Goal: Task Accomplishment & Management: Use online tool/utility

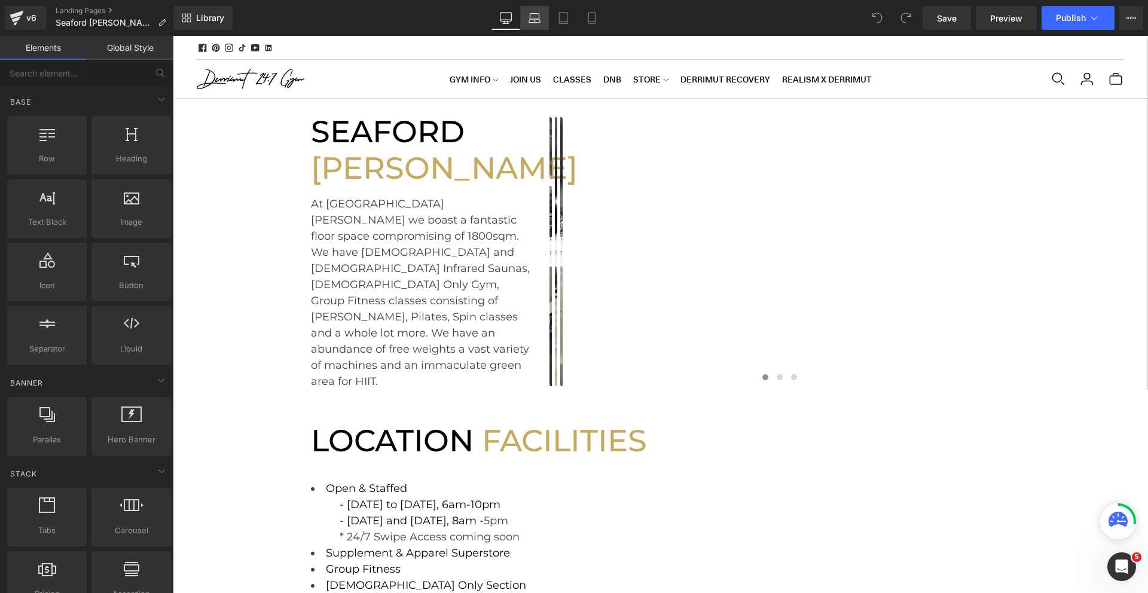
click at [538, 14] on icon at bounding box center [535, 16] width 9 height 5
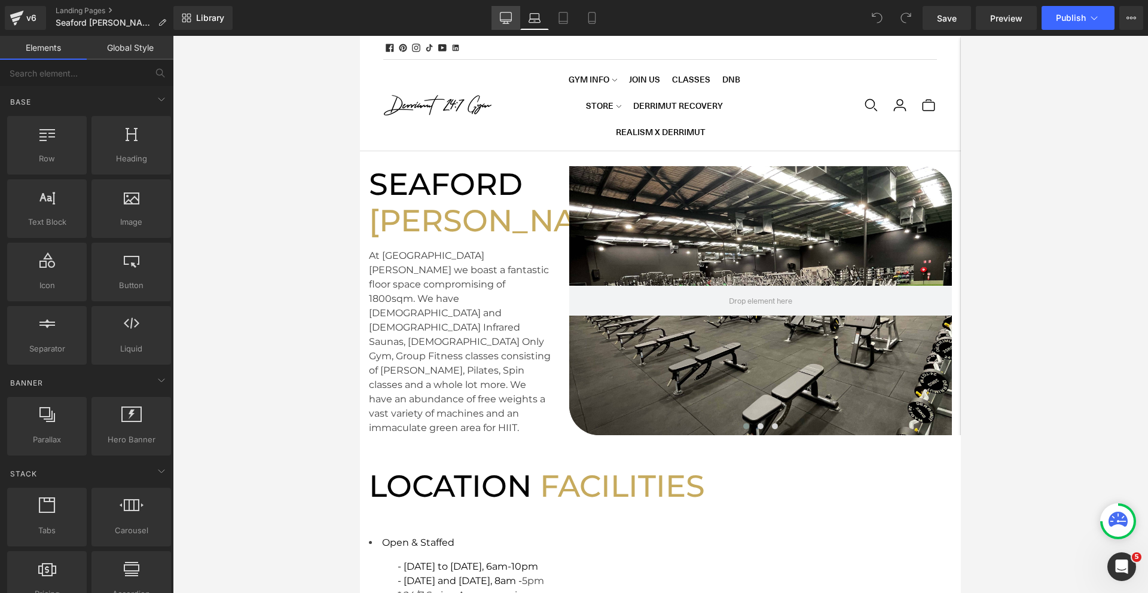
click at [513, 19] on link "Desktop" at bounding box center [506, 18] width 29 height 24
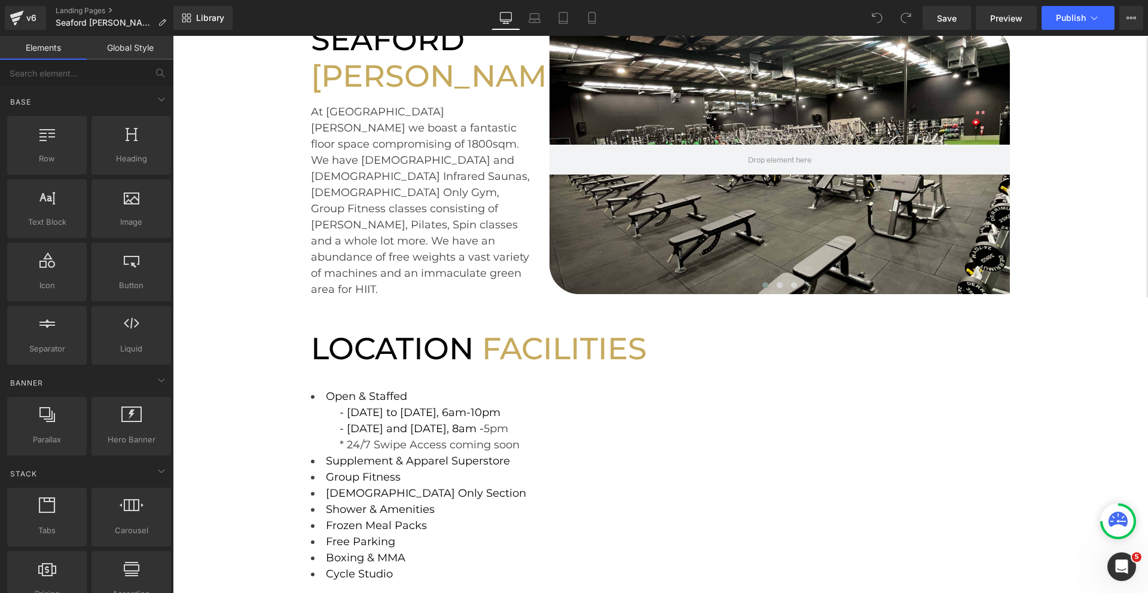
scroll to position [212, 0]
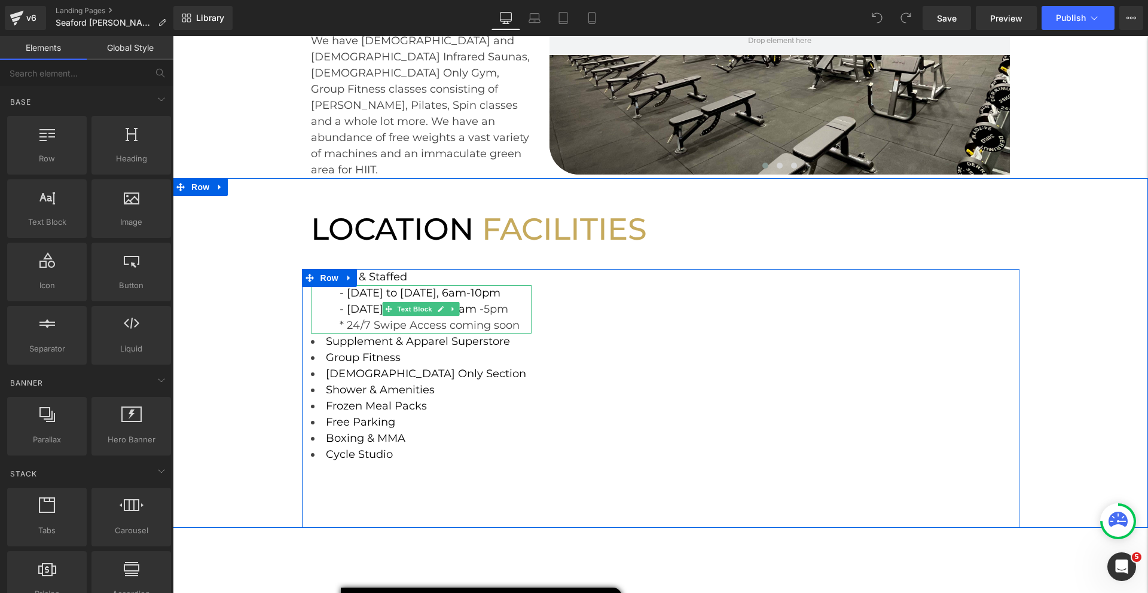
click at [508, 305] on span "5pm" at bounding box center [496, 309] width 25 height 13
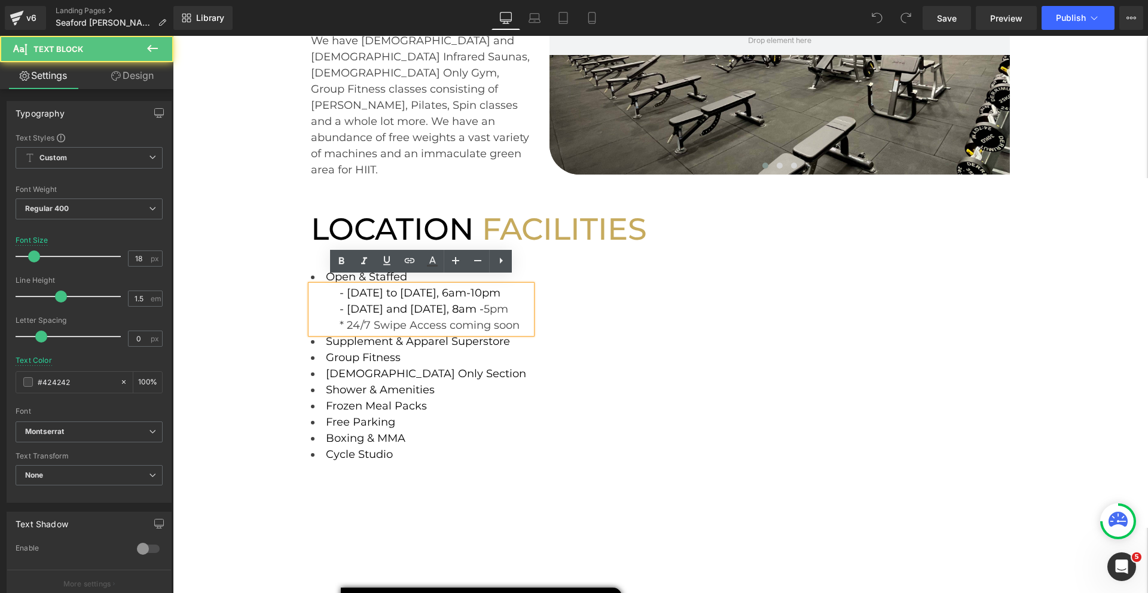
click at [508, 303] on span "5pm" at bounding box center [496, 309] width 25 height 13
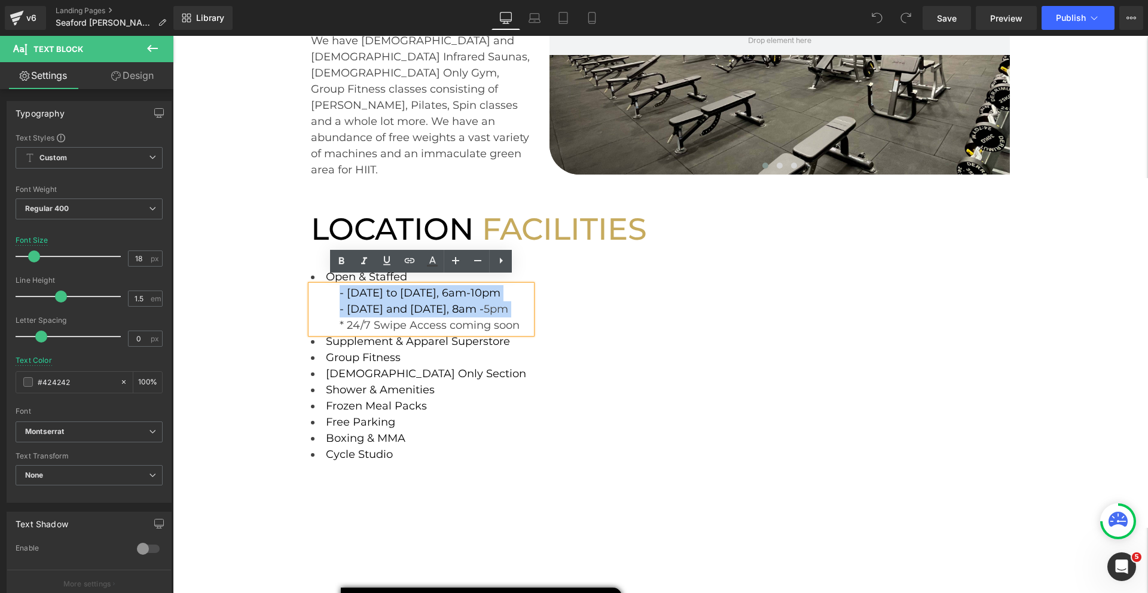
drag, startPoint x: 527, startPoint y: 303, endPoint x: 337, endPoint y: 285, distance: 191.1
click at [337, 285] on div "- Monday to Friday, 6am-10pm - Saturday and Sunday, 8am - 5pm * 24/7 Swipe Acce…" at bounding box center [421, 309] width 221 height 48
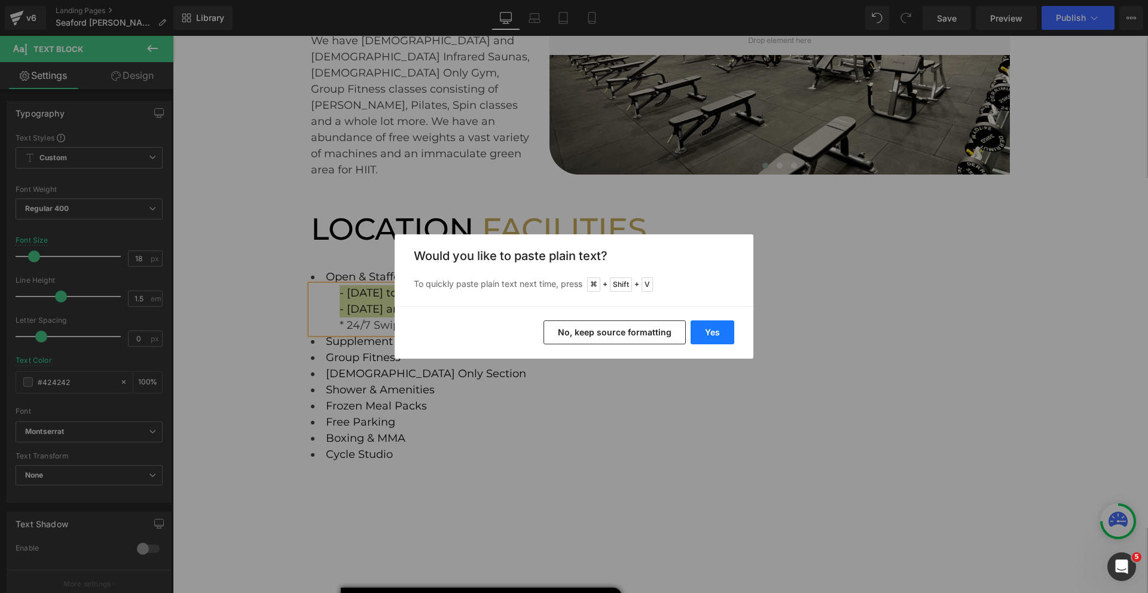
click at [262, 48] on button "Yes" at bounding box center [236, 40] width 52 height 14
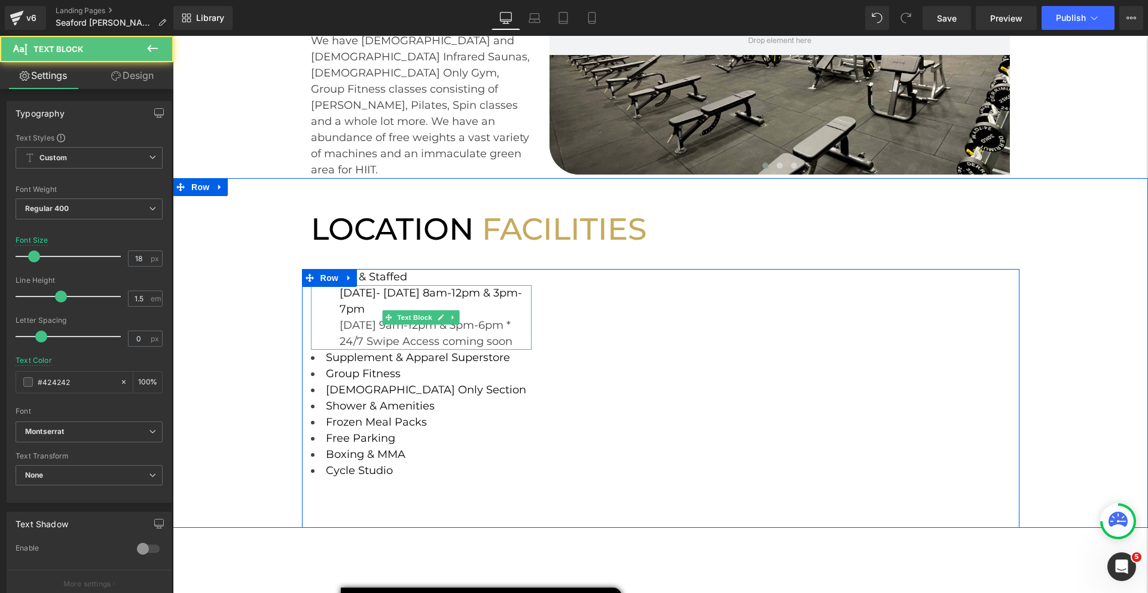
click at [413, 294] on div "Monday- Thursday 8am-12pm & 3pm-7pm Friday 9am-12pm & 3pm-6pm * 24/7 Swipe Acce…" at bounding box center [421, 317] width 221 height 65
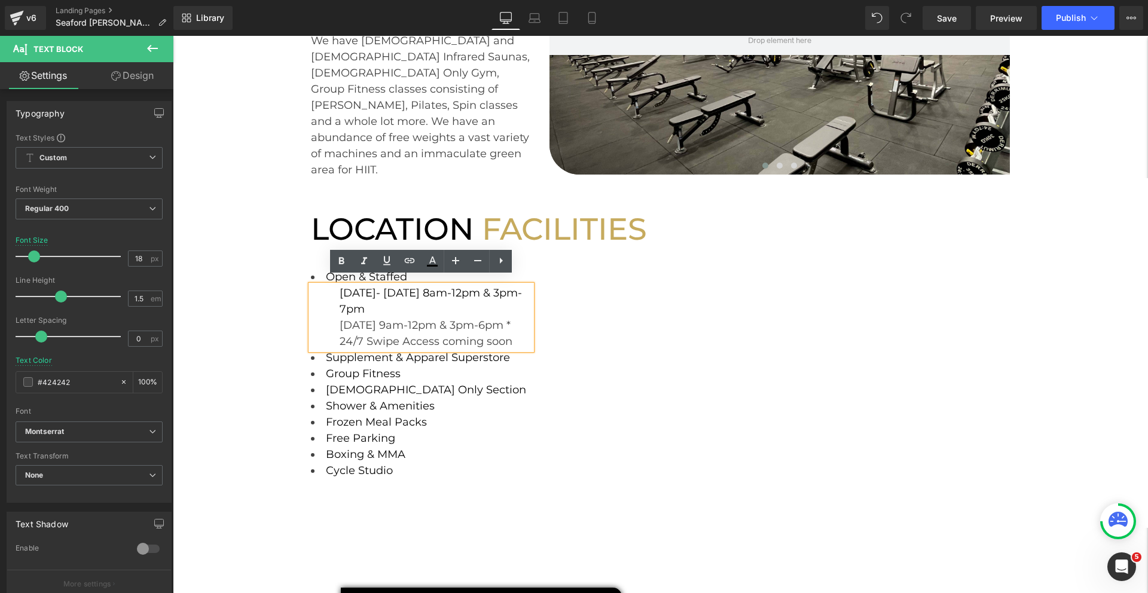
click at [340, 287] on font "Monday- Thursday 8am-12pm & 3pm-7pm" at bounding box center [431, 300] width 182 height 29
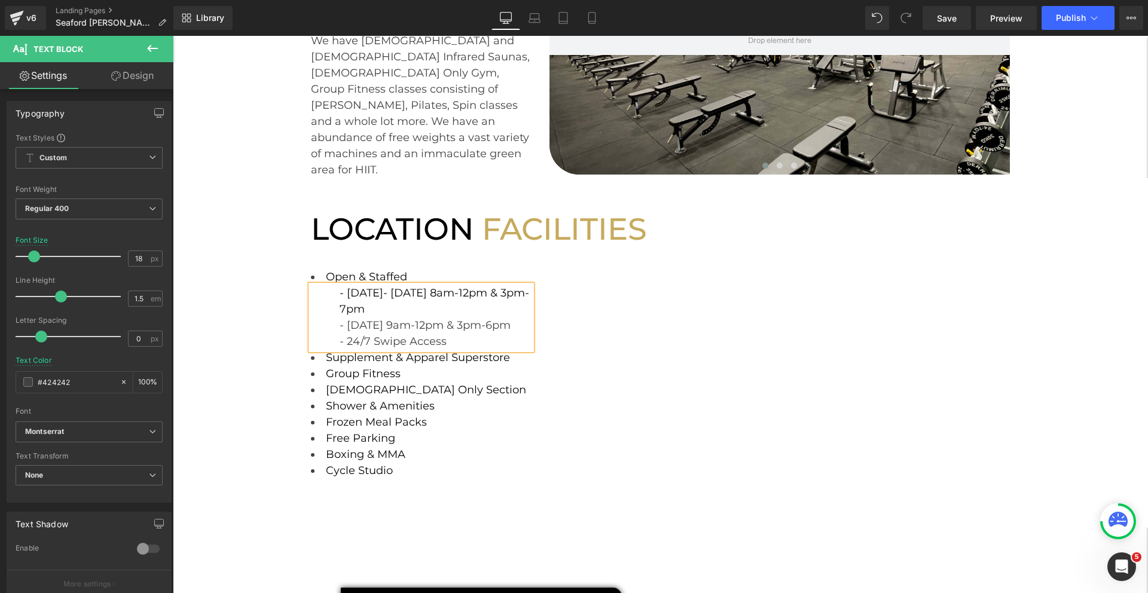
click at [516, 318] on div "- [DATE] 9am-12pm & 3pm-6pm" at bounding box center [436, 326] width 193 height 16
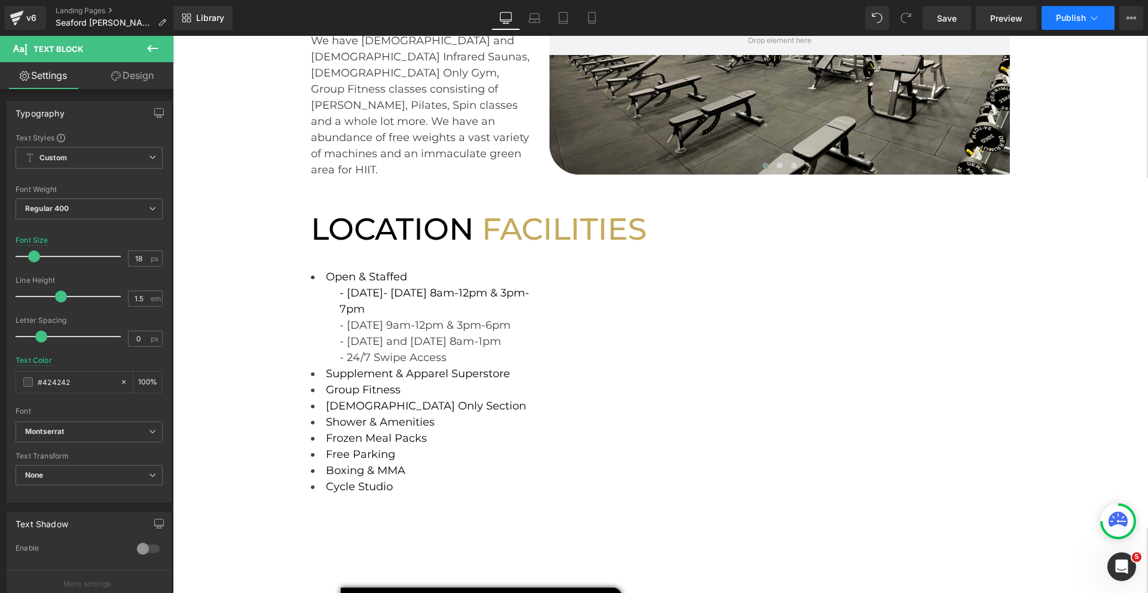
click at [1069, 23] on button "Publish" at bounding box center [1078, 18] width 73 height 24
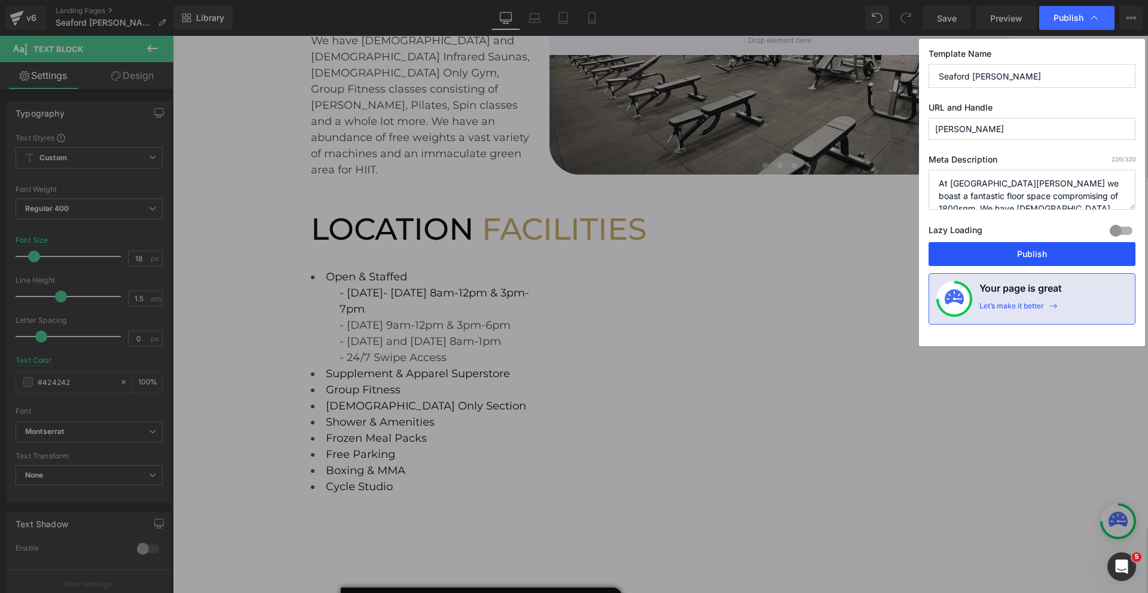
click at [1004, 249] on button "Publish" at bounding box center [1032, 254] width 207 height 24
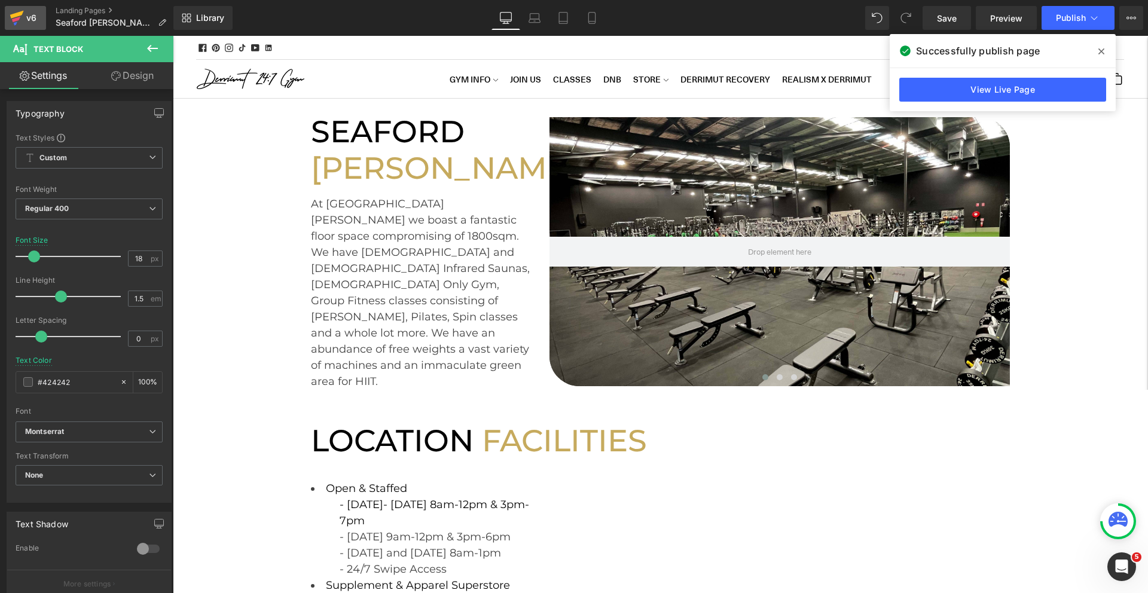
click at [26, 19] on div "v6" at bounding box center [31, 18] width 15 height 16
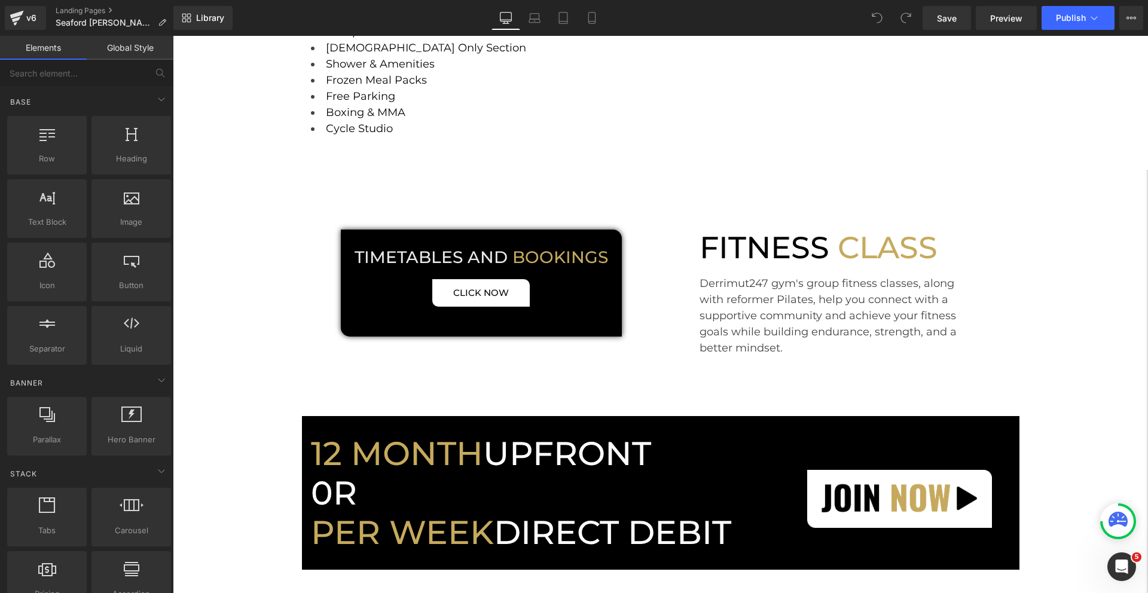
scroll to position [527, 0]
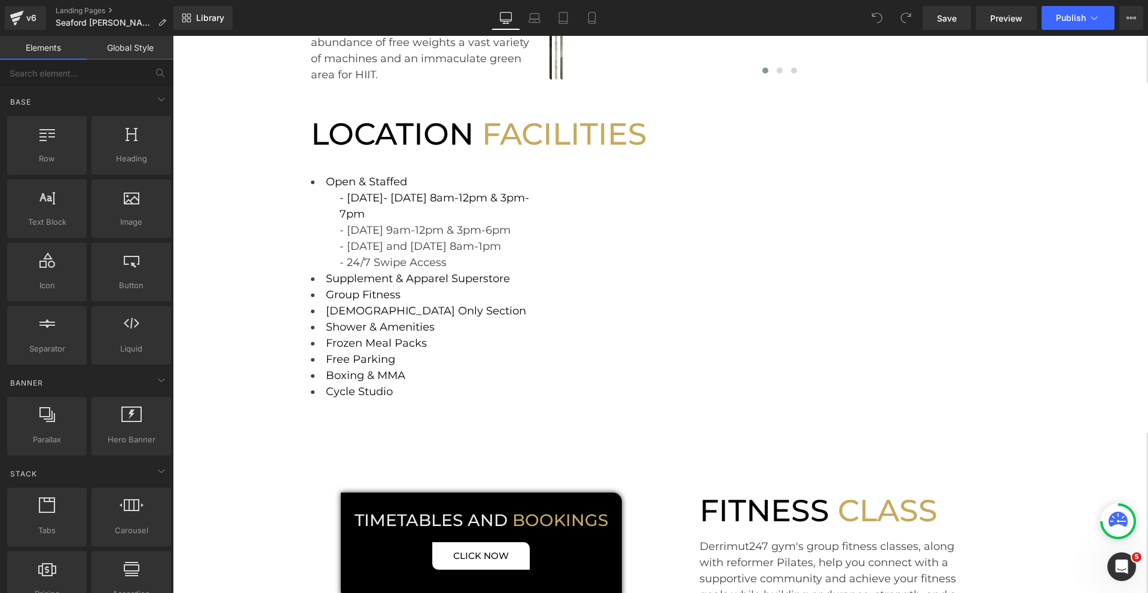
scroll to position [294, 0]
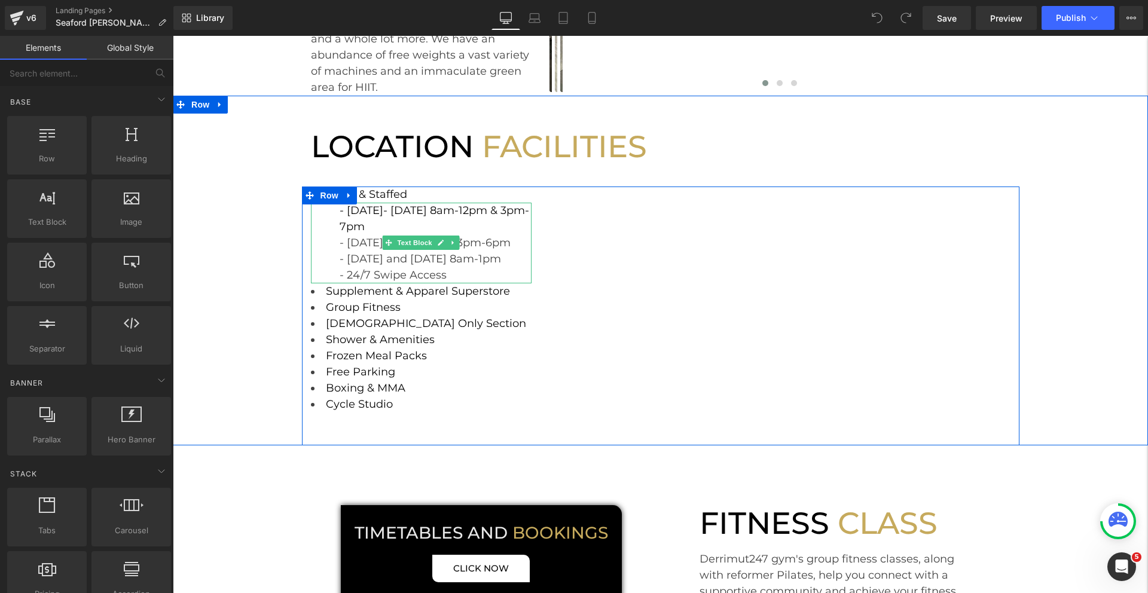
click at [354, 252] on span "- [DATE] and [DATE] 8am-1pm" at bounding box center [420, 258] width 161 height 13
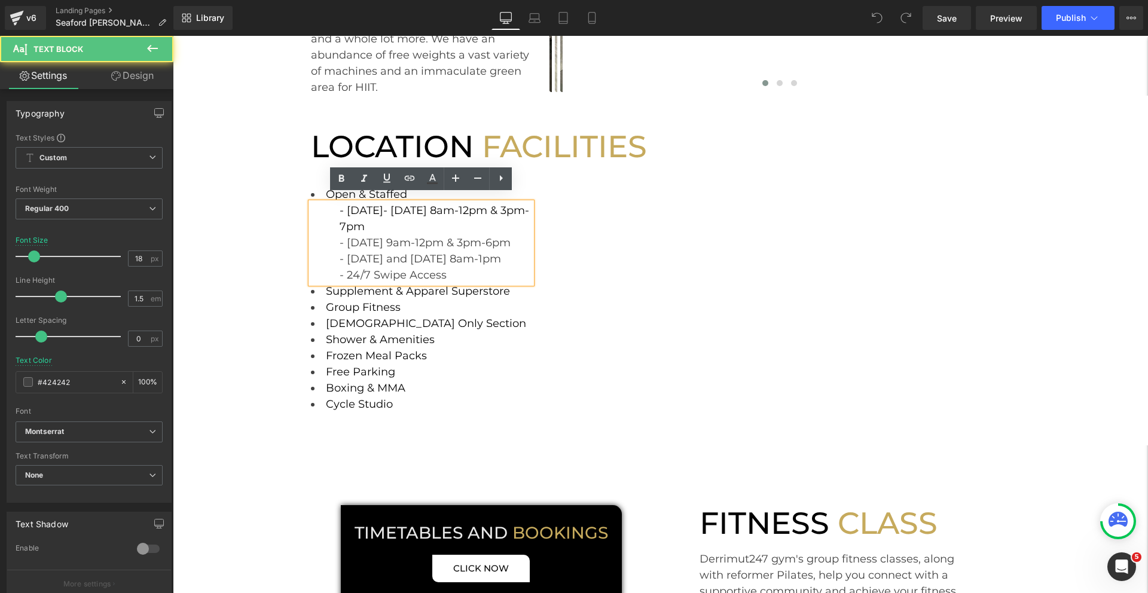
click at [347, 252] on span "- [DATE] and [DATE] 8am-1pm" at bounding box center [420, 258] width 161 height 13
drag, startPoint x: 347, startPoint y: 249, endPoint x: 520, endPoint y: 250, distance: 172.9
click at [520, 251] on div "- [DATE] and [DATE] 8am-1pm" at bounding box center [436, 259] width 193 height 16
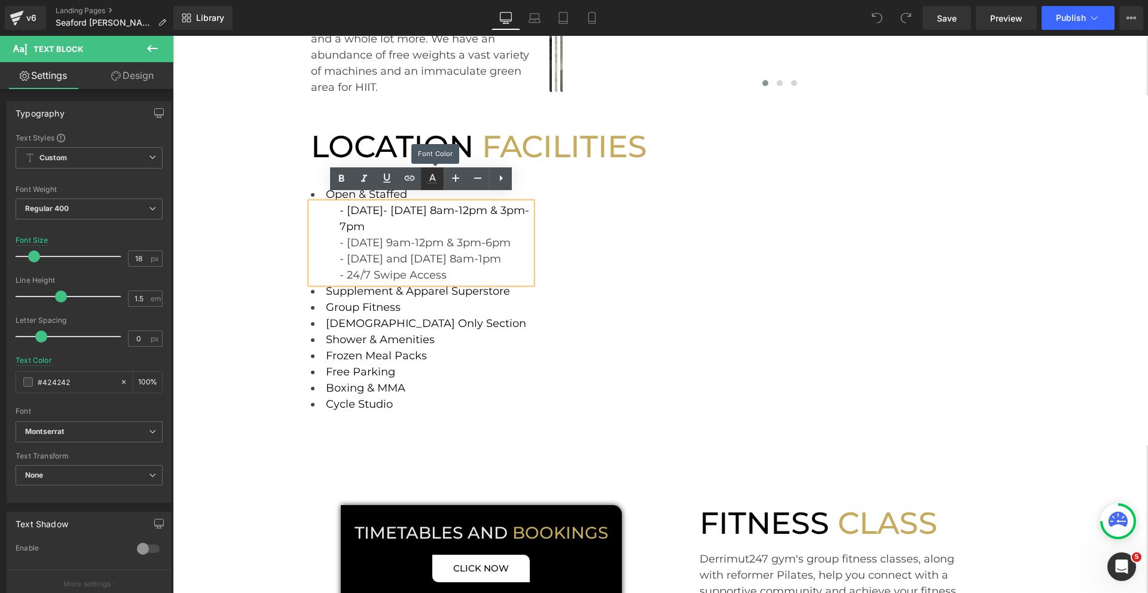
click at [0, 0] on icon at bounding box center [0, 0] width 0 height 0
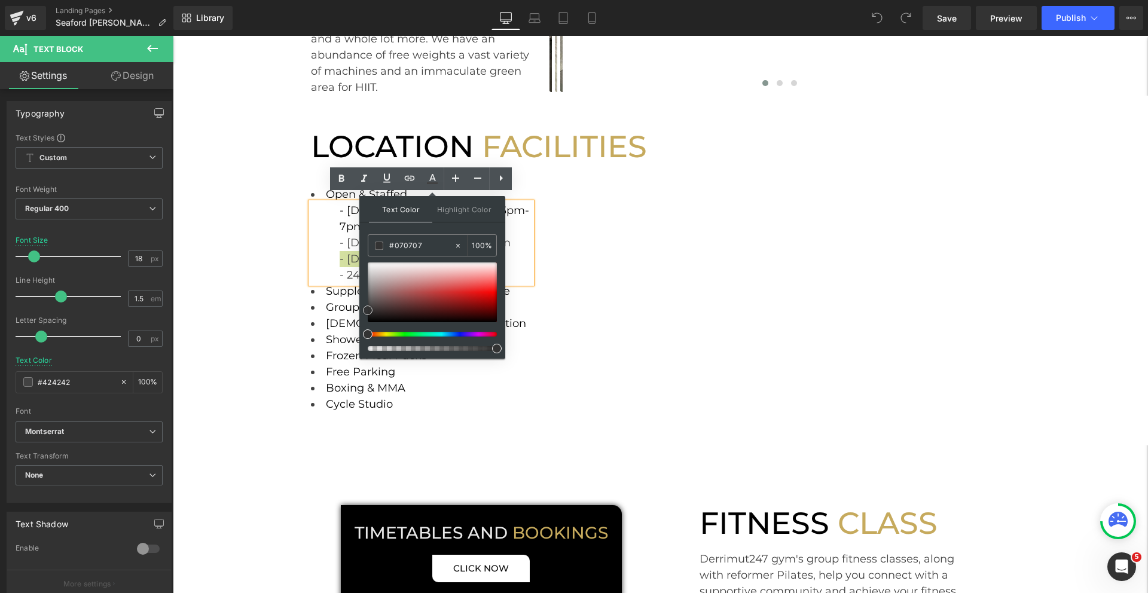
type input "#000000"
drag, startPoint x: 367, startPoint y: 313, endPoint x: 362, endPoint y: 333, distance: 20.2
click at [362, 333] on div "Text Color Highlight Color rgba(0, 0, 0, 1) #000000 100 % none 0 %" at bounding box center [432, 277] width 146 height 163
click at [282, 297] on div "LOCATION FACILITIES Heading Row Open & Staffed Text Block - Monday- Thursday 8a…" at bounding box center [660, 270] width 975 height 349
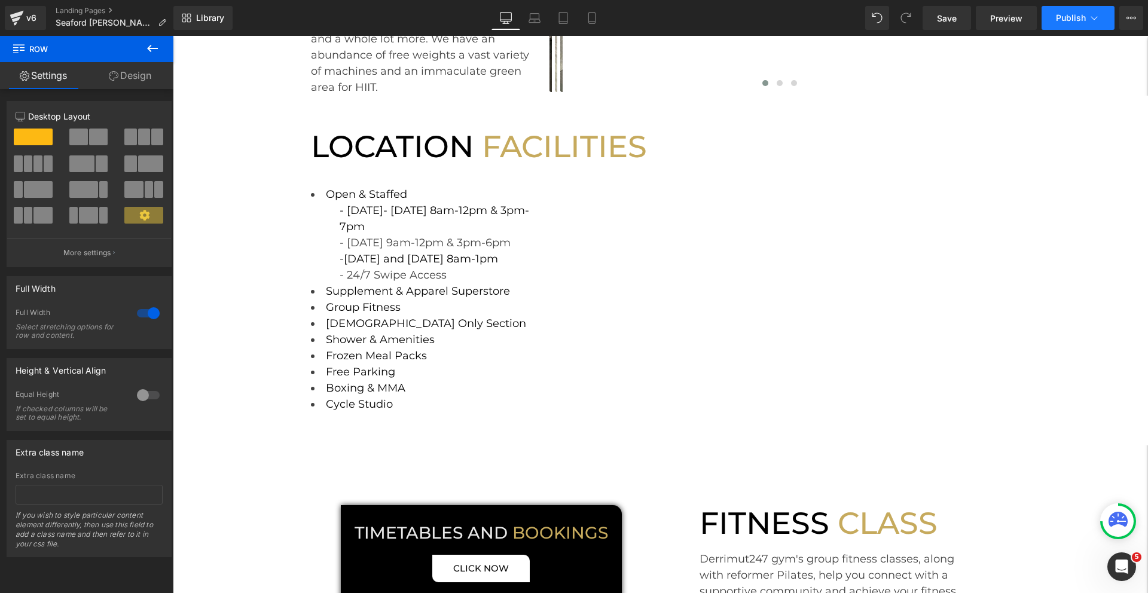
click at [1060, 10] on button "Publish" at bounding box center [1078, 18] width 73 height 24
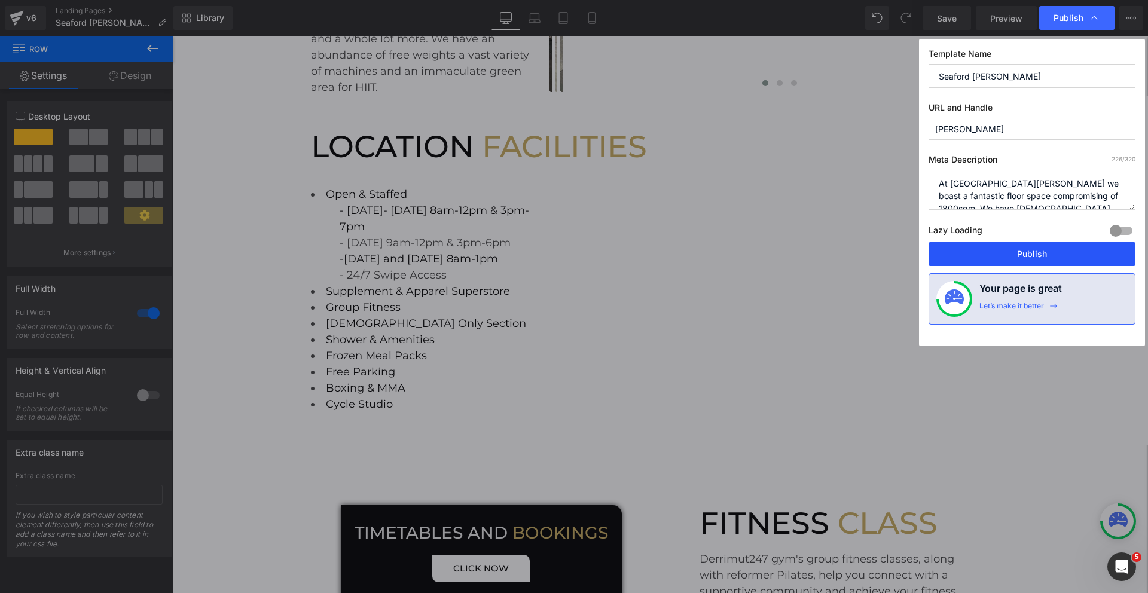
click at [0, 0] on button "Publish" at bounding box center [0, 0] width 0 height 0
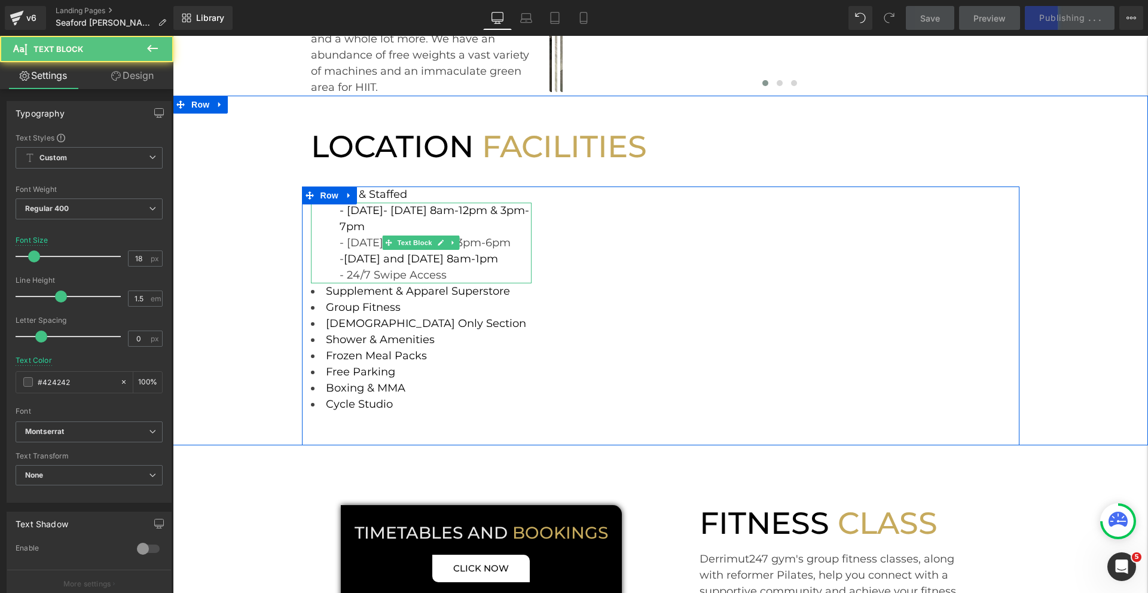
click at [461, 255] on span "Saturday and Sunday 8am-1pm" at bounding box center [421, 258] width 154 height 13
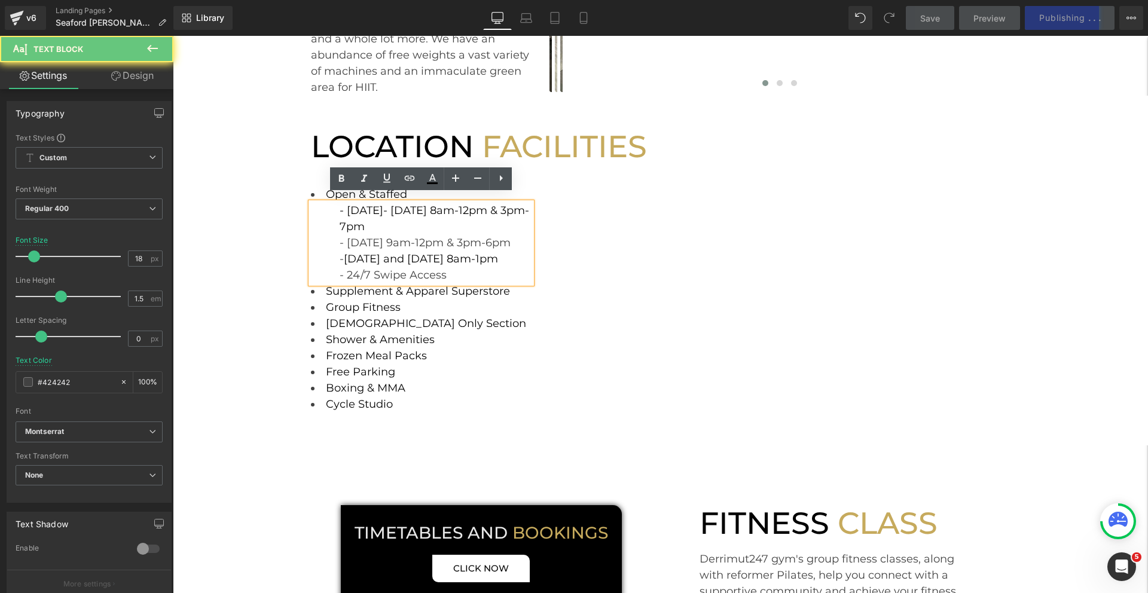
click at [456, 267] on div "- 24/7 Swipe Access" at bounding box center [436, 275] width 193 height 16
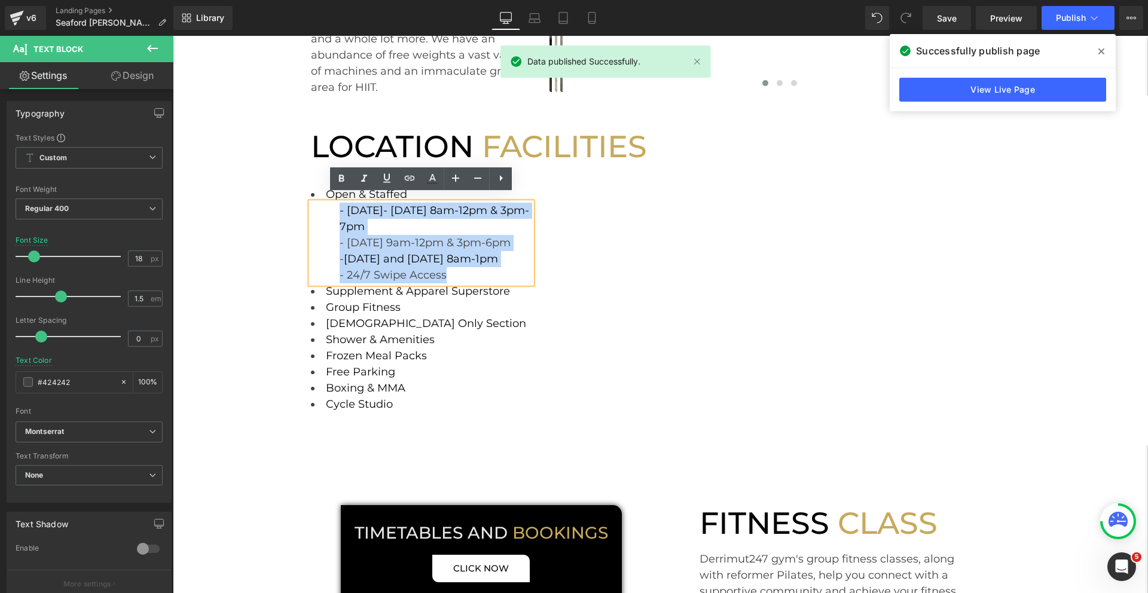
drag, startPoint x: 456, startPoint y: 266, endPoint x: 330, endPoint y: 202, distance: 141.5
click at [330, 203] on div "- Monday- Thursday 8am-12pm & 3pm-7pm - Friday 9am-12pm & 3pm-6pm - Saturday an…" at bounding box center [421, 243] width 221 height 81
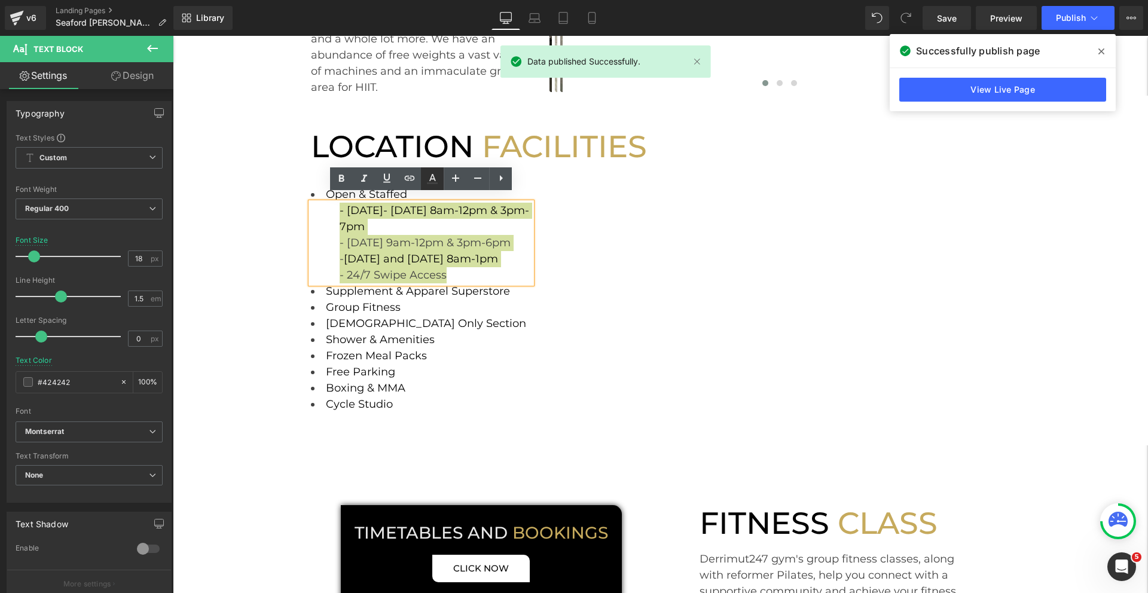
click at [0, 0] on icon at bounding box center [0, 0] width 0 height 0
type input "#424242"
type input "100"
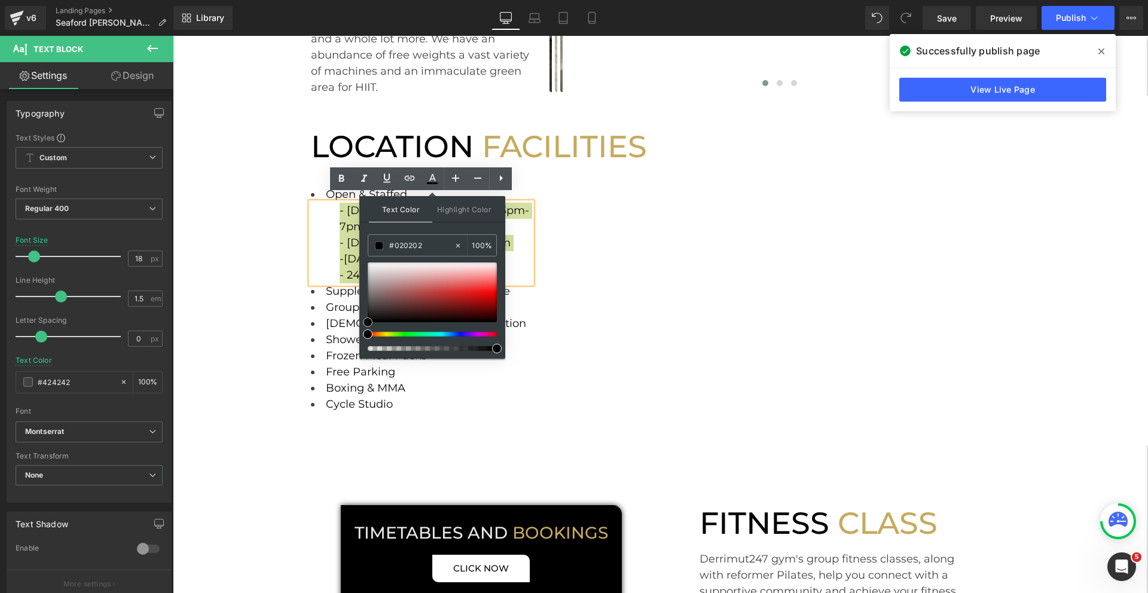
type input "#000000"
drag, startPoint x: 368, startPoint y: 307, endPoint x: 361, endPoint y: 324, distance: 17.7
click at [361, 324] on div "Text Color Highlight Color rgba(0, 0, 0, 1) #000000 100 % transparent transpare…" at bounding box center [432, 277] width 146 height 163
drag, startPoint x: 368, startPoint y: 321, endPoint x: 363, endPoint y: 327, distance: 8.5
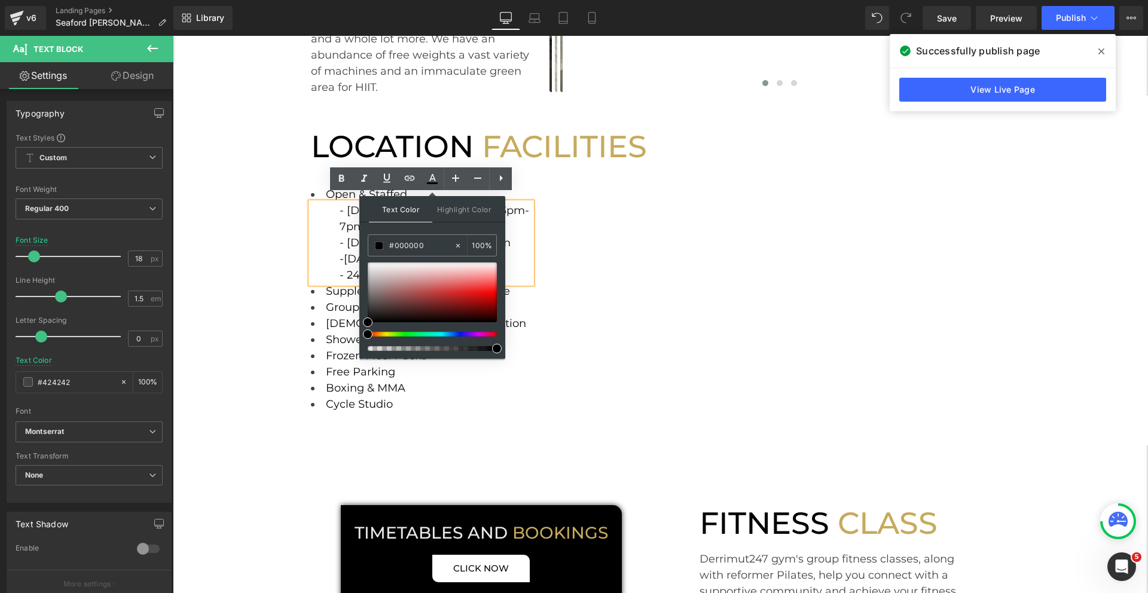
click at [271, 297] on div "LOCATION FACILITIES Heading Row Open & Staffed Text Block - Monday- Thursday 8a…" at bounding box center [660, 270] width 975 height 349
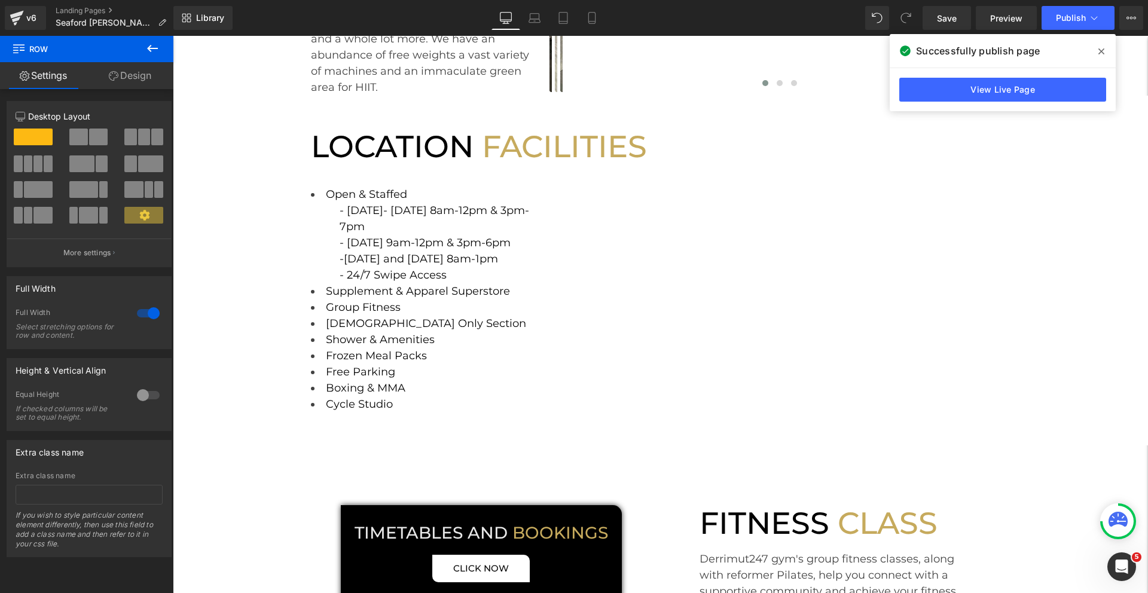
click at [1102, 52] on icon at bounding box center [1102, 51] width 6 height 6
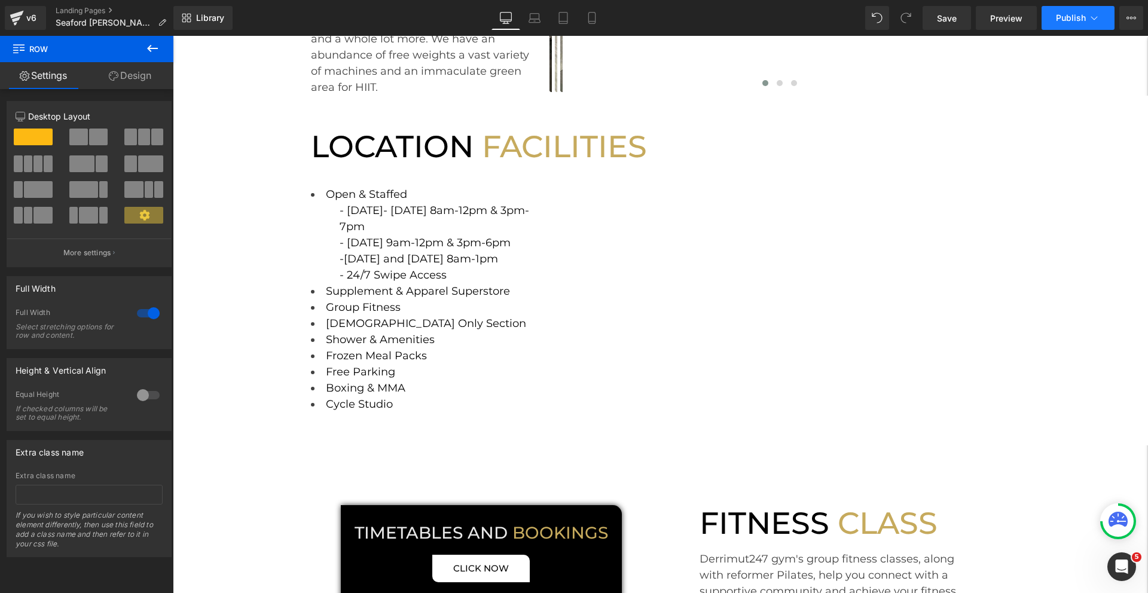
click at [1083, 25] on button "Publish" at bounding box center [1078, 18] width 73 height 24
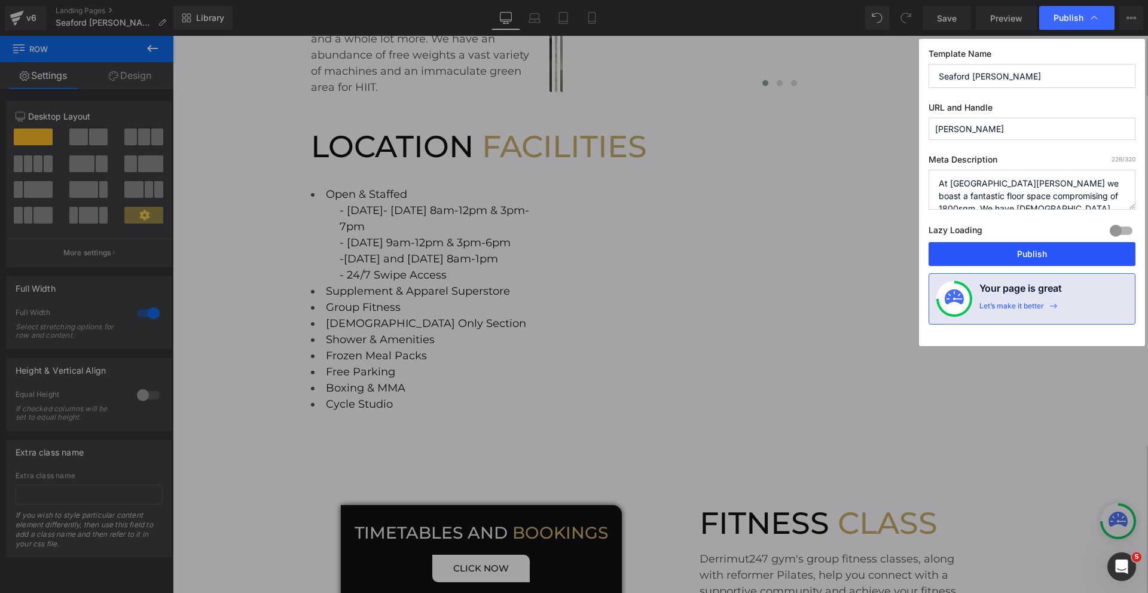
click at [1031, 255] on button "Publish" at bounding box center [1032, 254] width 207 height 24
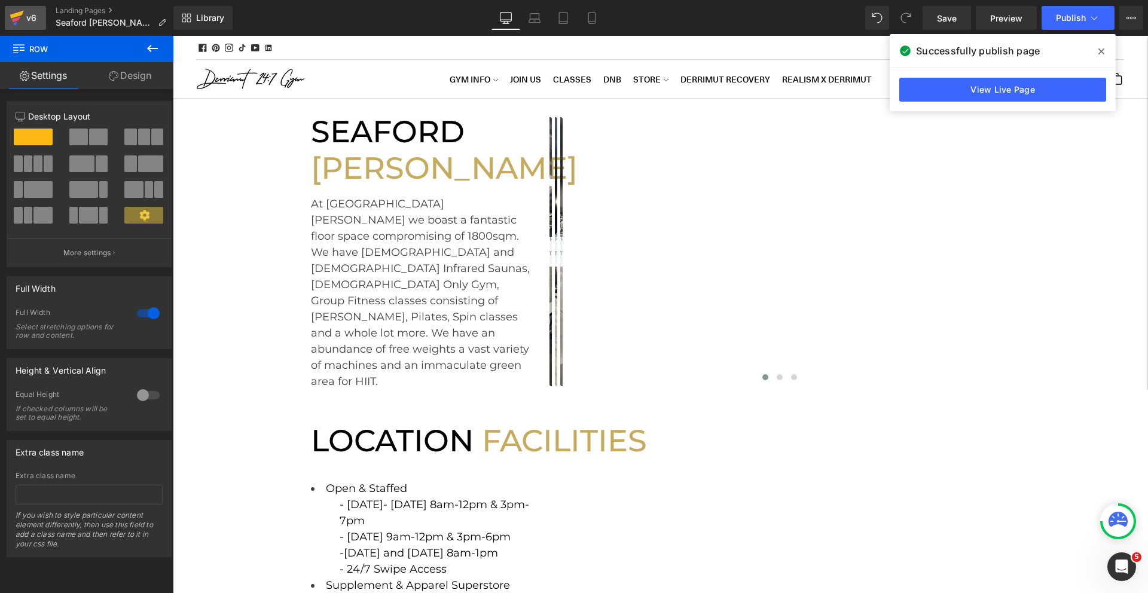
click at [29, 22] on div "v6" at bounding box center [31, 18] width 15 height 16
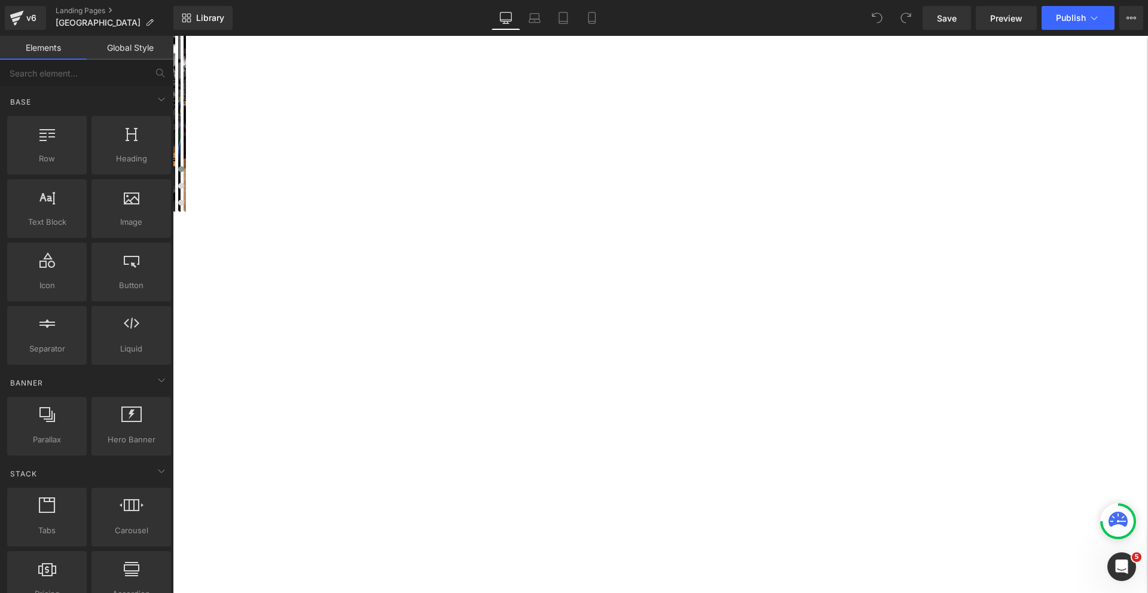
scroll to position [245, 0]
click at [403, 399] on div "- 24/7 Swipe Access" at bounding box center [58, 415] width 689 height 32
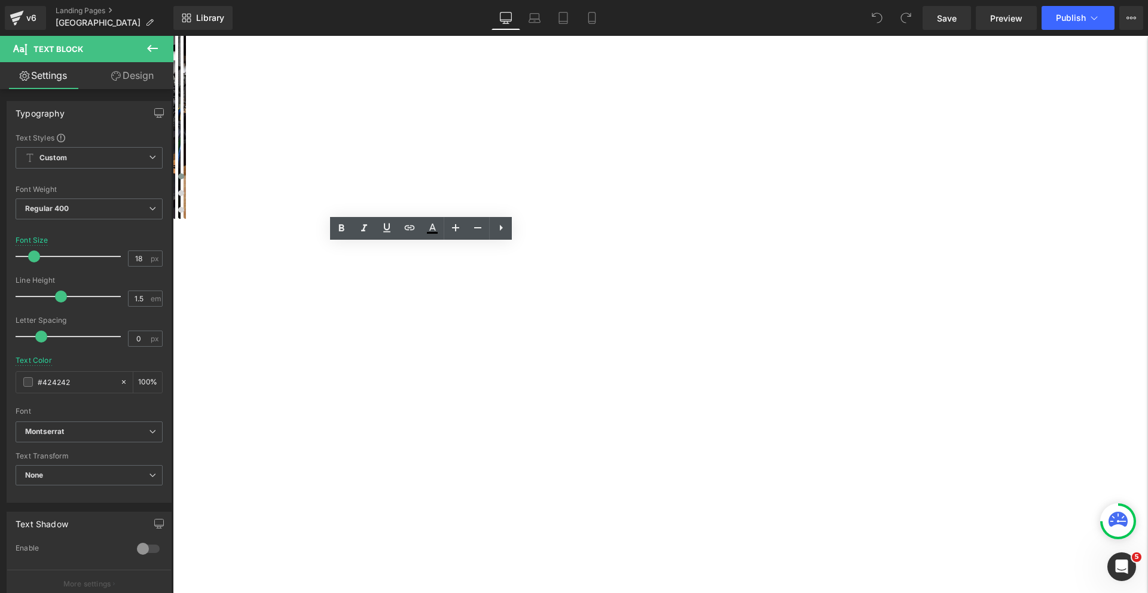
click at [403, 399] on div "- 24/7 Swipe Access" at bounding box center [58, 415] width 689 height 32
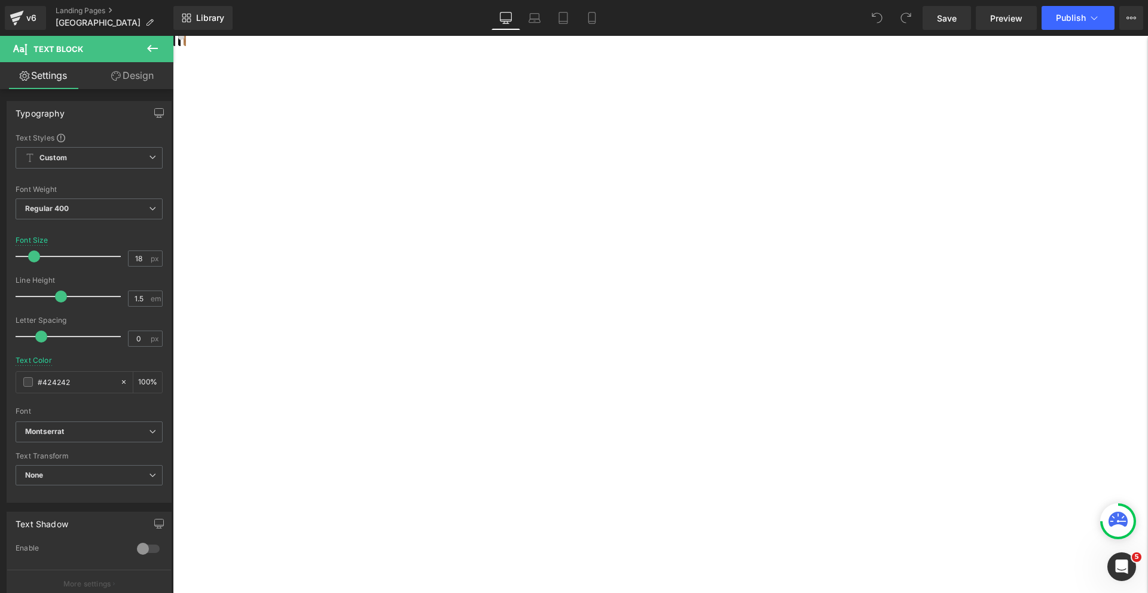
scroll to position [420, 0]
click at [347, 115] on div "Open & Staffed Text Block - Monday to Friday, 8:00 AM – 7:00 PM - Saturday and …" at bounding box center [44, 478] width 718 height 727
drag, startPoint x: 347, startPoint y: 74, endPoint x: 465, endPoint y: 102, distance: 121.7
click at [403, 142] on div "- Monday to Friday, 8:00 AM – 7:00 PM - Saturday and Sunday, 8:00 AM – 1:00 PM …" at bounding box center [44, 198] width 718 height 113
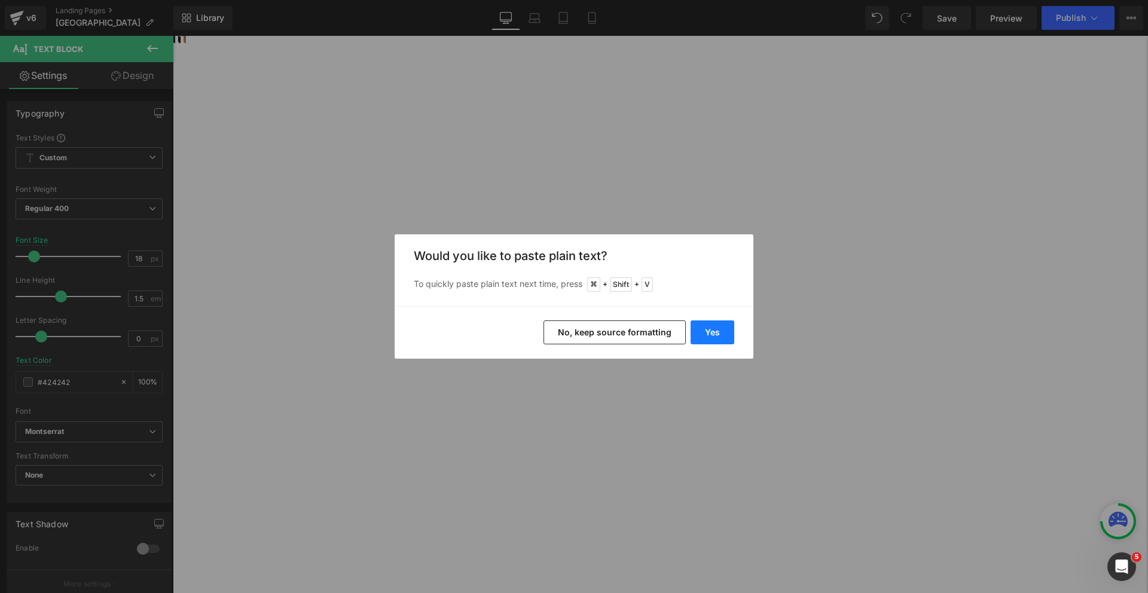
drag, startPoint x: 705, startPoint y: 333, endPoint x: 532, endPoint y: 296, distance: 176.7
click at [705, 333] on button "Yes" at bounding box center [713, 333] width 44 height 24
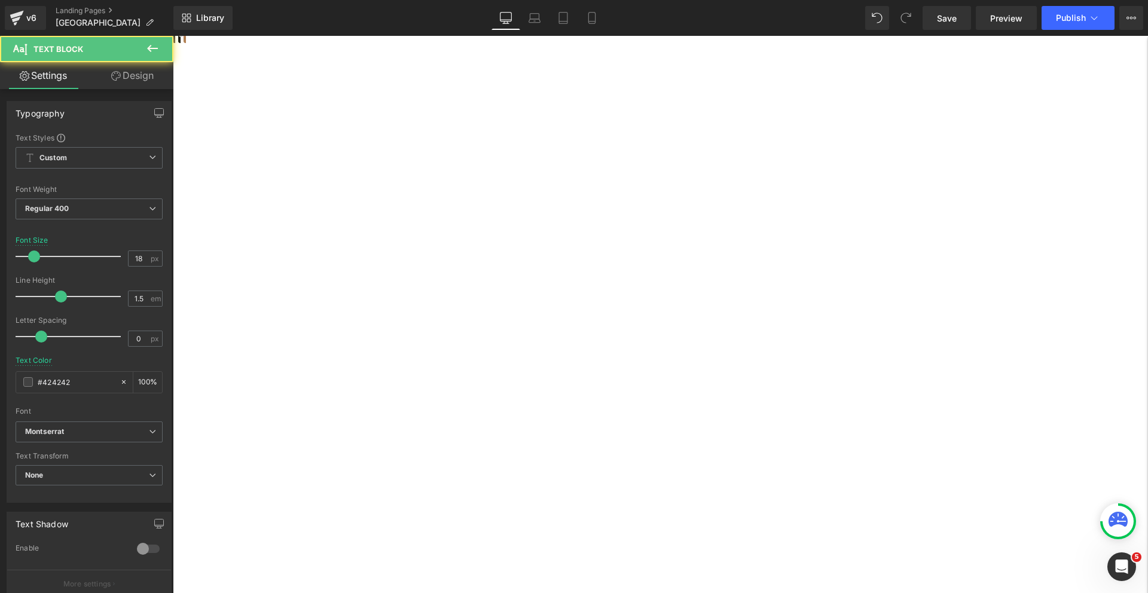
click at [403, 191] on div "- 24/7 Swipe Access" at bounding box center [58, 207] width 689 height 32
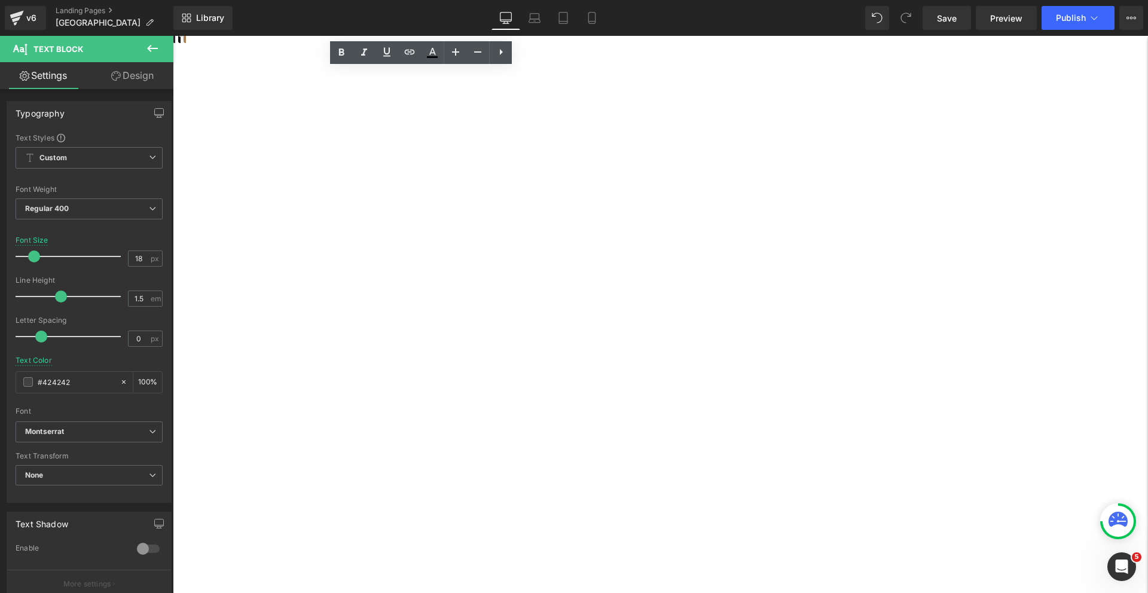
drag, startPoint x: 339, startPoint y: 111, endPoint x: 468, endPoint y: 111, distance: 129.2
click at [403, 158] on div "- Saturday and Sunday," at bounding box center [58, 166] width 689 height 16
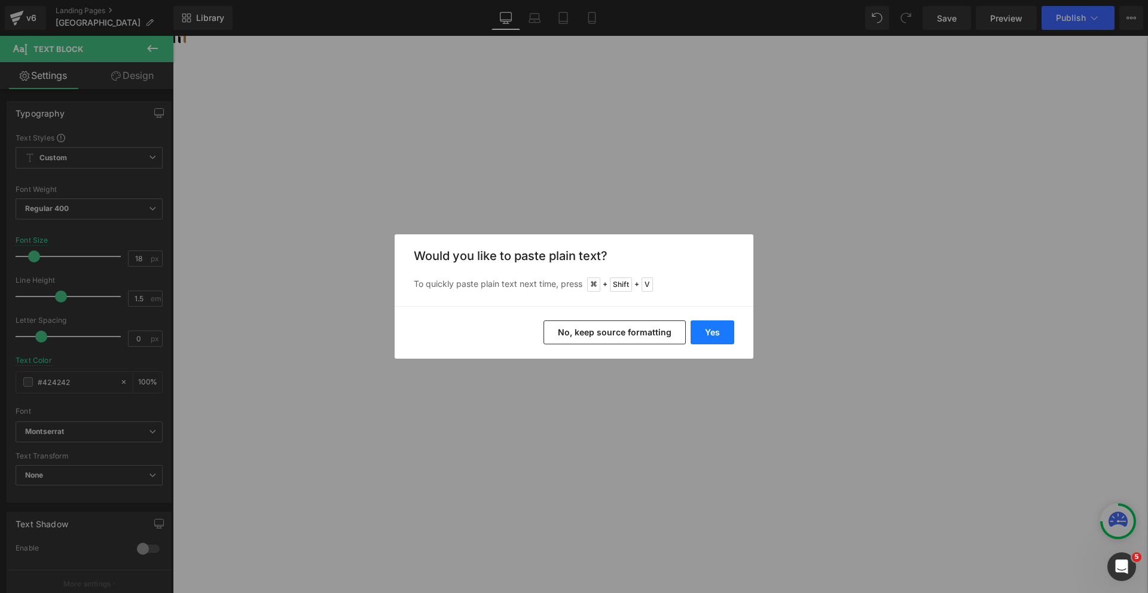
drag, startPoint x: 718, startPoint y: 343, endPoint x: 545, endPoint y: 307, distance: 176.5
click at [718, 343] on button "Yes" at bounding box center [713, 333] width 44 height 24
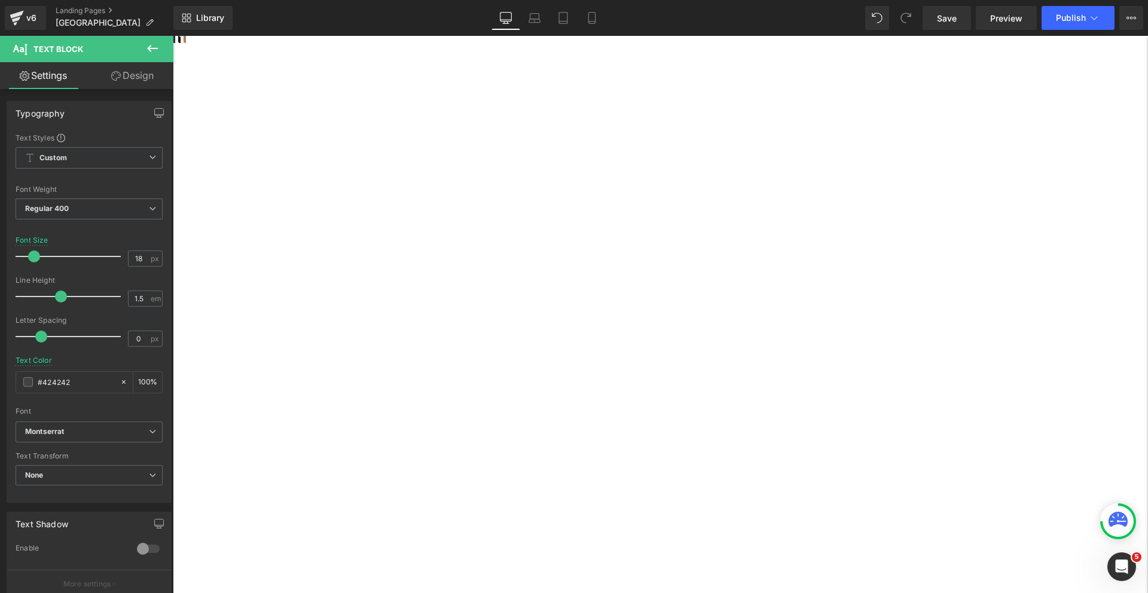
click at [403, 175] on div "- 24/7 Swipe Access" at bounding box center [58, 183] width 689 height 16
click at [395, 175] on div at bounding box center [58, 183] width 689 height 16
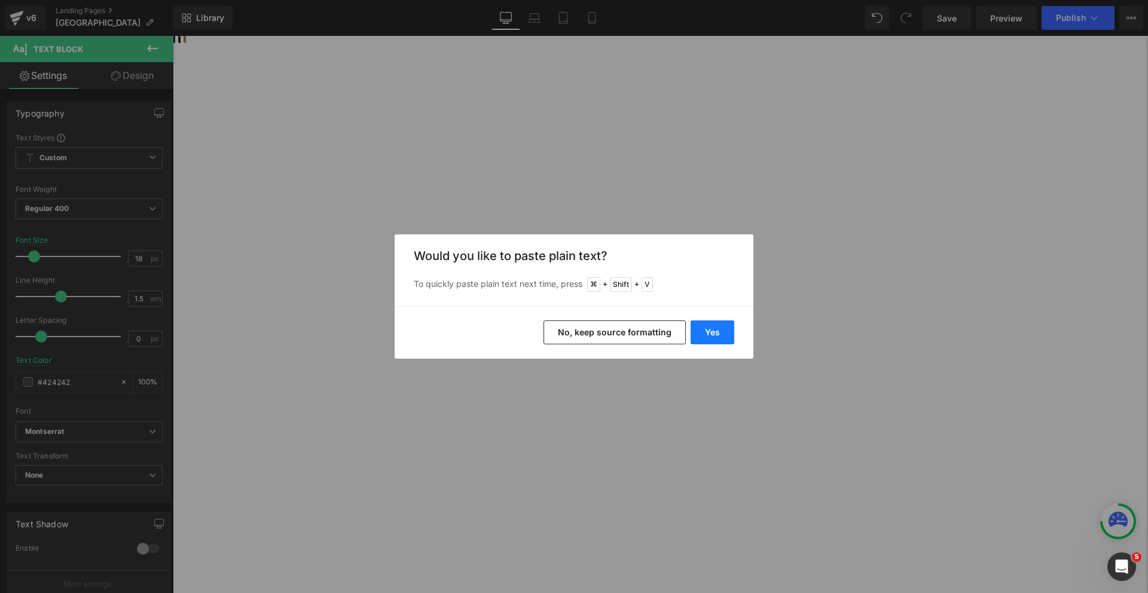
drag, startPoint x: 725, startPoint y: 337, endPoint x: 551, endPoint y: 301, distance: 177.1
click at [725, 337] on button "Yes" at bounding box center [713, 333] width 44 height 24
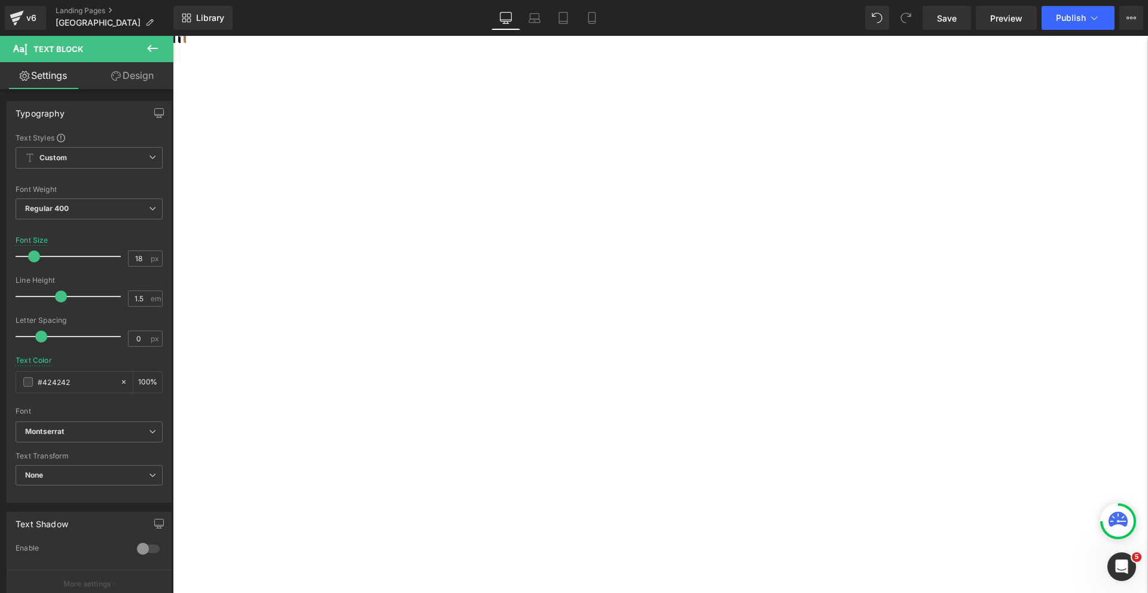
click at [403, 175] on div "- [DATE] and [DATE] 8am-1pm" at bounding box center [58, 183] width 689 height 16
drag, startPoint x: 514, startPoint y: 126, endPoint x: 338, endPoint y: 124, distance: 176.4
click at [338, 142] on div "- Monday- Thursday 8am-12pm & 3pm-7pm - Friday 9am-12pm & 3pm-6pm - Saturday an…" at bounding box center [44, 182] width 718 height 81
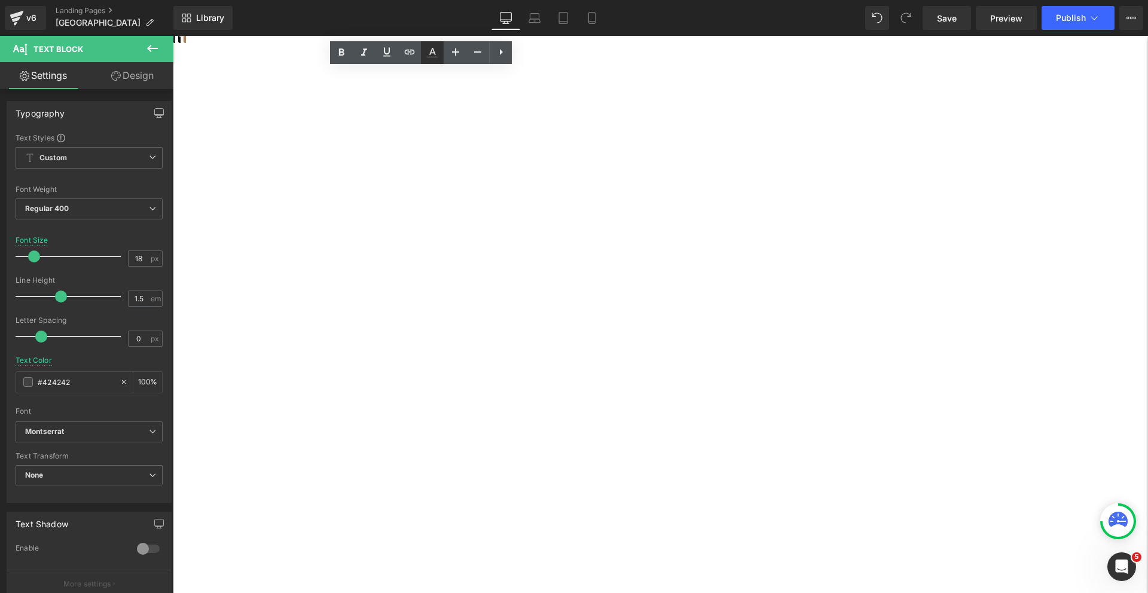
click at [0, 0] on icon at bounding box center [0, 0] width 0 height 0
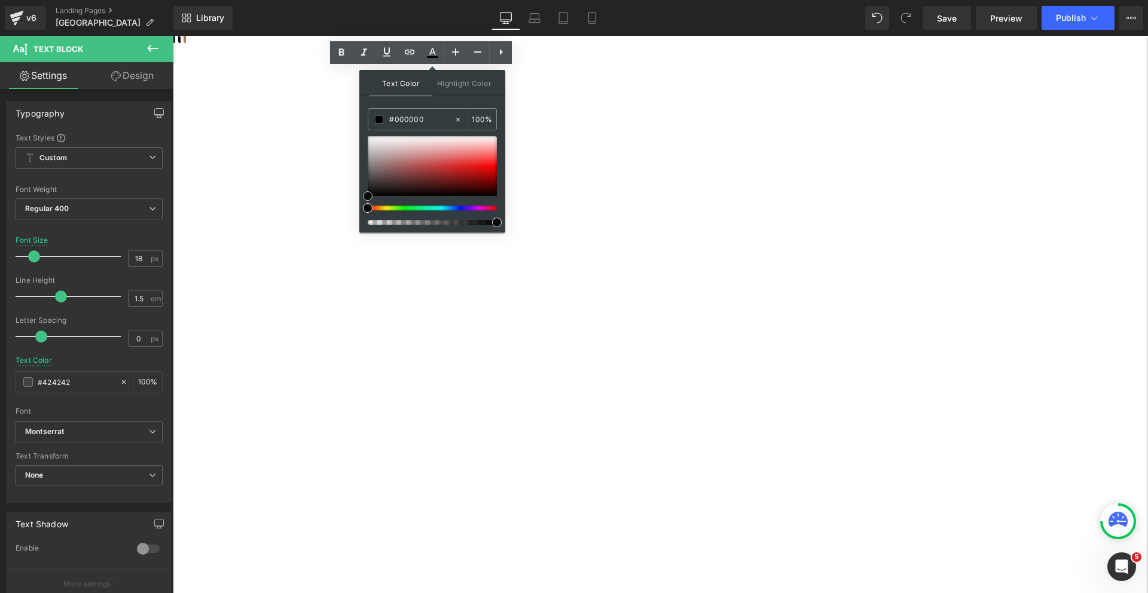
drag, startPoint x: 369, startPoint y: 182, endPoint x: 363, endPoint y: 201, distance: 20.1
click at [0, 0] on div "Text Color Highlight Color rgba(0, 0, 0, 1) #000000 100 % transparent transpare…" at bounding box center [0, 0] width 0 height 0
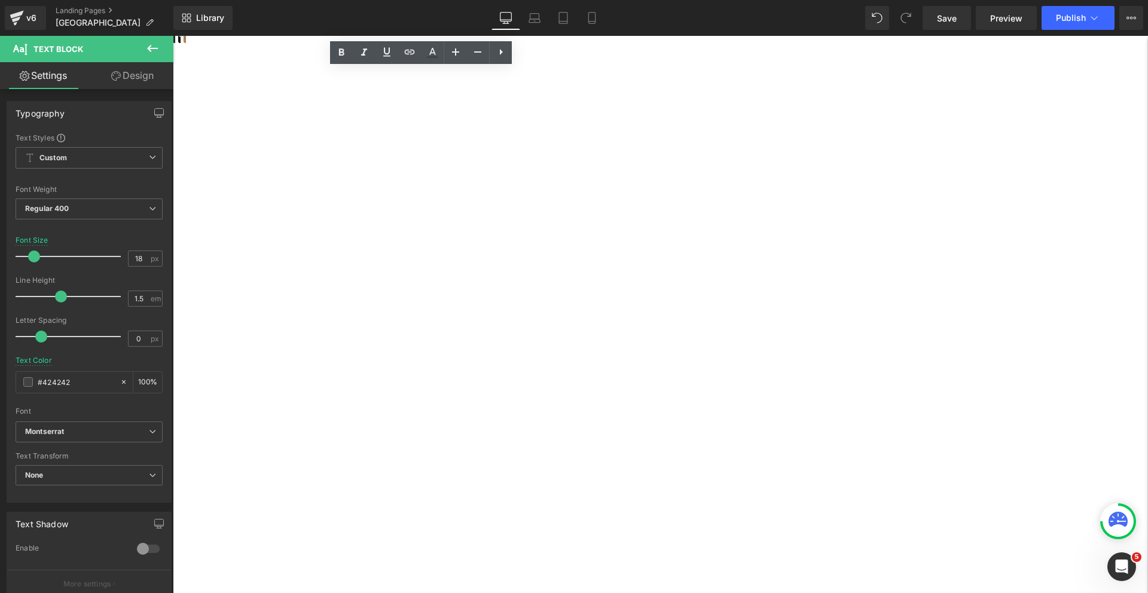
click at [403, 207] on div at bounding box center [58, 215] width 689 height 16
click at [403, 191] on div "- 24/7 Swipe Access" at bounding box center [58, 199] width 689 height 16
drag, startPoint x: 450, startPoint y: 146, endPoint x: 335, endPoint y: 140, distance: 115.6
click at [335, 142] on div "- Monday- Thursday 8am-12pm & 3pm-7pm - Friday 9am-12pm & 3pm-6pm - Saturday an…" at bounding box center [44, 182] width 718 height 81
click at [0, 0] on icon at bounding box center [0, 0] width 0 height 0
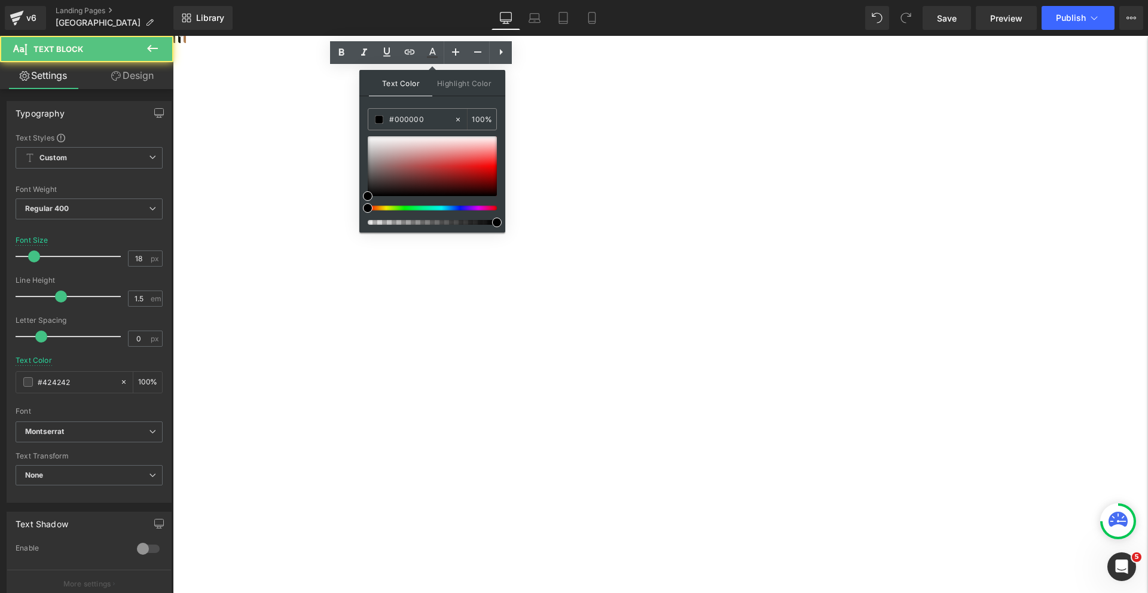
click at [327, 151] on div "- Monday- Thursday 8am-12pm & 3pm-7pm - Friday 9am-12pm & 3pm-6pm - Saturday an…" at bounding box center [44, 182] width 718 height 81
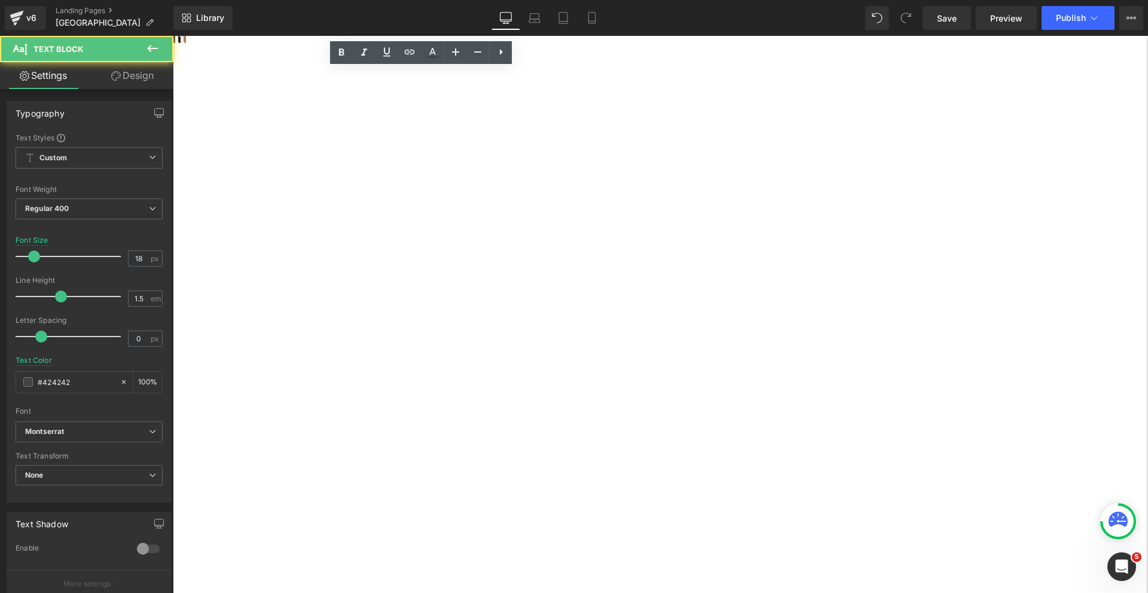
click at [403, 207] on div at bounding box center [58, 215] width 689 height 16
click at [403, 191] on div "- 24/7 Swipe Access" at bounding box center [58, 199] width 689 height 16
drag, startPoint x: 446, startPoint y: 141, endPoint x: 341, endPoint y: 132, distance: 105.0
click at [341, 142] on div "- Monday- Thursday 8am-12pm & 3pm-7pm - Friday 9am-12pm & 3pm-6pm - Saturday an…" at bounding box center [44, 182] width 718 height 81
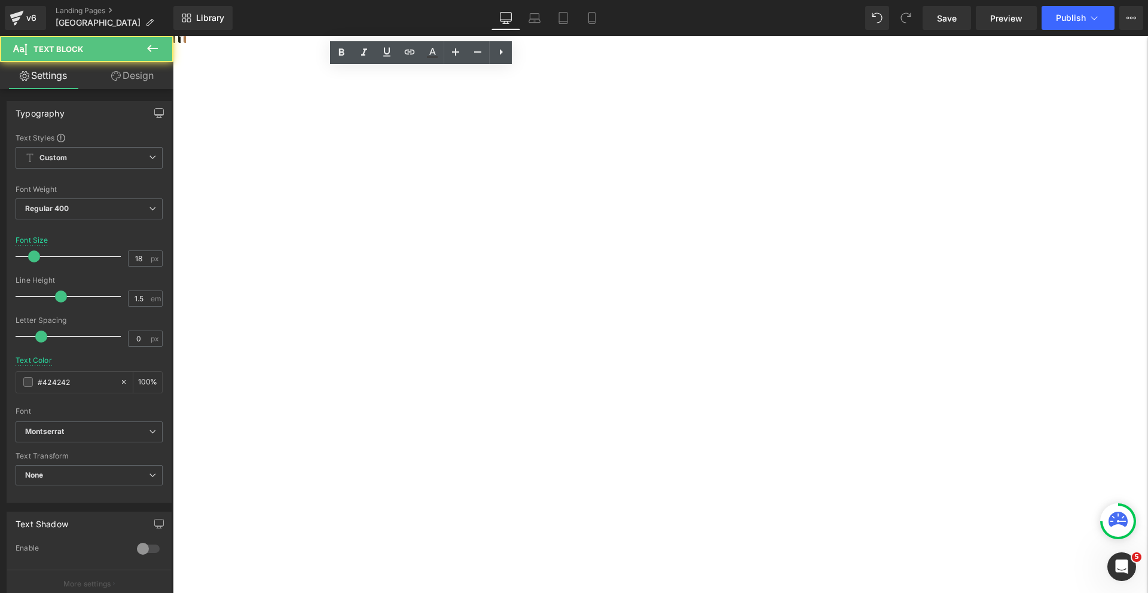
click at [403, 207] on div at bounding box center [58, 215] width 689 height 16
drag, startPoint x: 449, startPoint y: 142, endPoint x: 364, endPoint y: 139, distance: 85.0
click at [364, 191] on div "- 24/7 Swipe Access" at bounding box center [58, 199] width 689 height 16
click at [0, 0] on icon at bounding box center [0, 0] width 0 height 0
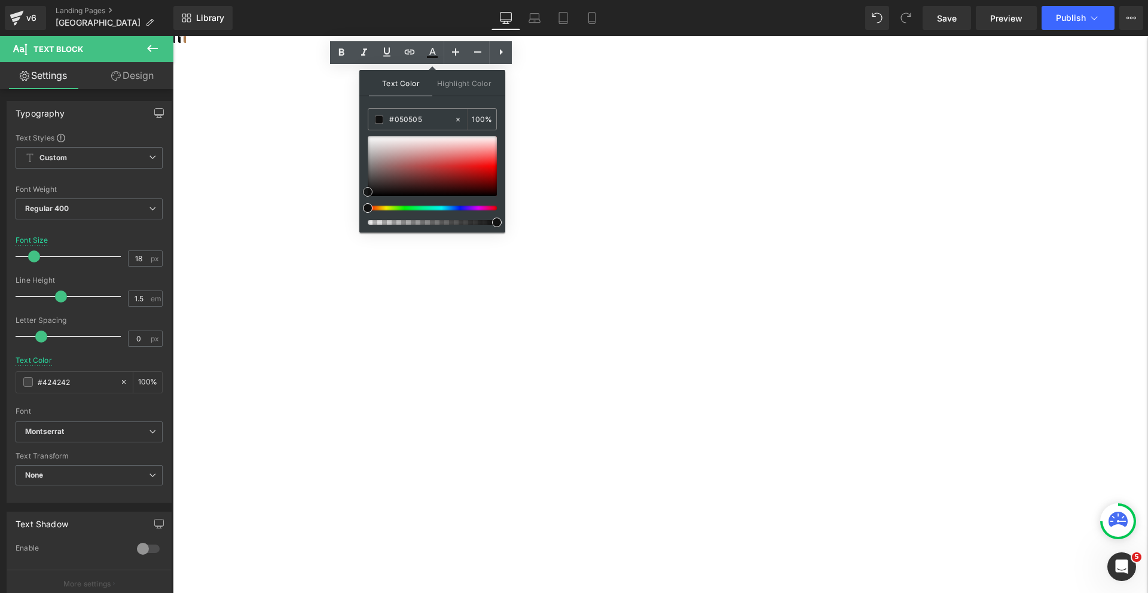
type input "#000000"
drag, startPoint x: 400, startPoint y: 157, endPoint x: 360, endPoint y: 200, distance: 58.8
click at [0, 0] on div "Text Color Highlight Color rgba(0, 0, 0, 1) #000000 100 % transparent transpare…" at bounding box center [0, 0] width 0 height 0
click at [330, 142] on div "- Monday- Thursday 8am-12pm & 3pm-7pm - Friday 9am-12pm & 3pm-6pm - Saturday an…" at bounding box center [44, 182] width 718 height 81
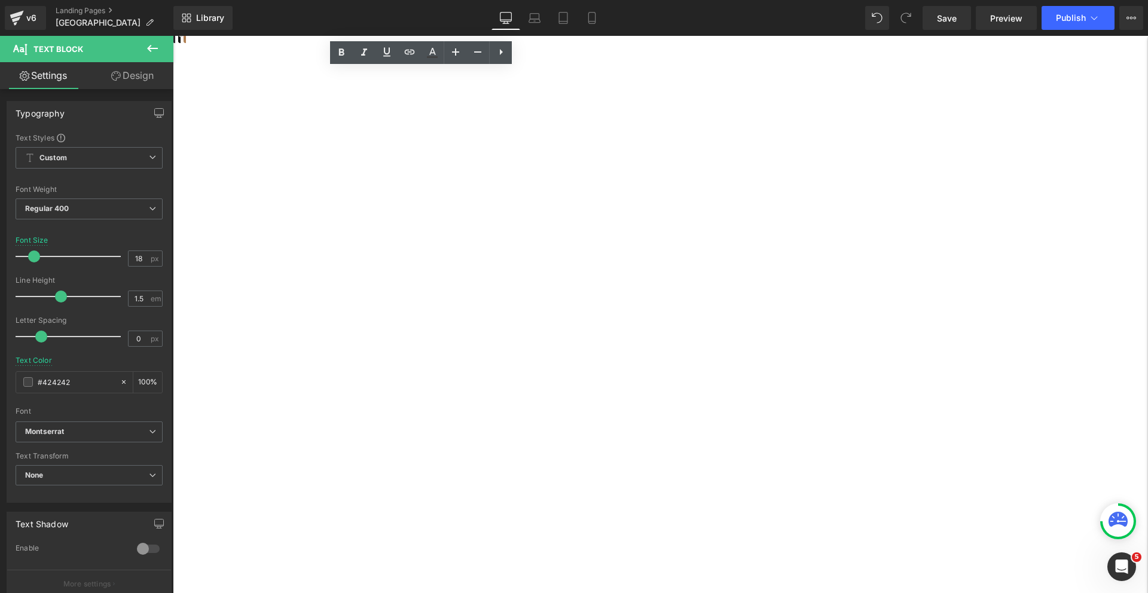
click at [403, 207] on div at bounding box center [58, 215] width 689 height 16
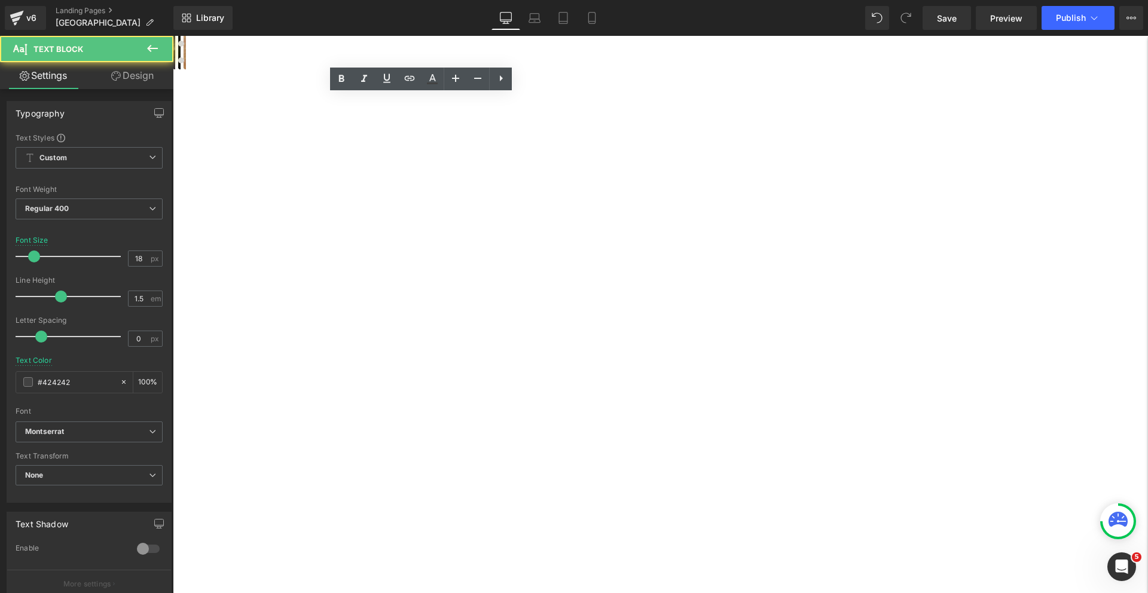
scroll to position [371, 0]
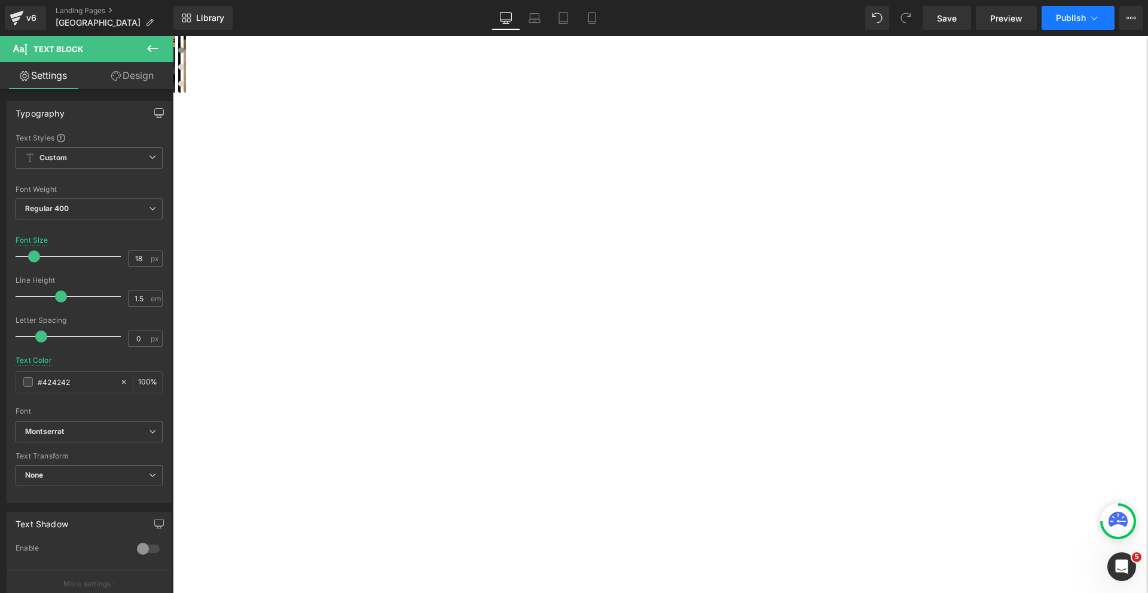
click at [1052, 22] on button "Publish" at bounding box center [1078, 18] width 73 height 24
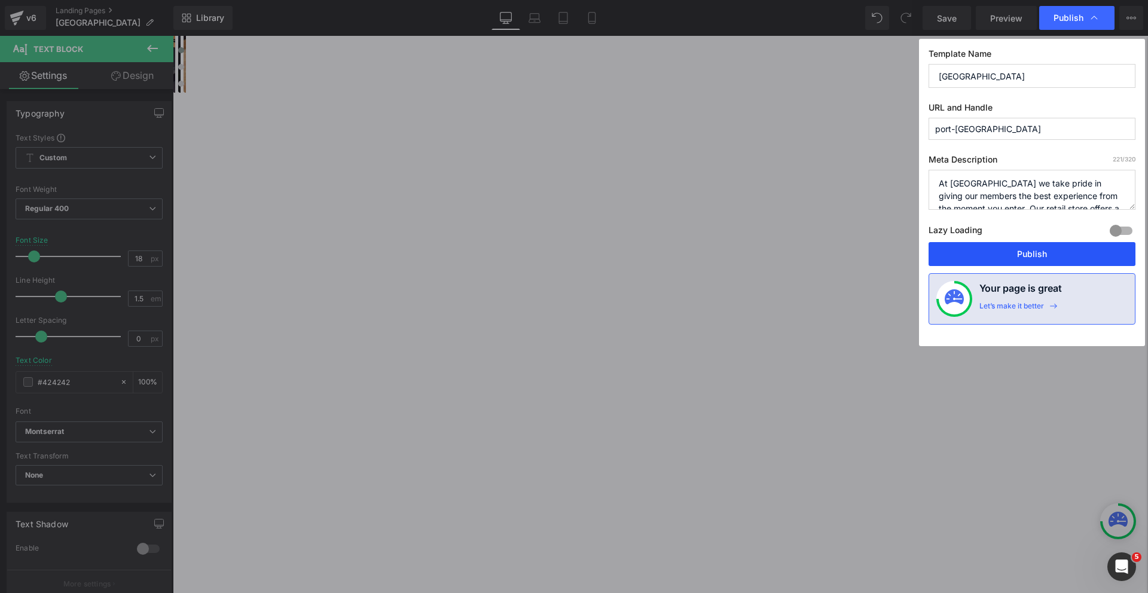
drag, startPoint x: 1022, startPoint y: 257, endPoint x: 849, endPoint y: 221, distance: 177.0
click at [1022, 257] on button "Publish" at bounding box center [1032, 254] width 207 height 24
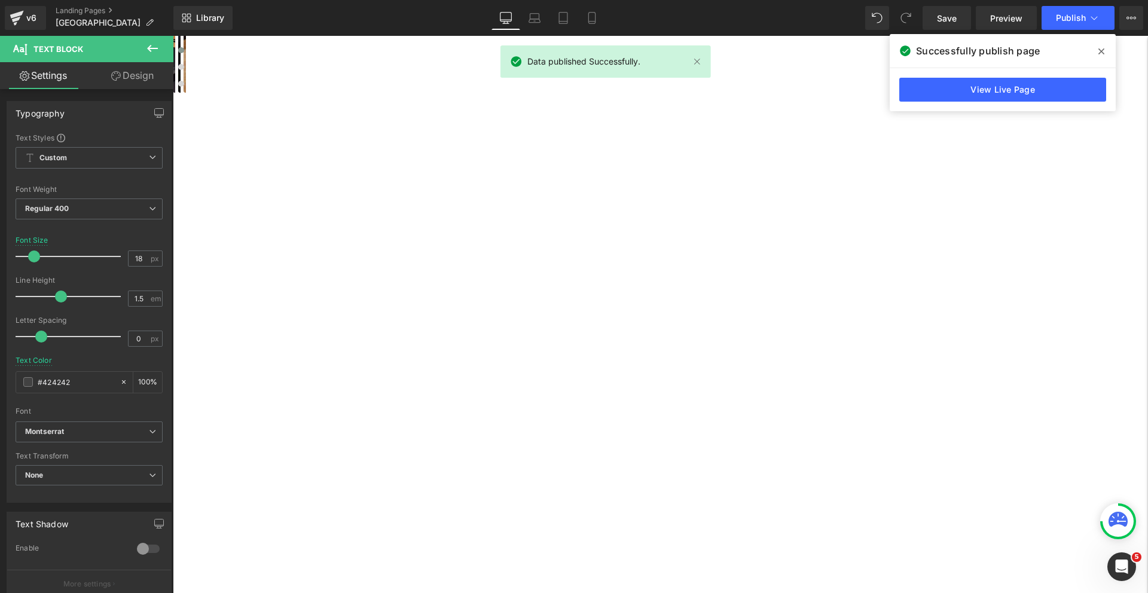
click at [661, 188] on div "LOCATION FACILITIES Heading Row Open & Staffed Text Block - Monday- Thursday 8a…" at bounding box center [172, 485] width 975 height 755
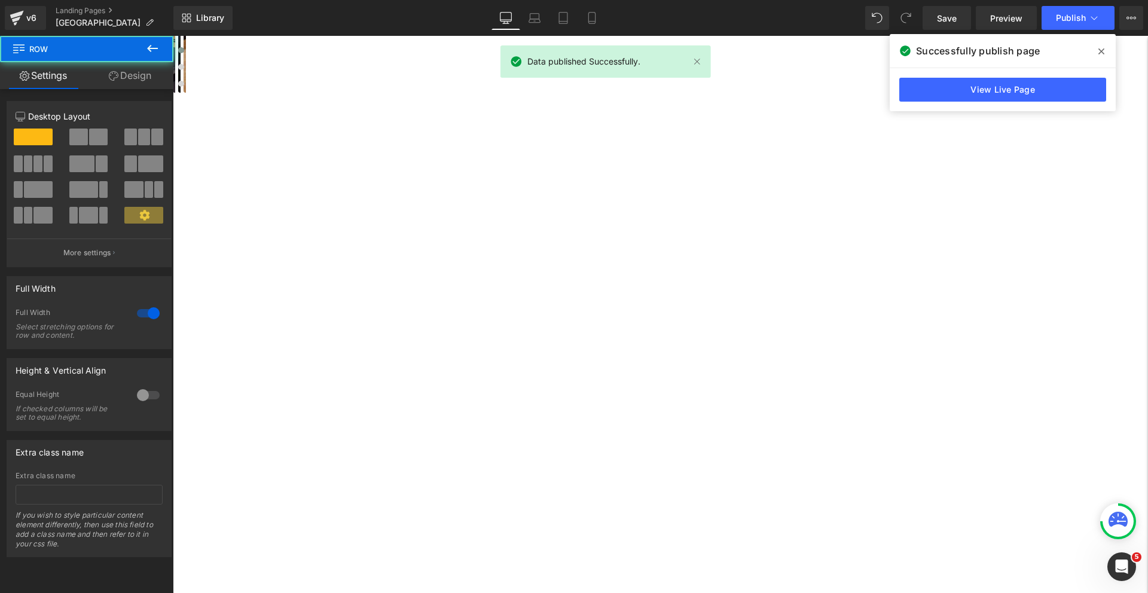
drag, startPoint x: 1102, startPoint y: 52, endPoint x: 929, endPoint y: 16, distance: 176.7
click at [1102, 52] on icon at bounding box center [1102, 52] width 6 height 10
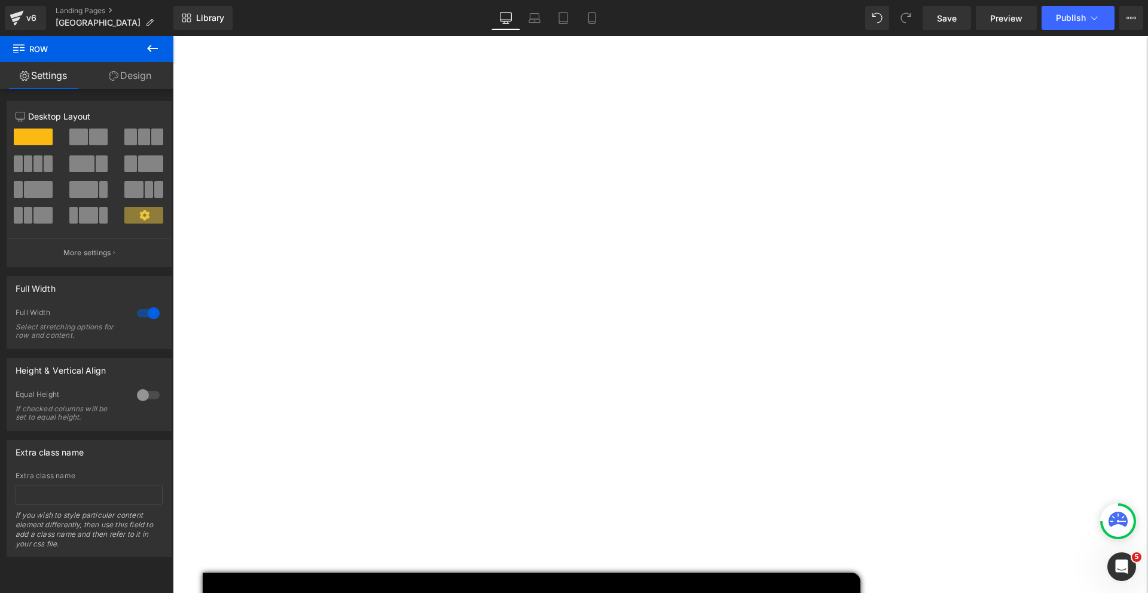
scroll to position [770, 0]
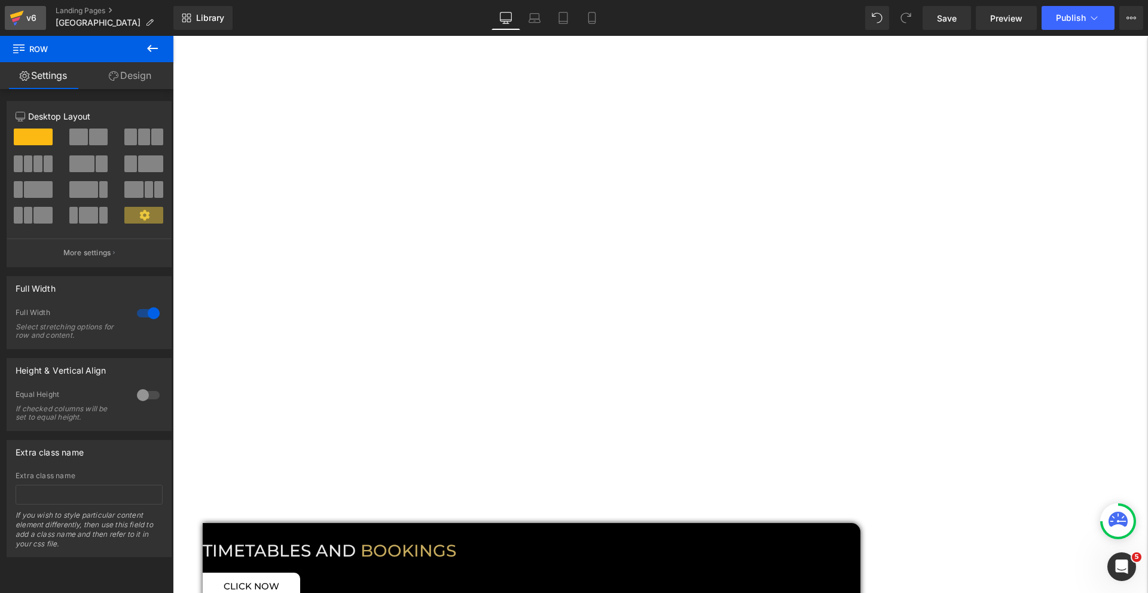
click at [17, 21] on icon at bounding box center [17, 18] width 14 height 30
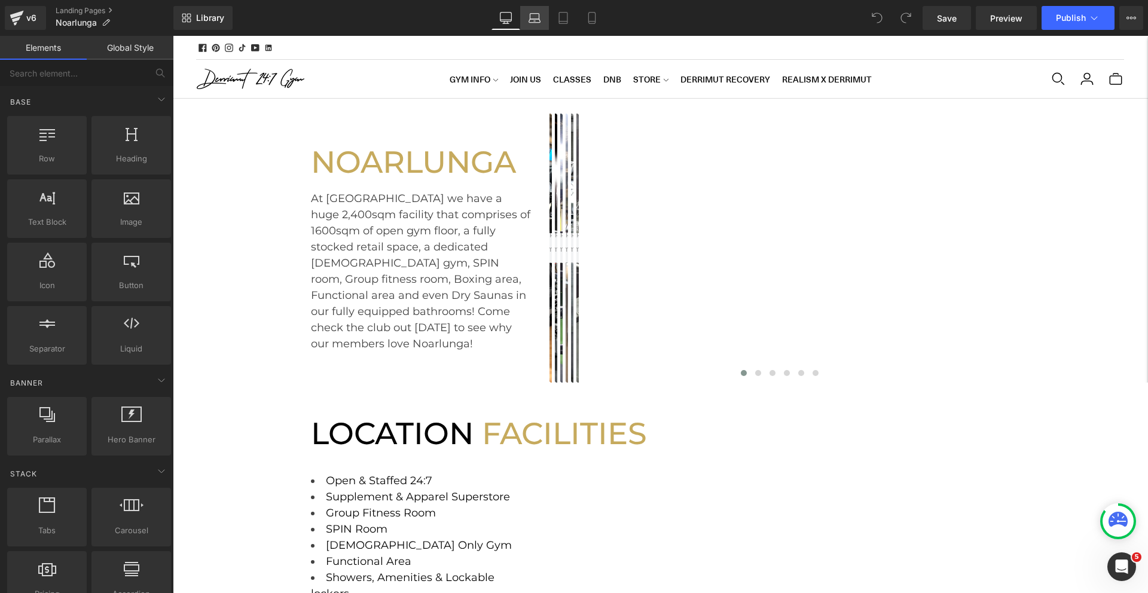
click at [536, 21] on icon at bounding box center [535, 18] width 12 height 12
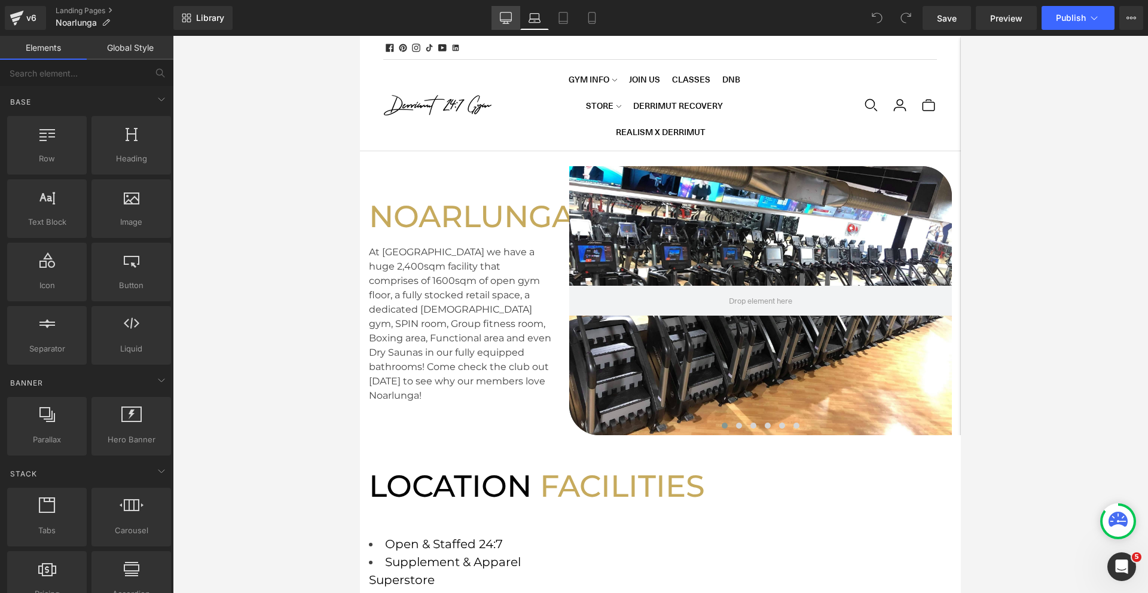
click at [507, 20] on icon at bounding box center [506, 20] width 11 height 0
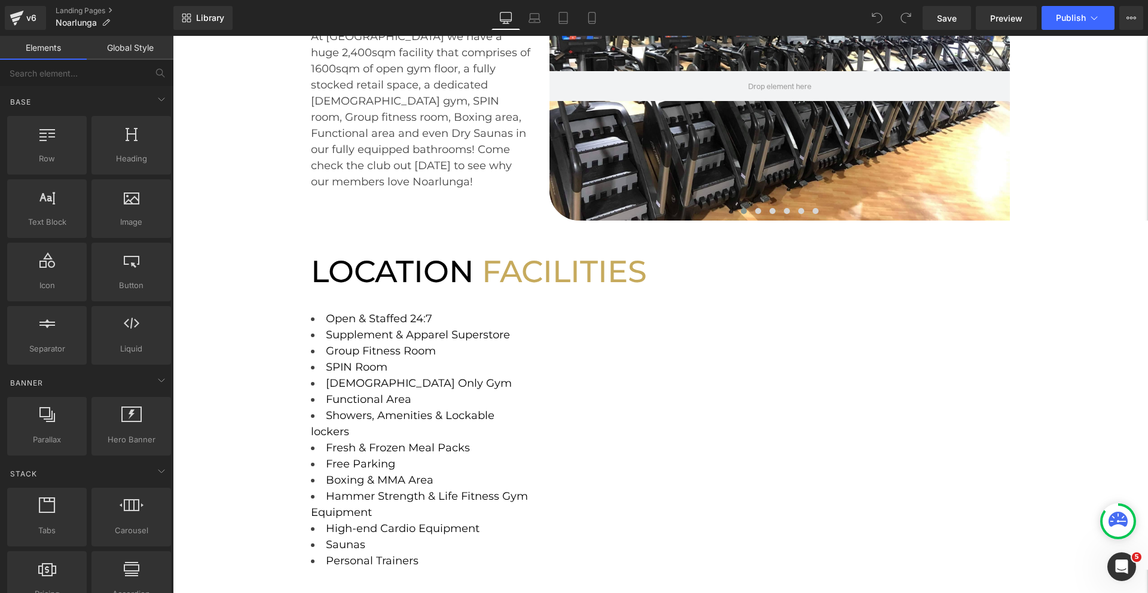
scroll to position [260, 0]
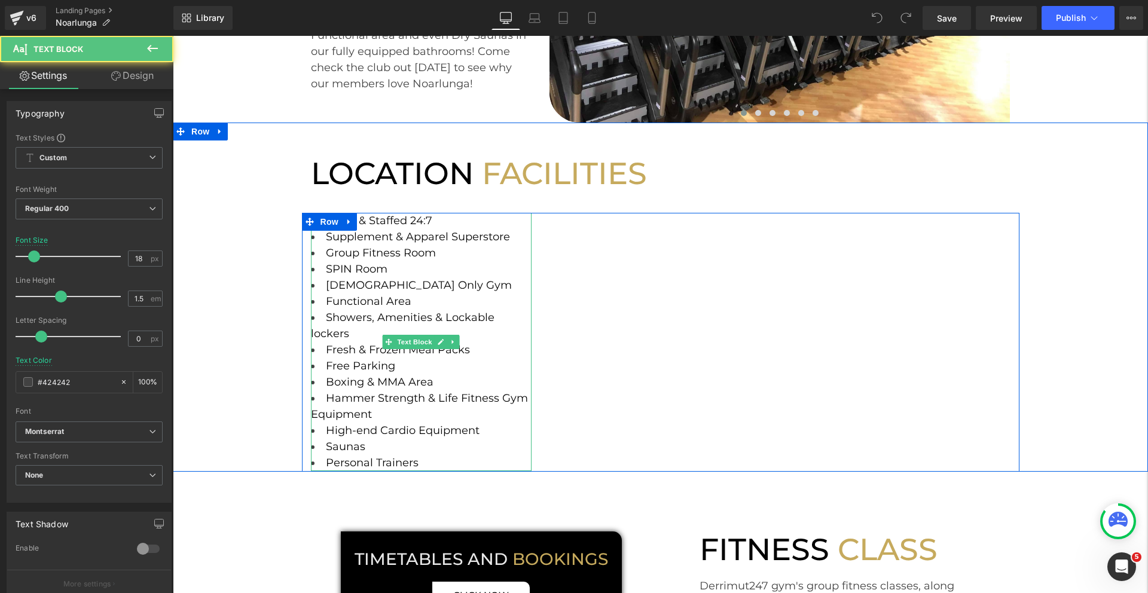
click at [449, 245] on li "Group Fitness Room" at bounding box center [421, 253] width 221 height 16
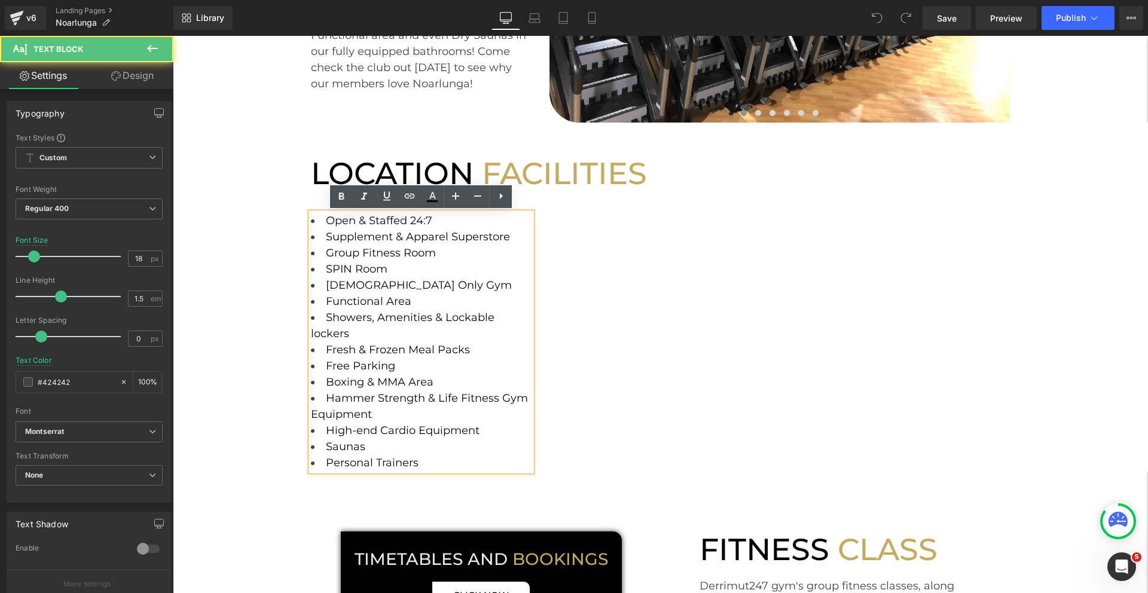
click at [443, 221] on li "Open & Staffed 24:7" at bounding box center [421, 221] width 221 height 16
click at [410, 219] on font "Open & Staffed 24:7" at bounding box center [379, 220] width 106 height 13
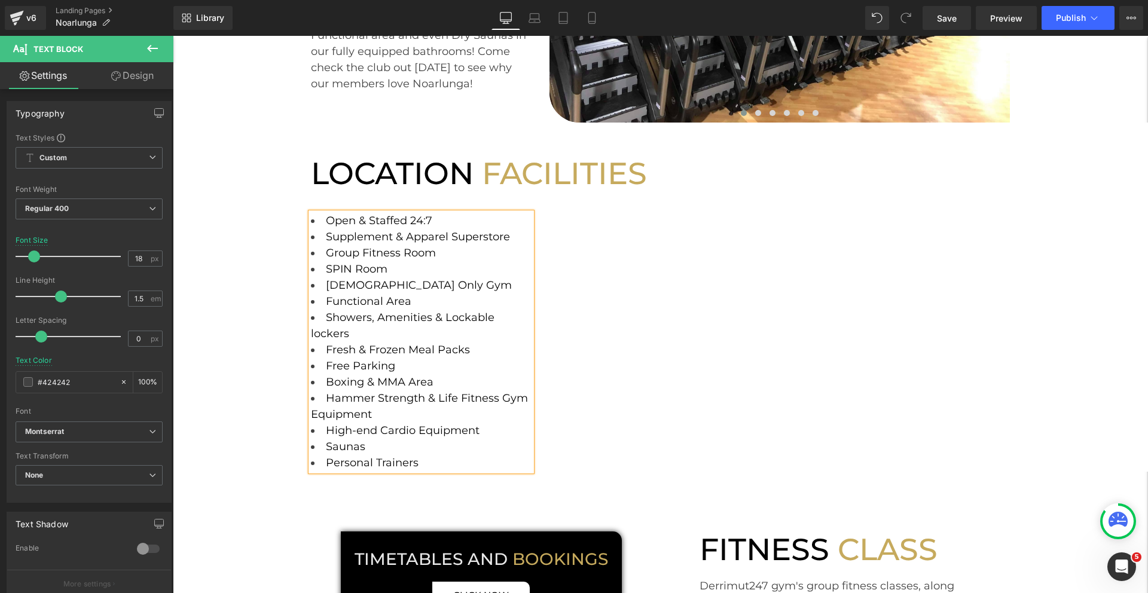
click at [290, 251] on div "LOCATION FACILITIES Heading Row Open & Staffed 24:7 Supplement & Apparel Supers…" at bounding box center [660, 297] width 975 height 349
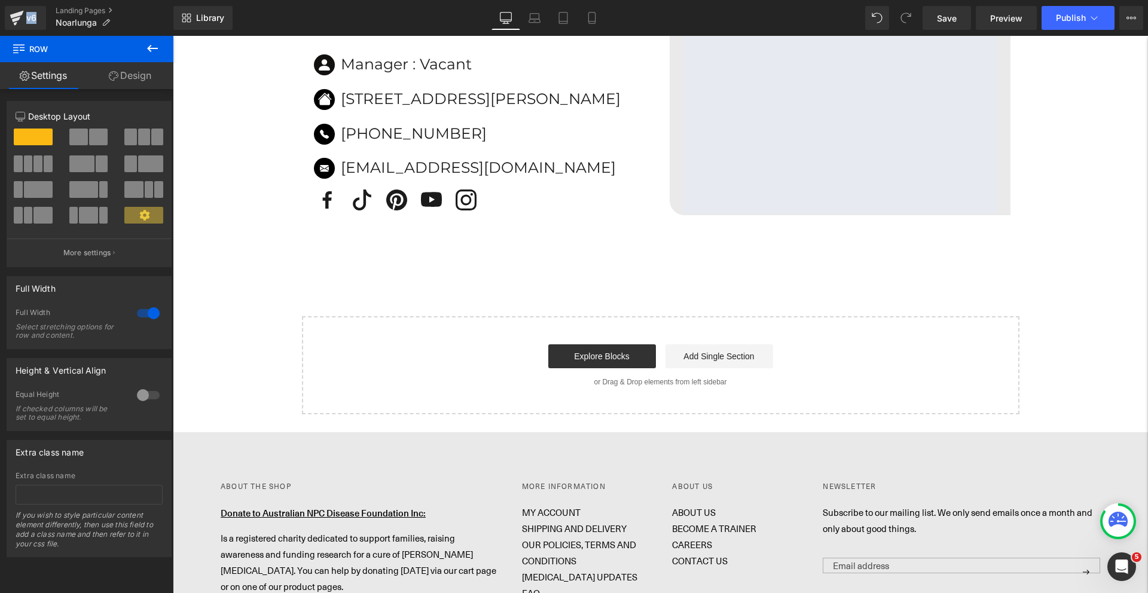
scroll to position [1606, 0]
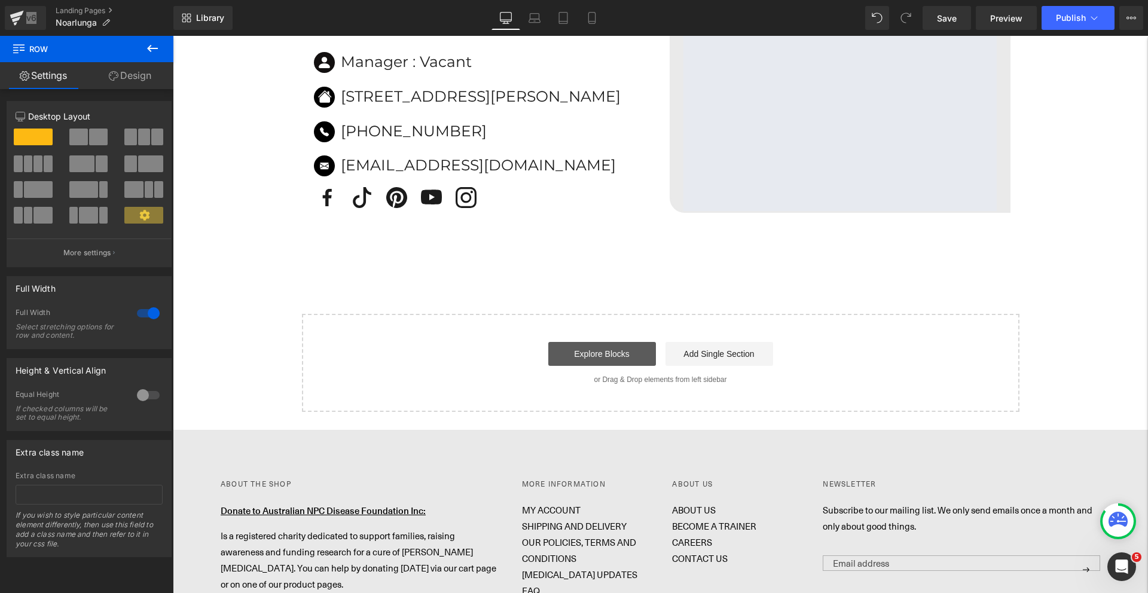
click at [633, 366] on link "Explore Blocks" at bounding box center [602, 354] width 108 height 24
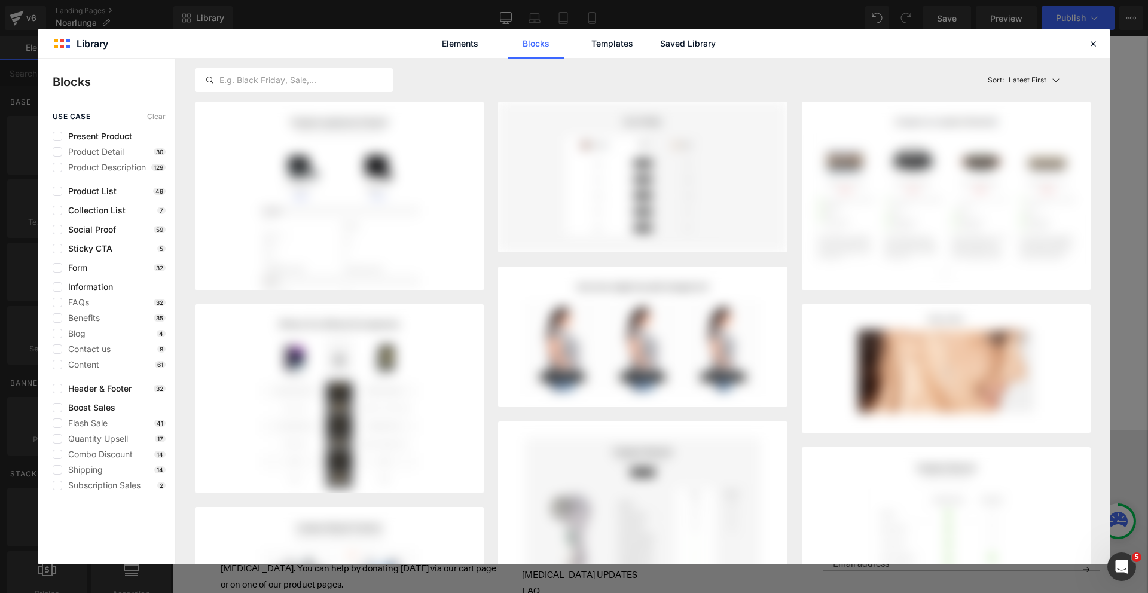
click at [0, 0] on div "Latest First Most View Latest First Sort: Latest First" at bounding box center [0, 0] width 0 height 0
click at [0, 0] on link "Saved Library" at bounding box center [0, 0] width 0 height 0
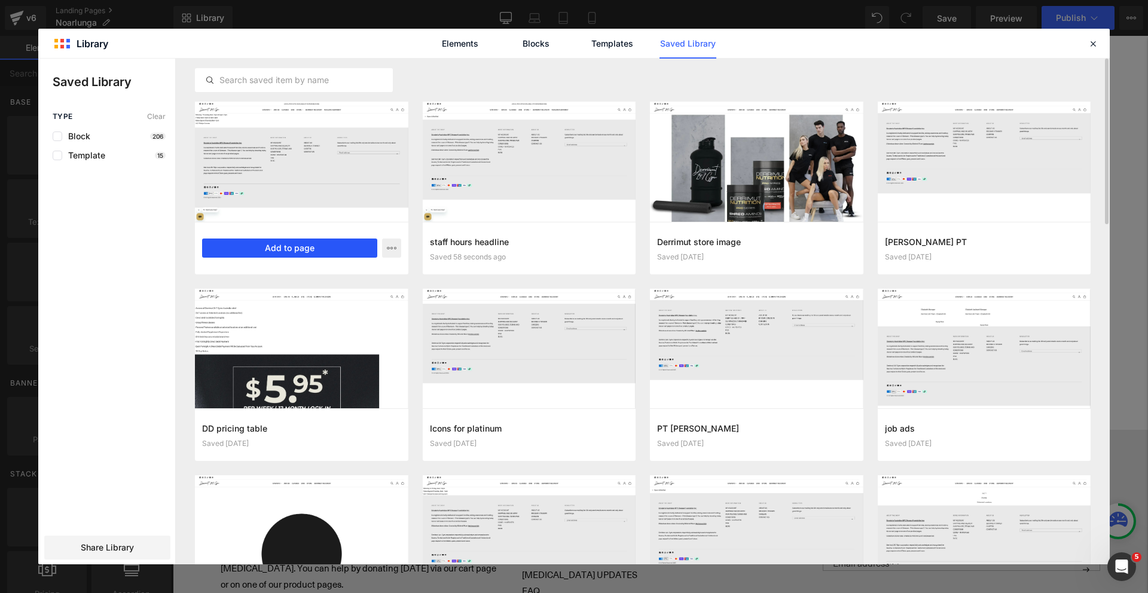
click at [333, 250] on button "Add to page" at bounding box center [289, 248] width 175 height 19
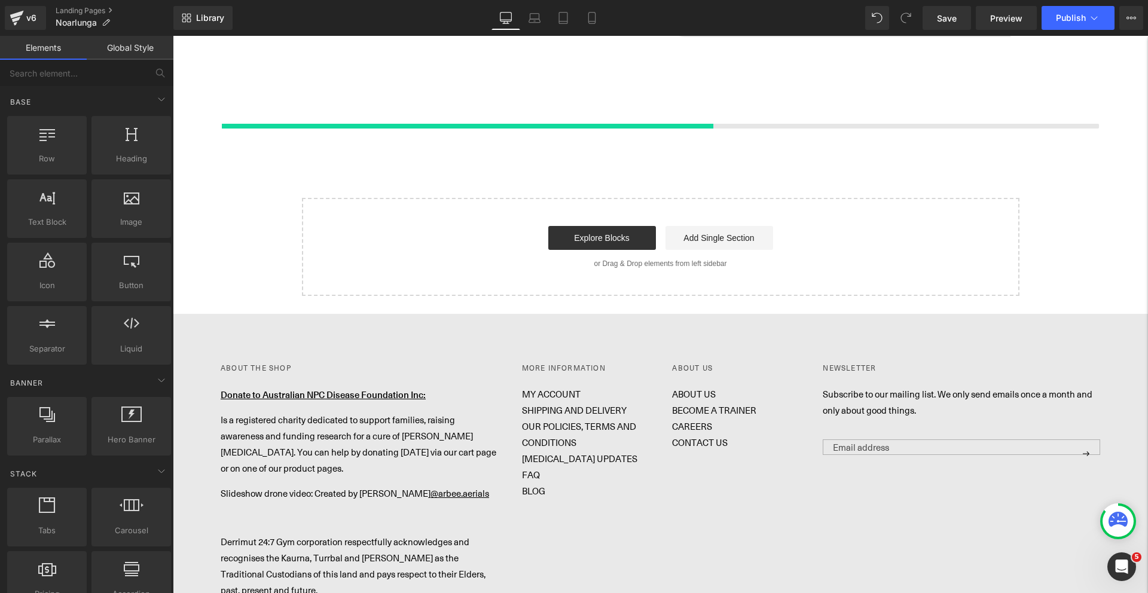
scroll to position [1791, 0]
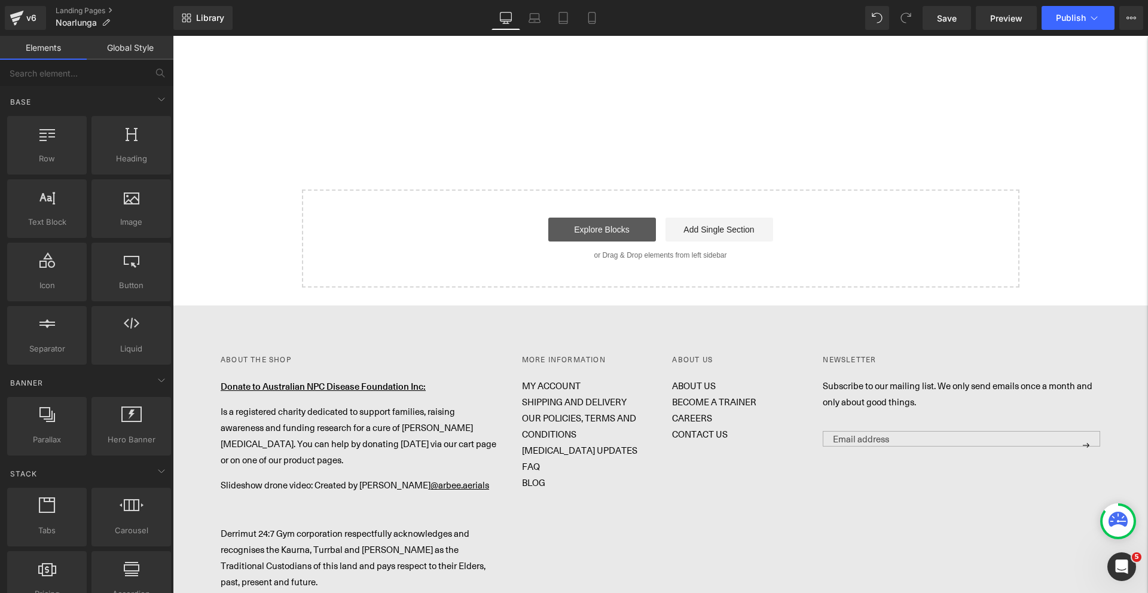
click at [602, 242] on link "Explore Blocks" at bounding box center [602, 230] width 108 height 24
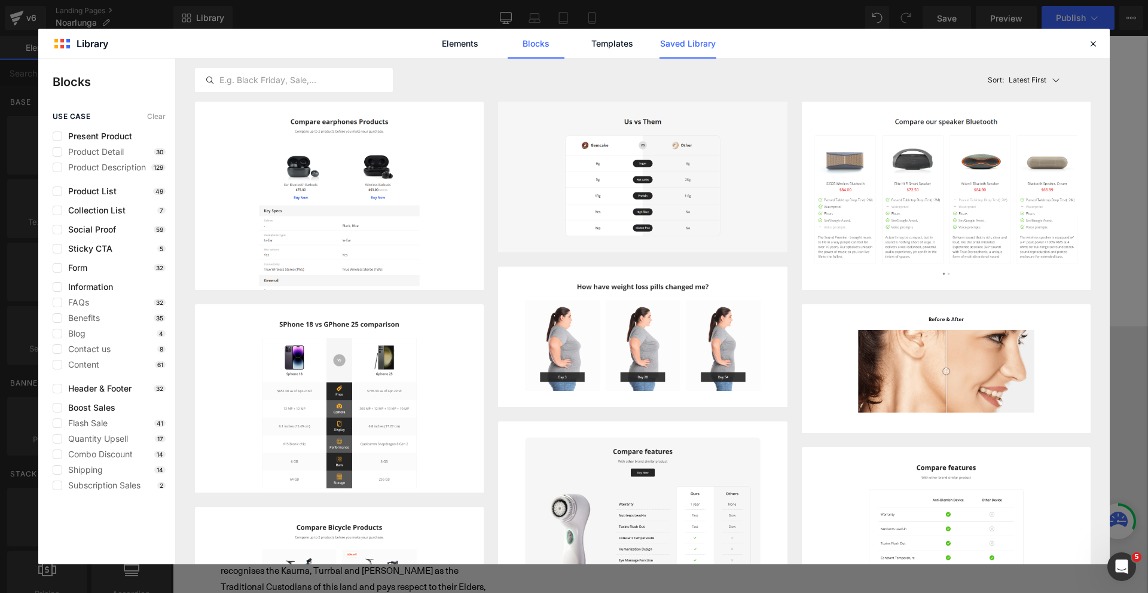
click at [698, 47] on link "Saved Library" at bounding box center [688, 44] width 57 height 30
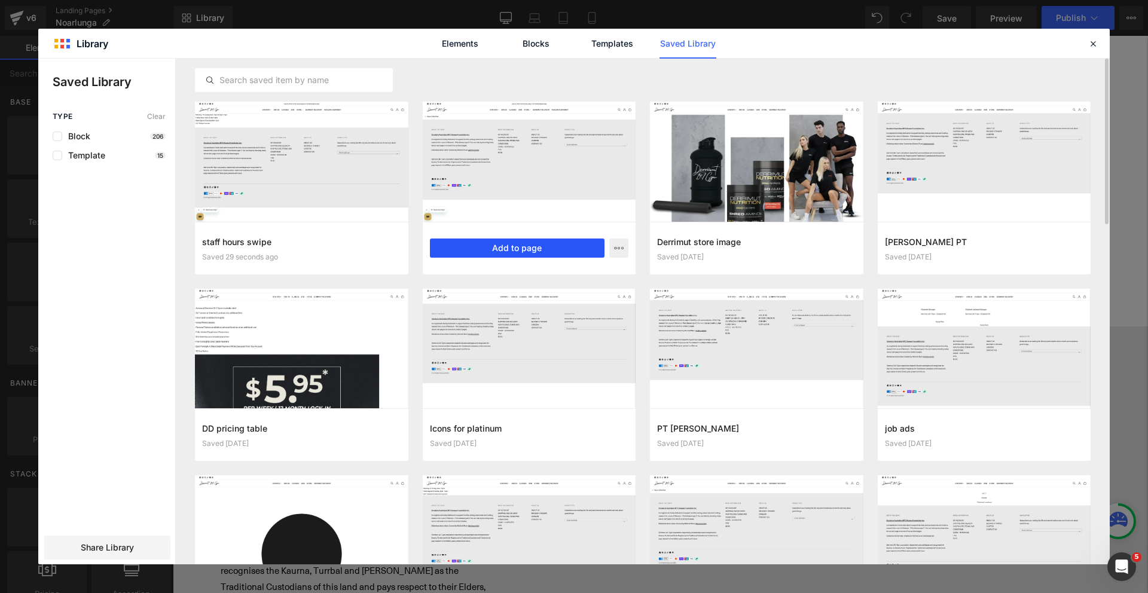
drag, startPoint x: 466, startPoint y: 246, endPoint x: 294, endPoint y: 210, distance: 175.9
click at [466, 246] on button "Add to page" at bounding box center [517, 248] width 175 height 19
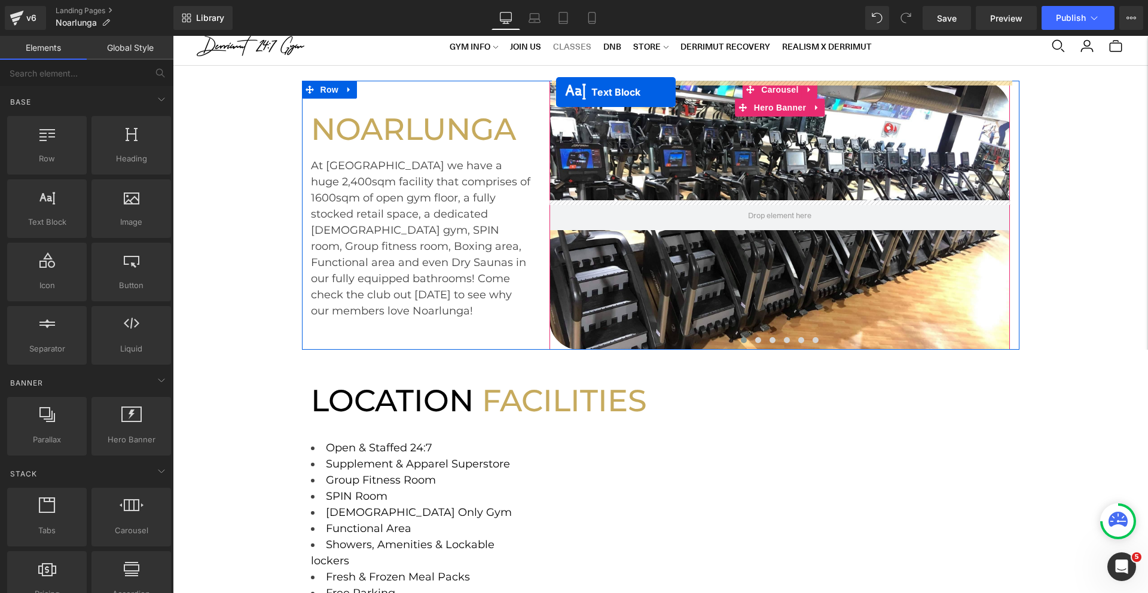
scroll to position [0, 0]
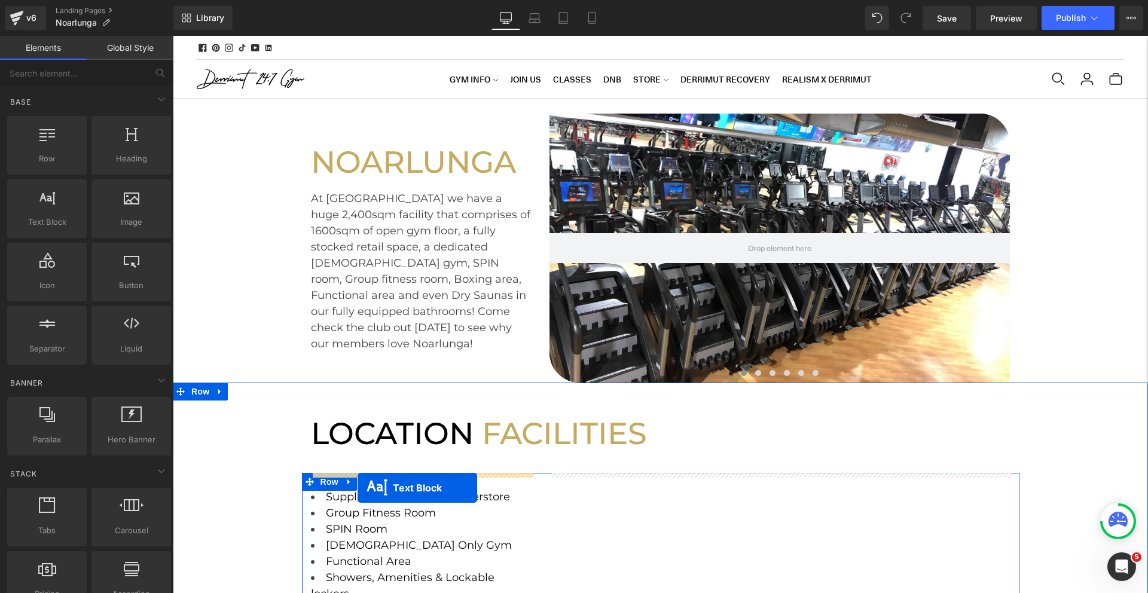
drag, startPoint x: 626, startPoint y: 449, endPoint x: 358, endPoint y: 488, distance: 271.4
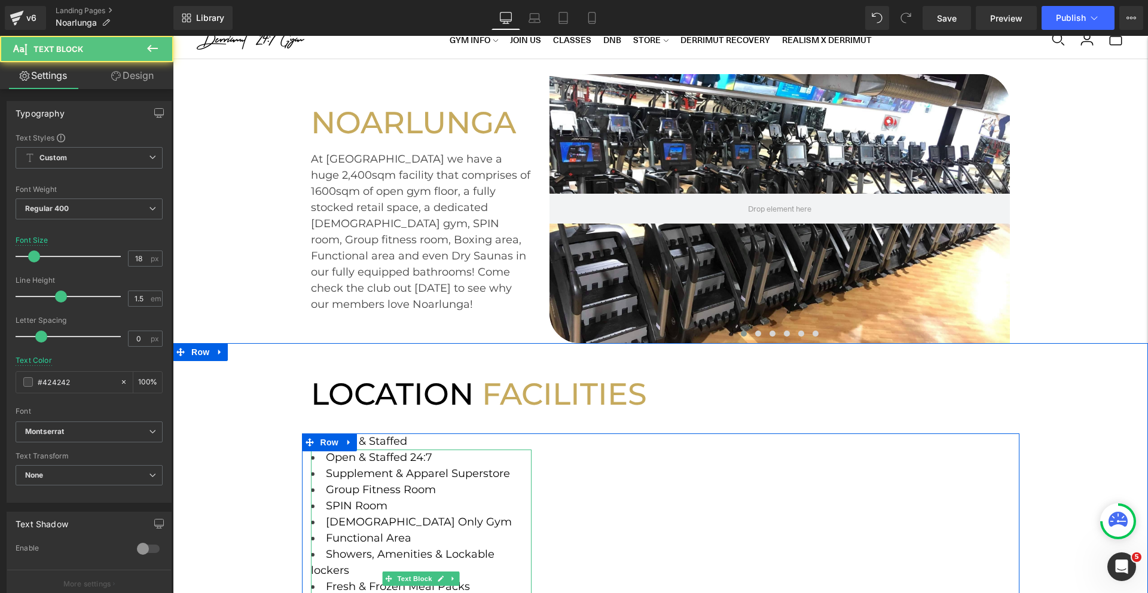
scroll to position [81, 0]
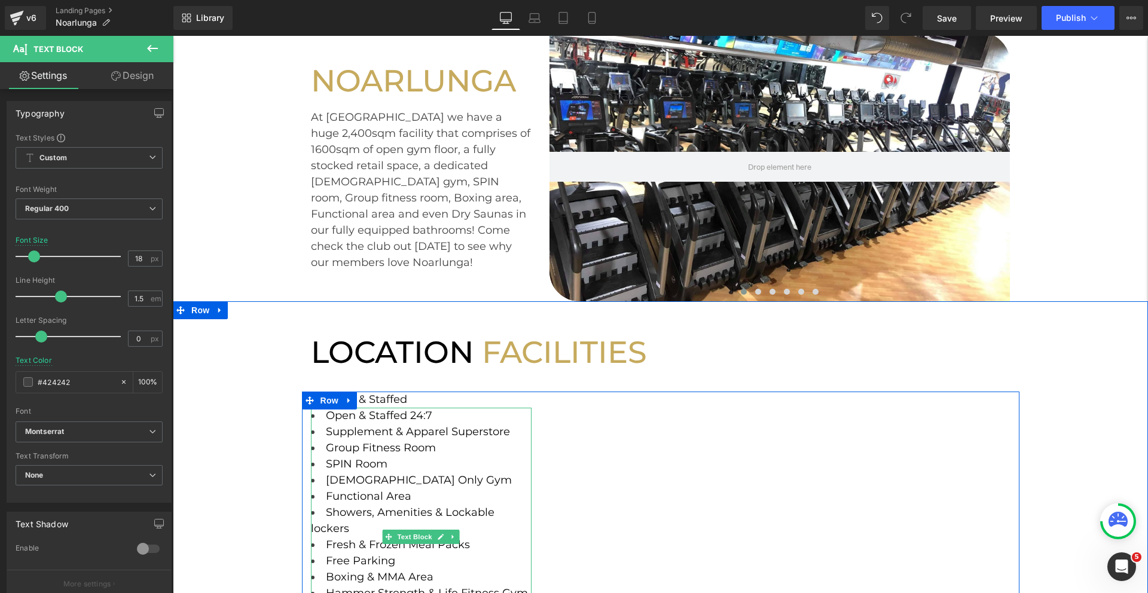
click at [440, 417] on li "Open & Staffed 24:7" at bounding box center [421, 416] width 221 height 16
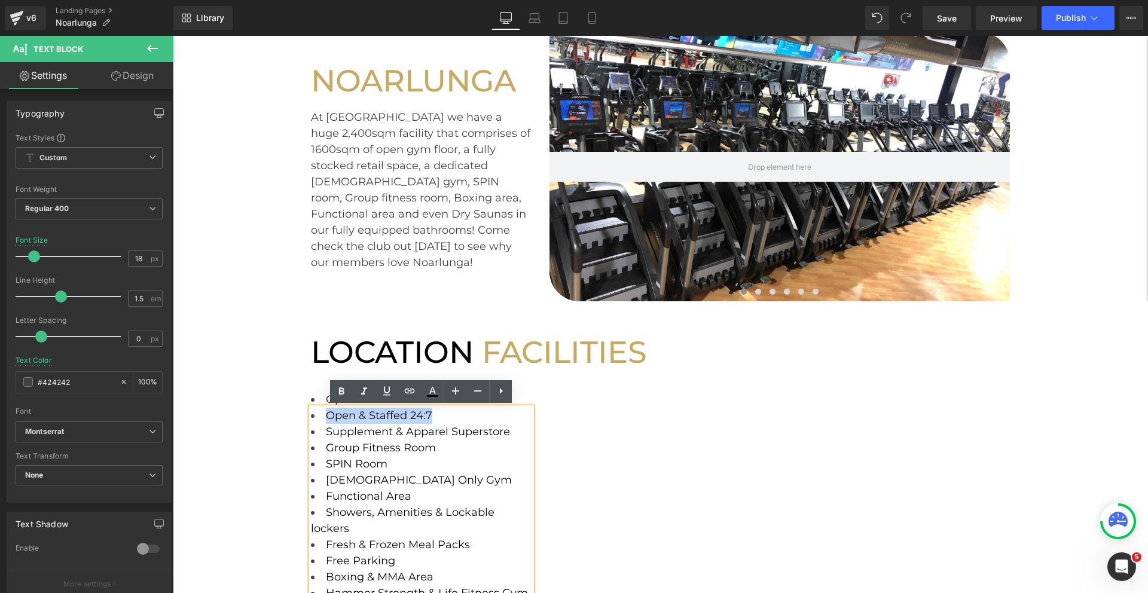
drag, startPoint x: 440, startPoint y: 417, endPoint x: 323, endPoint y: 414, distance: 116.7
click at [323, 414] on li "Open & Staffed 24:7" at bounding box center [421, 416] width 221 height 16
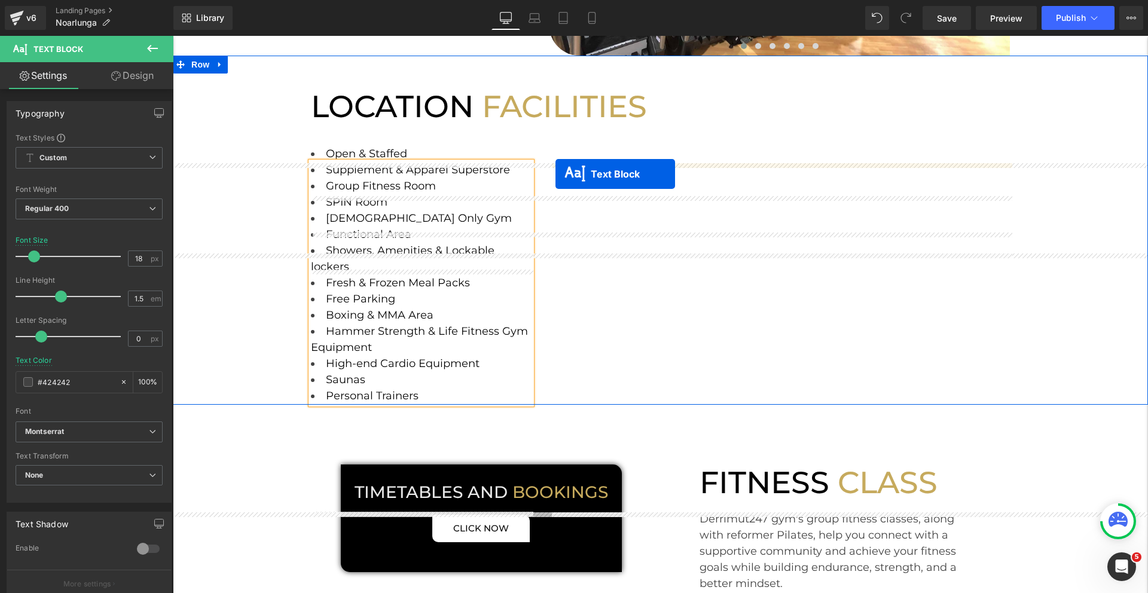
scroll to position [219, 0]
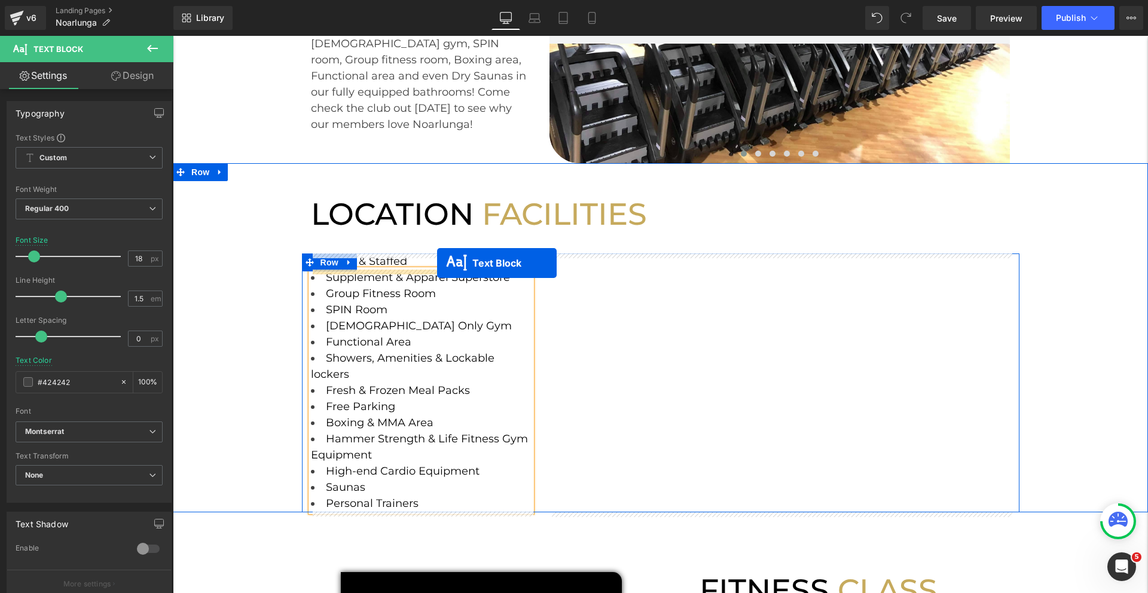
drag, startPoint x: 630, startPoint y: 233, endPoint x: 437, endPoint y: 263, distance: 195.0
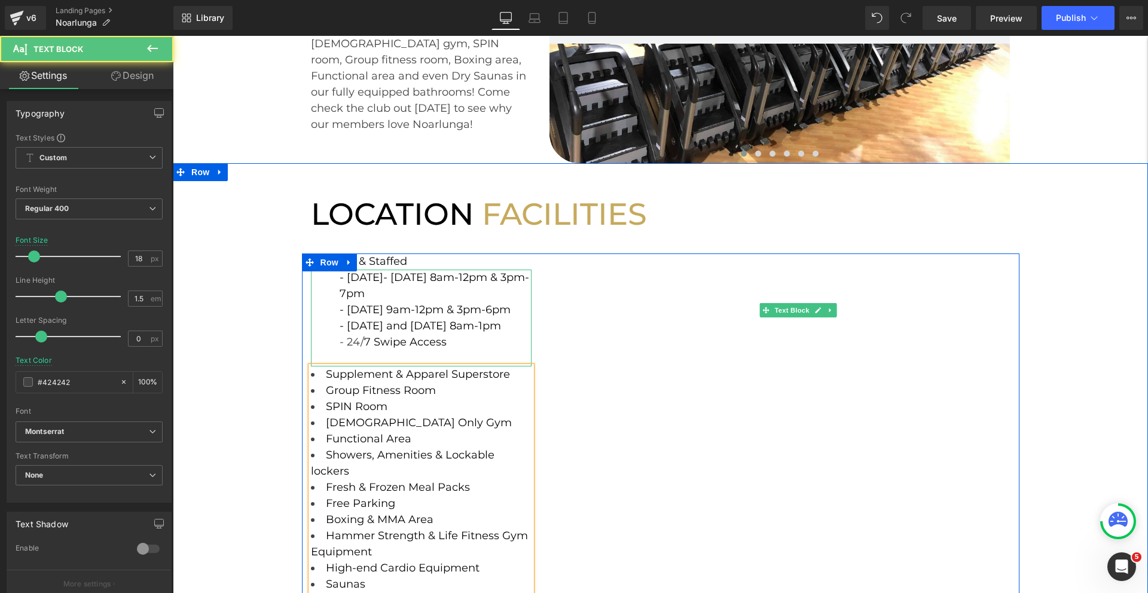
scroll to position [316, 0]
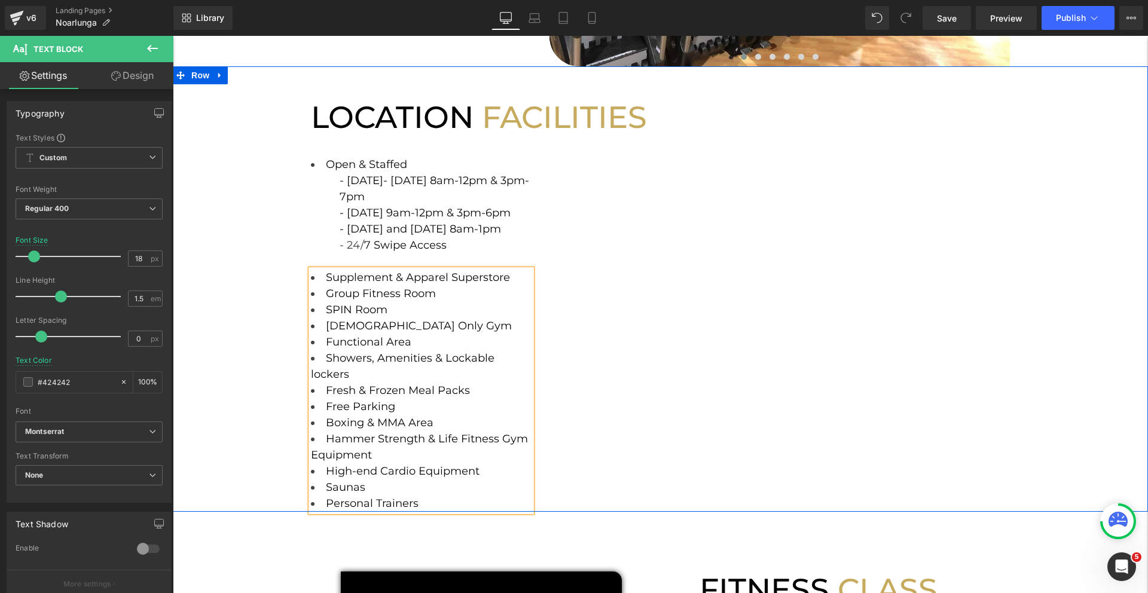
click at [286, 236] on div "LOCATION FACILITIES Heading Row Open & Staffed Text Block - Monday- Thursday 8a…" at bounding box center [660, 289] width 975 height 446
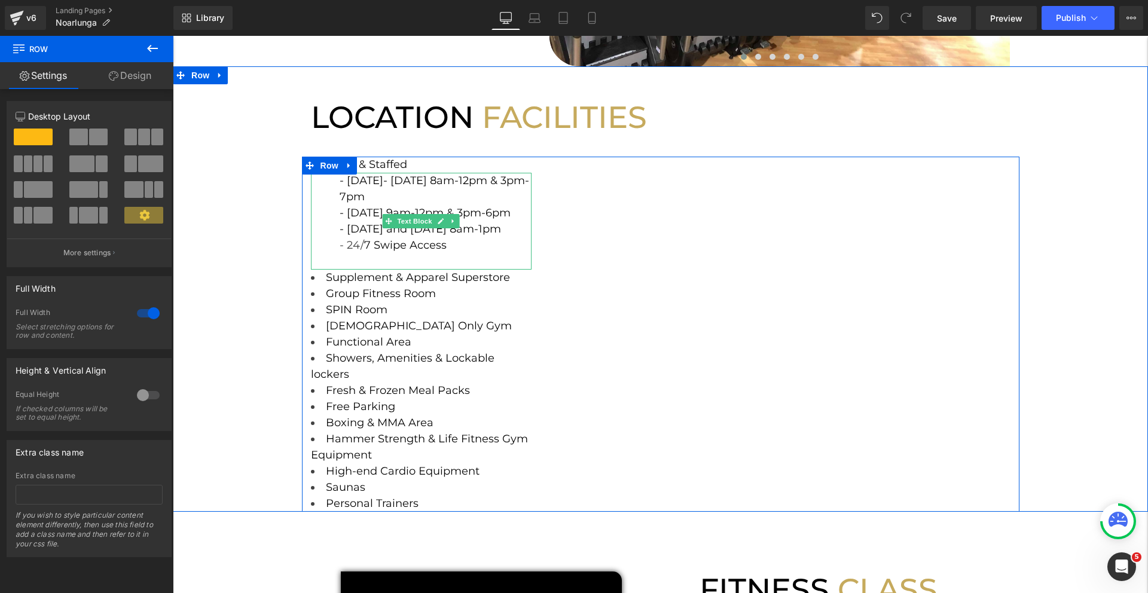
click at [482, 246] on div "- 24/ 7 Swipe Access" at bounding box center [436, 245] width 193 height 16
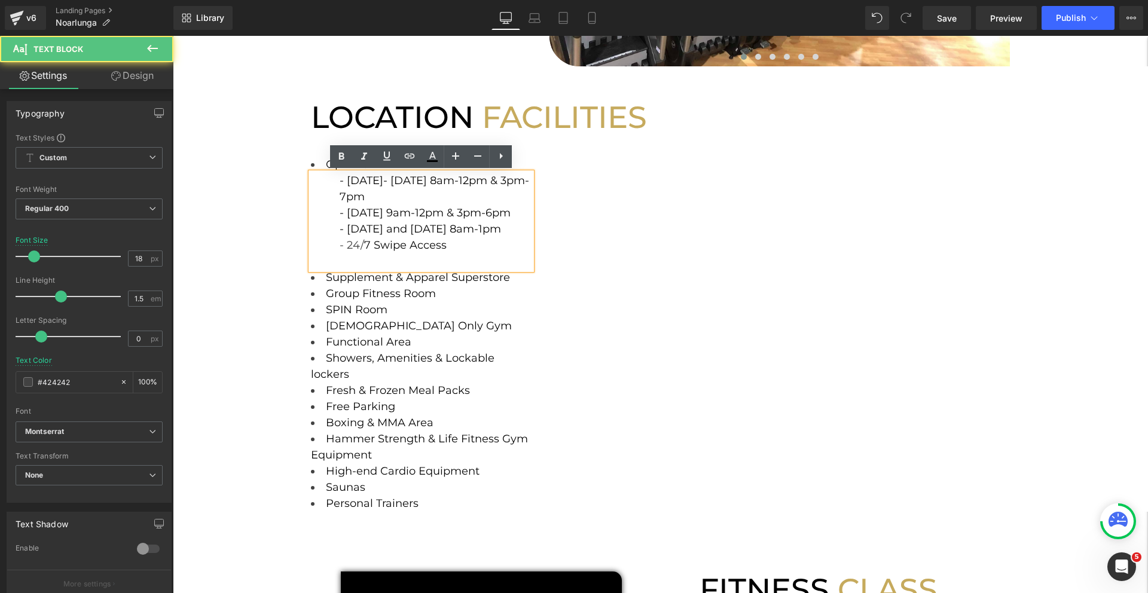
click at [466, 242] on div "- 24/ 7 Swipe Access" at bounding box center [436, 245] width 193 height 16
click at [243, 230] on div "LOCATION FACILITIES Heading Row Open & Staffed Text Block - Monday- Thursday 8a…" at bounding box center [660, 289] width 975 height 446
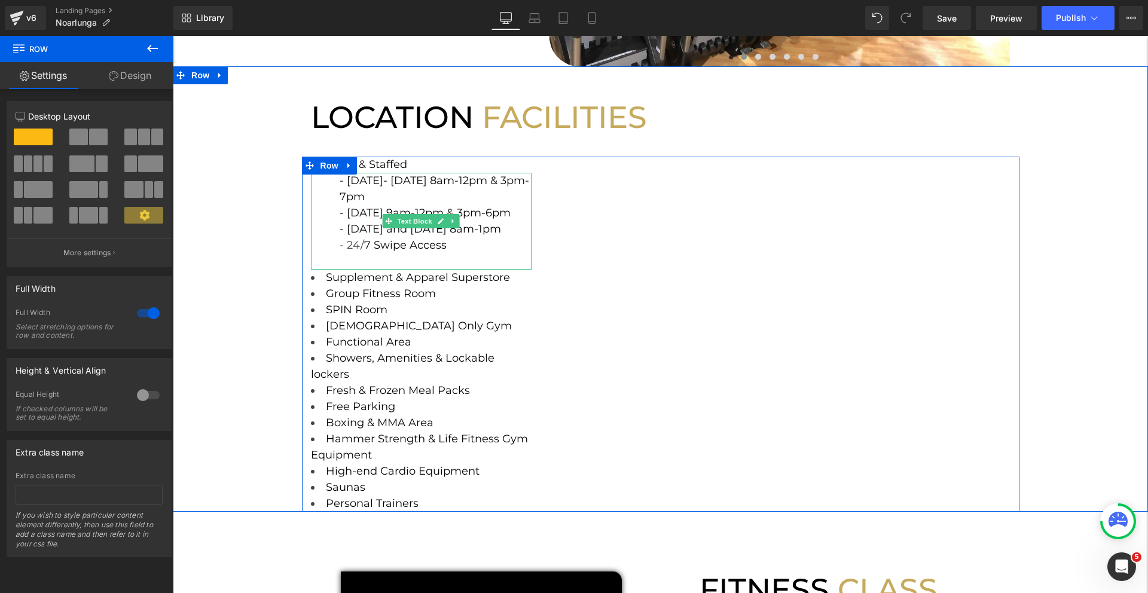
click at [404, 190] on div "- Monday- Thursday 8am-12pm & 3pm-7pm - Friday 9am-12pm & 3pm-6pm - Saturday an…" at bounding box center [421, 221] width 221 height 97
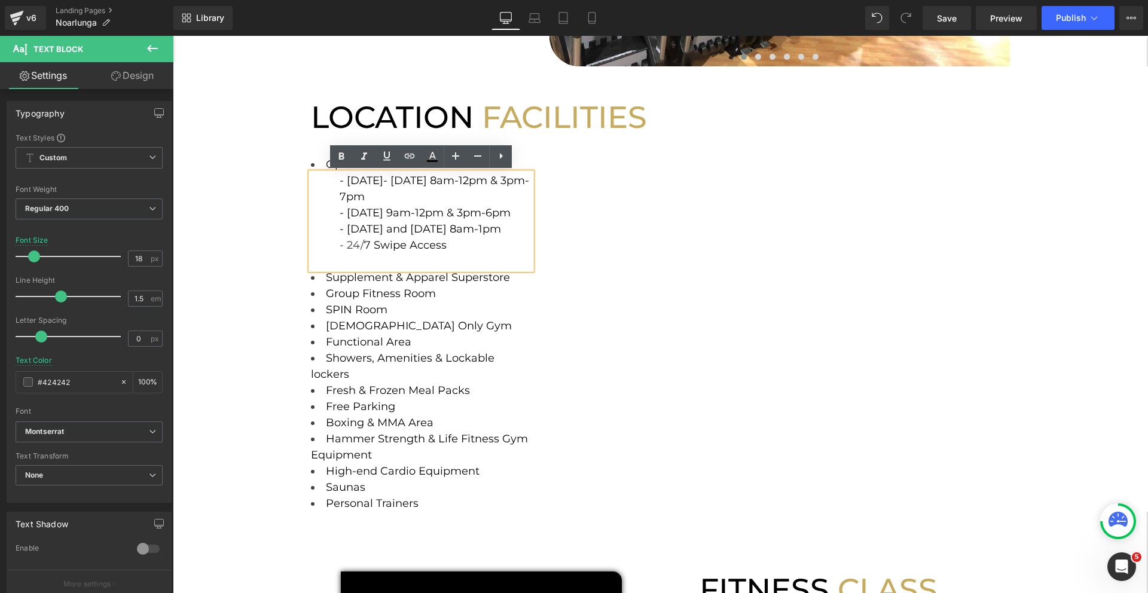
drag, startPoint x: 397, startPoint y: 195, endPoint x: 347, endPoint y: 179, distance: 52.0
click at [347, 179] on div "- Monday- Thursday 8am-12pm & 3pm-7pm - Friday 9am-12pm & 3pm-6pm - Saturday an…" at bounding box center [421, 221] width 221 height 97
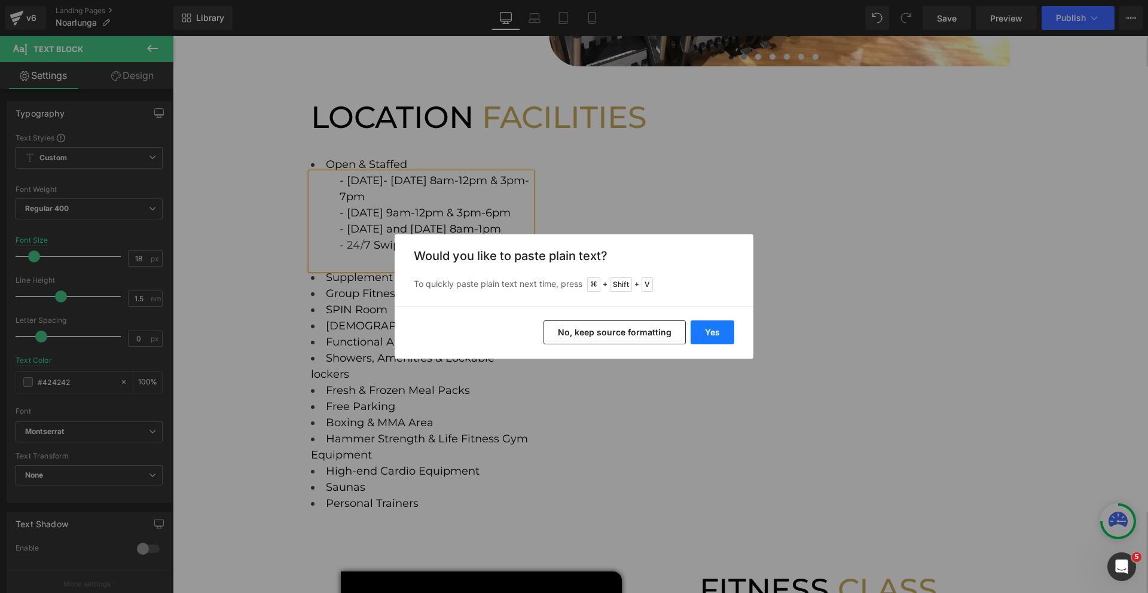
drag, startPoint x: 722, startPoint y: 334, endPoint x: 549, endPoint y: 298, distance: 176.5
click at [722, 334] on button "Yes" at bounding box center [713, 333] width 44 height 24
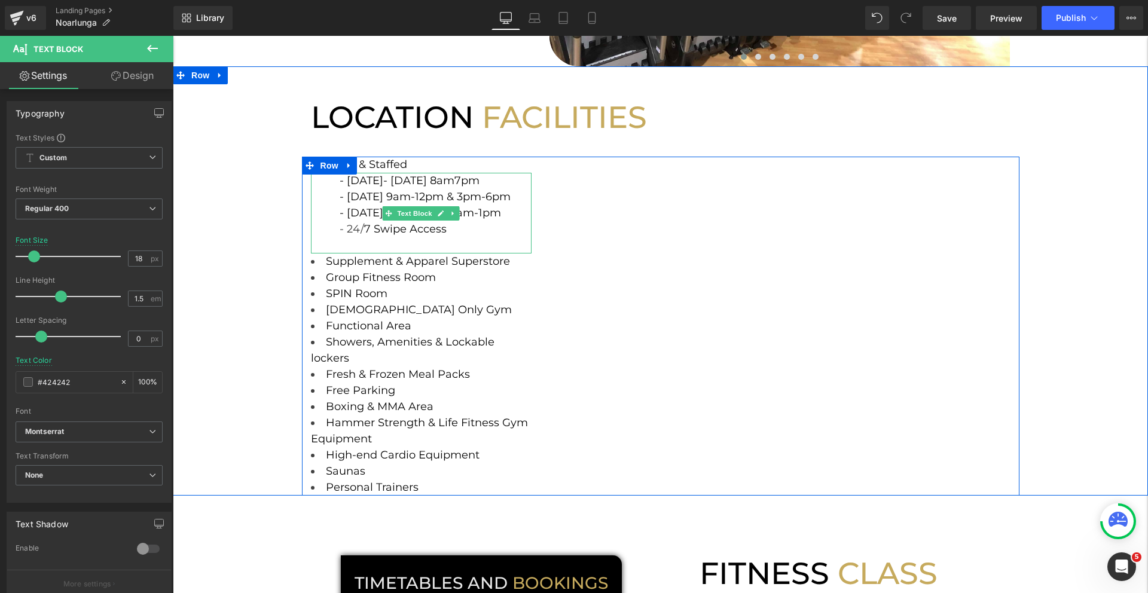
click at [474, 183] on span "- Monday- Thursday 8am7pm" at bounding box center [410, 180] width 140 height 13
click at [383, 198] on span "- [DATE] 9am-12pm & 3pm-6pm" at bounding box center [425, 196] width 171 height 13
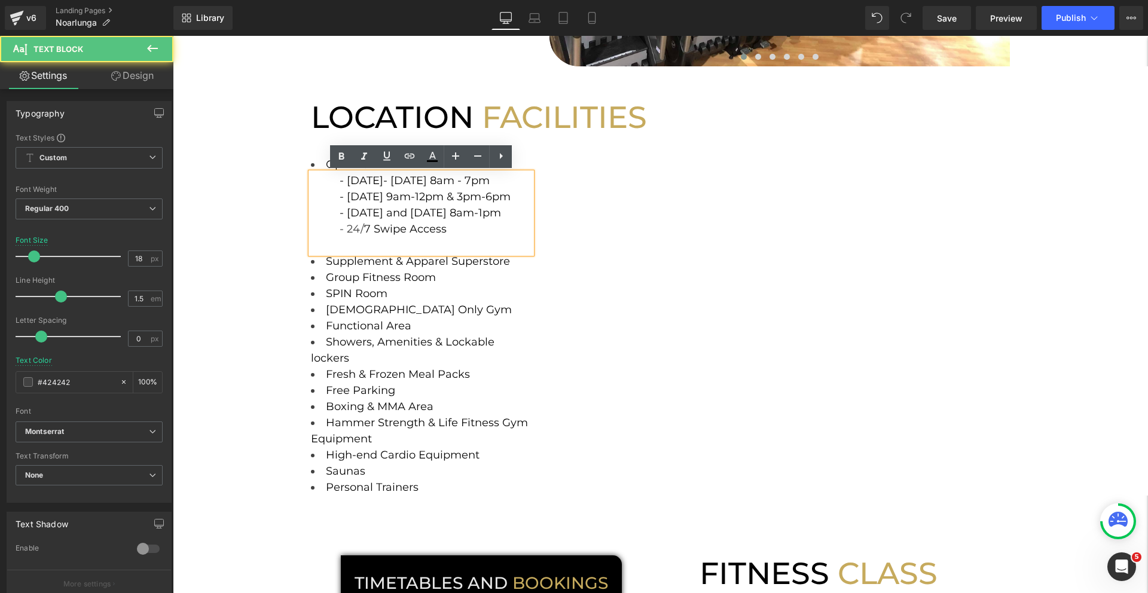
click at [424, 197] on span "- [DATE] 9am-12pm & 3pm-6pm" at bounding box center [425, 196] width 171 height 13
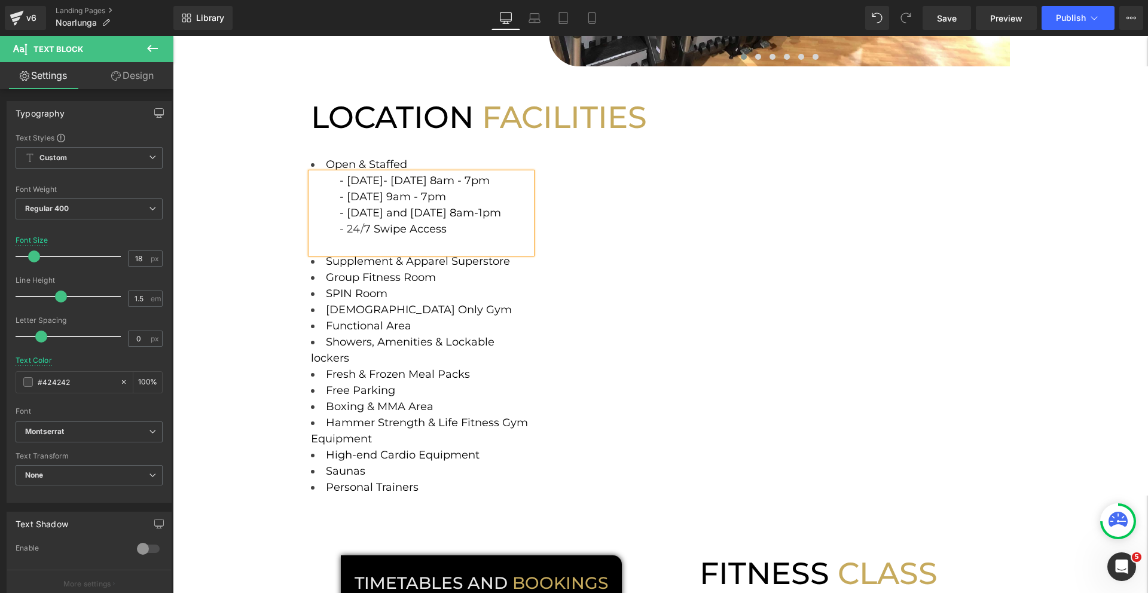
click at [284, 255] on div "LOCATION FACILITIES Heading Row Open & Staffed Text Block - Monday- Thursday 8a…" at bounding box center [660, 280] width 975 height 429
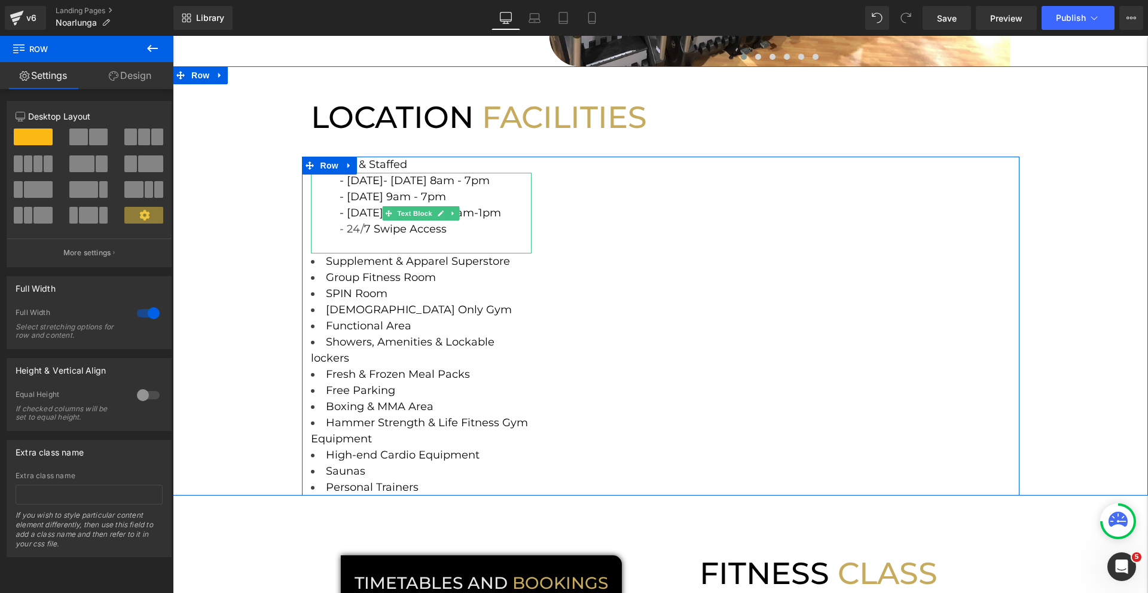
click at [449, 233] on div "- 24/ 7 Swipe Access" at bounding box center [436, 229] width 193 height 16
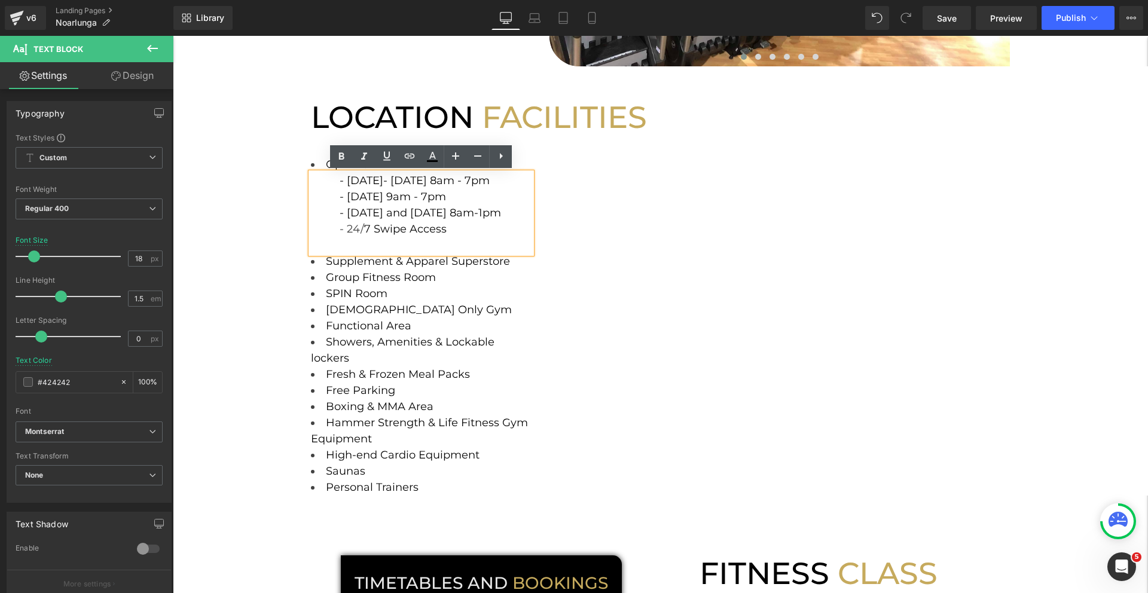
click at [252, 286] on div "LOCATION FACILITIES Heading Row Open & Staffed Text Block - Monday- Thursday 8a…" at bounding box center [660, 280] width 975 height 429
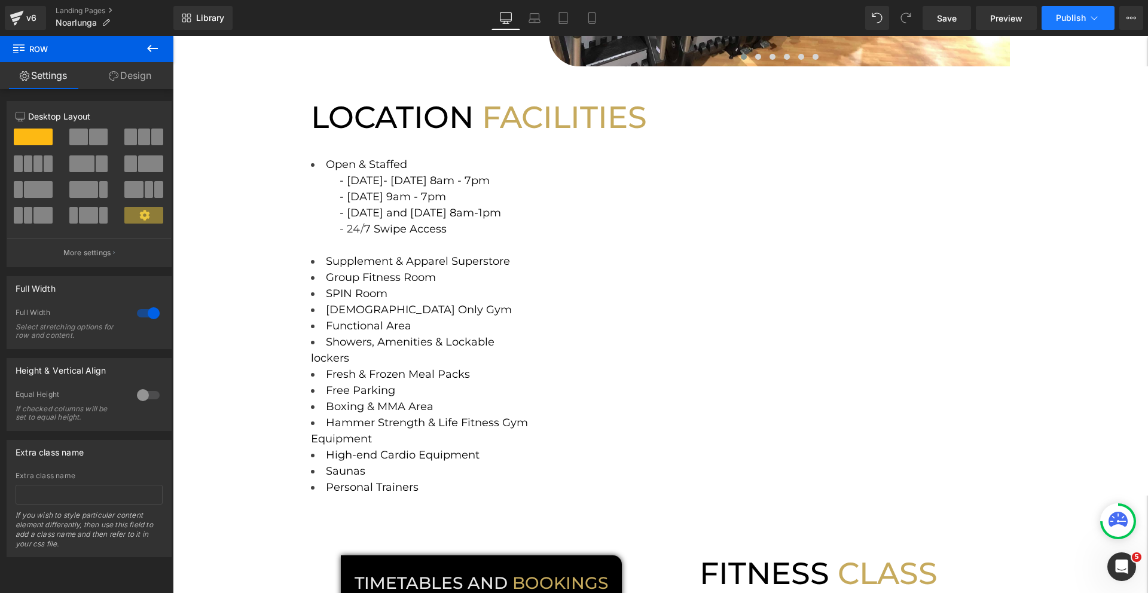
click at [1068, 25] on button "Publish" at bounding box center [1078, 18] width 73 height 24
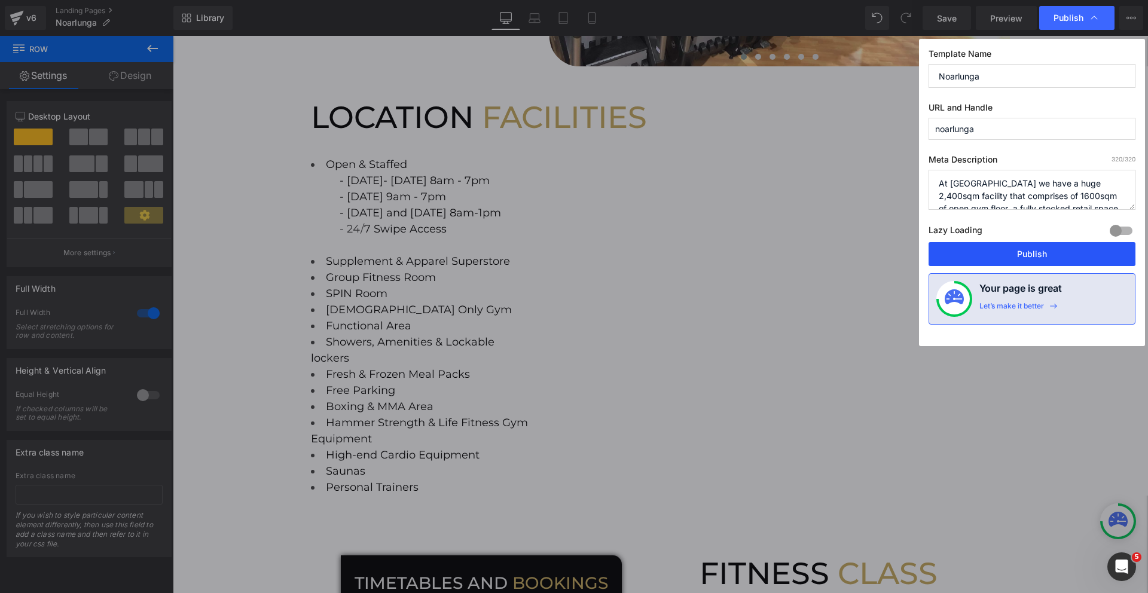
click at [1030, 251] on button "Publish" at bounding box center [1032, 254] width 207 height 24
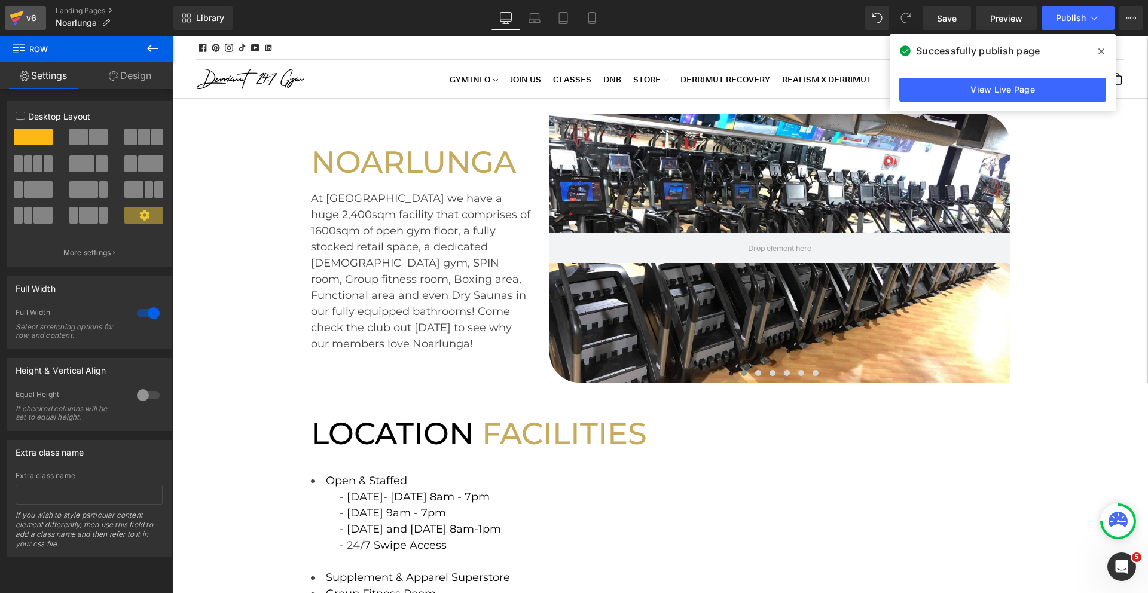
click at [38, 23] on div "v6" at bounding box center [31, 18] width 15 height 16
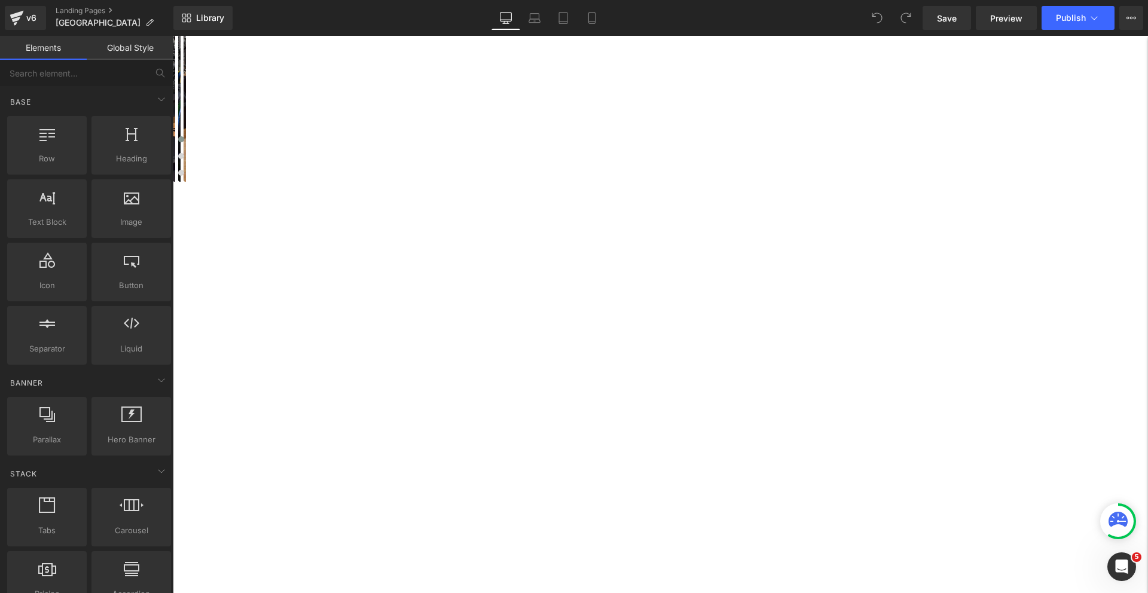
scroll to position [115, 0]
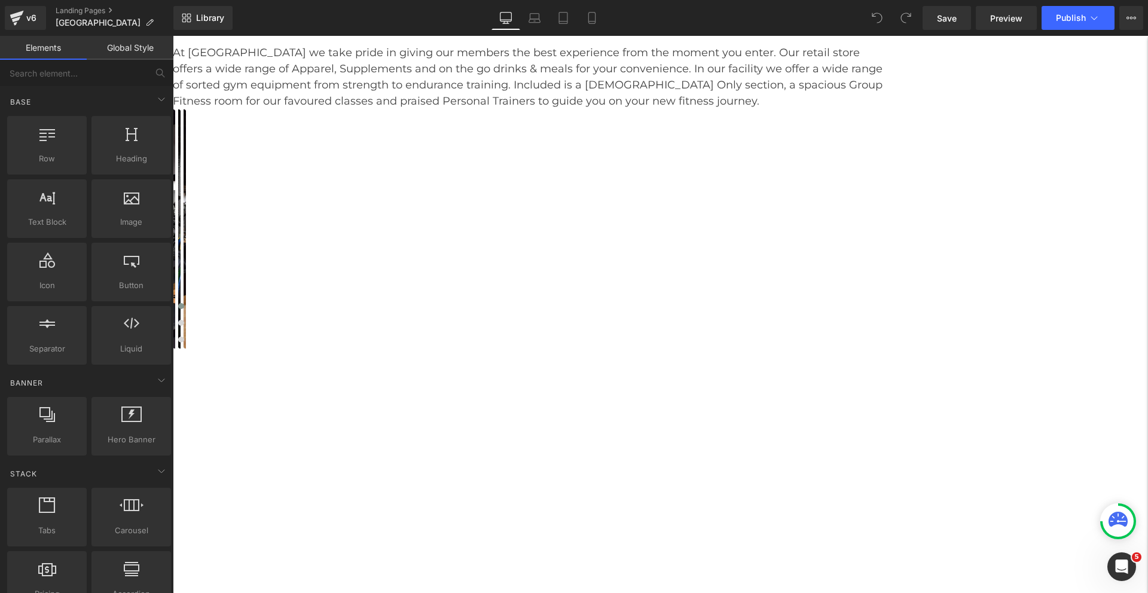
click at [173, 36] on icon at bounding box center [173, 36] width 0 height 0
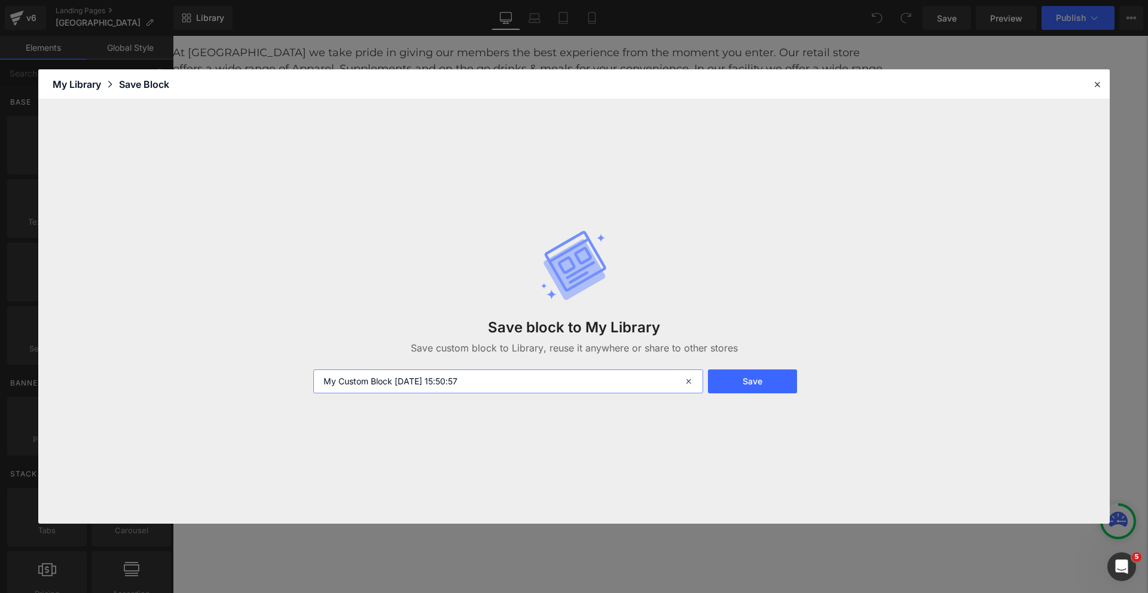
click at [0, 0] on input "My Custom Block [DATE] 15:50:57" at bounding box center [0, 0] width 0 height 0
type input "staff hours headline"
click at [0, 0] on button "Save" at bounding box center [0, 0] width 0 height 0
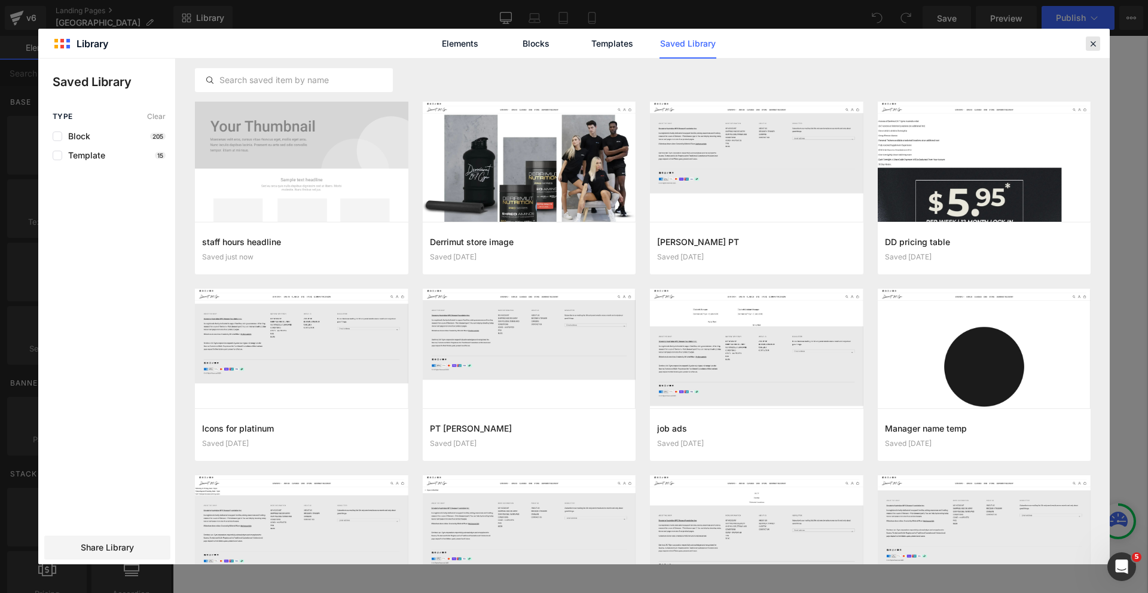
click at [1099, 39] on div at bounding box center [1093, 43] width 14 height 14
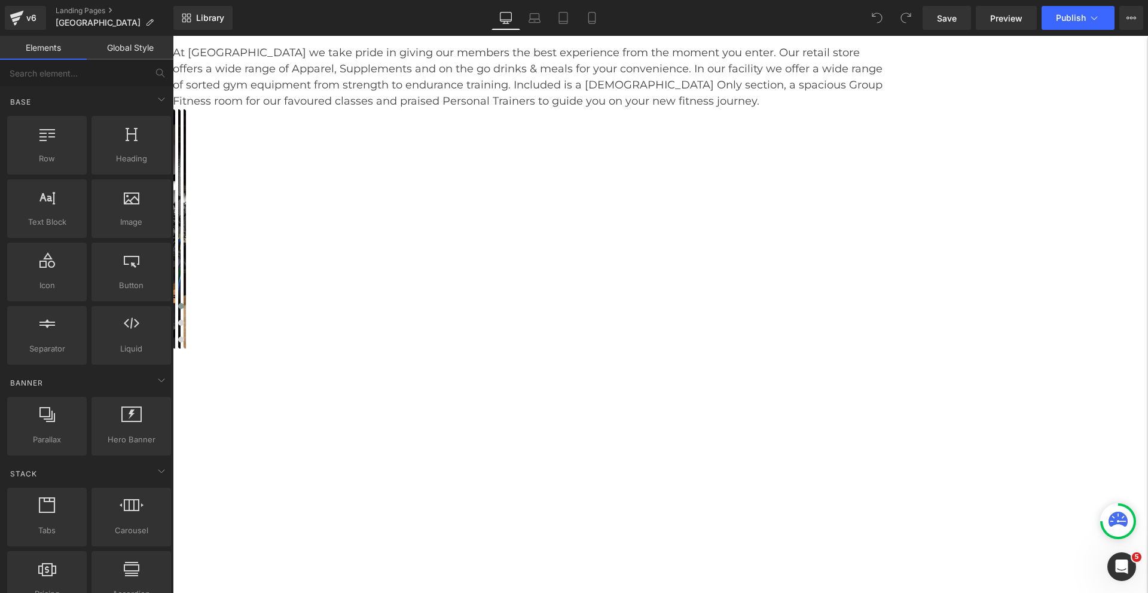
click at [173, 36] on icon at bounding box center [173, 36] width 0 height 0
click at [173, 36] on link at bounding box center [173, 36] width 0 height 0
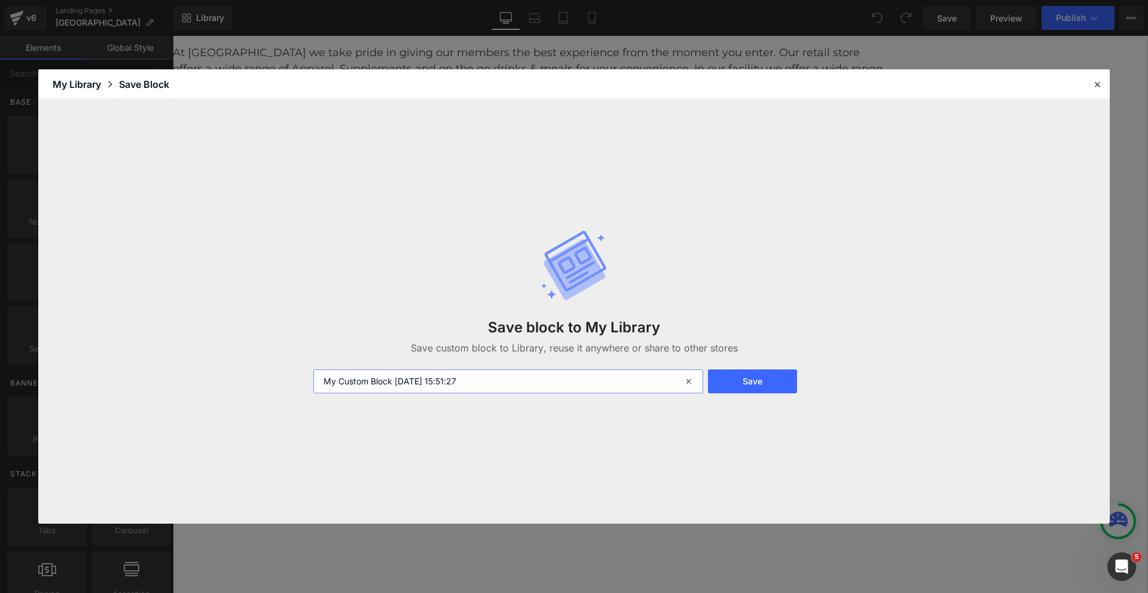
click at [489, 384] on input "My Custom Block [DATE] 15:51:27" at bounding box center [508, 382] width 390 height 24
type input "staff hours swipe"
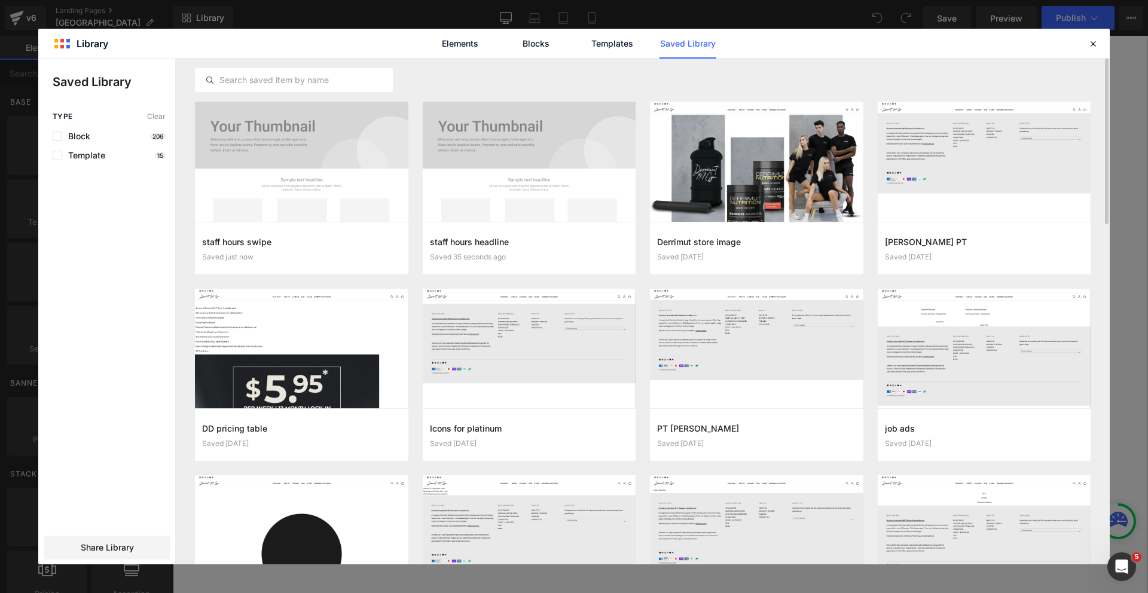
click at [0, 0] on div "Elements Blocks Templates Saved Library" at bounding box center [0, 0] width 0 height 0
drag, startPoint x: 1093, startPoint y: 44, endPoint x: 920, endPoint y: 8, distance: 176.4
click at [0, 0] on icon at bounding box center [0, 0] width 0 height 0
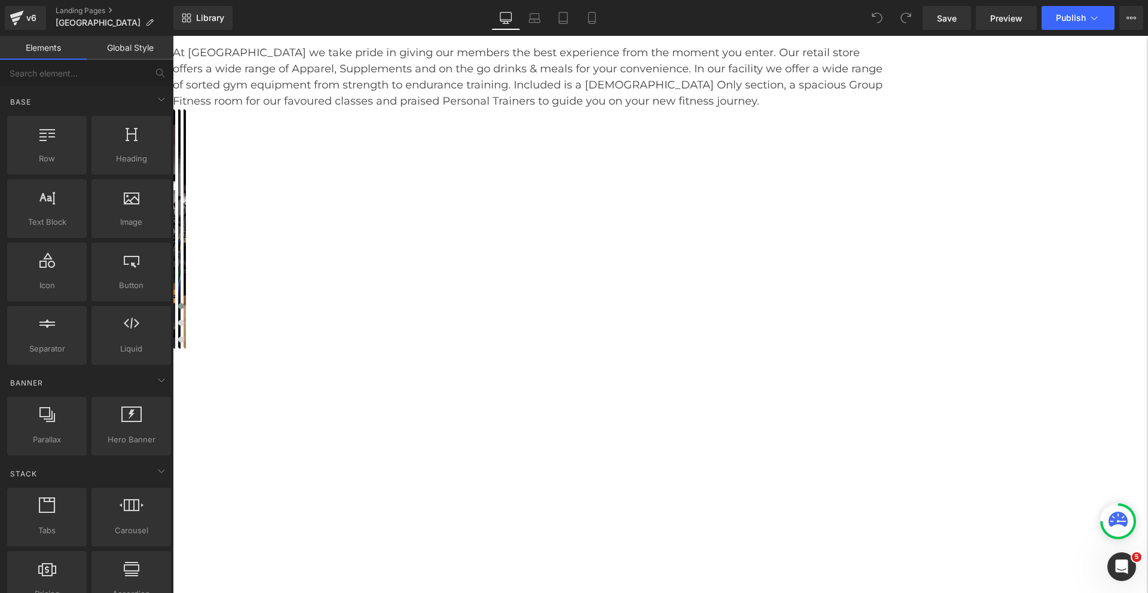
scroll to position [0, 0]
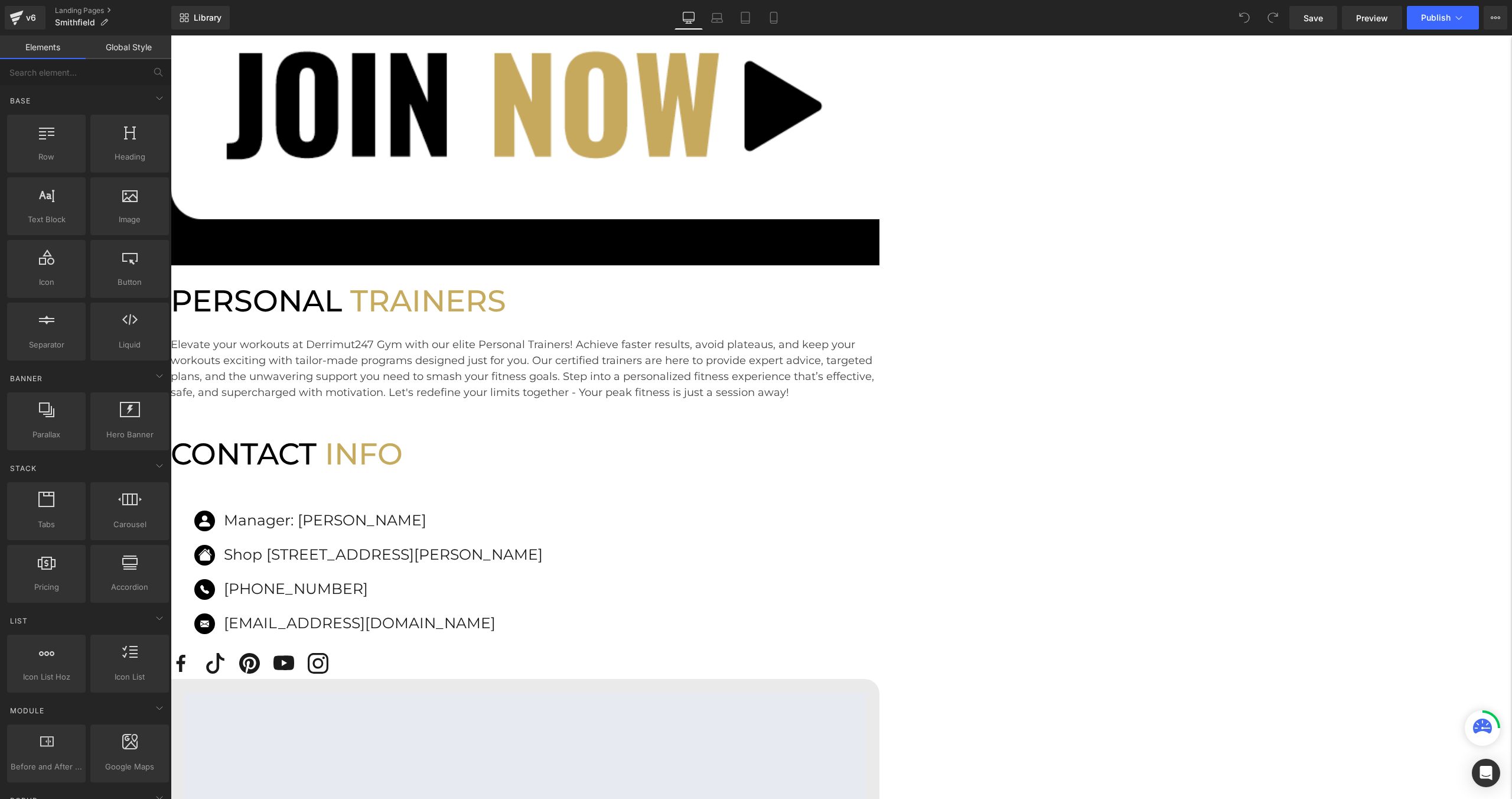
scroll to position [779, 0]
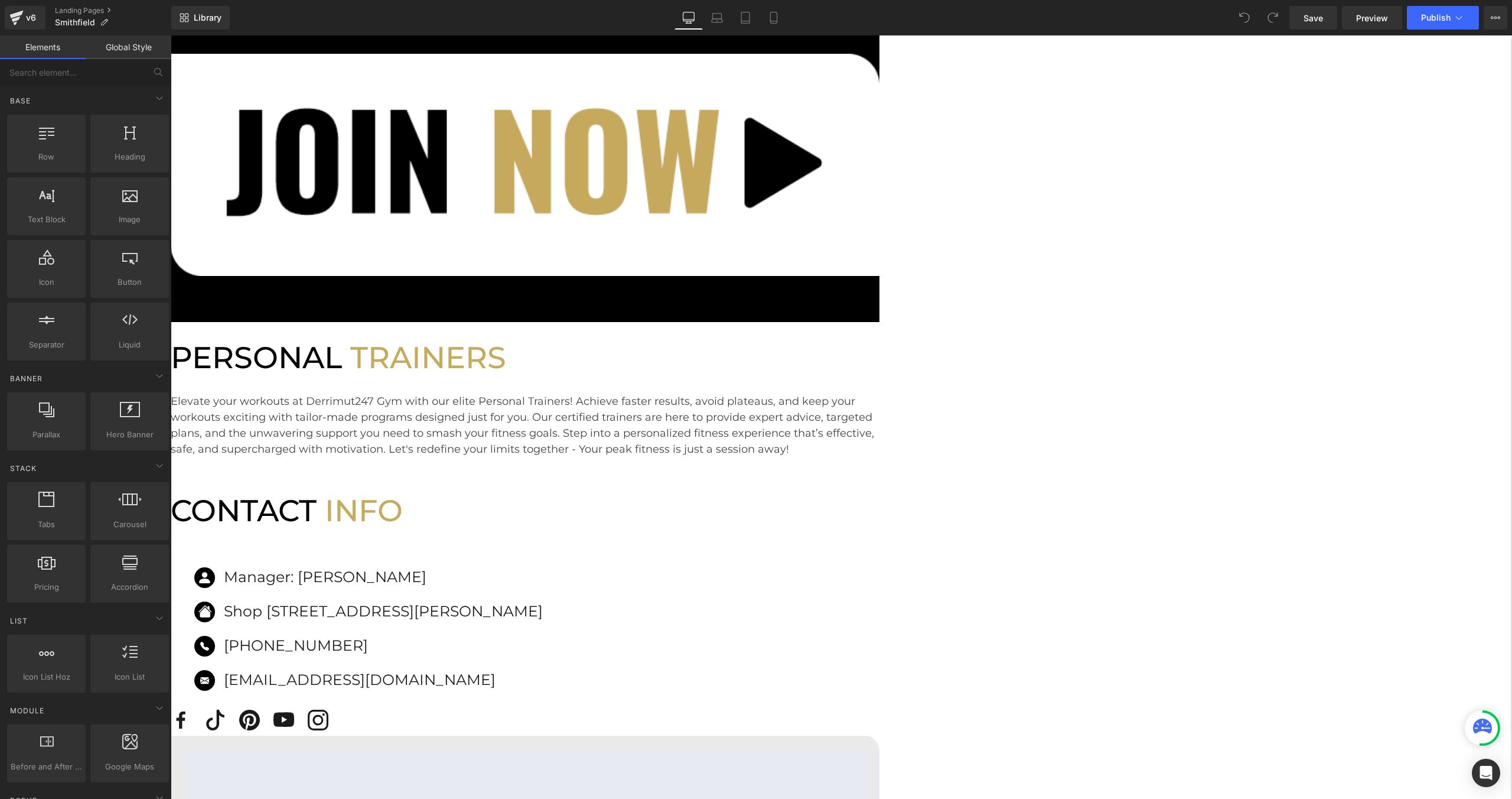
click at [659, 528] on div "Icon Manager: Lauren Text Block Icon Shop 4, 231 Curtis Road, Smithfield, SA Te…" at bounding box center [525, 618] width 709 height 181
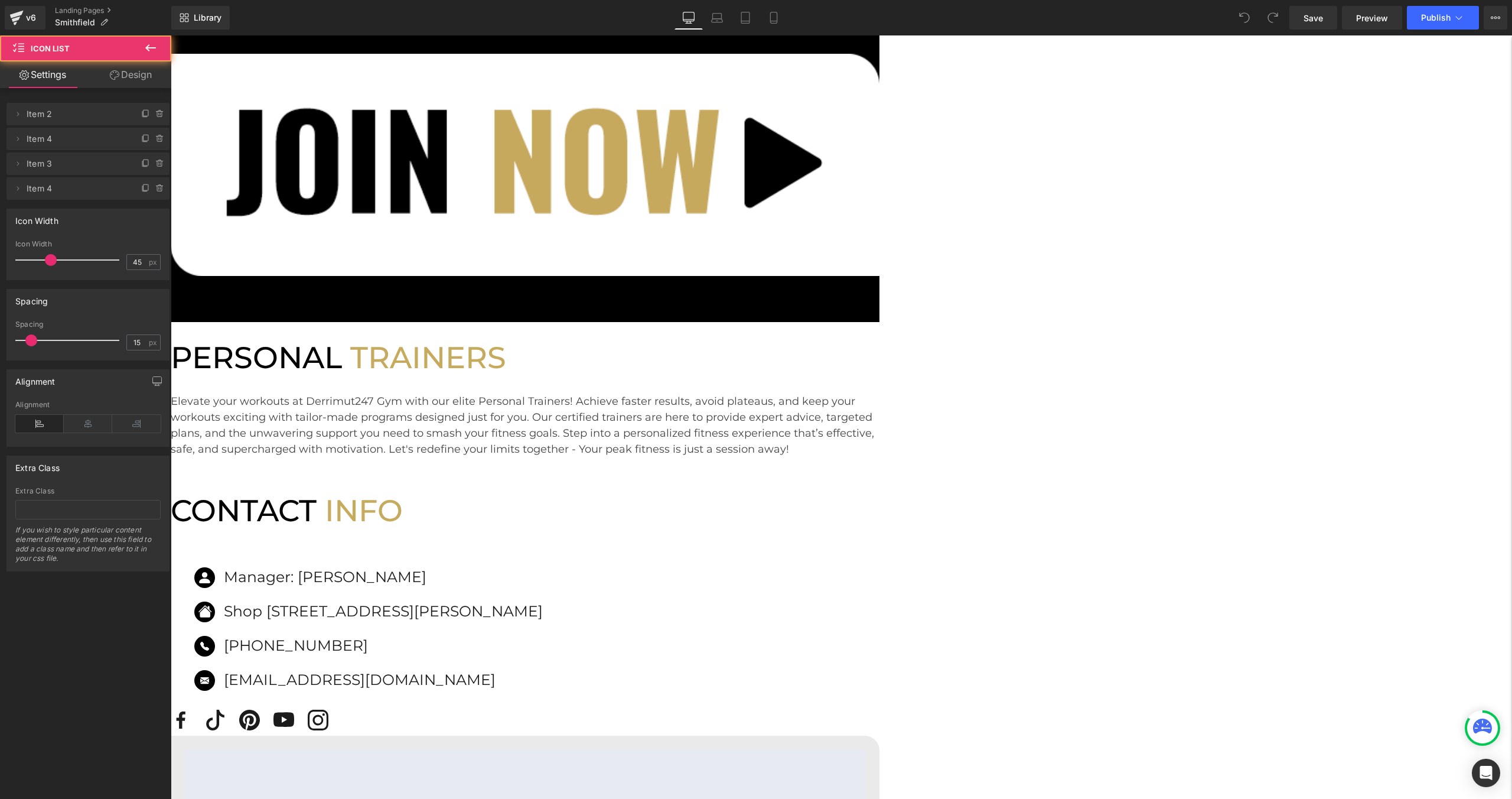
click at [543, 564] on p "Manager: Lauren" at bounding box center [383, 577] width 319 height 26
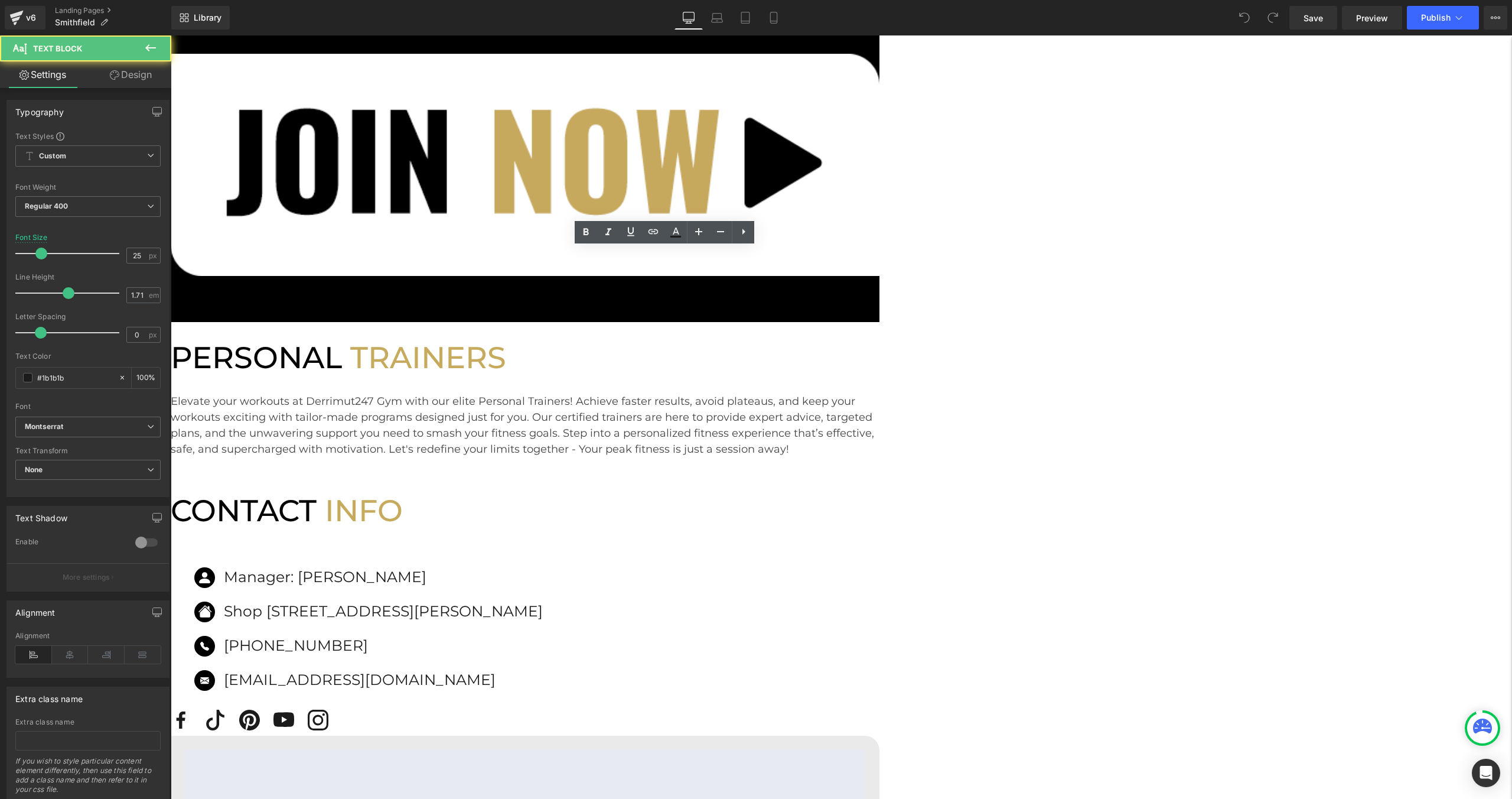
click at [543, 564] on p "Manager: Lauren" at bounding box center [383, 577] width 319 height 26
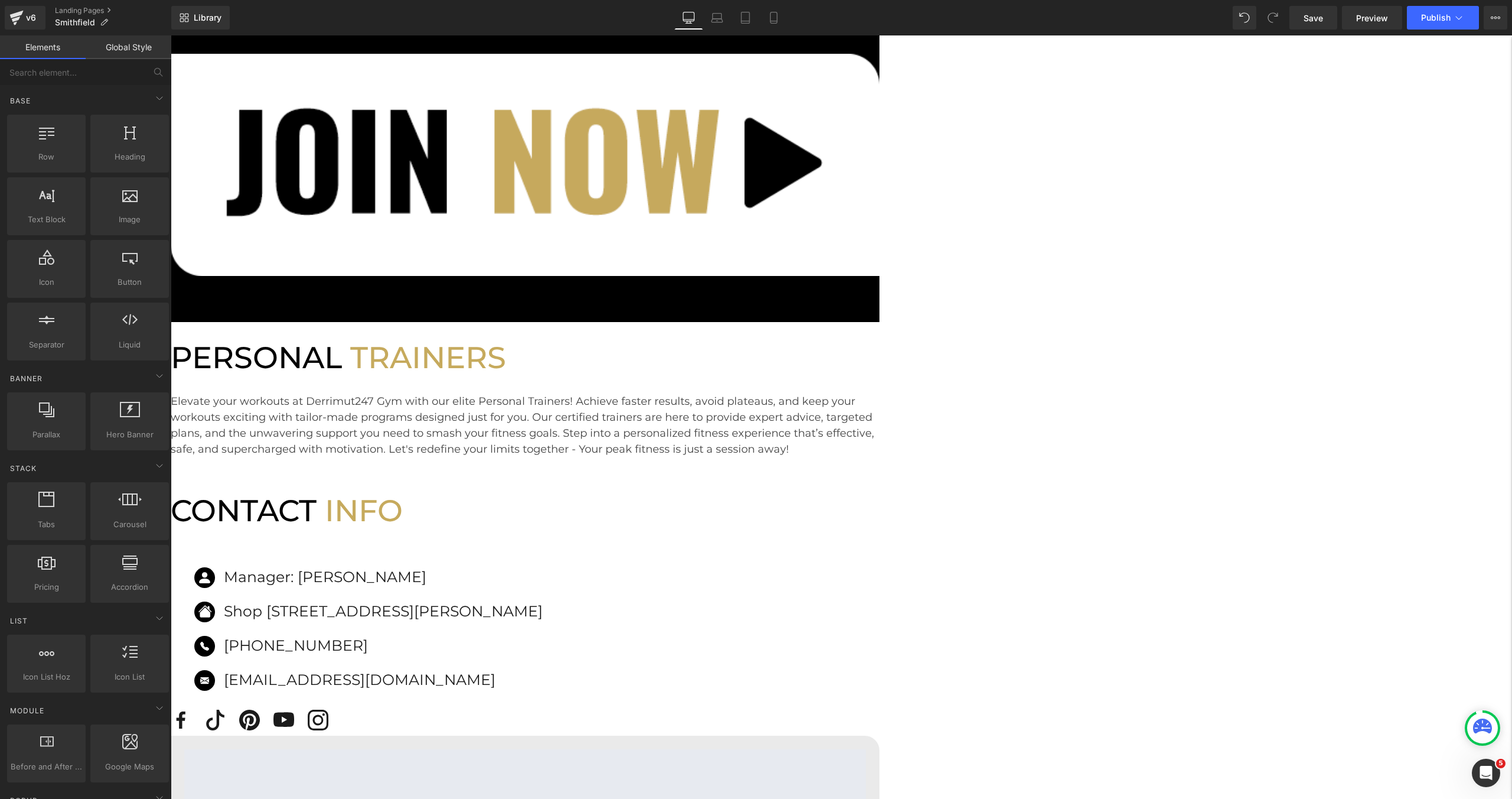
click at [289, 343] on div "SMITHFIELD Heading Derrimut247 in Smithfield offers a comprehensive fitness exp…" at bounding box center [841, 206] width 1341 height 1748
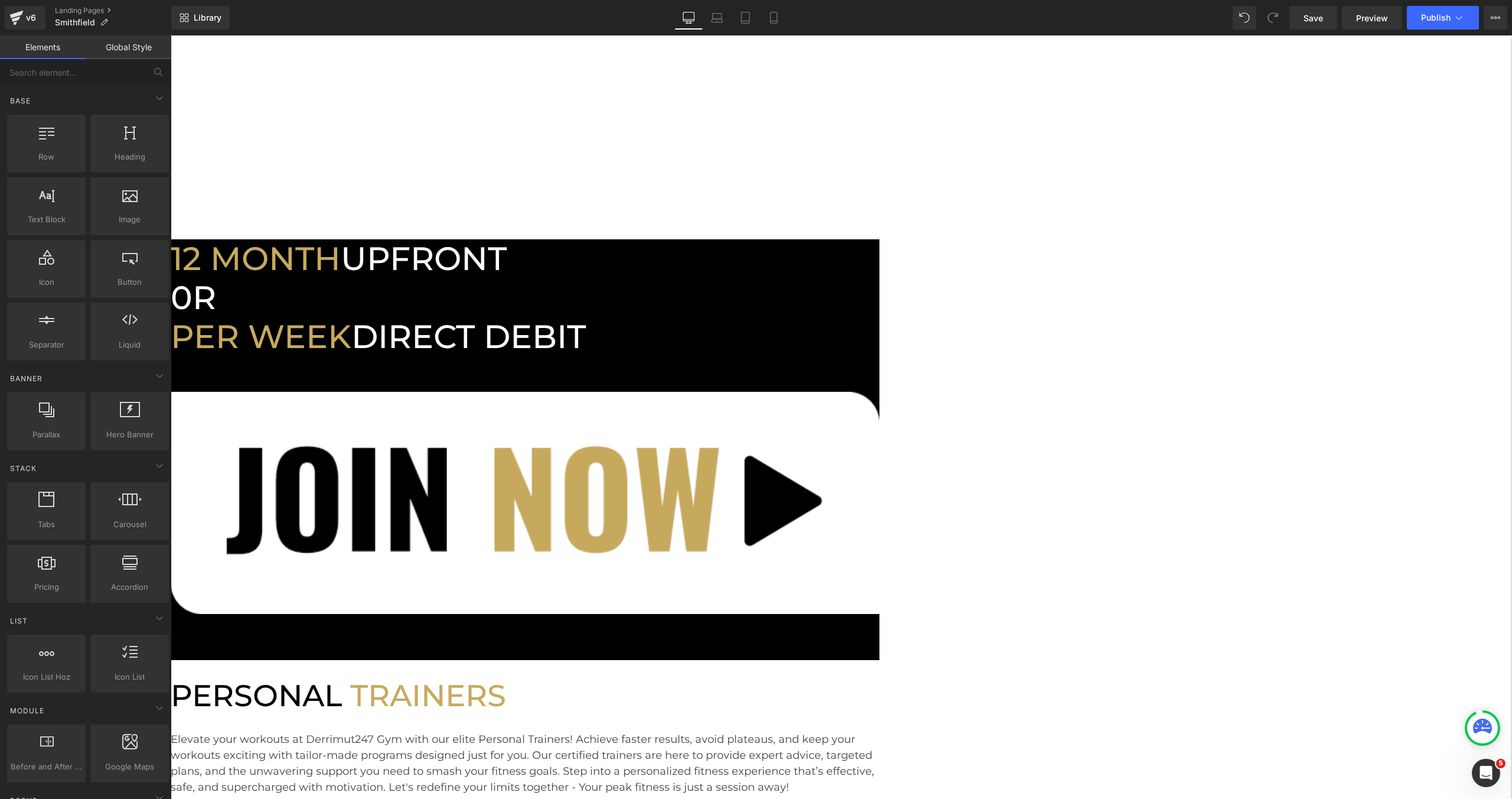
scroll to position [417, 0]
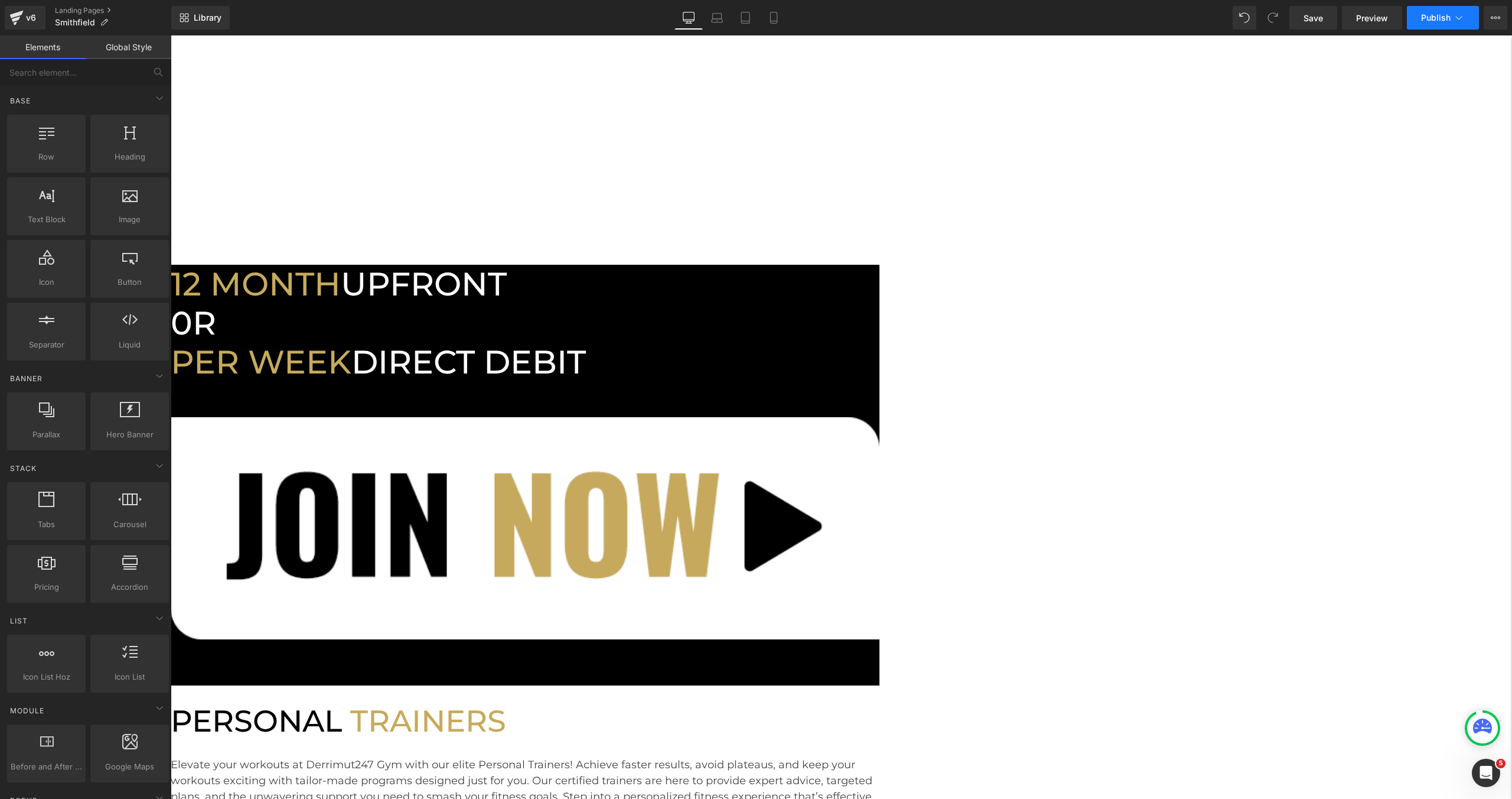
click at [1420, 21] on button "Publish" at bounding box center [1443, 18] width 72 height 24
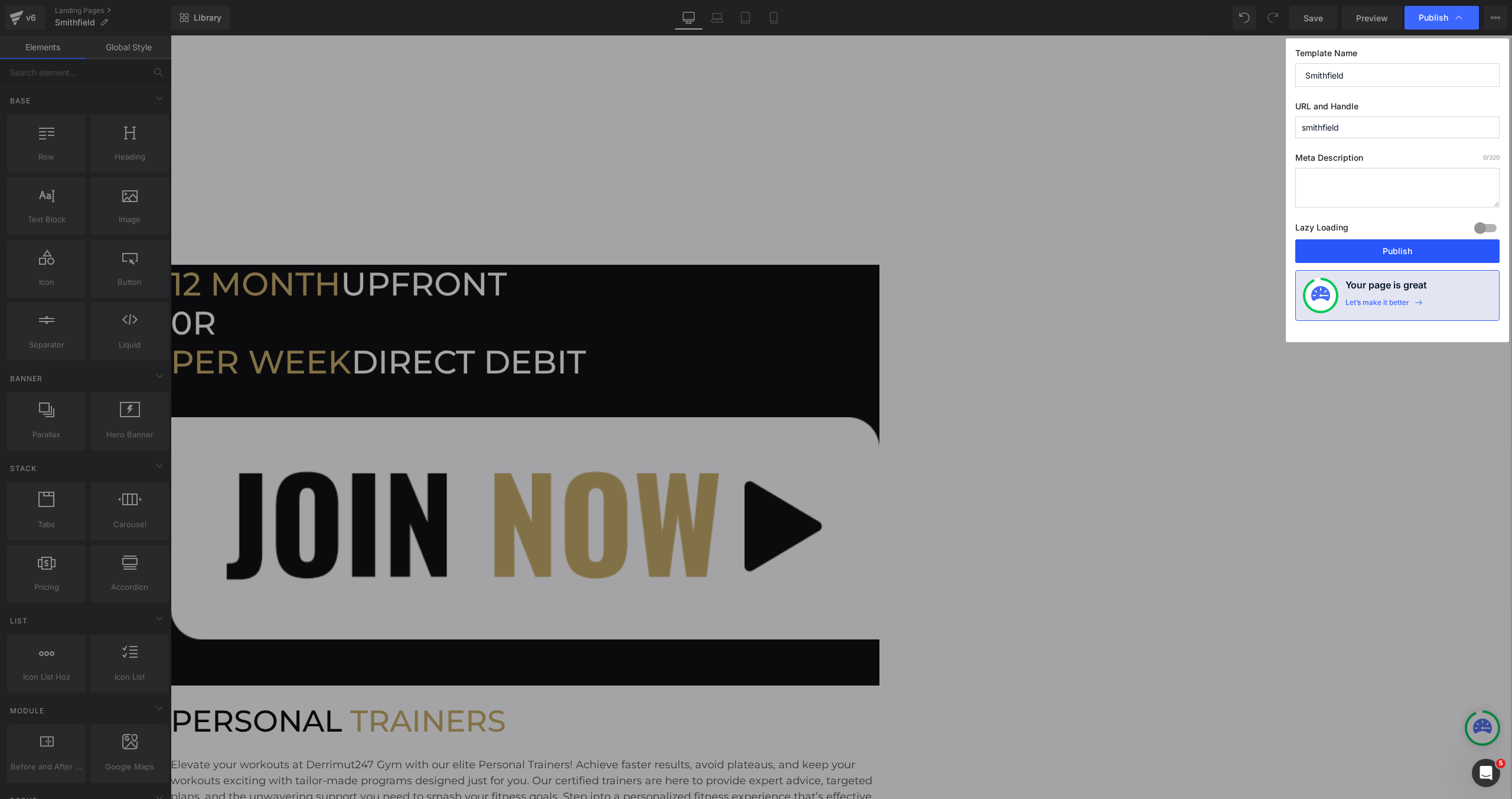
click at [1340, 252] on button "Publish" at bounding box center [1397, 251] width 204 height 24
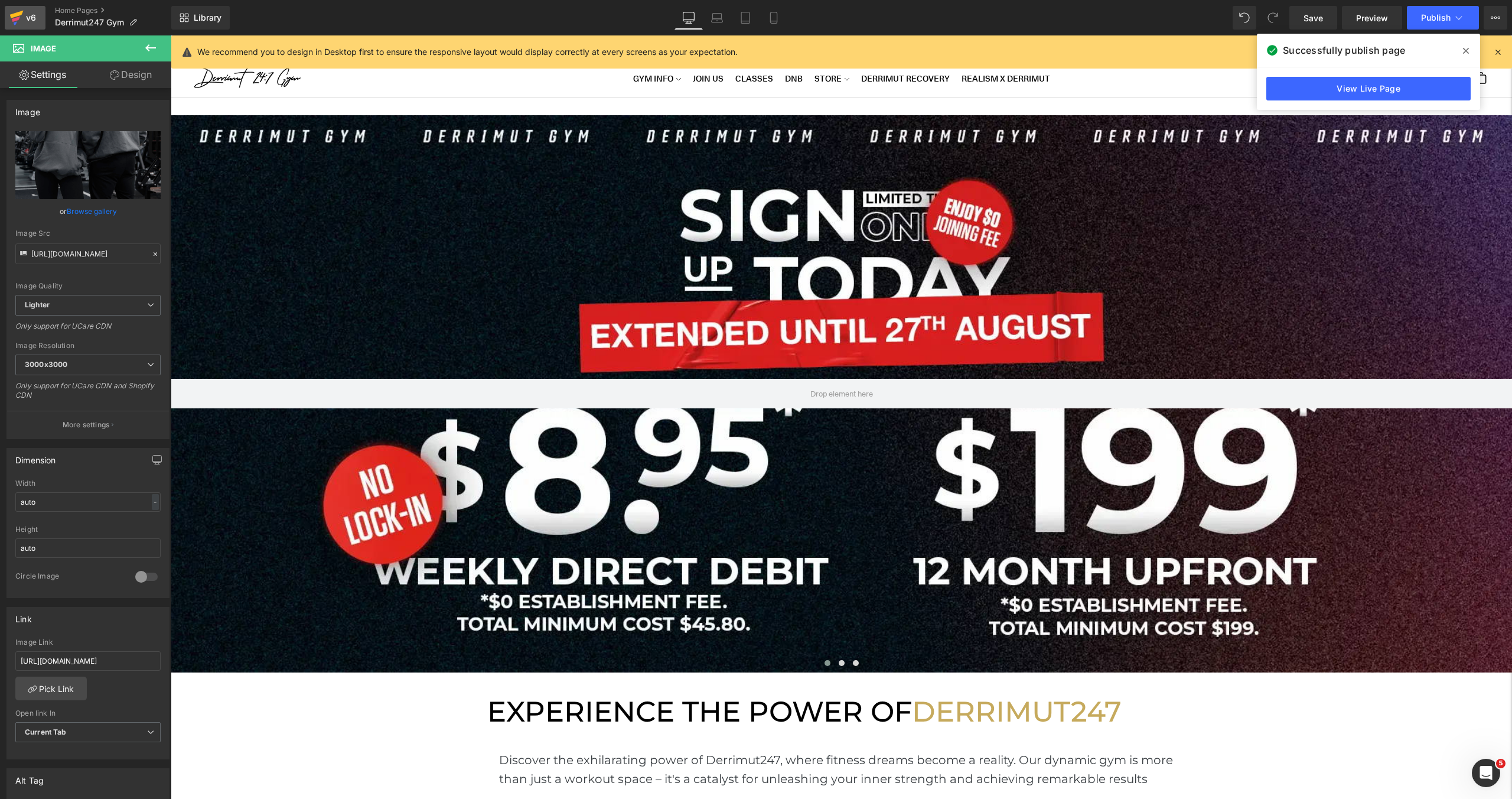
scroll to position [416, 0]
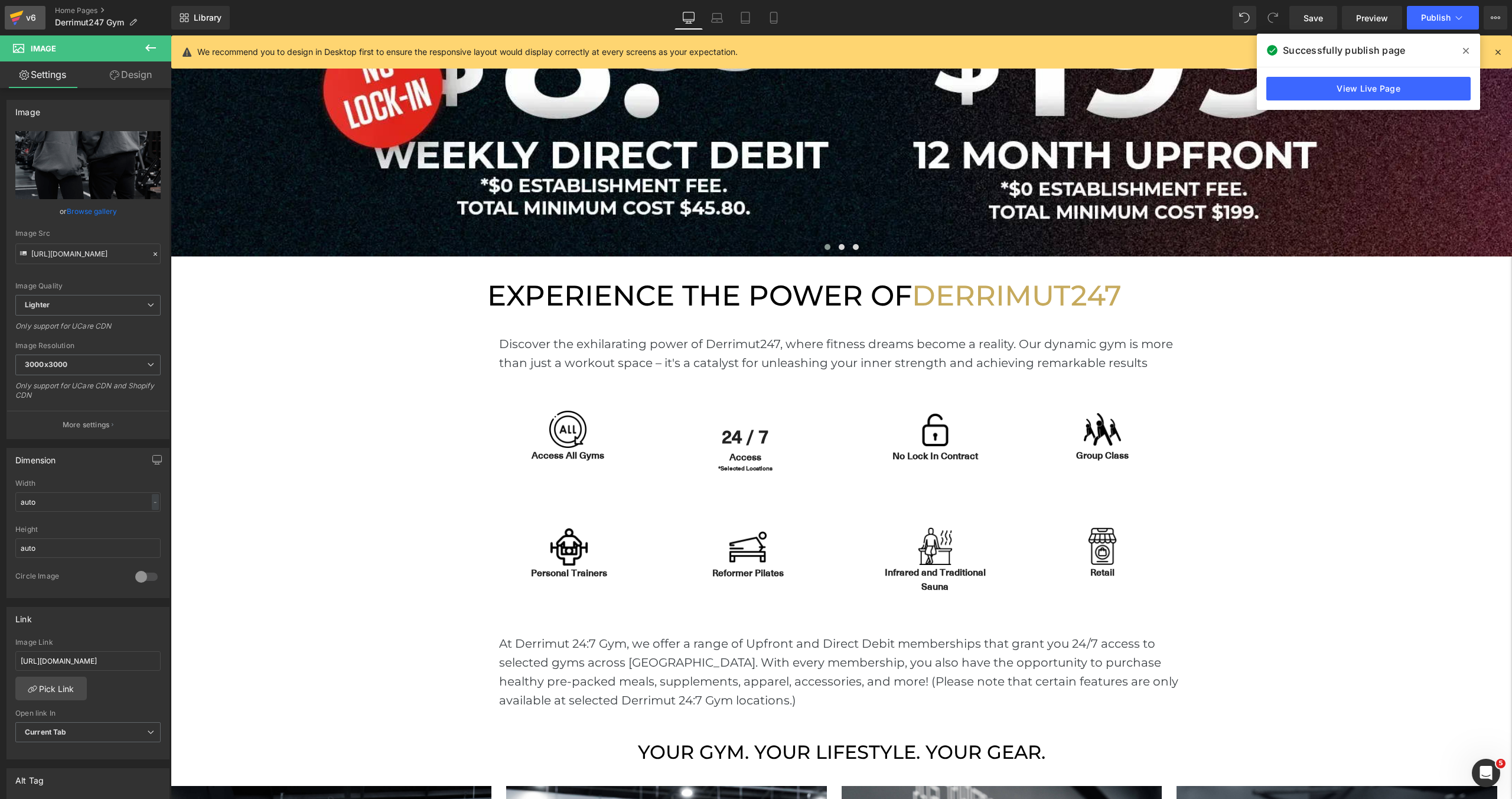
click at [12, 29] on icon at bounding box center [17, 18] width 14 height 30
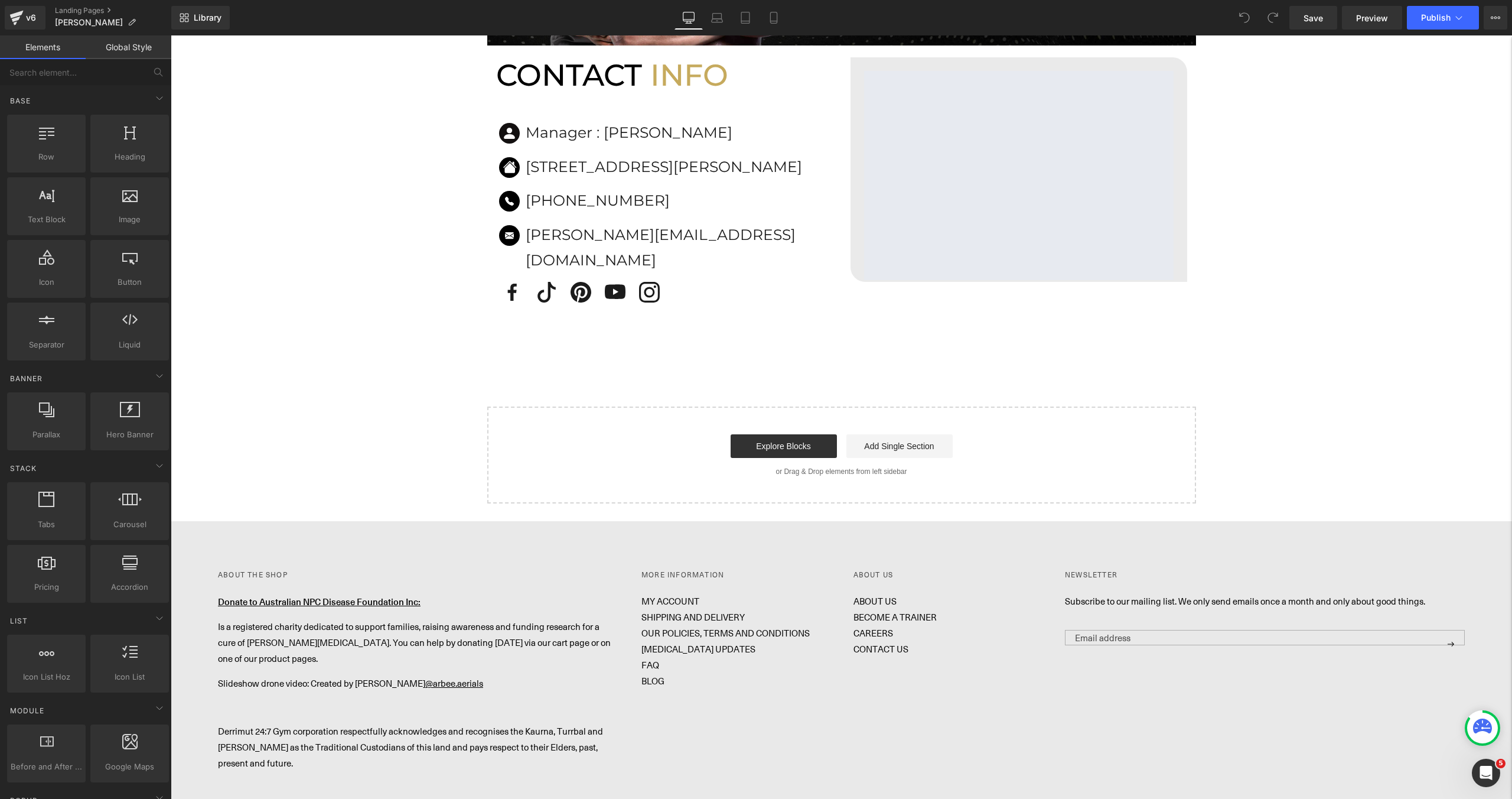
scroll to position [1269, 0]
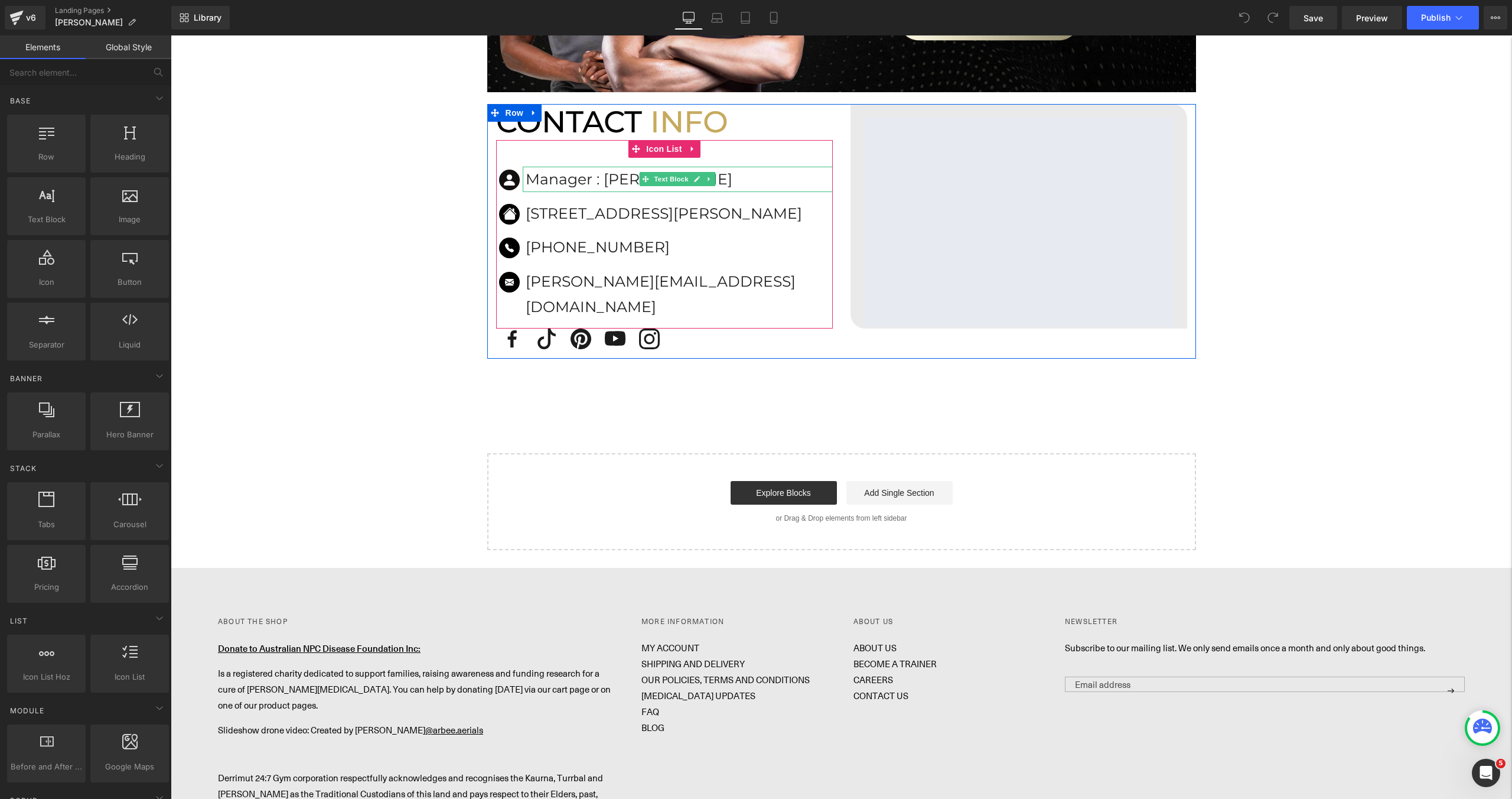
click at [627, 180] on p "Manager : Amy" at bounding box center [678, 180] width 307 height 26
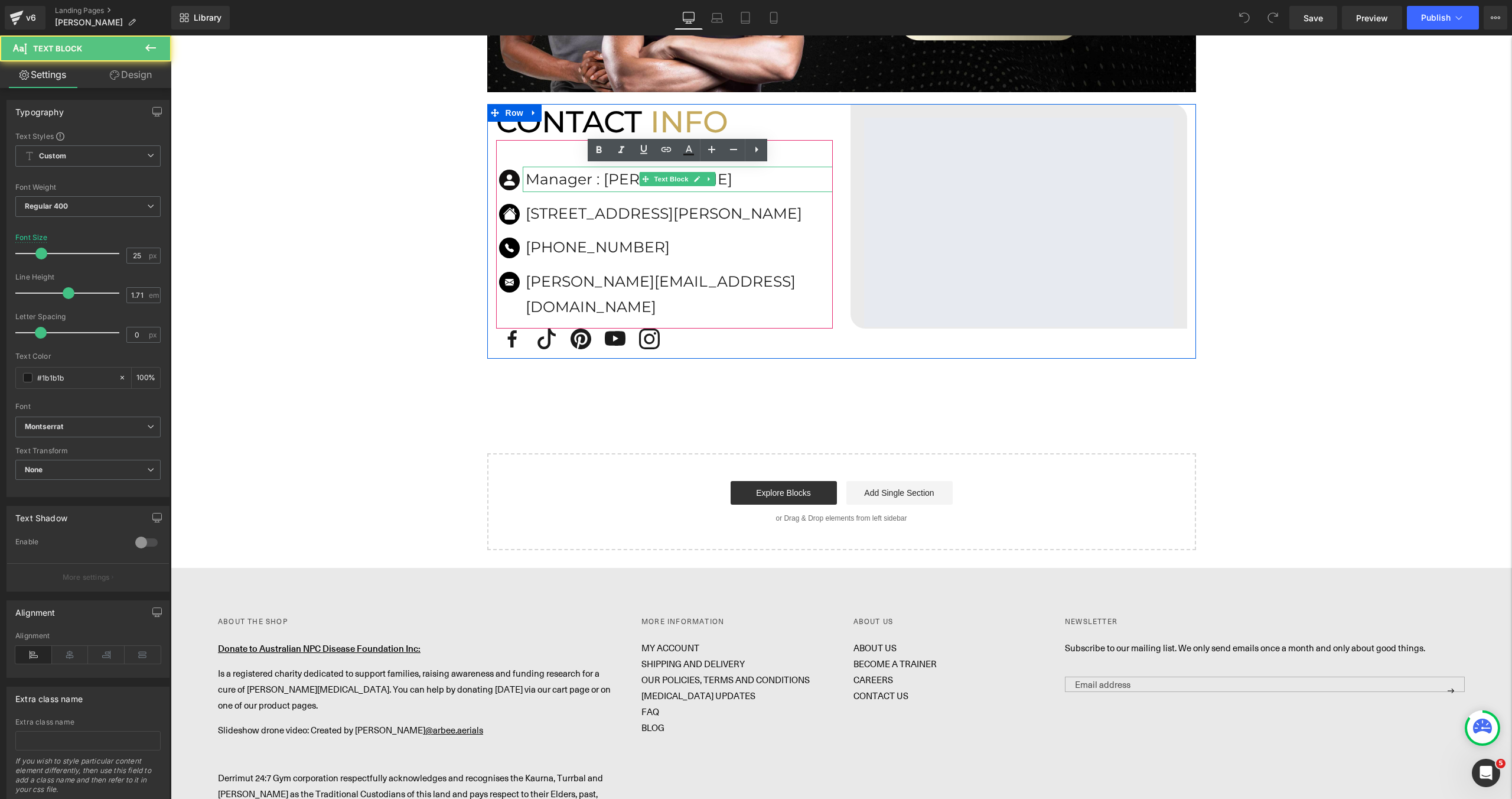
click at [627, 180] on p "Manager : Amy" at bounding box center [678, 180] width 307 height 26
click at [625, 180] on p "Manager : Amy" at bounding box center [678, 180] width 307 height 26
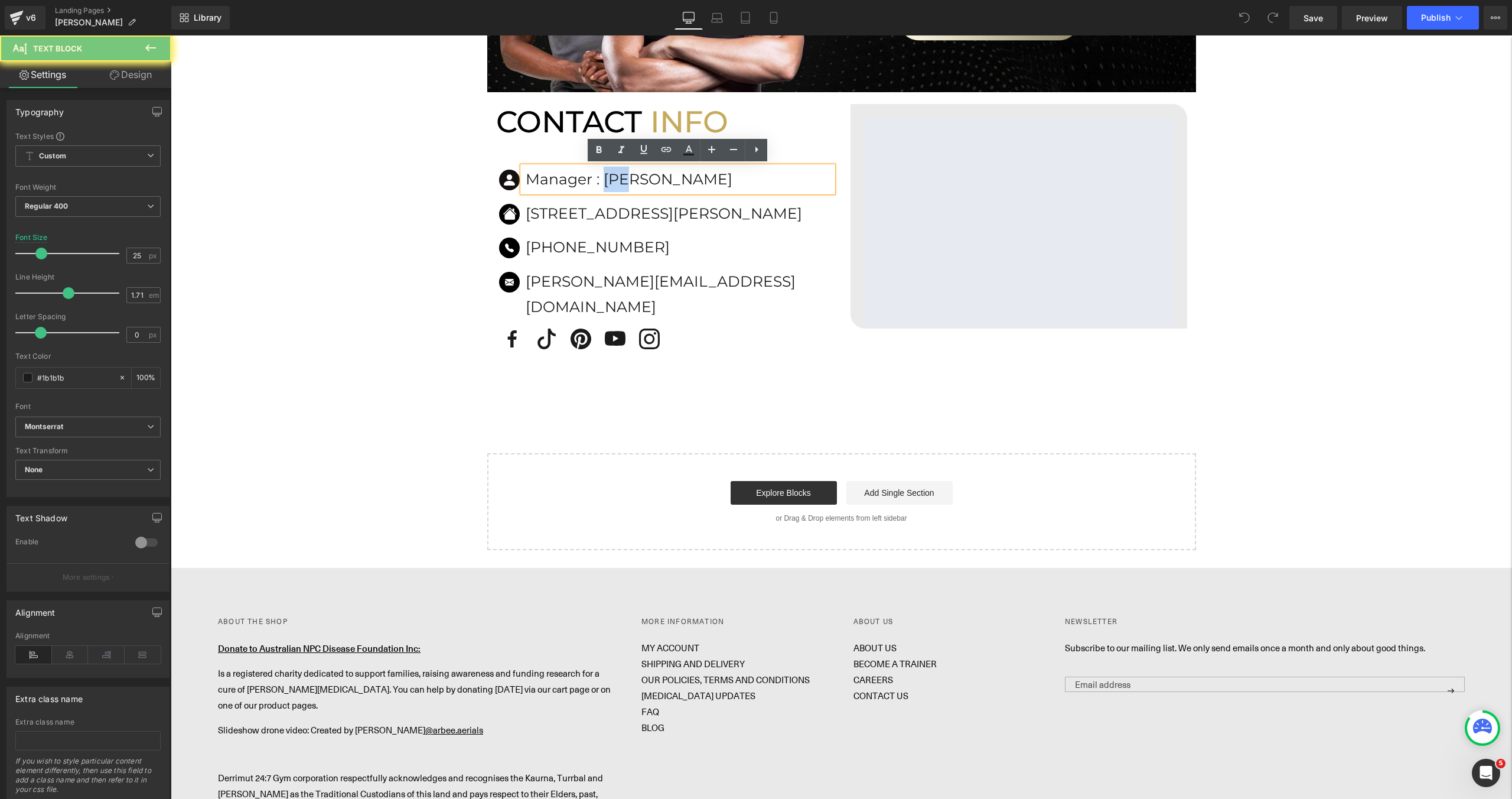
click at [625, 180] on p "Manager : Amy" at bounding box center [678, 180] width 307 height 26
click at [621, 180] on p "Manager : Amy" at bounding box center [678, 180] width 307 height 26
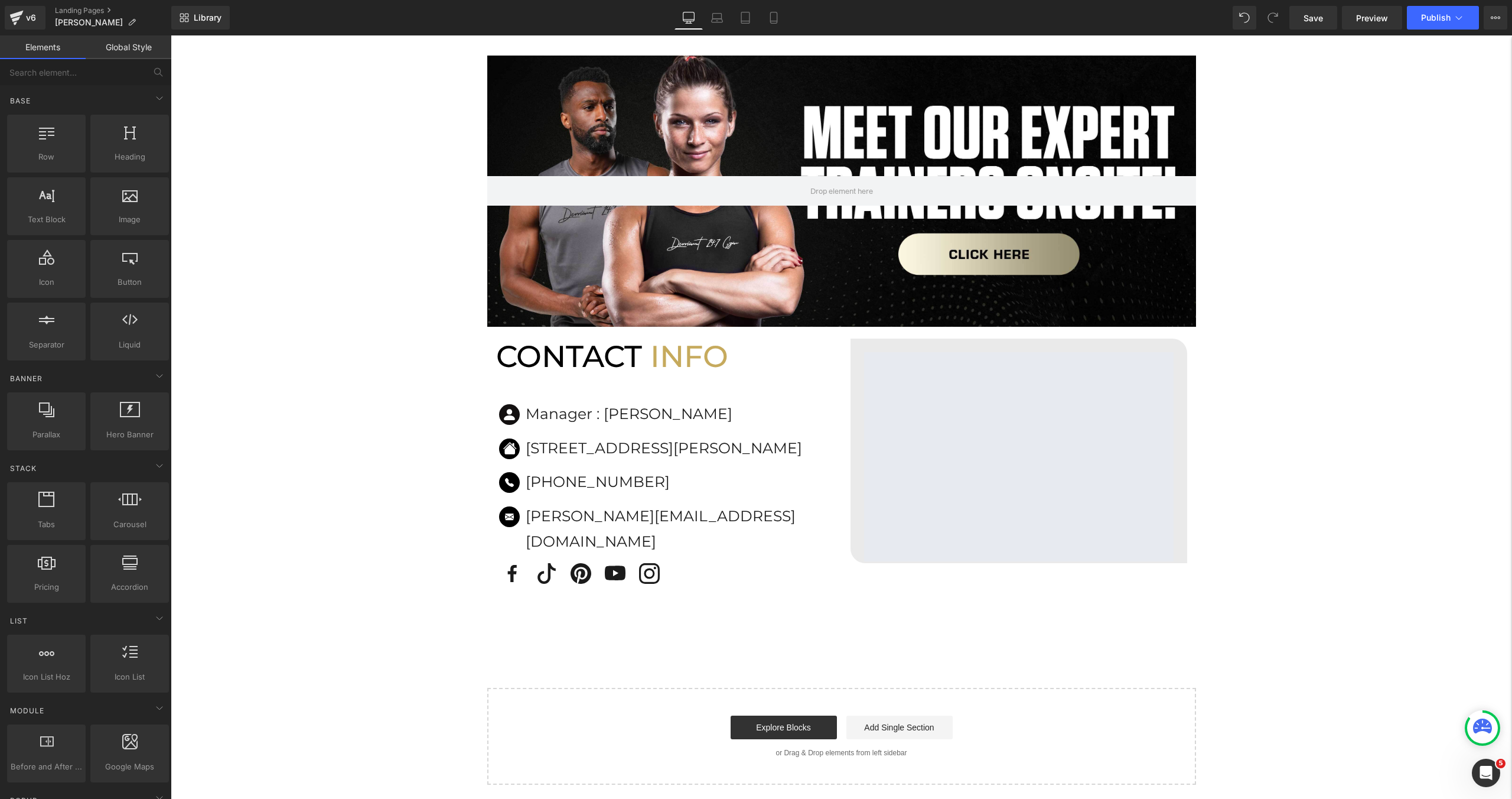
scroll to position [1099, 0]
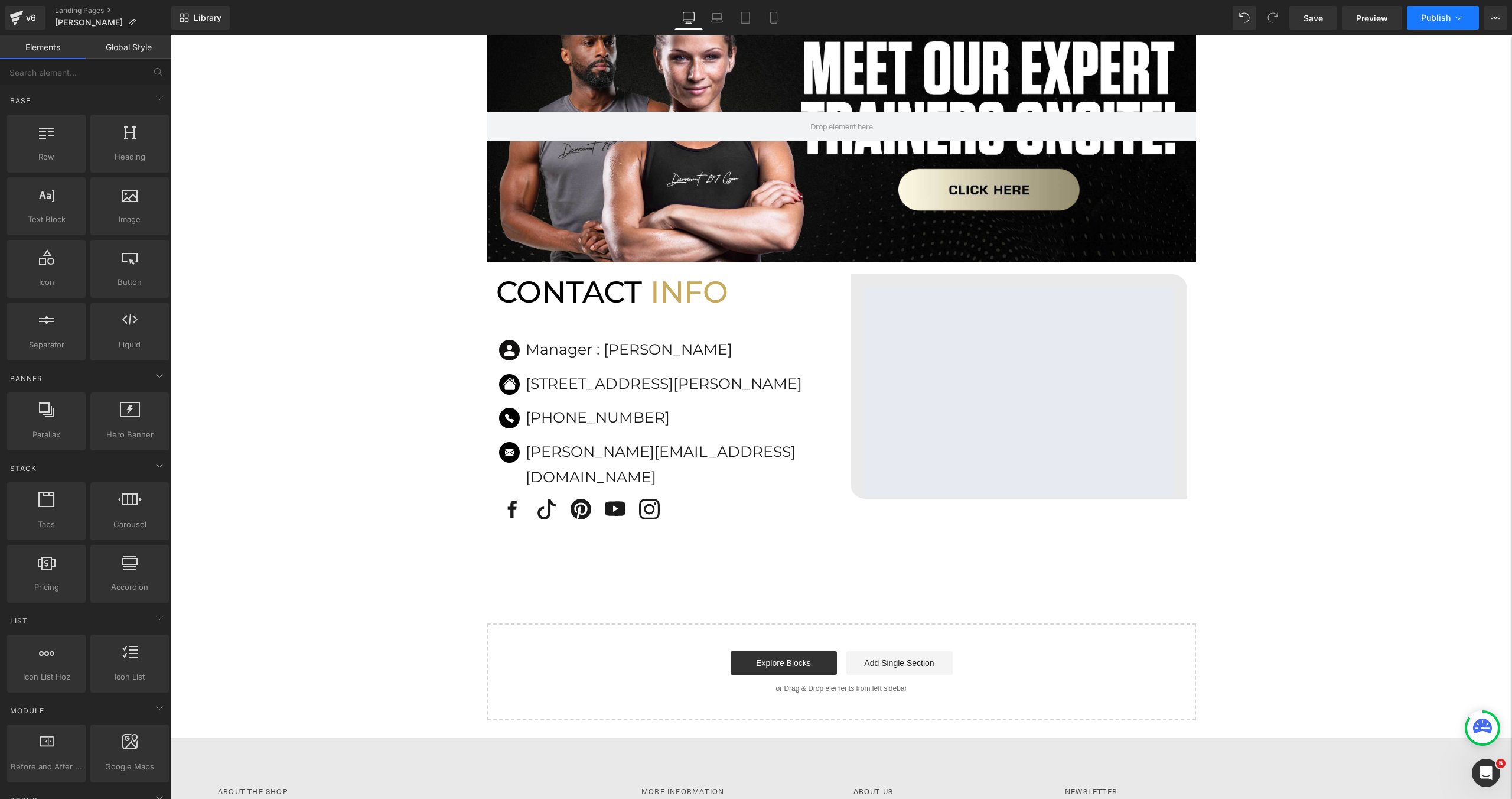
click at [1433, 20] on span "Publish" at bounding box center [1436, 18] width 30 height 10
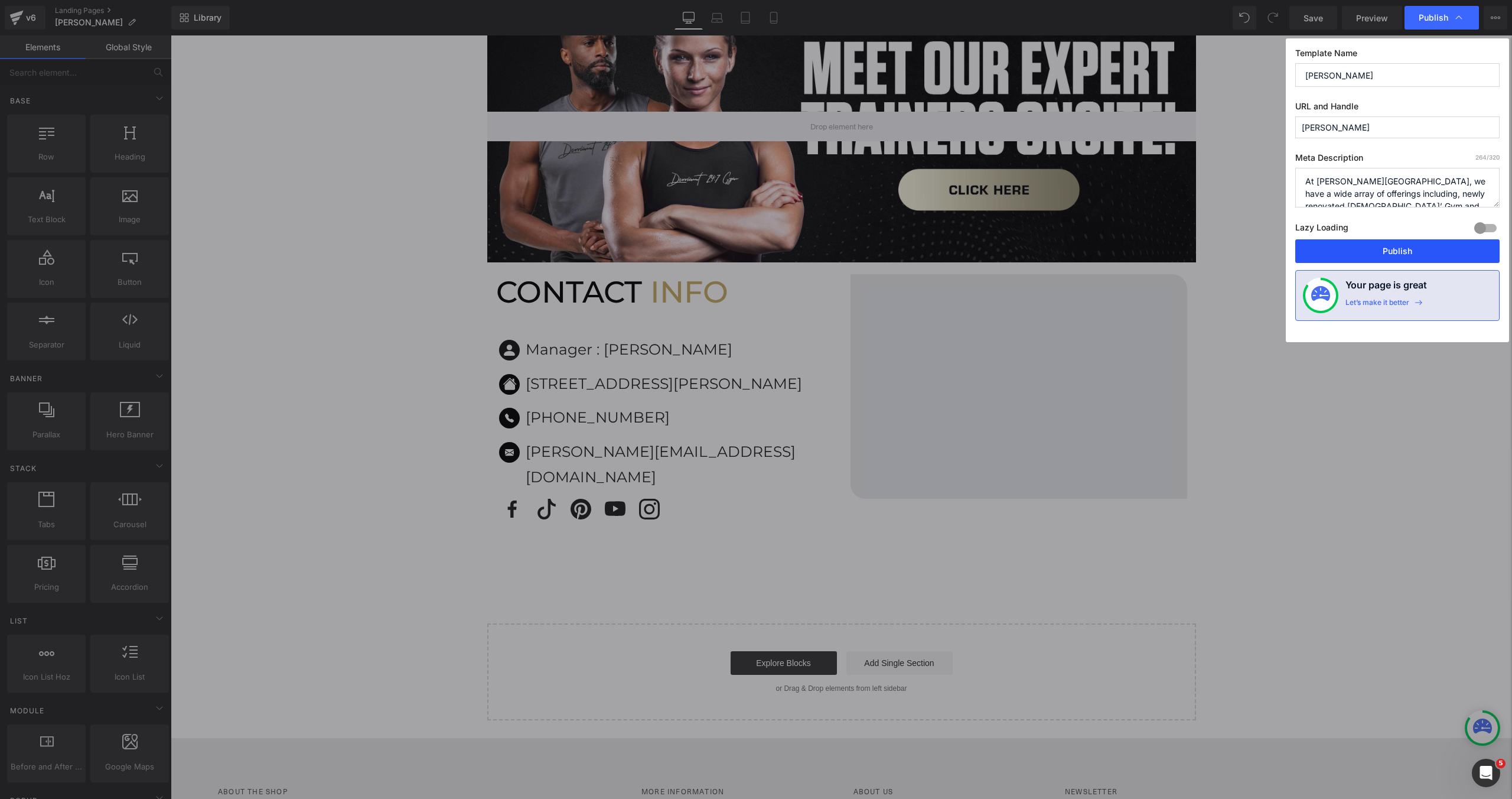
click at [1353, 241] on button "Publish" at bounding box center [1397, 251] width 204 height 24
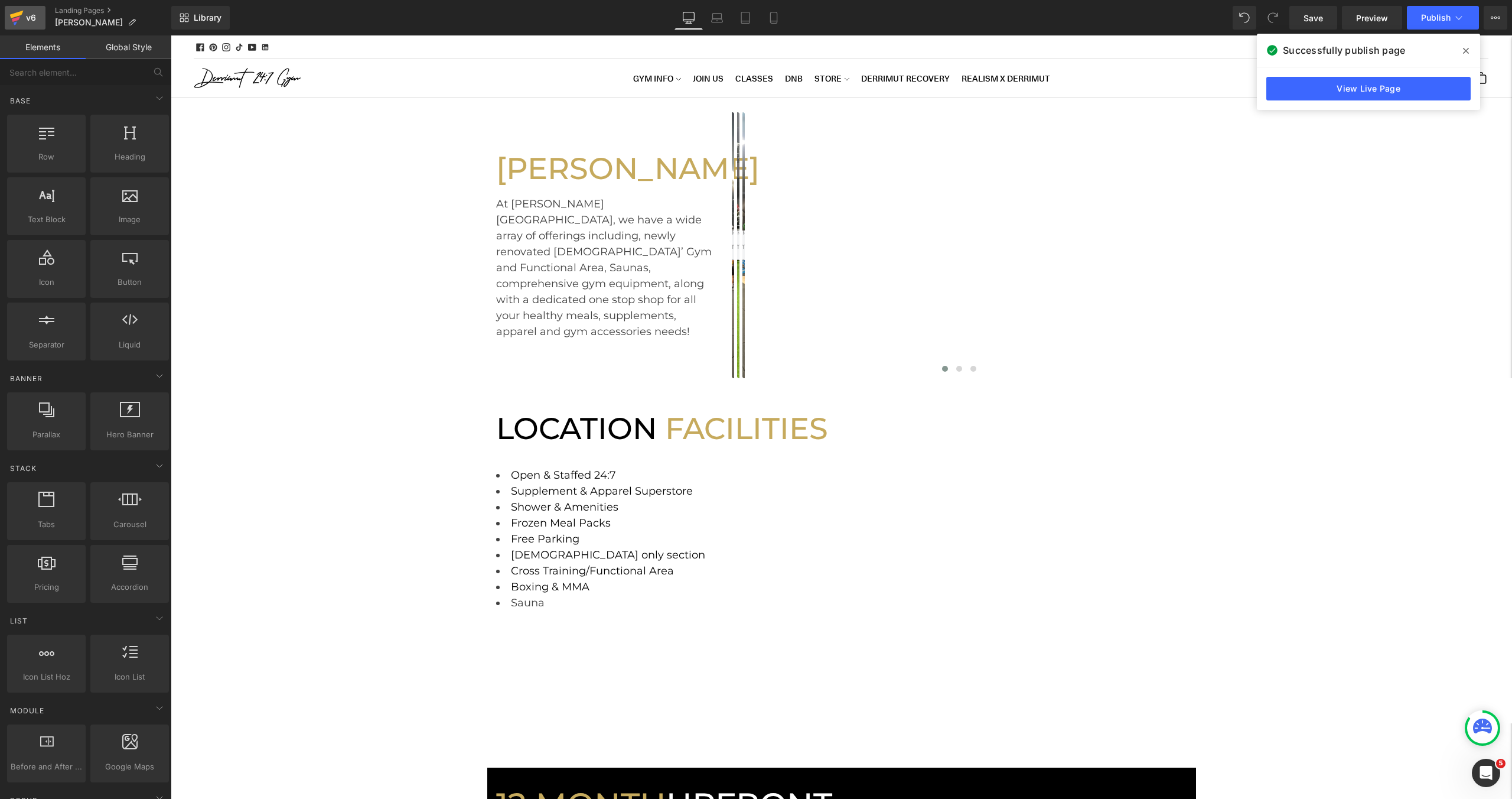
click at [32, 28] on link "v6" at bounding box center [25, 18] width 40 height 24
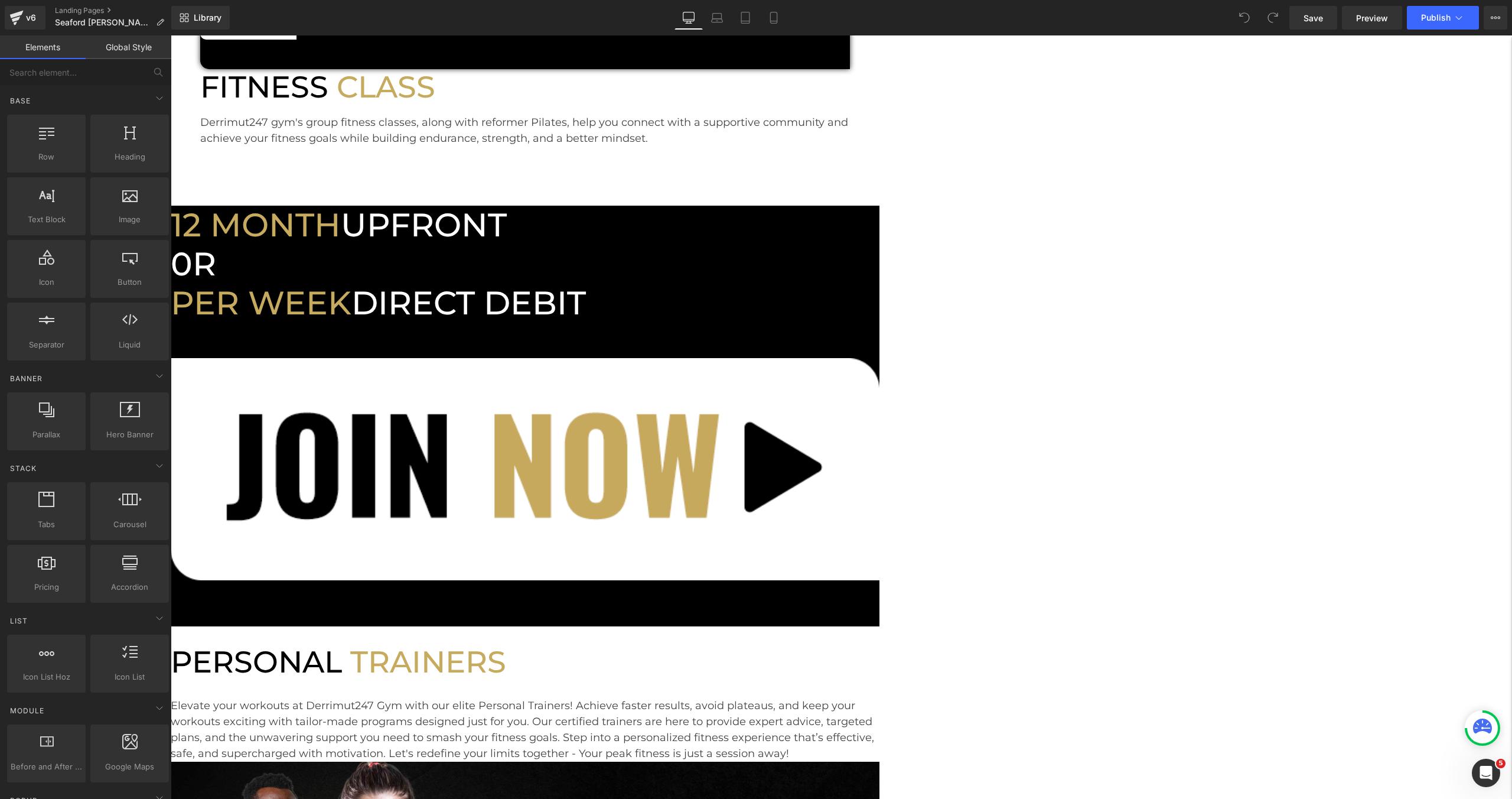
scroll to position [1315, 0]
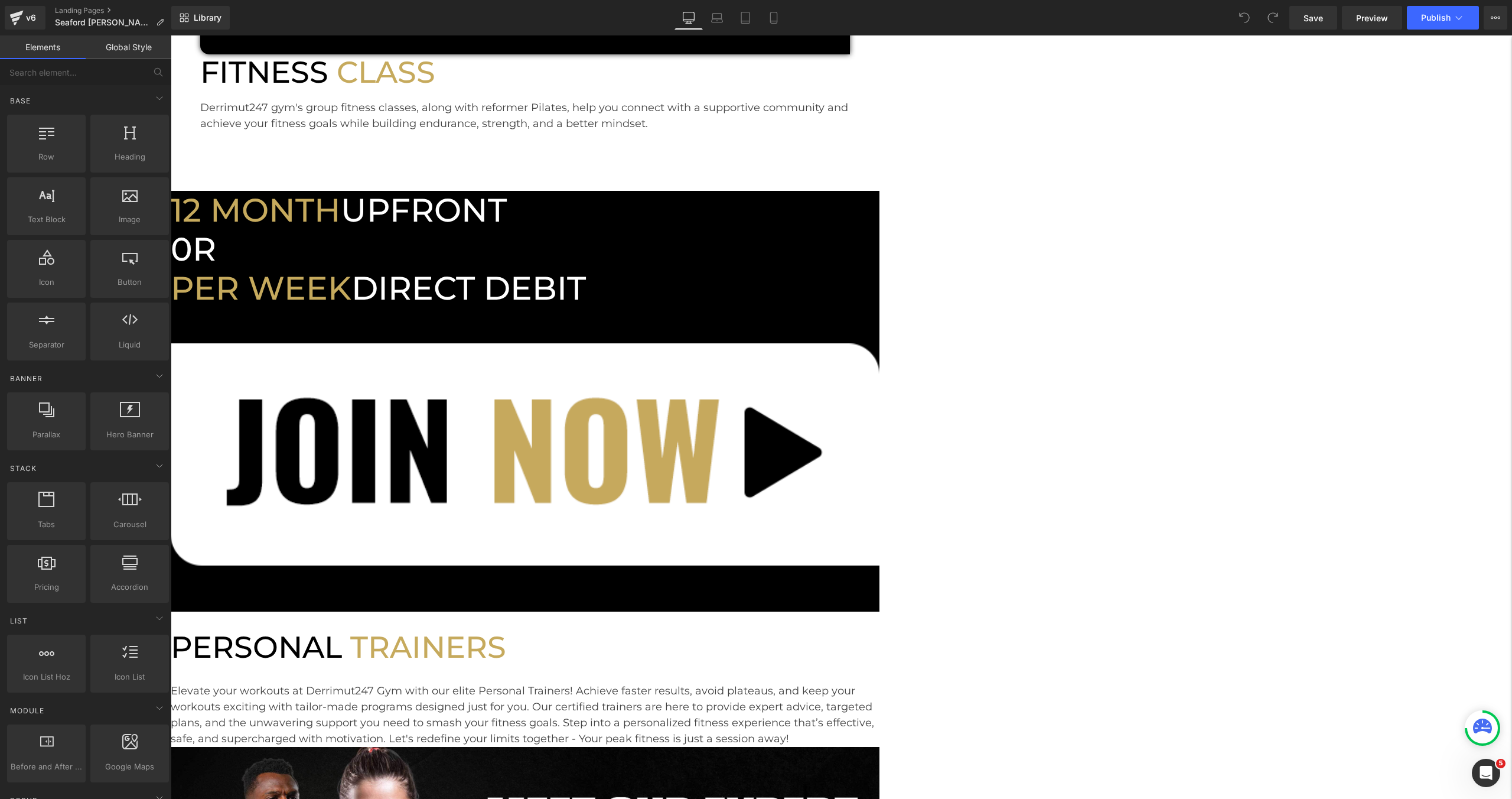
click at [1287, 208] on div "SEAFORD [PERSON_NAME] Heading At [GEOGRAPHIC_DATA][PERSON_NAME] we boast a fant…" at bounding box center [841, 209] width 1341 height 2824
click at [1436, 23] on span "Publish" at bounding box center [1436, 18] width 30 height 10
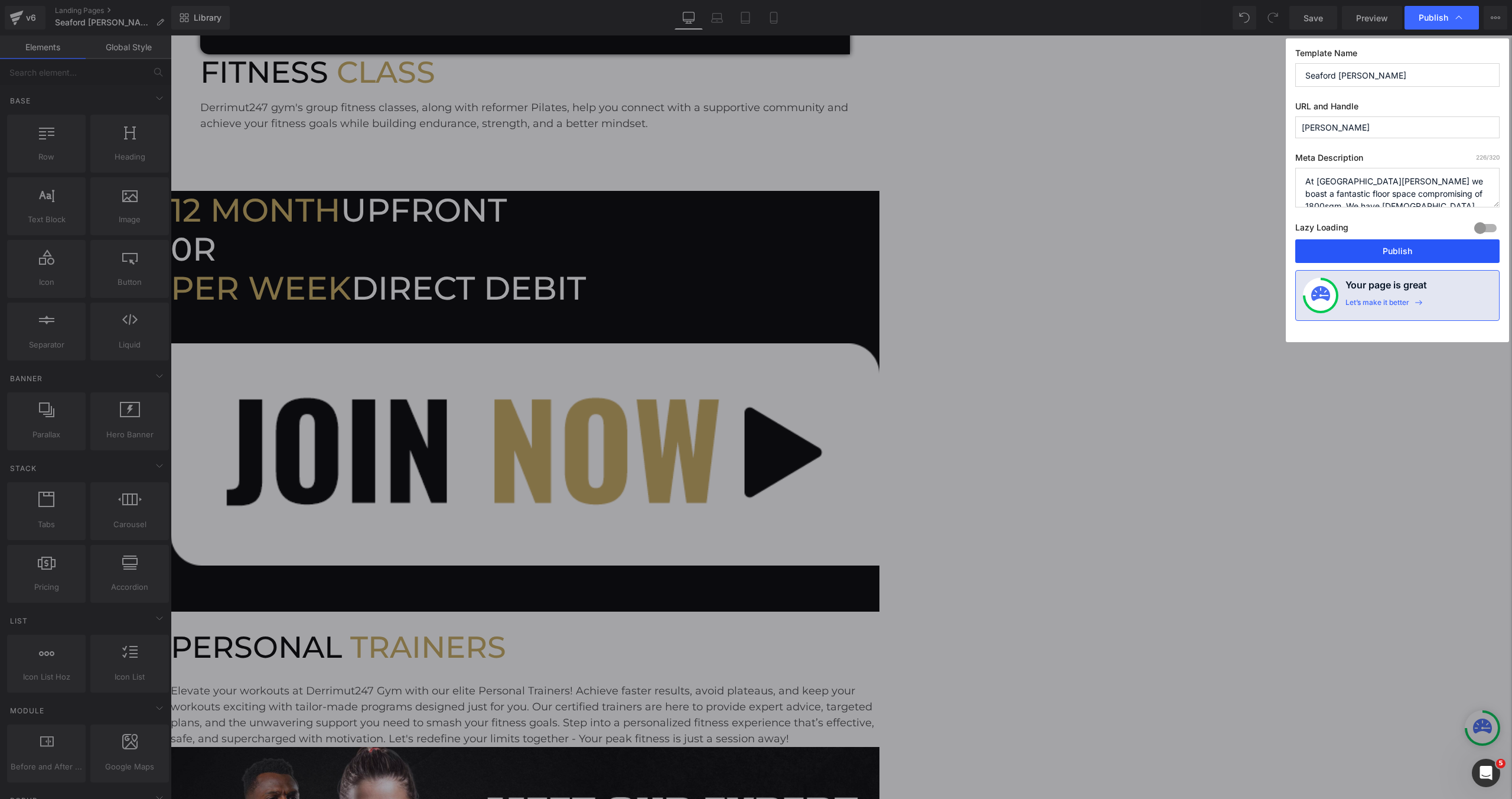
click at [1387, 248] on button "Publish" at bounding box center [1397, 251] width 204 height 24
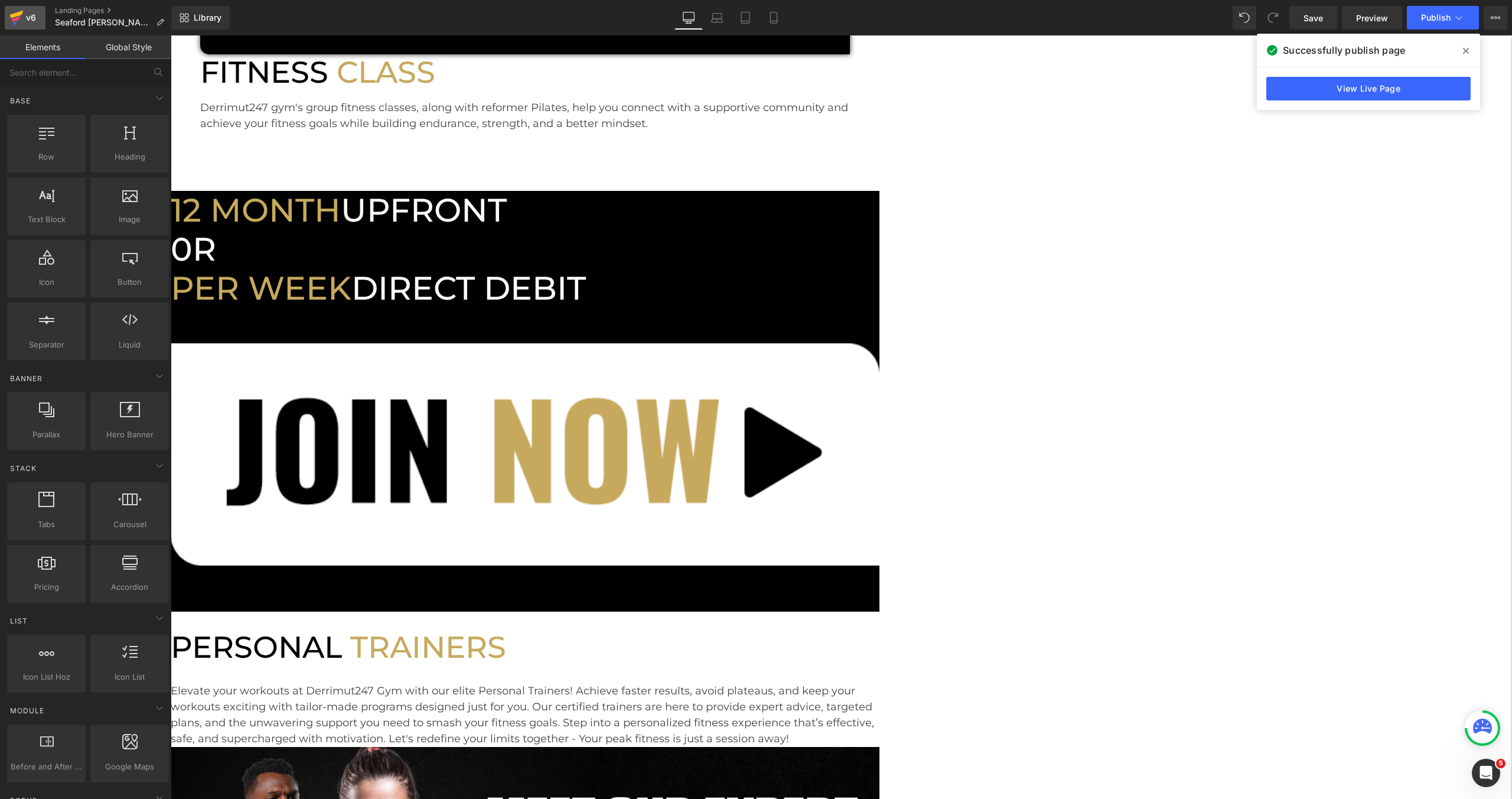
click at [39, 14] on link "v6" at bounding box center [25, 18] width 40 height 24
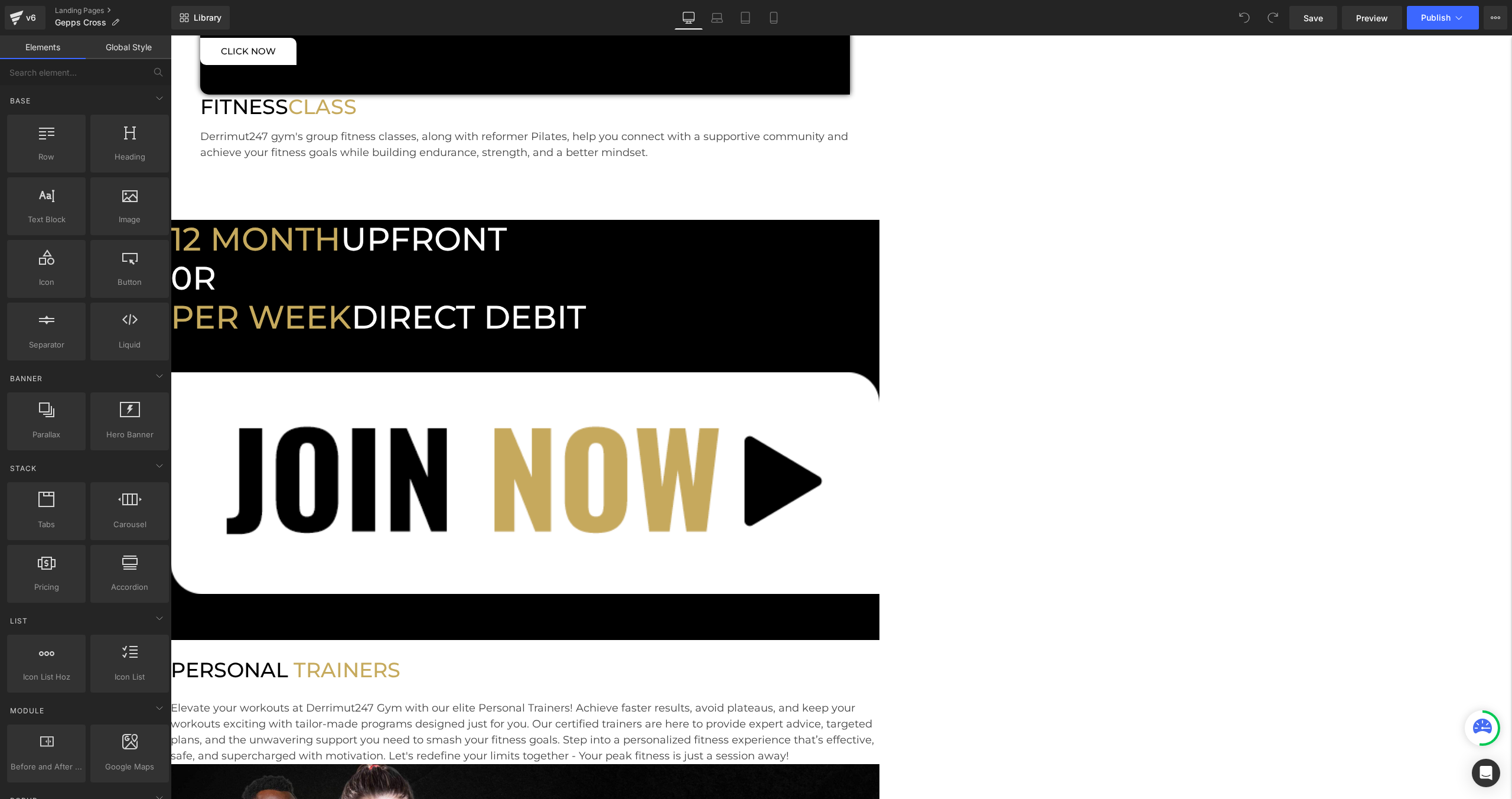
scroll to position [1396, 0]
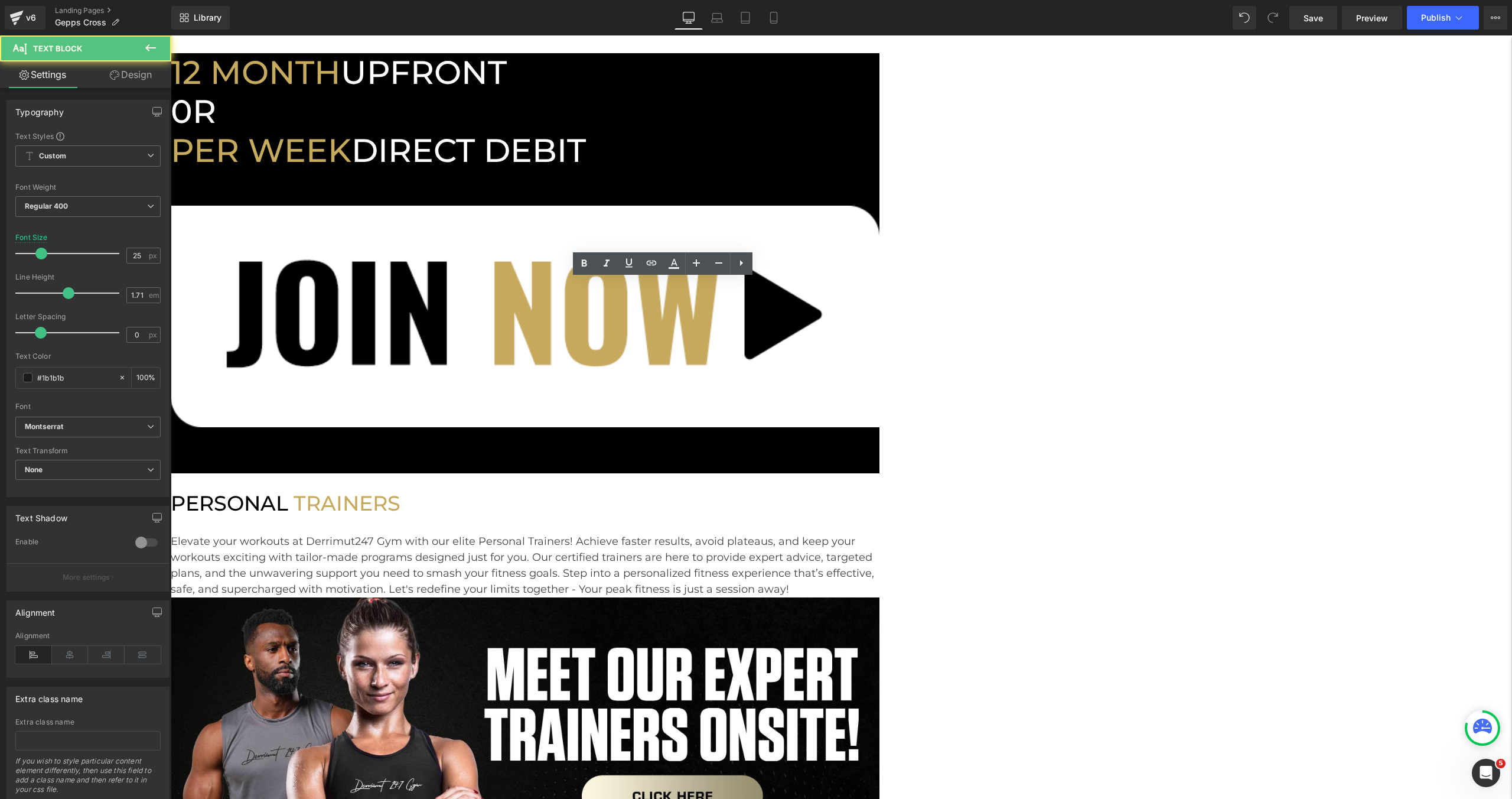
scroll to position [0, 0]
click at [1389, 87] on div "GEPPS CROSS Heading Gepps Cross listed as the second largest Derrimut gym in So…" at bounding box center [841, 88] width 1341 height 2745
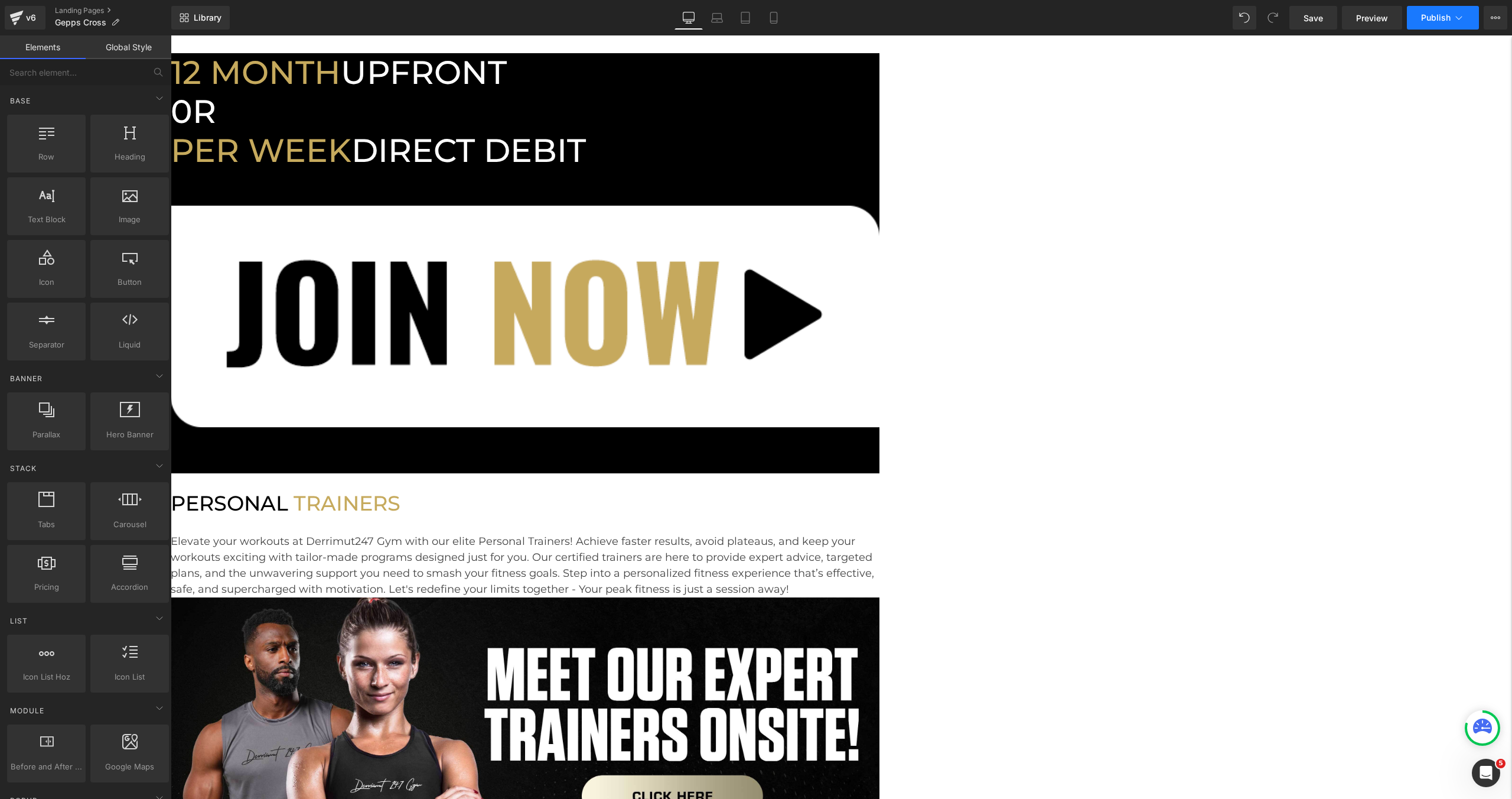
click at [1460, 15] on icon at bounding box center [1459, 18] width 12 height 12
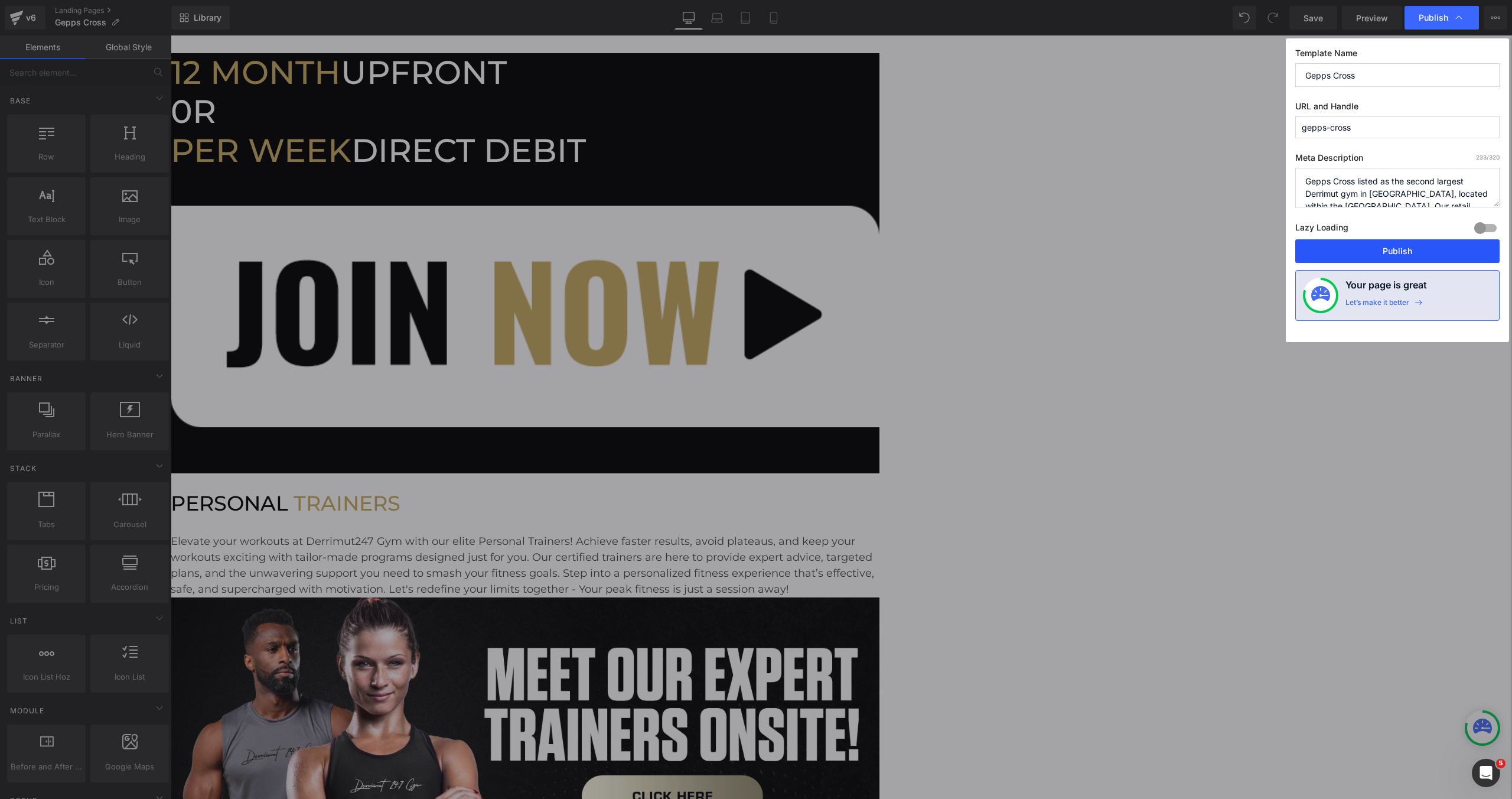
click at [709, 426] on button "Publish" at bounding box center [355, 426] width 709 height 0
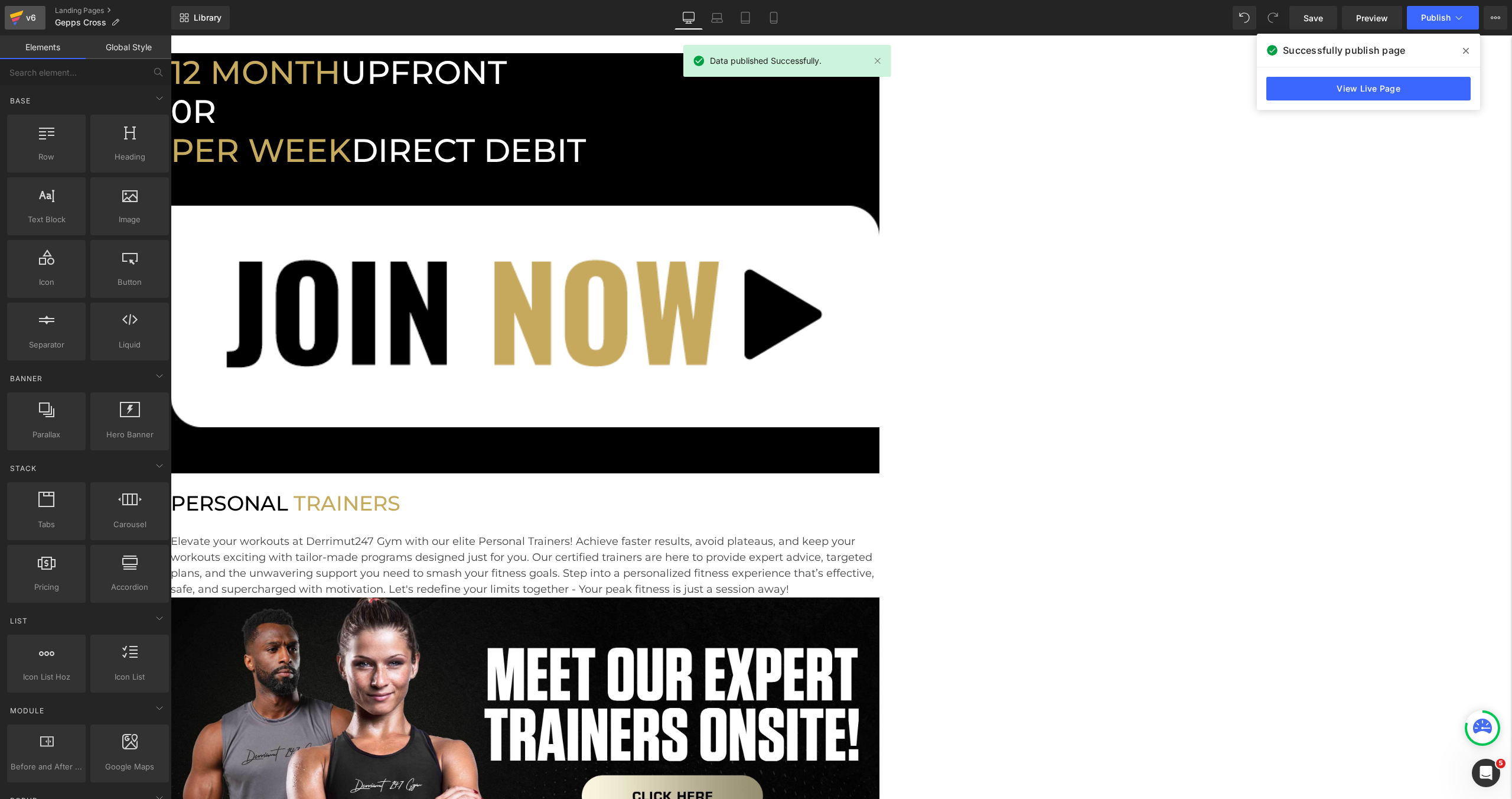
click at [37, 17] on div "v6" at bounding box center [31, 18] width 15 height 16
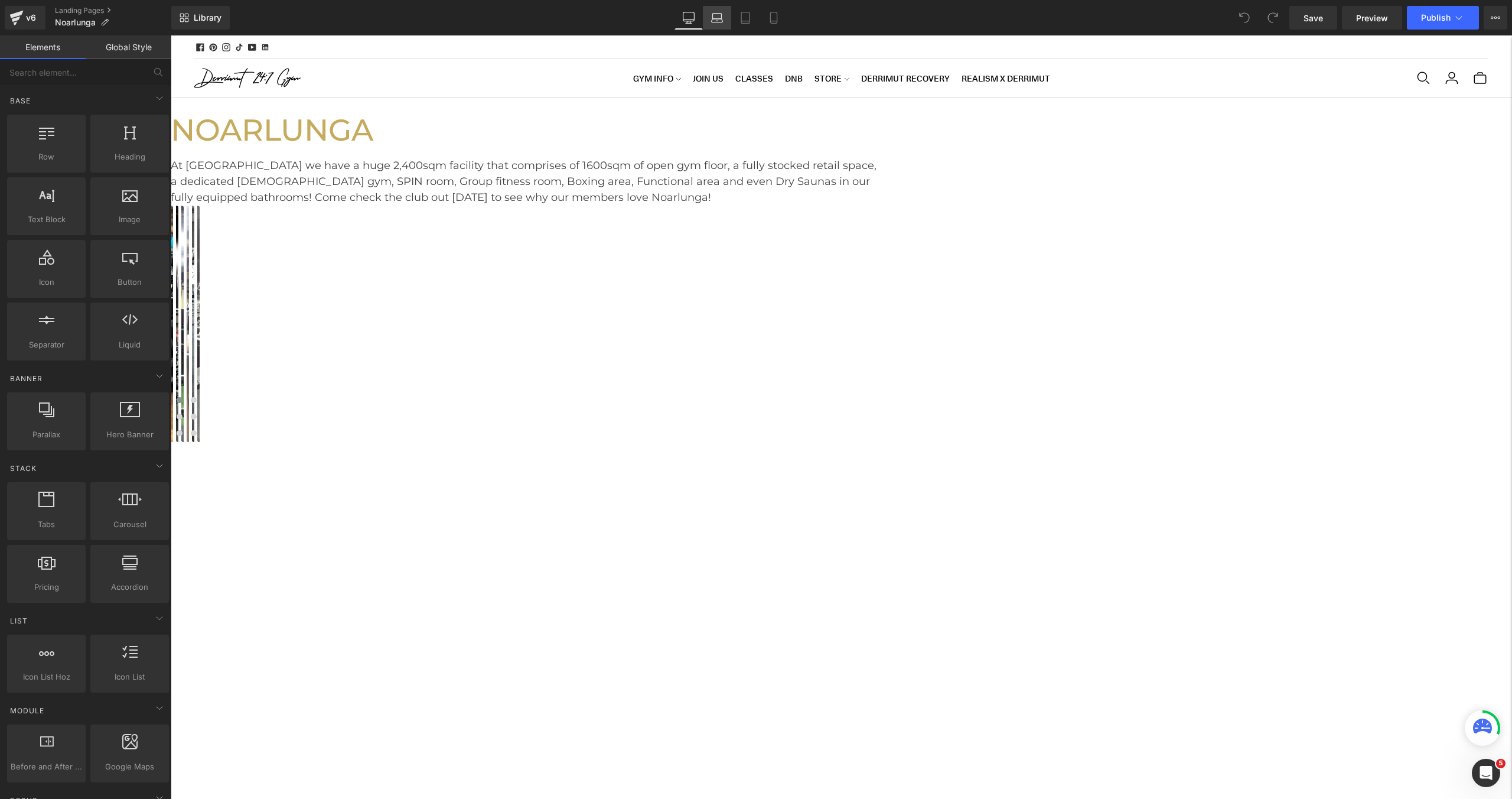
click at [721, 24] on link "Laptop" at bounding box center [717, 18] width 29 height 24
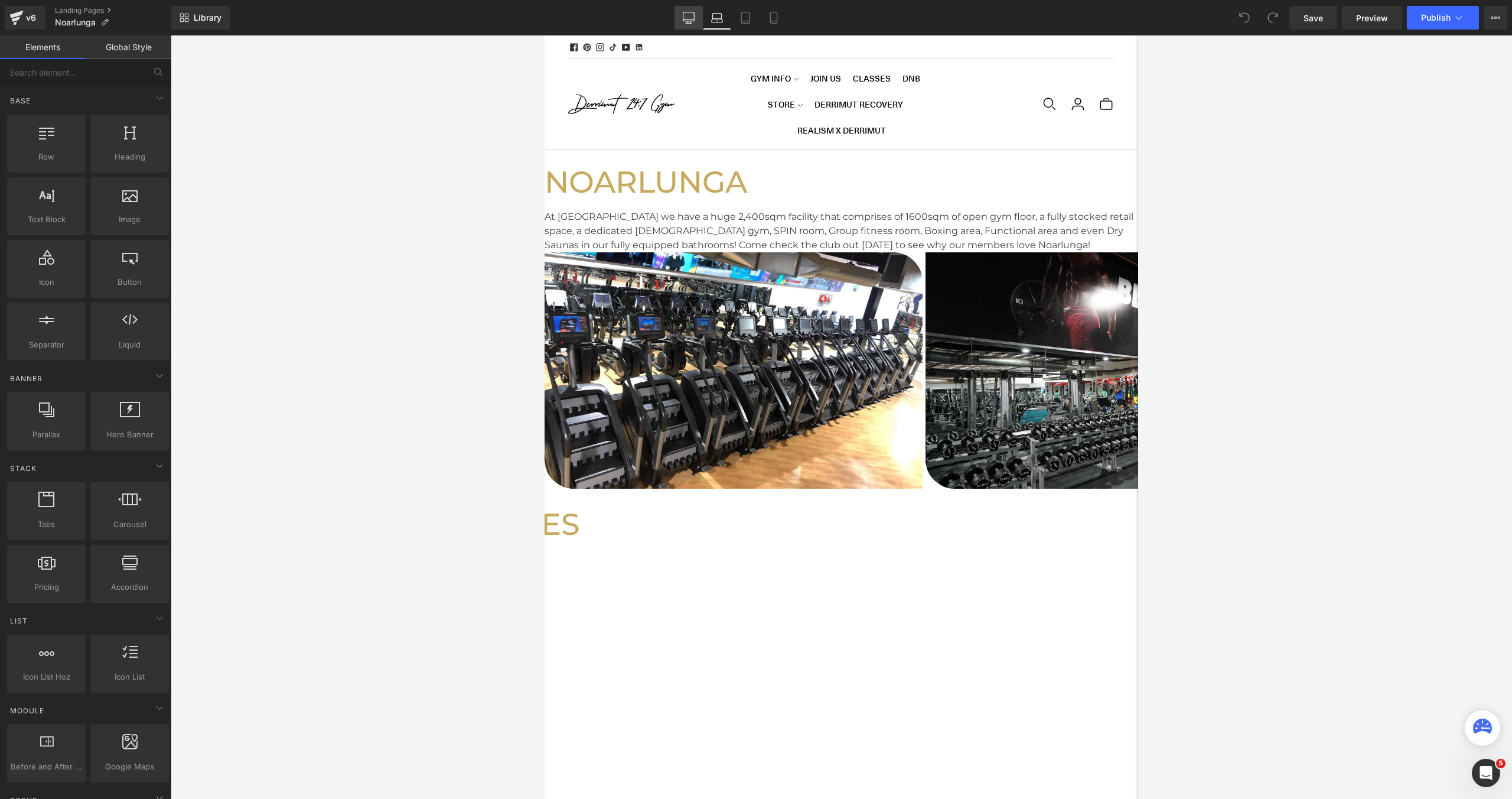
click at [696, 19] on link "Desktop" at bounding box center [688, 18] width 29 height 24
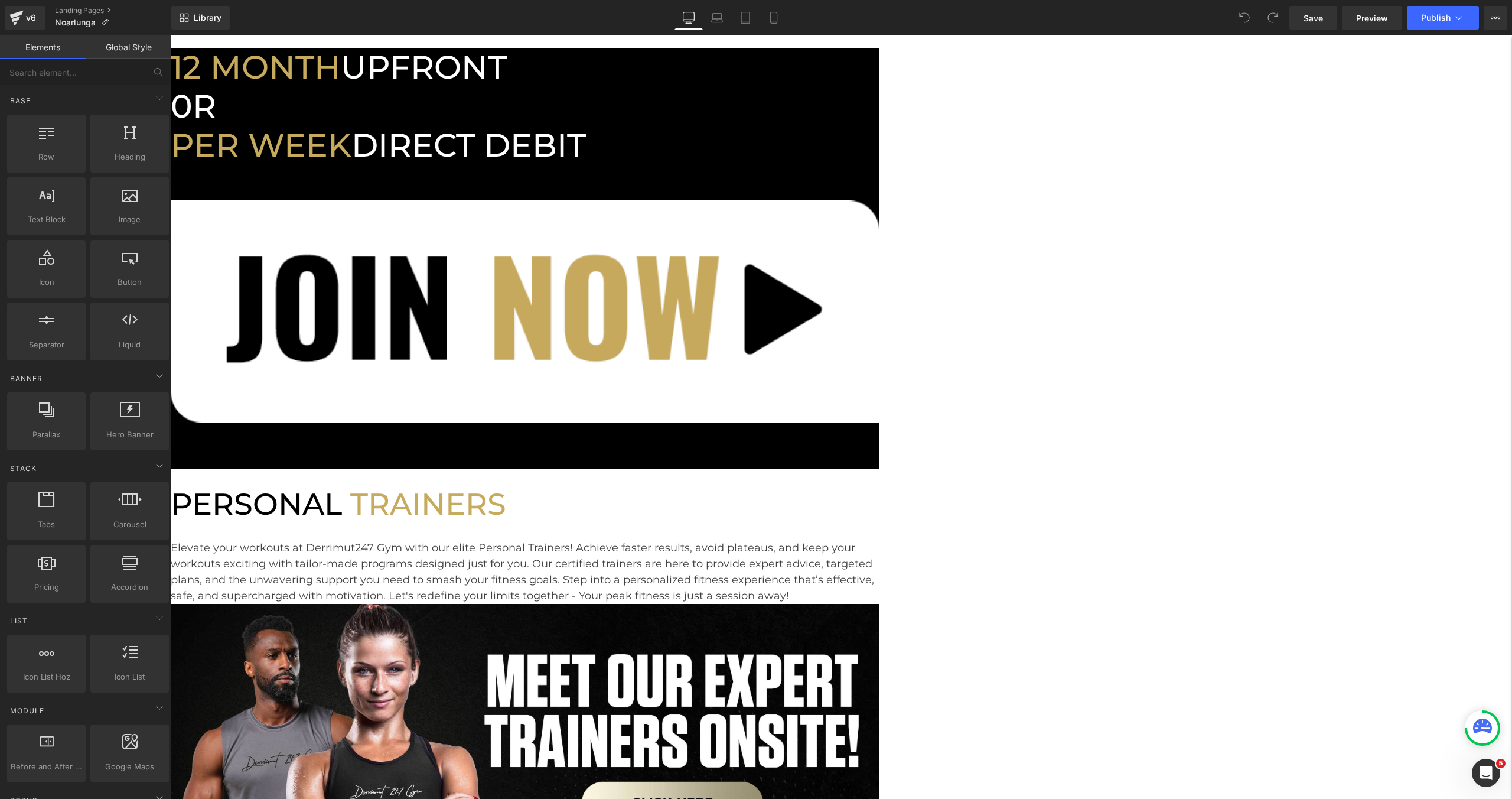
scroll to position [1391, 0]
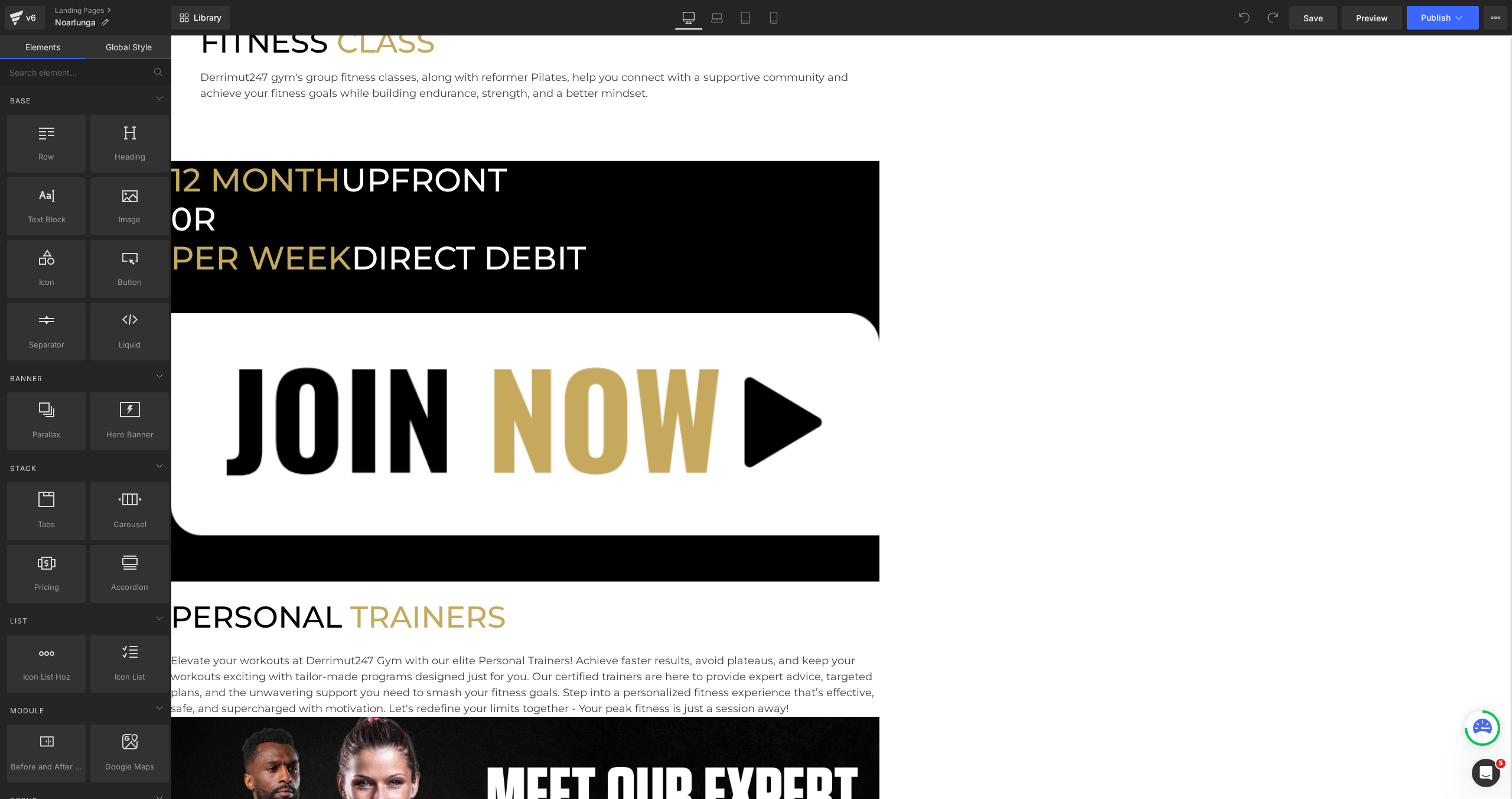
drag, startPoint x: 625, startPoint y: 352, endPoint x: 630, endPoint y: 348, distance: 6.4
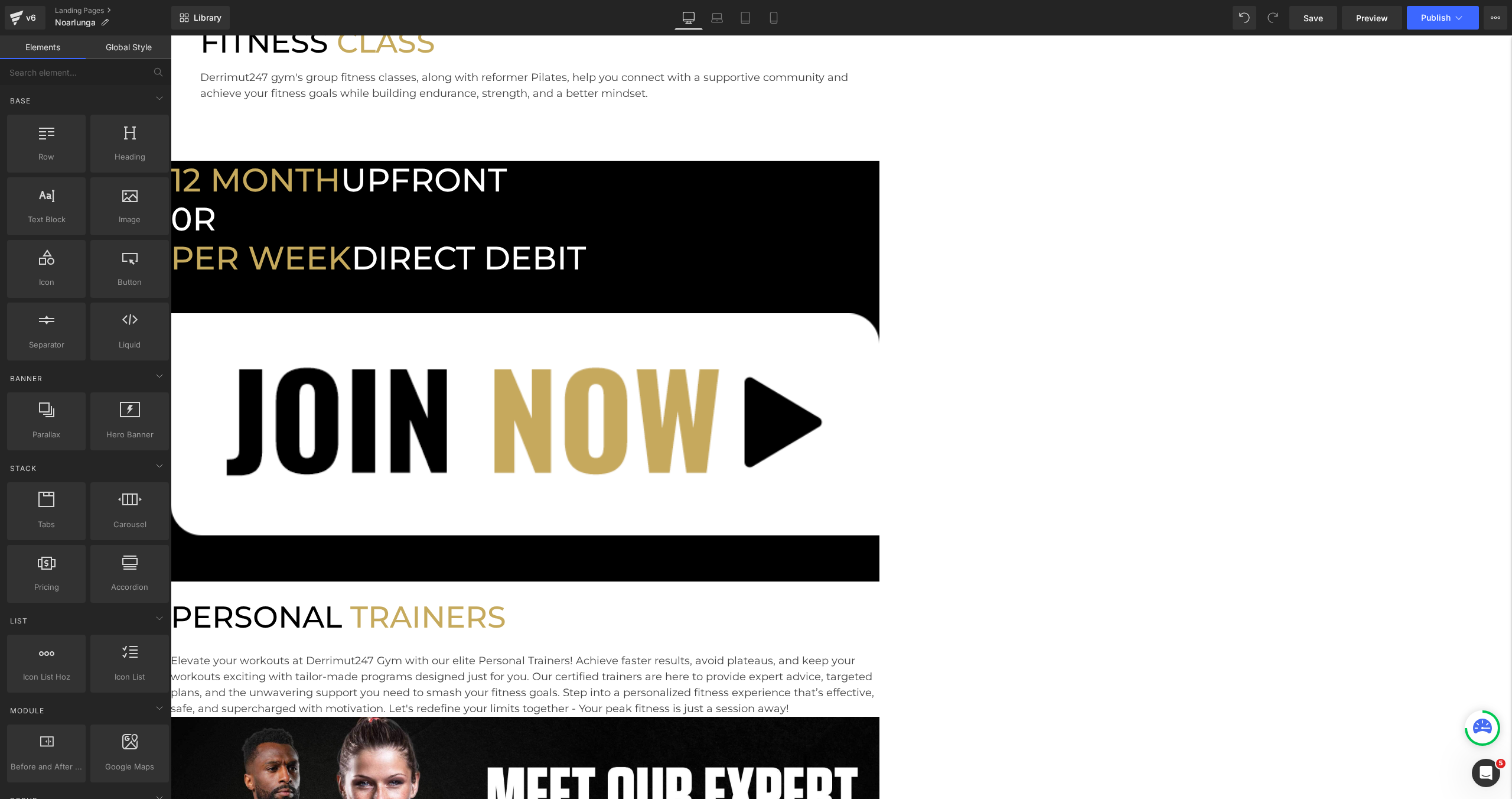
click at [1288, 254] on div "NOARLUNGA Heading At Noarlunga we have a huge 2,400sqm facility that comprises …" at bounding box center [841, 162] width 1341 height 2882
click at [1440, 24] on button "Publish" at bounding box center [1443, 18] width 72 height 24
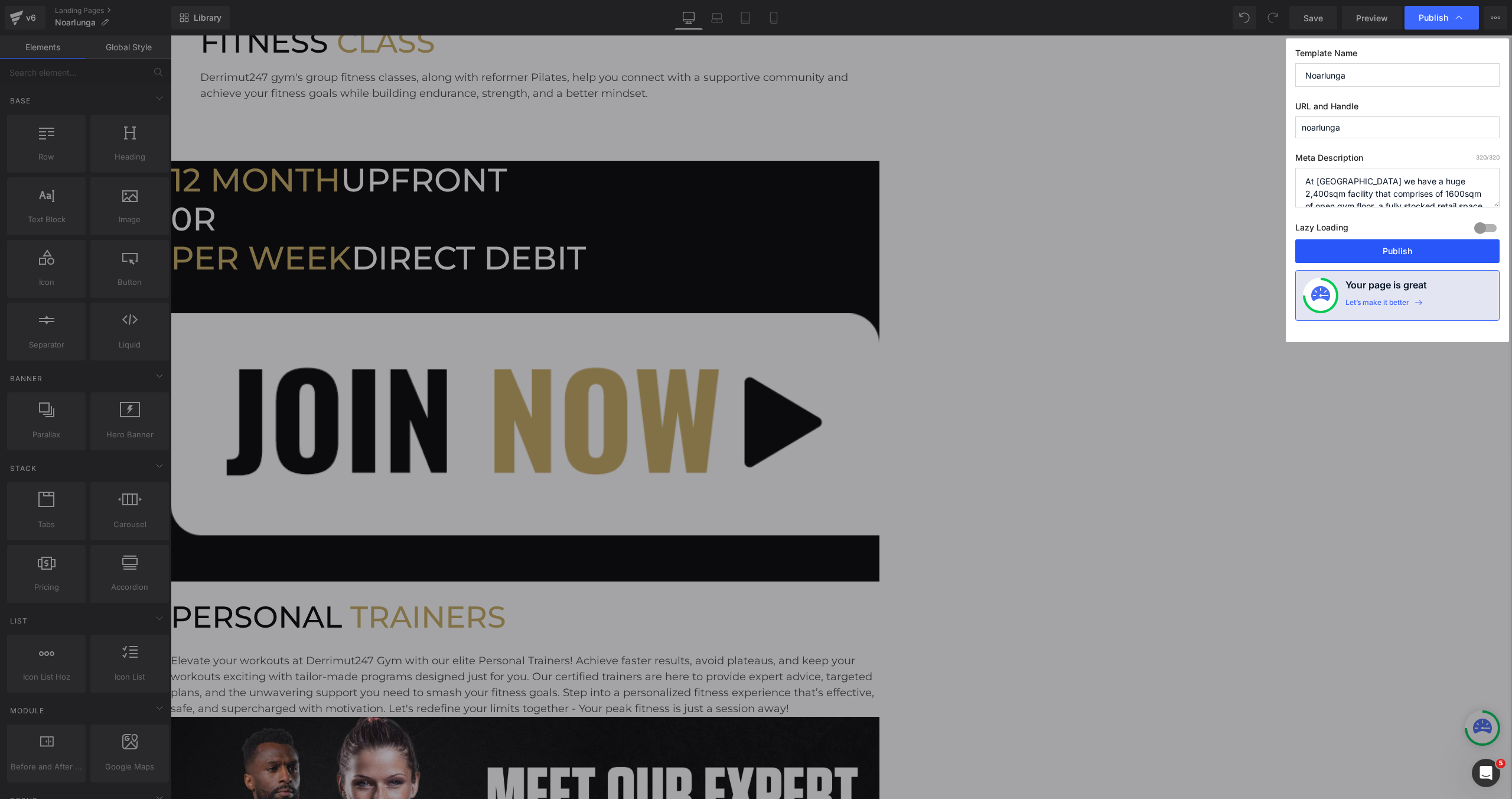
click at [1374, 251] on button "Publish" at bounding box center [1397, 251] width 204 height 24
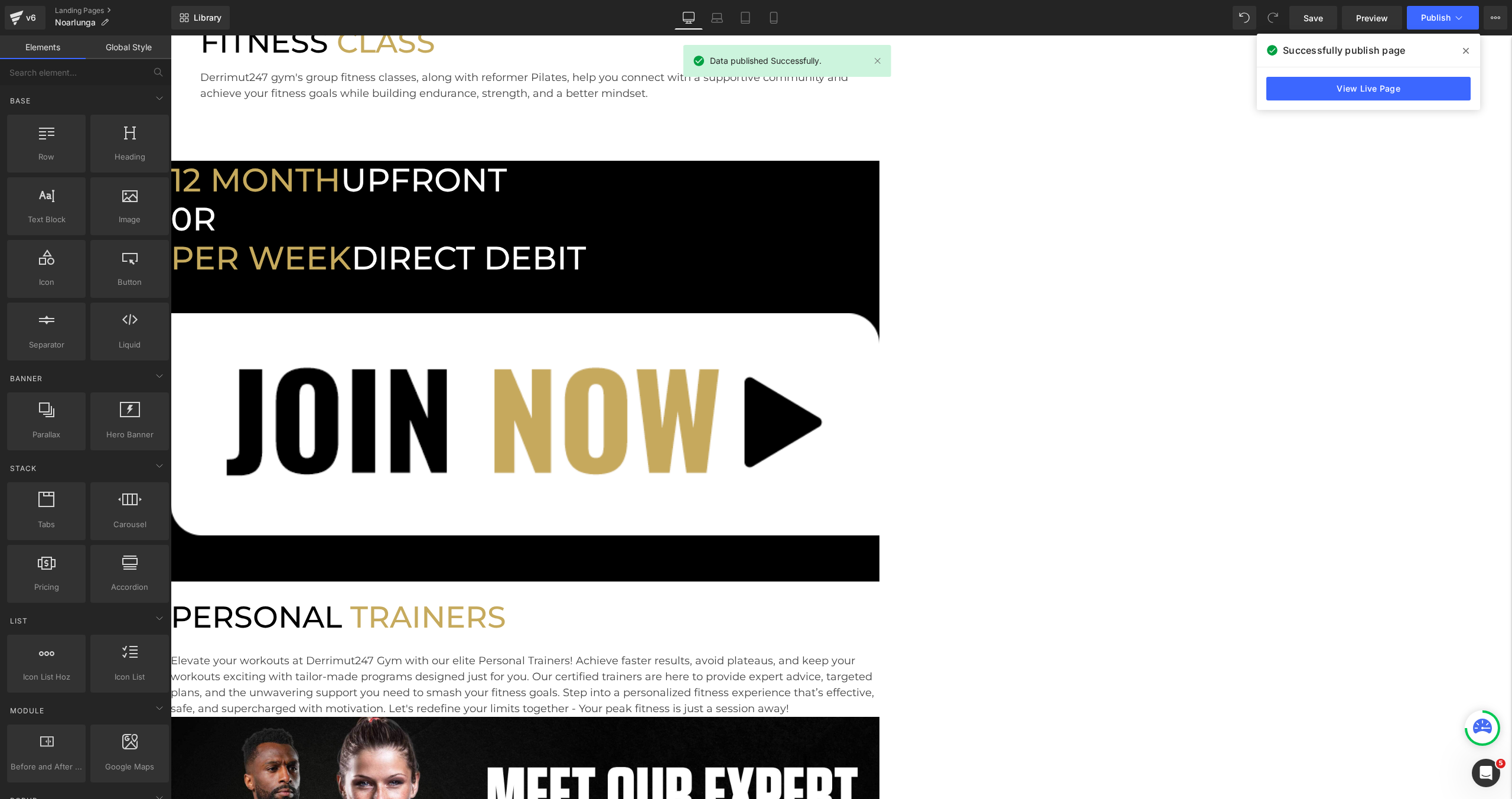
click at [1337, 252] on div "NOARLUNGA Heading At Noarlunga we have a huge 2,400sqm facility that comprises …" at bounding box center [841, 162] width 1341 height 2882
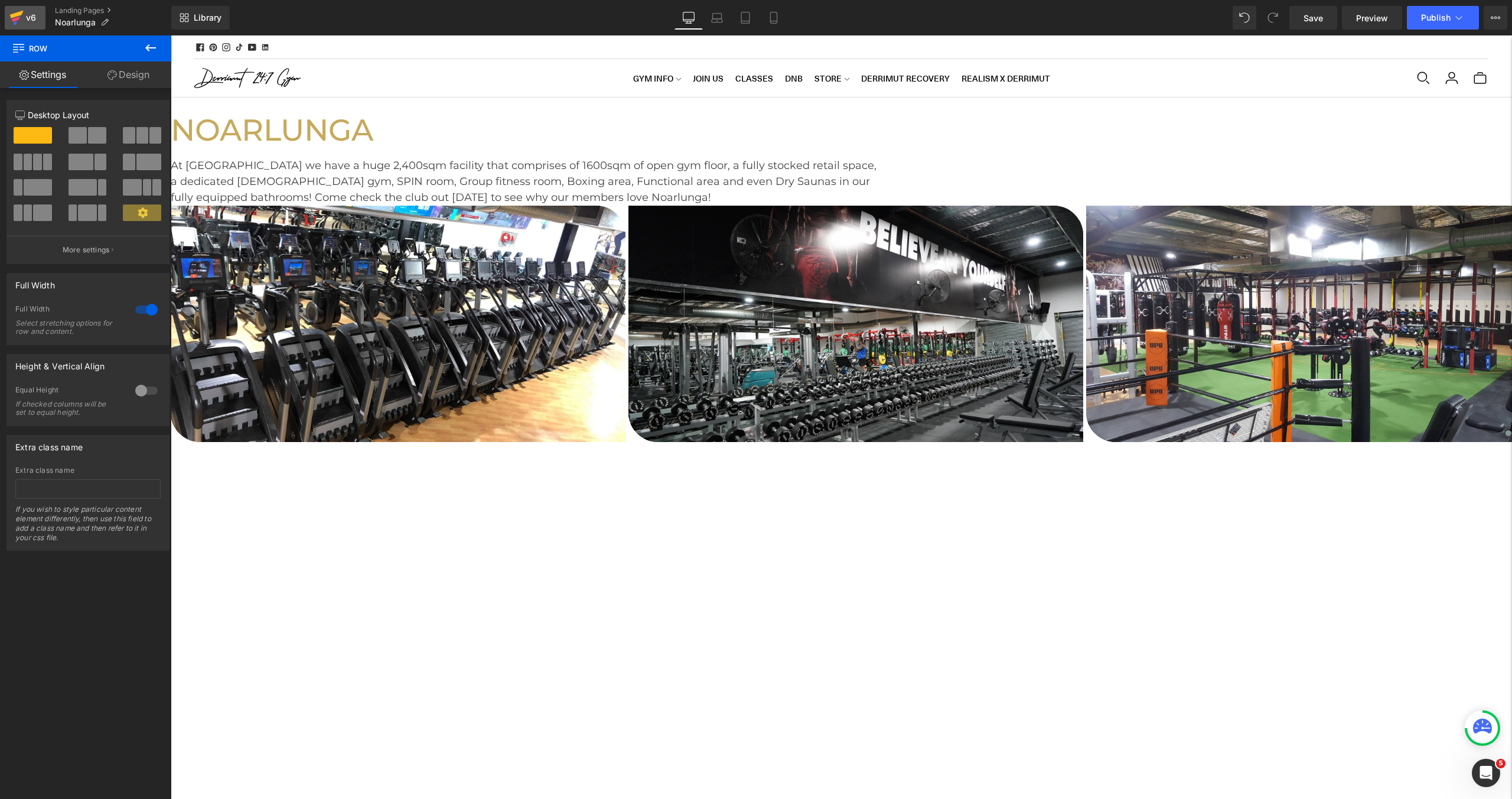
click at [29, 16] on div "v6" at bounding box center [31, 18] width 15 height 16
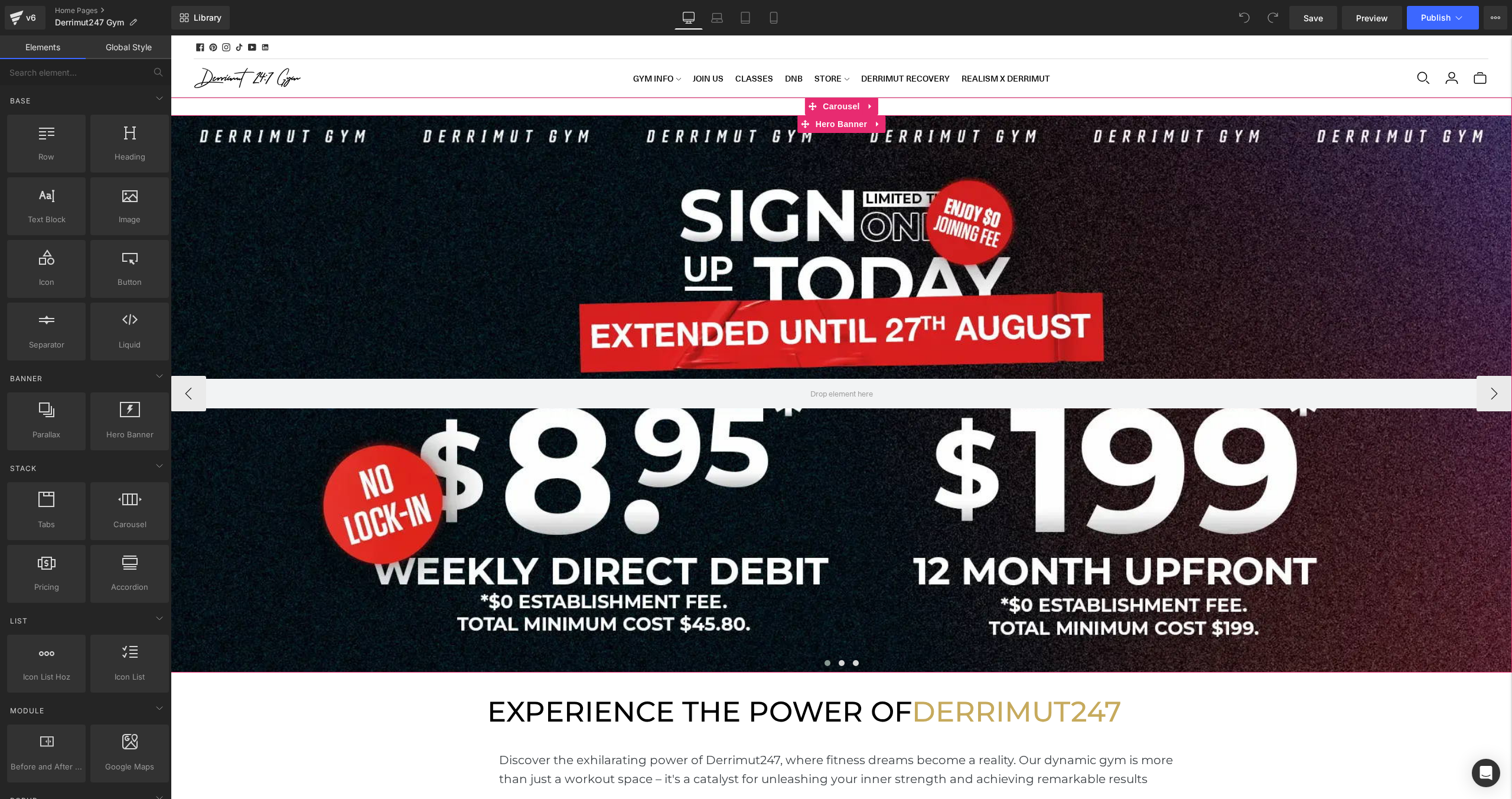
scroll to position [4025, 1341]
click at [552, 215] on div at bounding box center [841, 394] width 1341 height 557
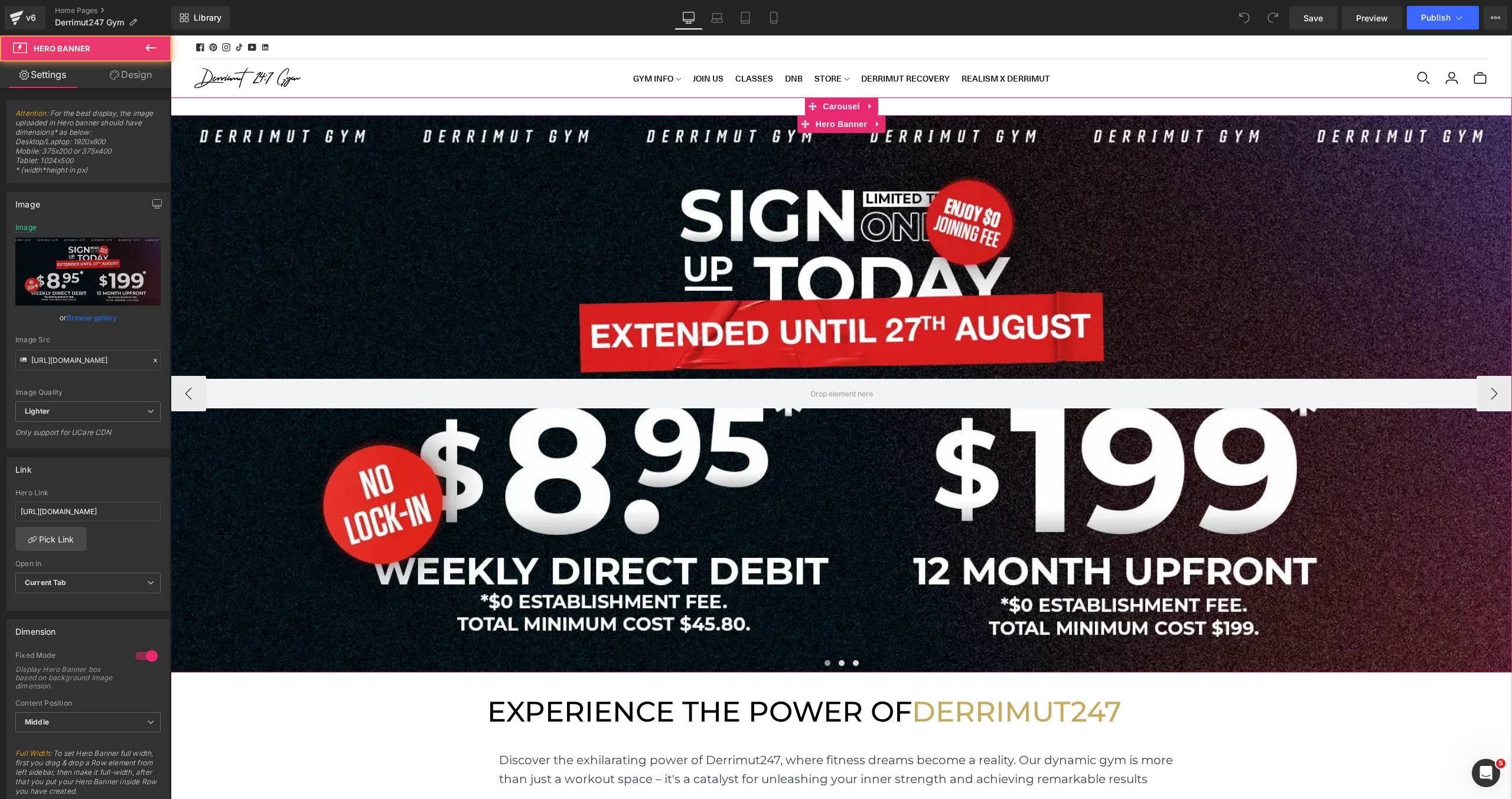
scroll to position [0, 0]
click at [553, 215] on div at bounding box center [841, 394] width 1341 height 557
click at [398, 218] on div at bounding box center [841, 394] width 1341 height 557
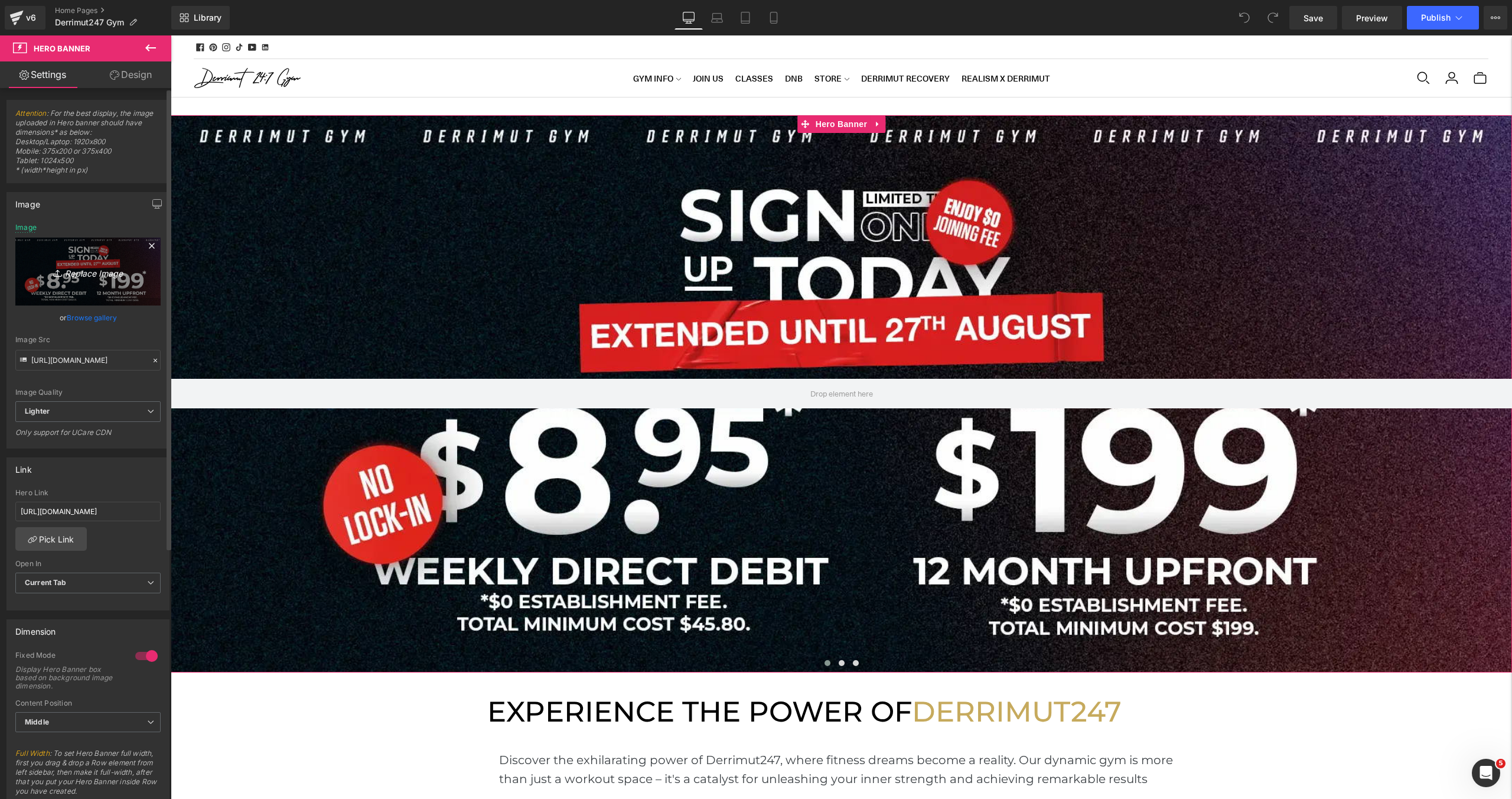
click at [108, 304] on link "Replace Image" at bounding box center [88, 271] width 145 height 68
type input "C:\fakepath\[WB] 249 Sep.webp"
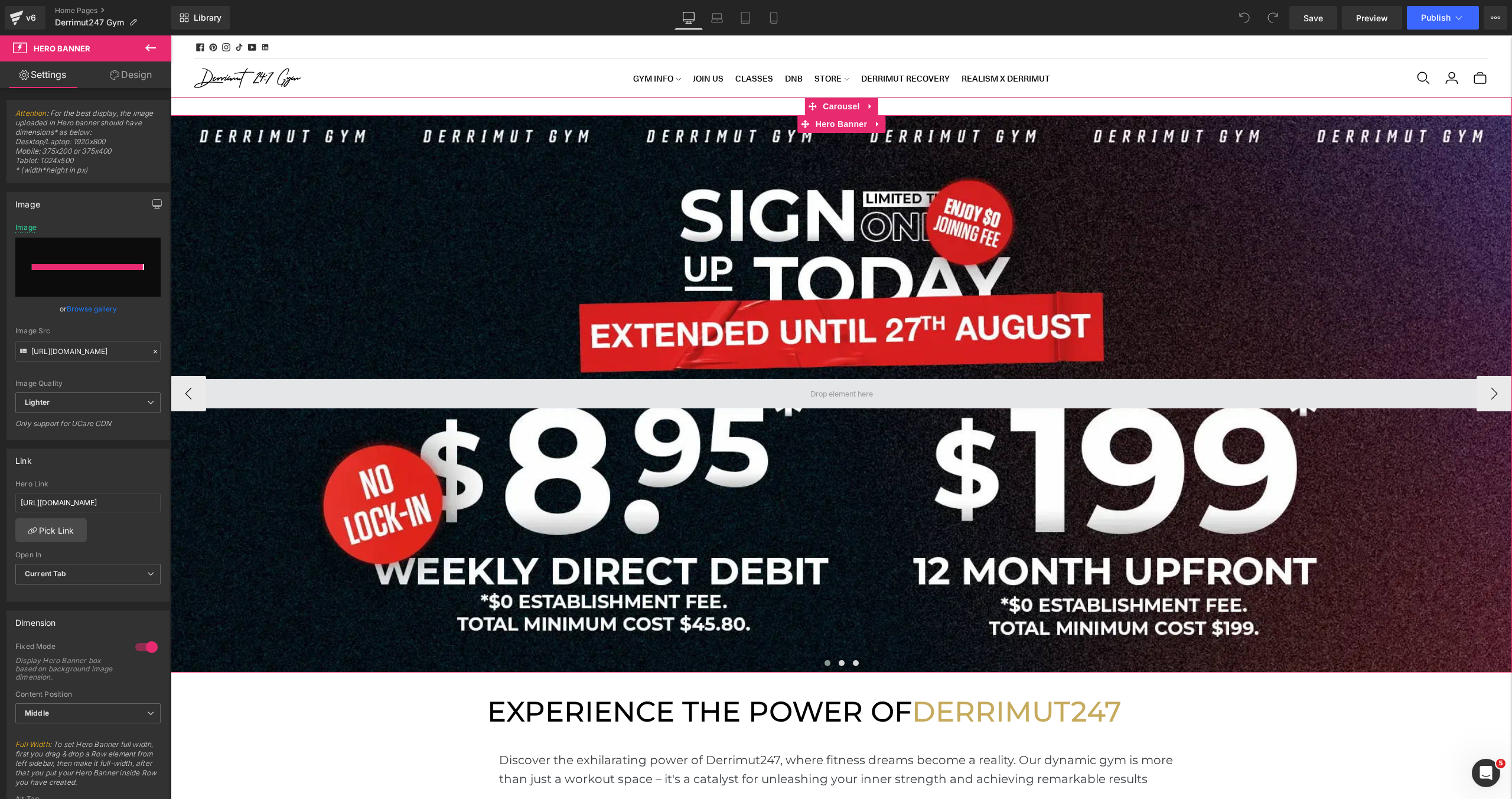
type input "https://ucarecdn.com/f7f1ea7e-cb01-4bc8-936c-cb6315c7e621/-/format/auto/-/previ…"
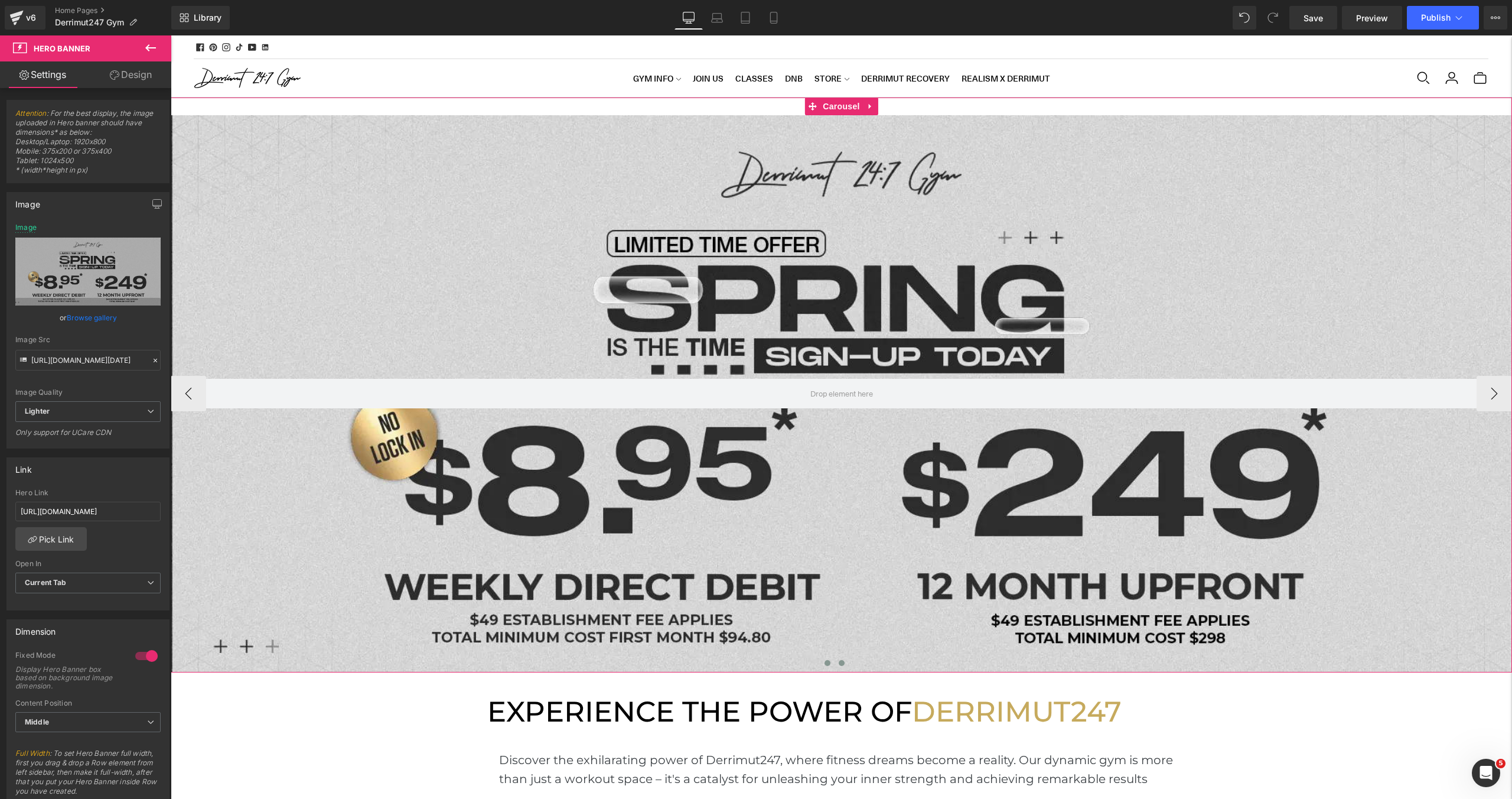
click at [839, 664] on span at bounding box center [841, 663] width 6 height 6
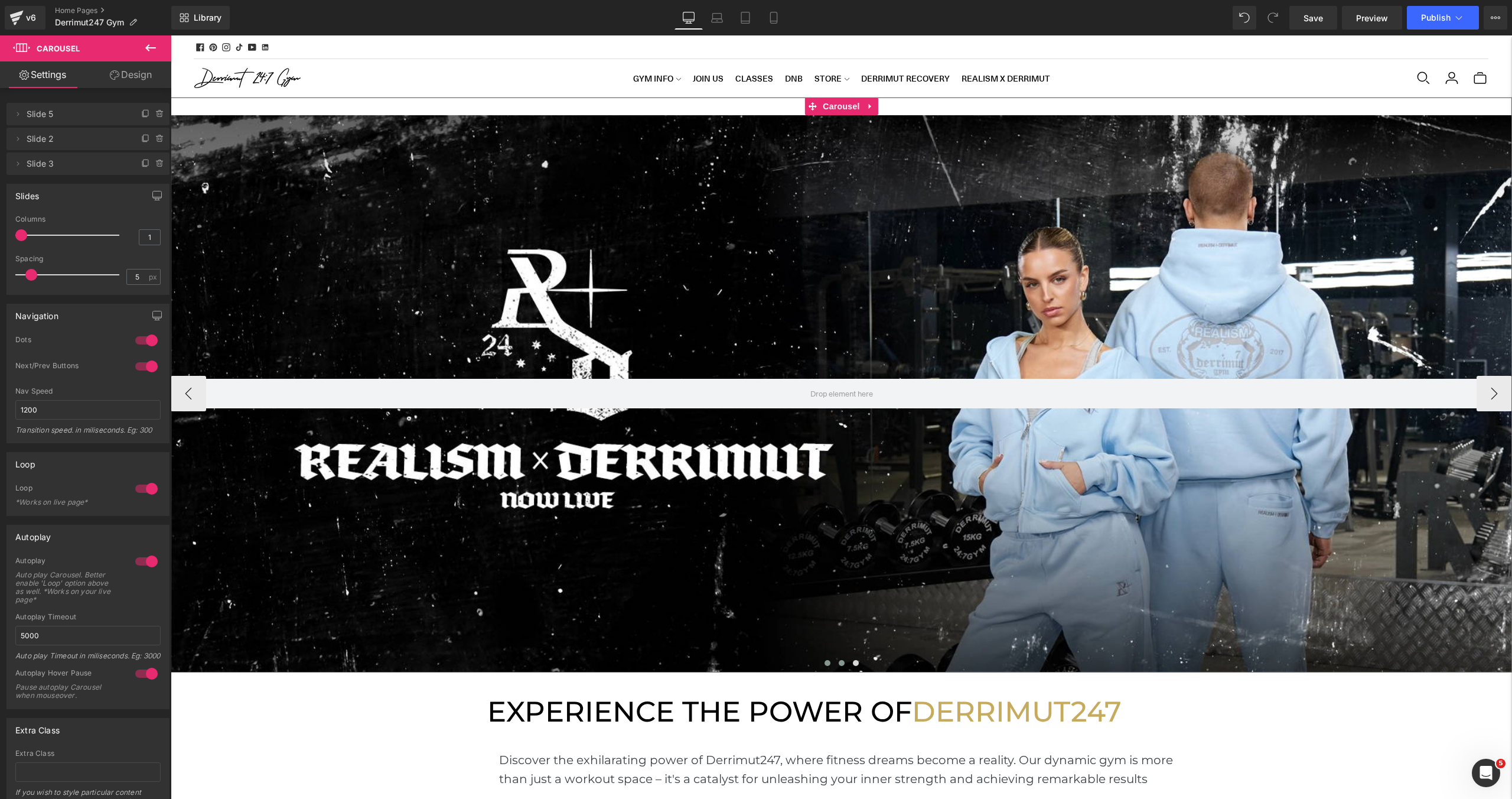
click at [825, 662] on span at bounding box center [828, 663] width 6 height 6
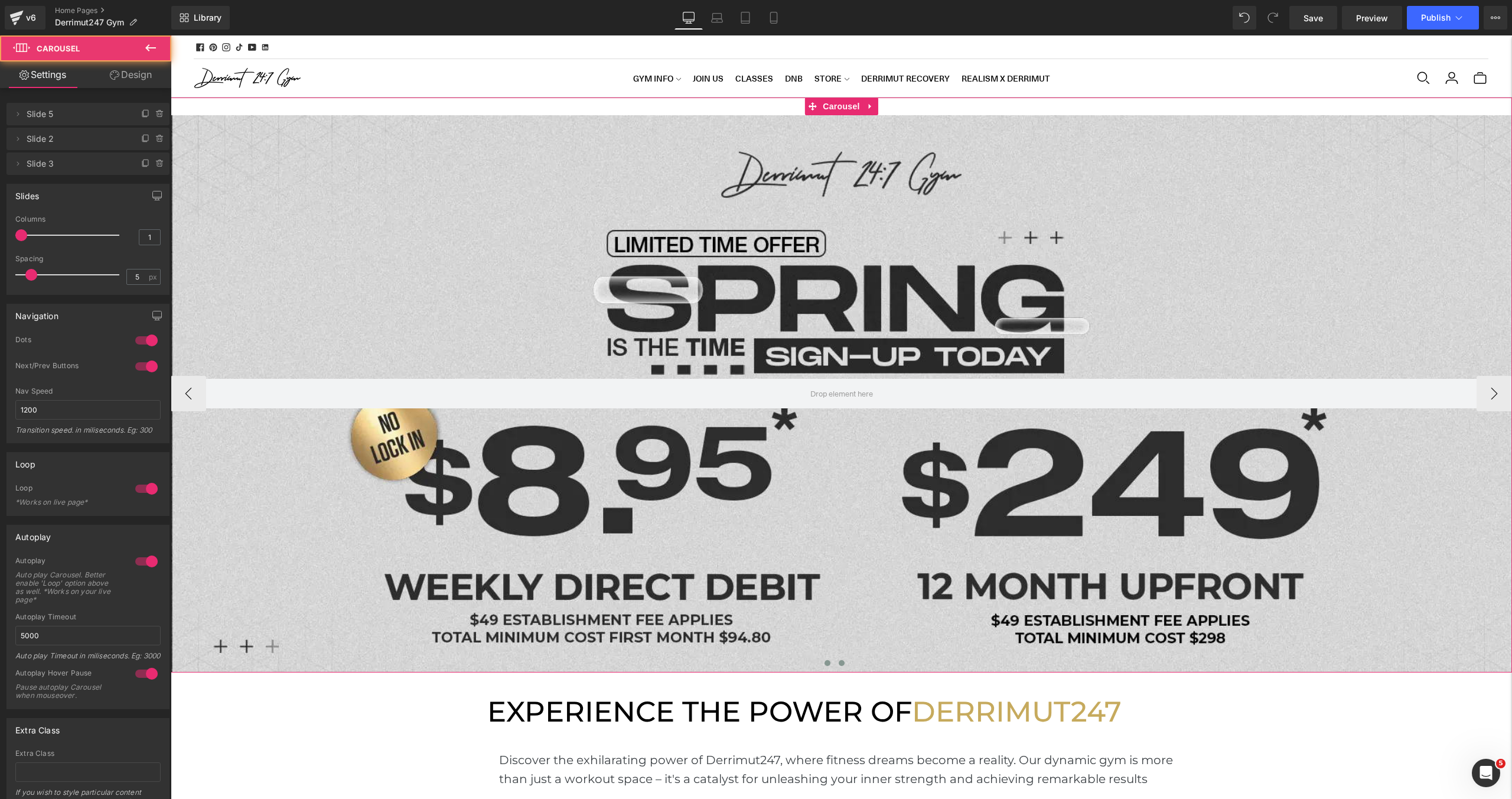
click at [838, 663] on span at bounding box center [841, 663] width 6 height 6
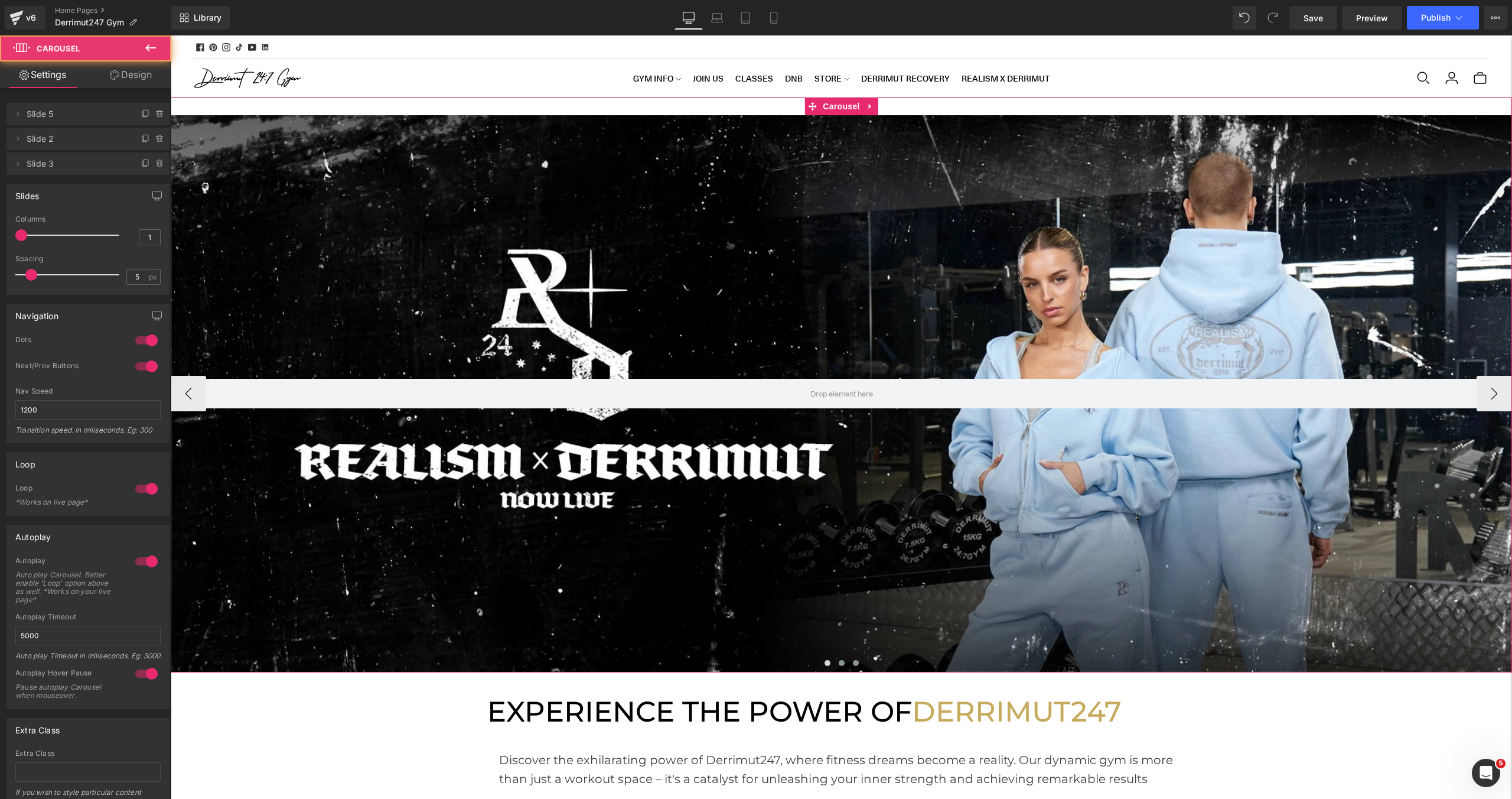
click at [860, 663] on button at bounding box center [855, 663] width 14 height 12
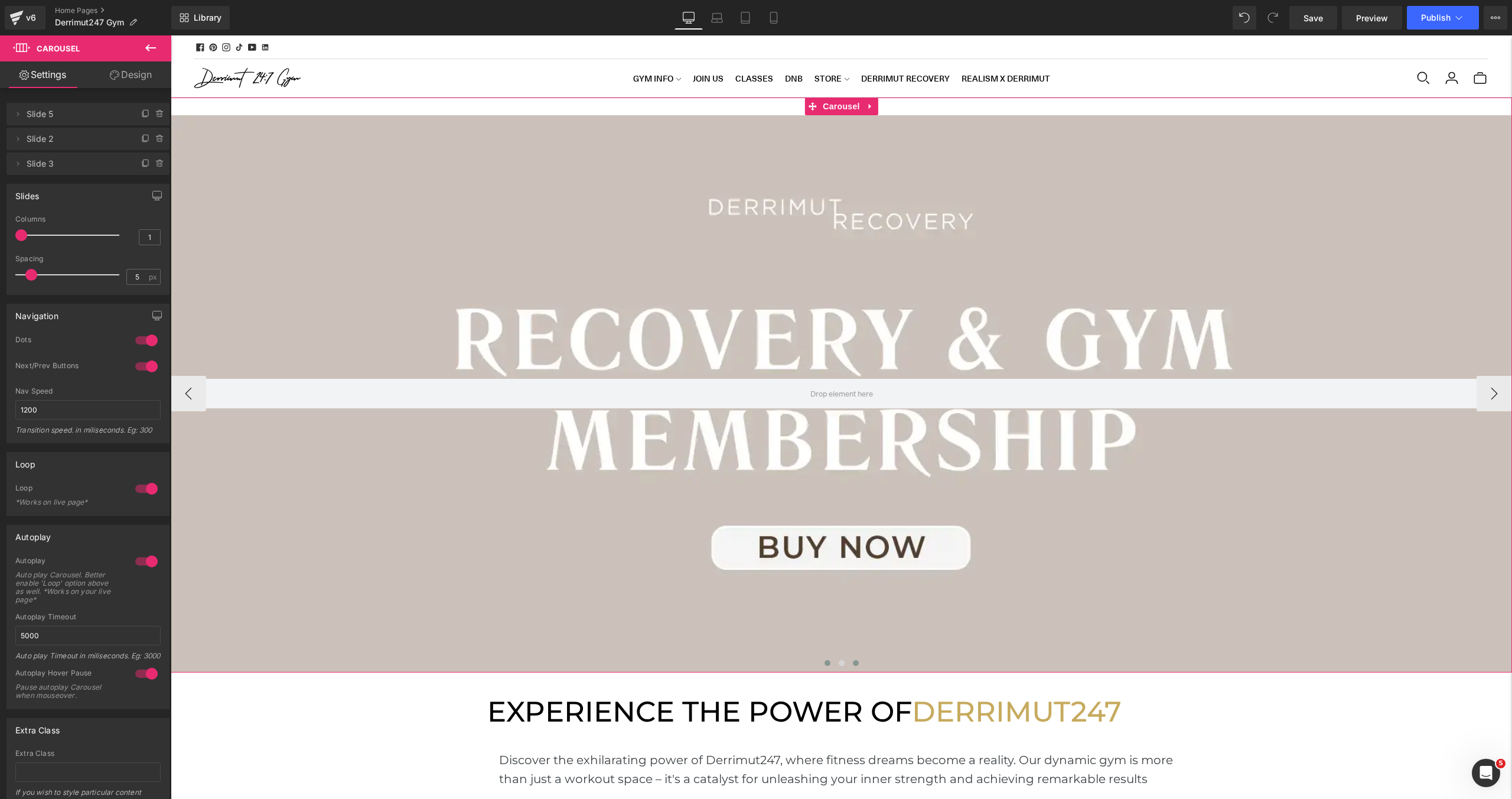
click at [826, 664] on span at bounding box center [828, 663] width 6 height 6
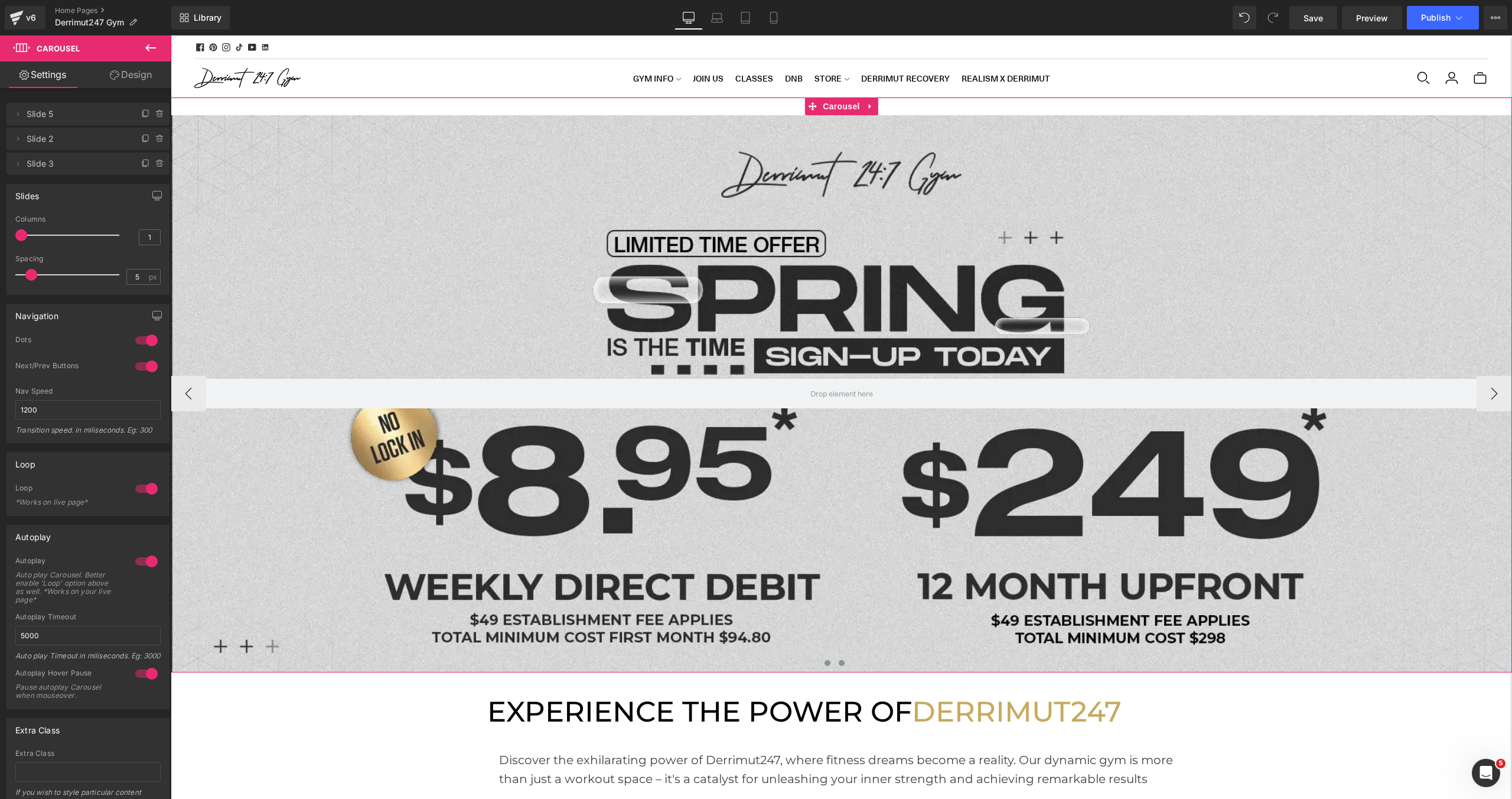
click at [838, 664] on span at bounding box center [841, 663] width 6 height 6
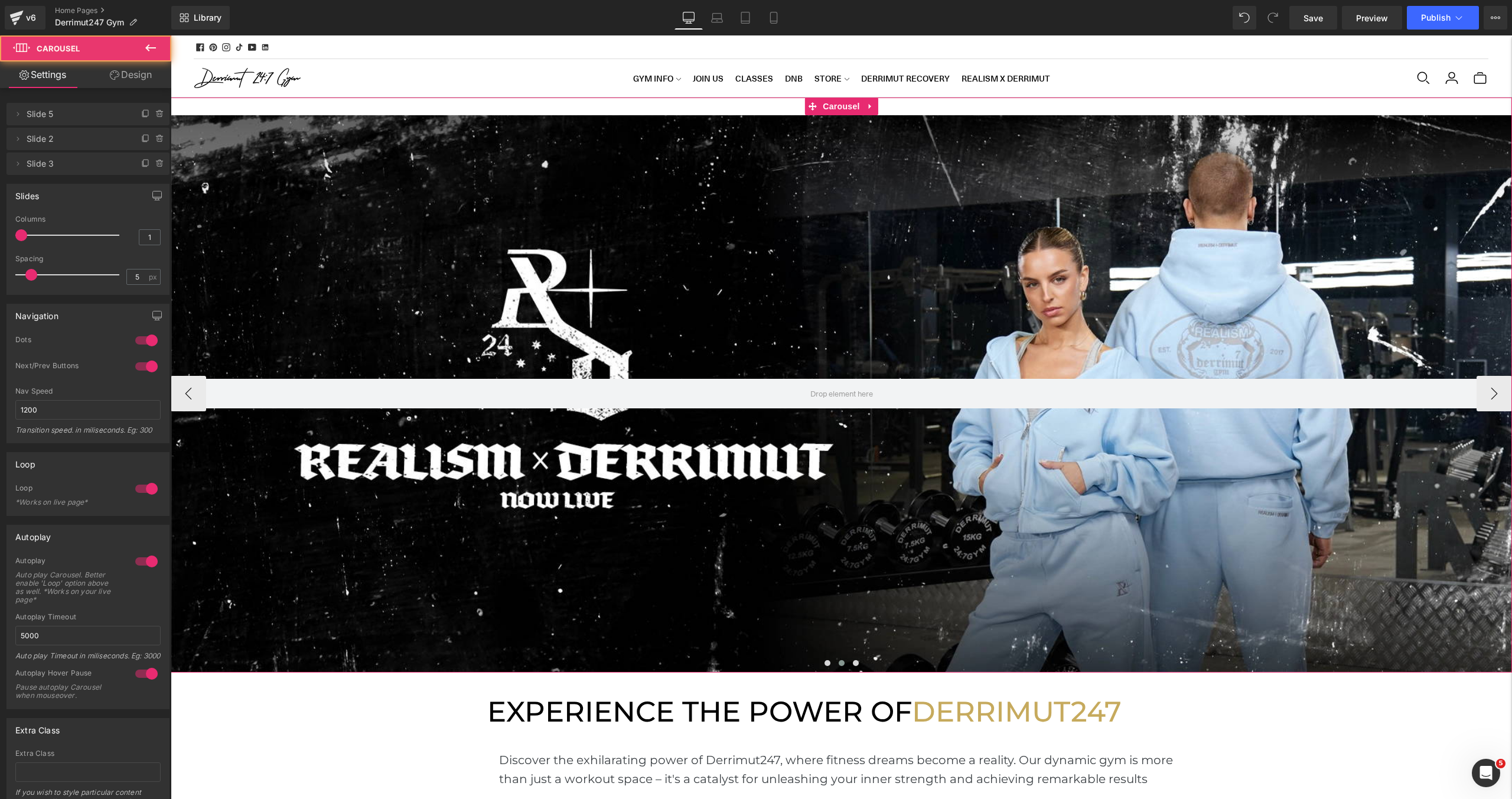
click at [865, 659] on div at bounding box center [841, 665] width 1341 height 17
click at [854, 665] on span at bounding box center [856, 663] width 6 height 6
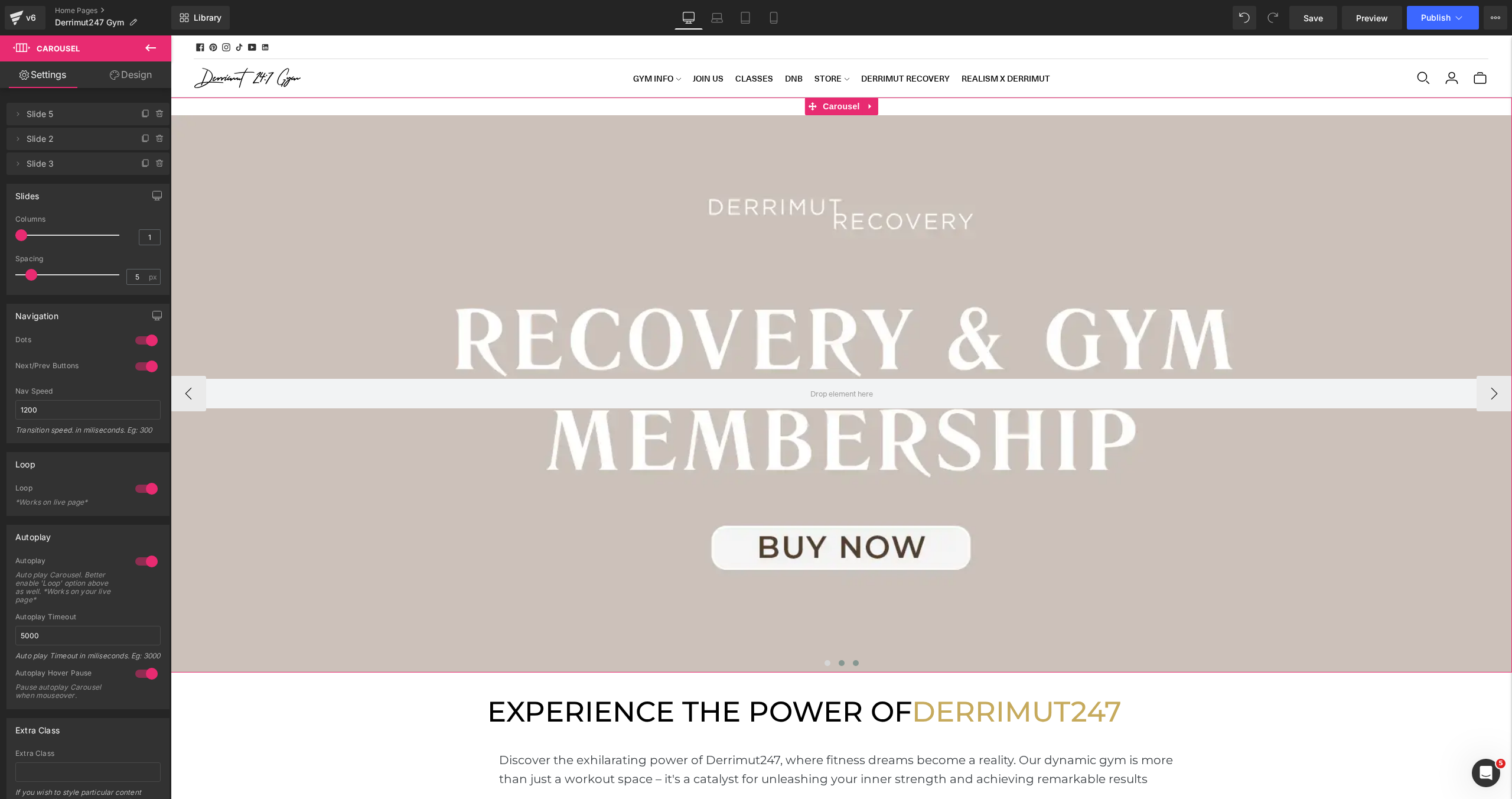
click at [837, 665] on button at bounding box center [841, 663] width 14 height 12
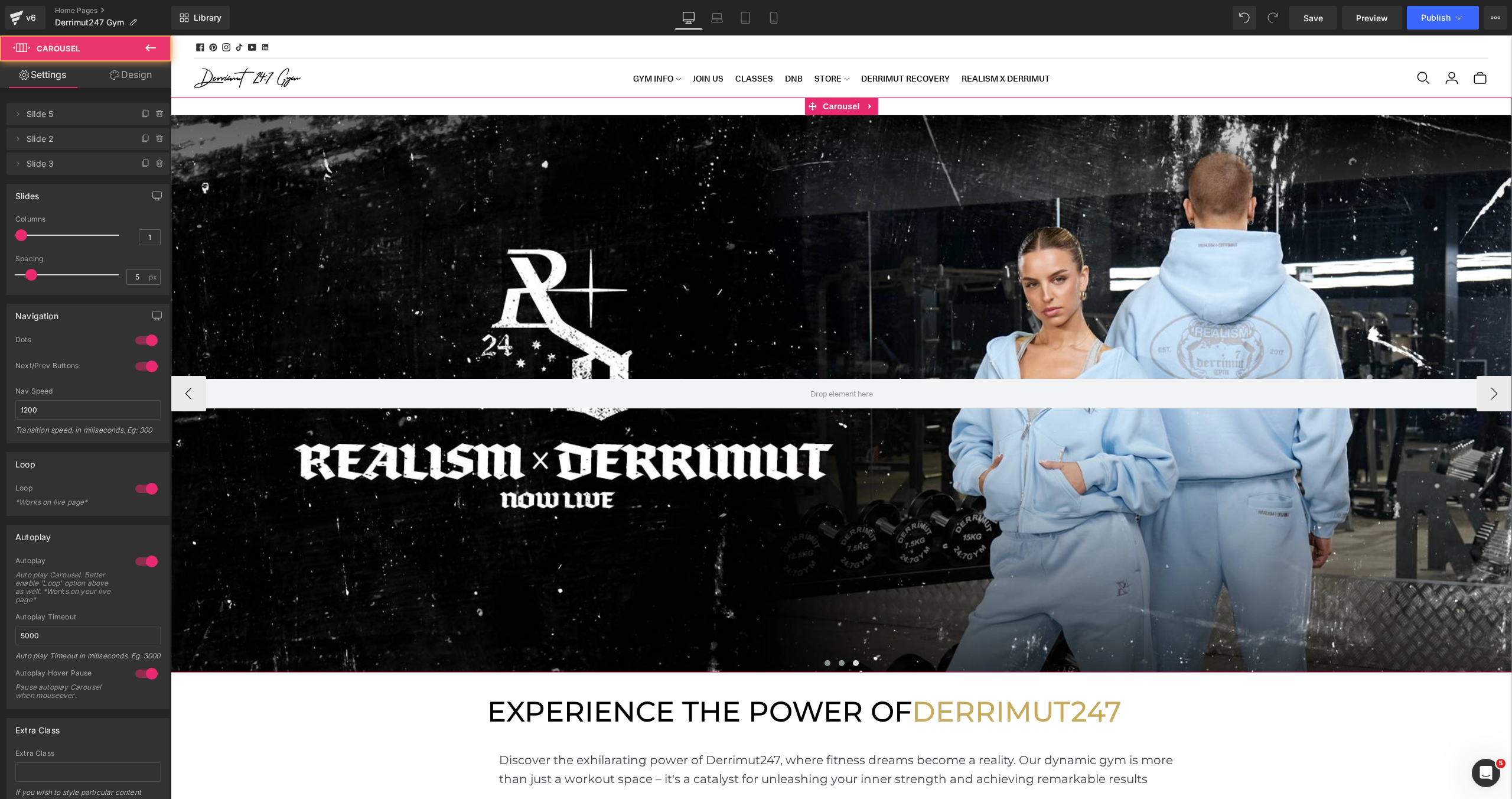
click at [828, 665] on span at bounding box center [828, 663] width 6 height 6
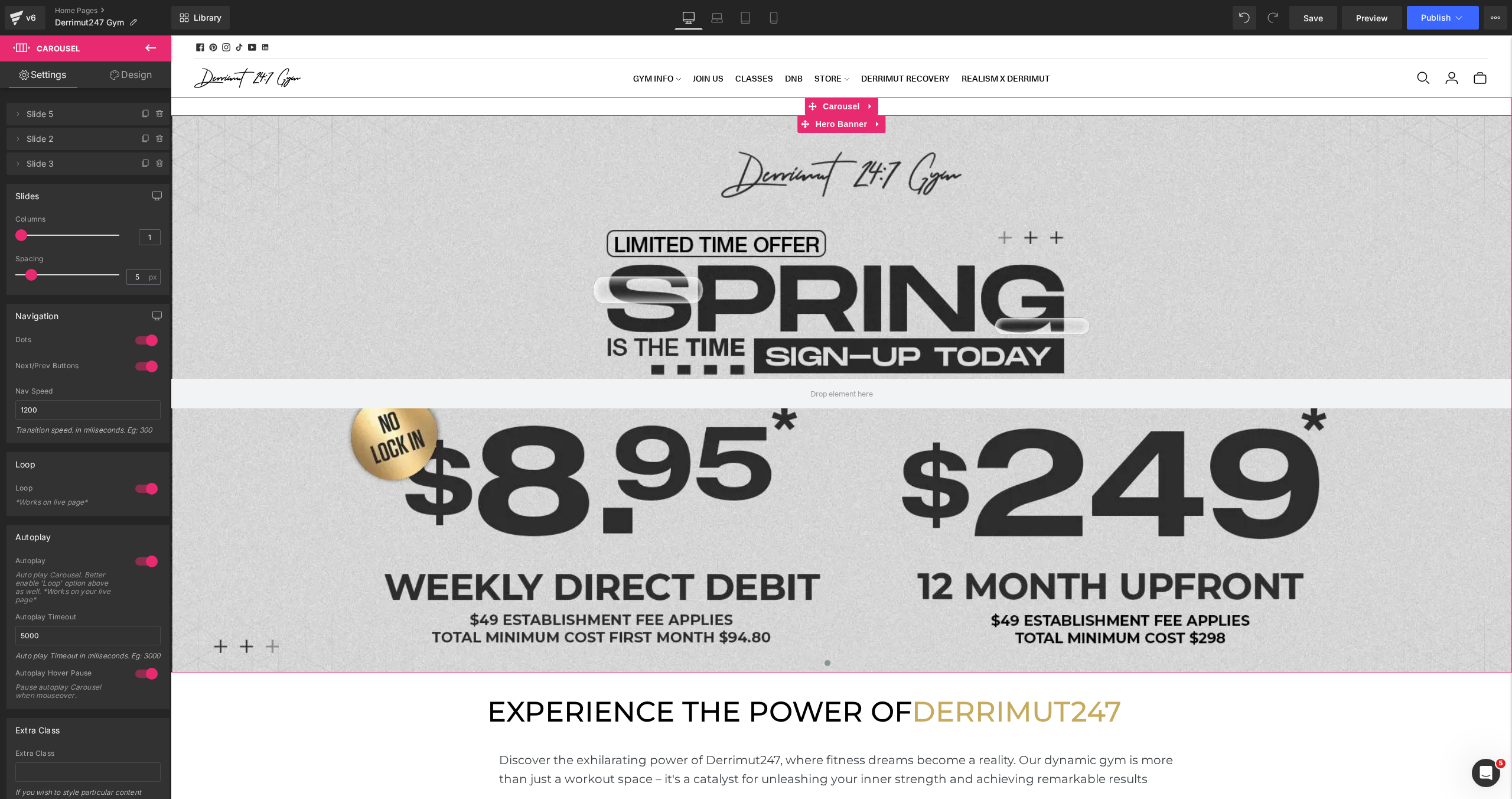
click at [455, 234] on div at bounding box center [841, 394] width 1341 height 557
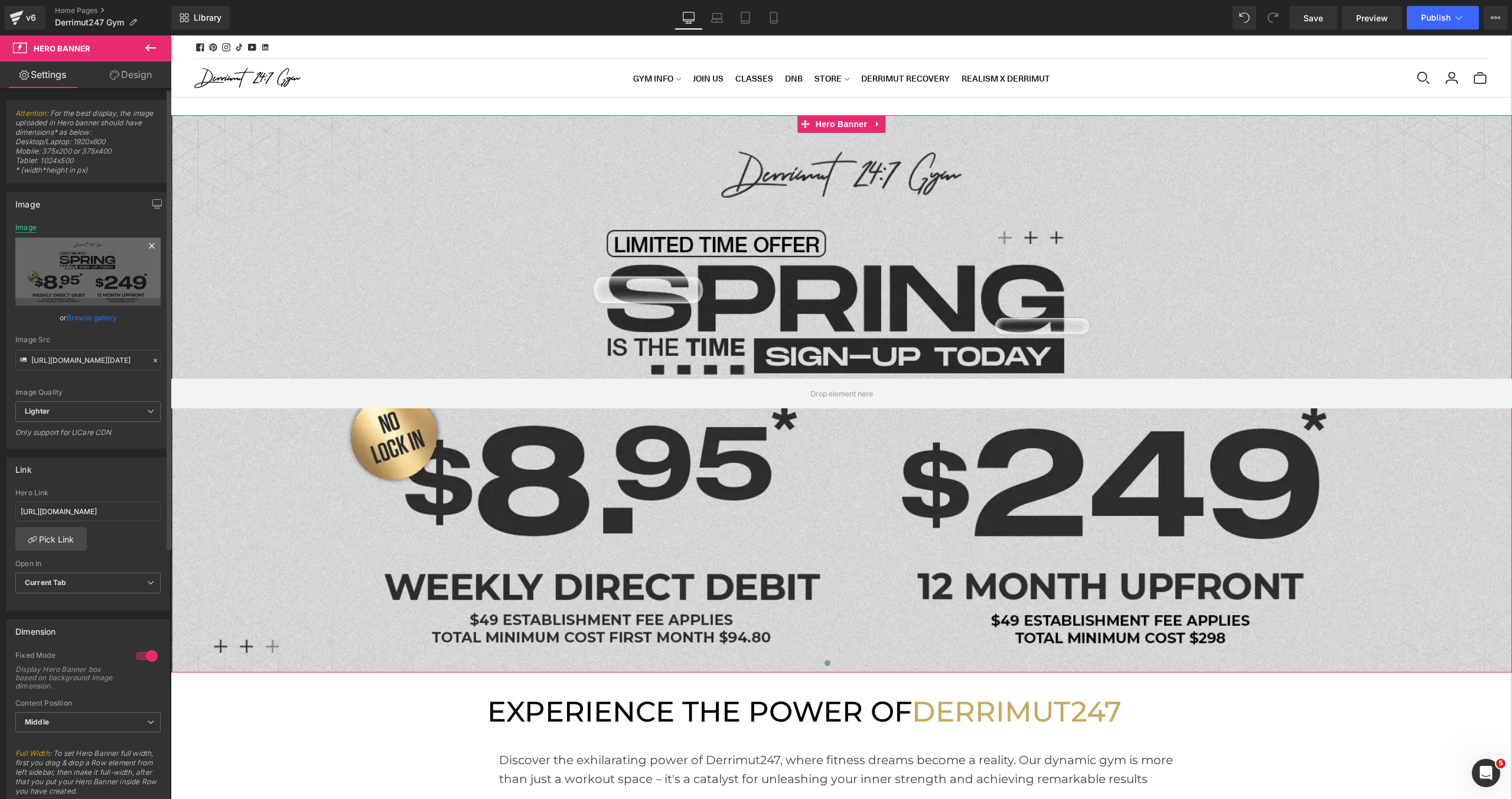
click at [22, 224] on div "Image" at bounding box center [27, 227] width 22 height 8
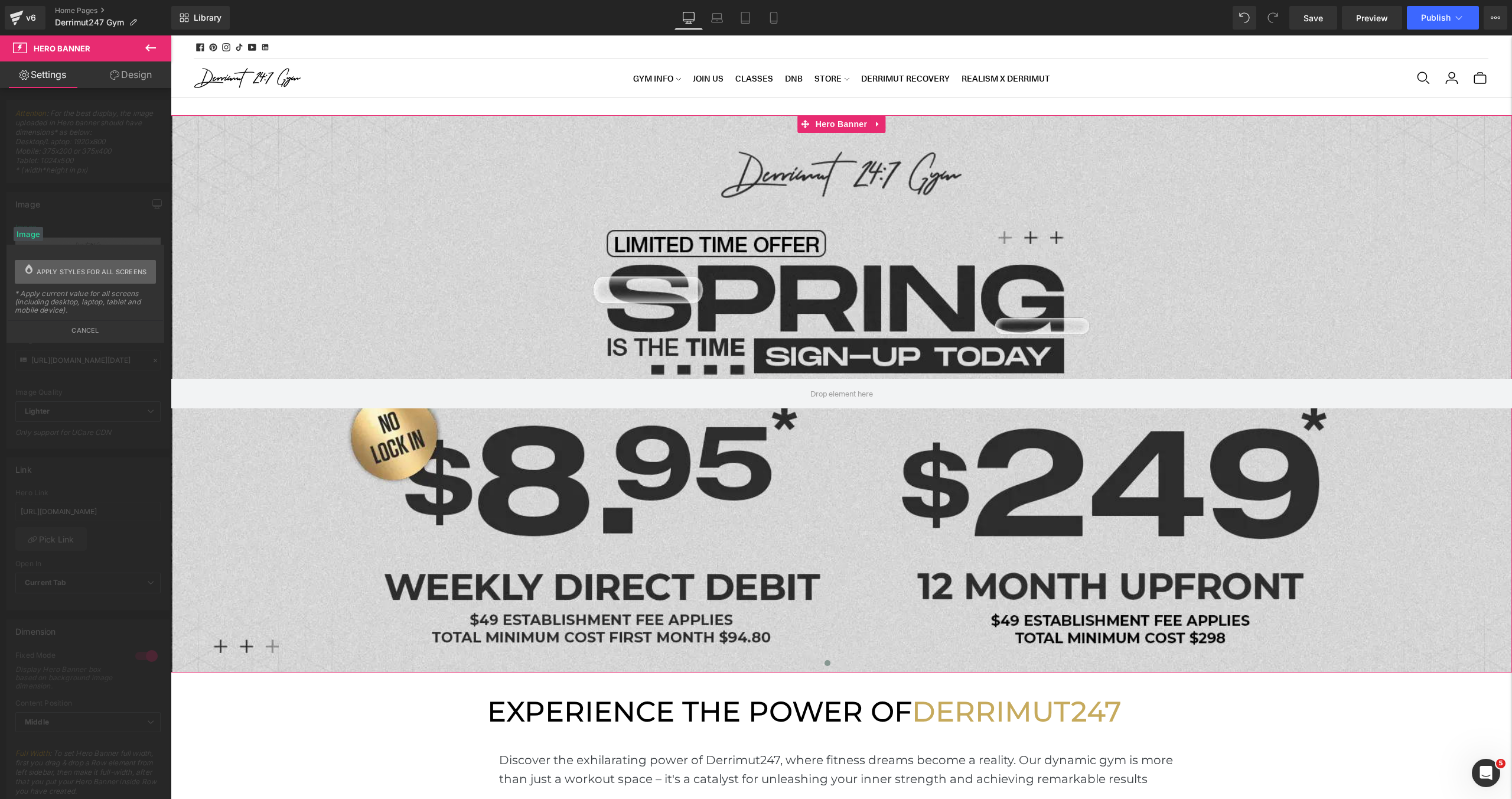
click at [47, 276] on span "Apply styles for all screens" at bounding box center [92, 272] width 111 height 24
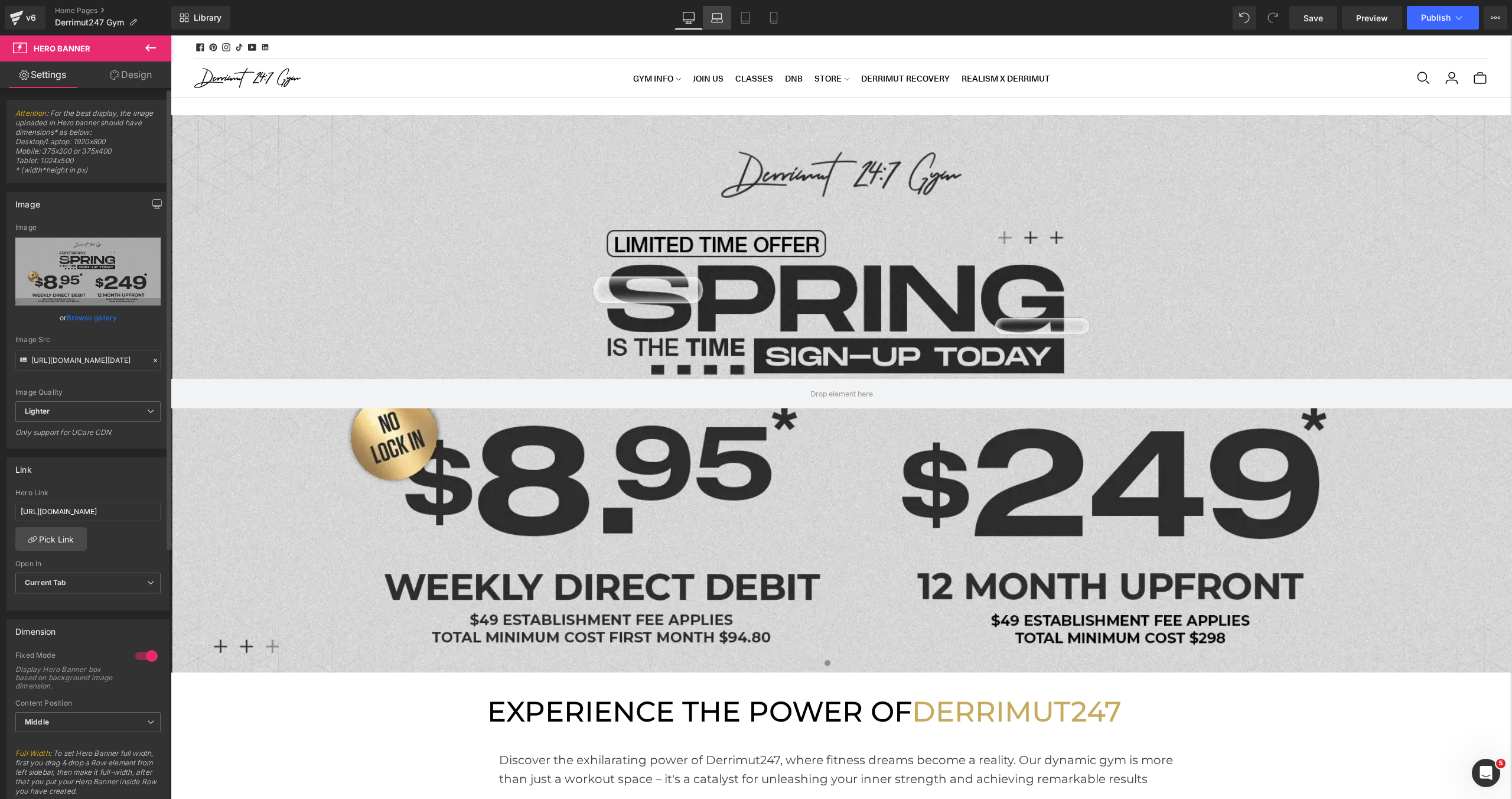
click at [719, 16] on icon at bounding box center [717, 18] width 12 height 12
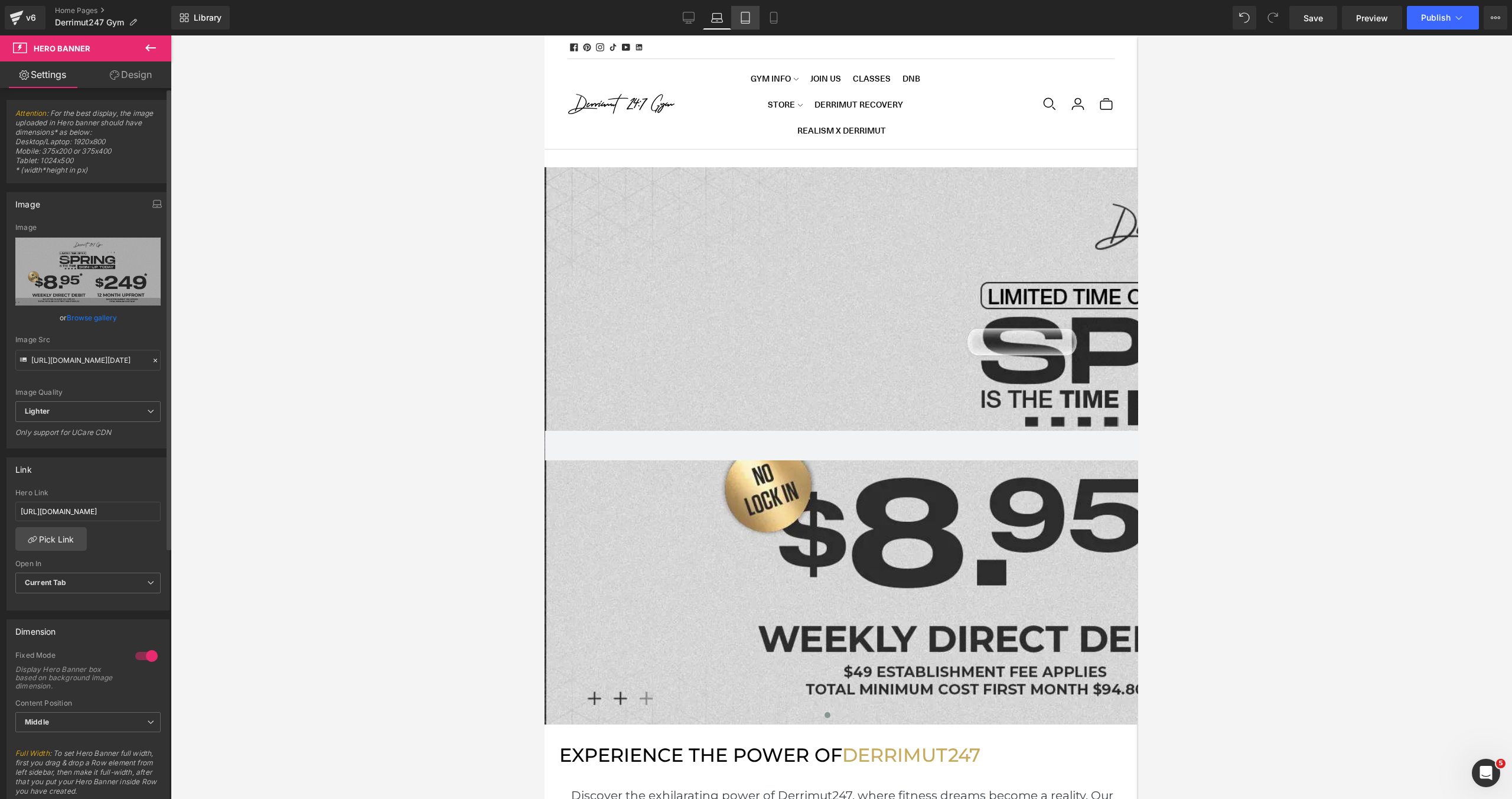
scroll to position [3804, 594]
click at [739, 16] on link "Tablet" at bounding box center [745, 18] width 29 height 24
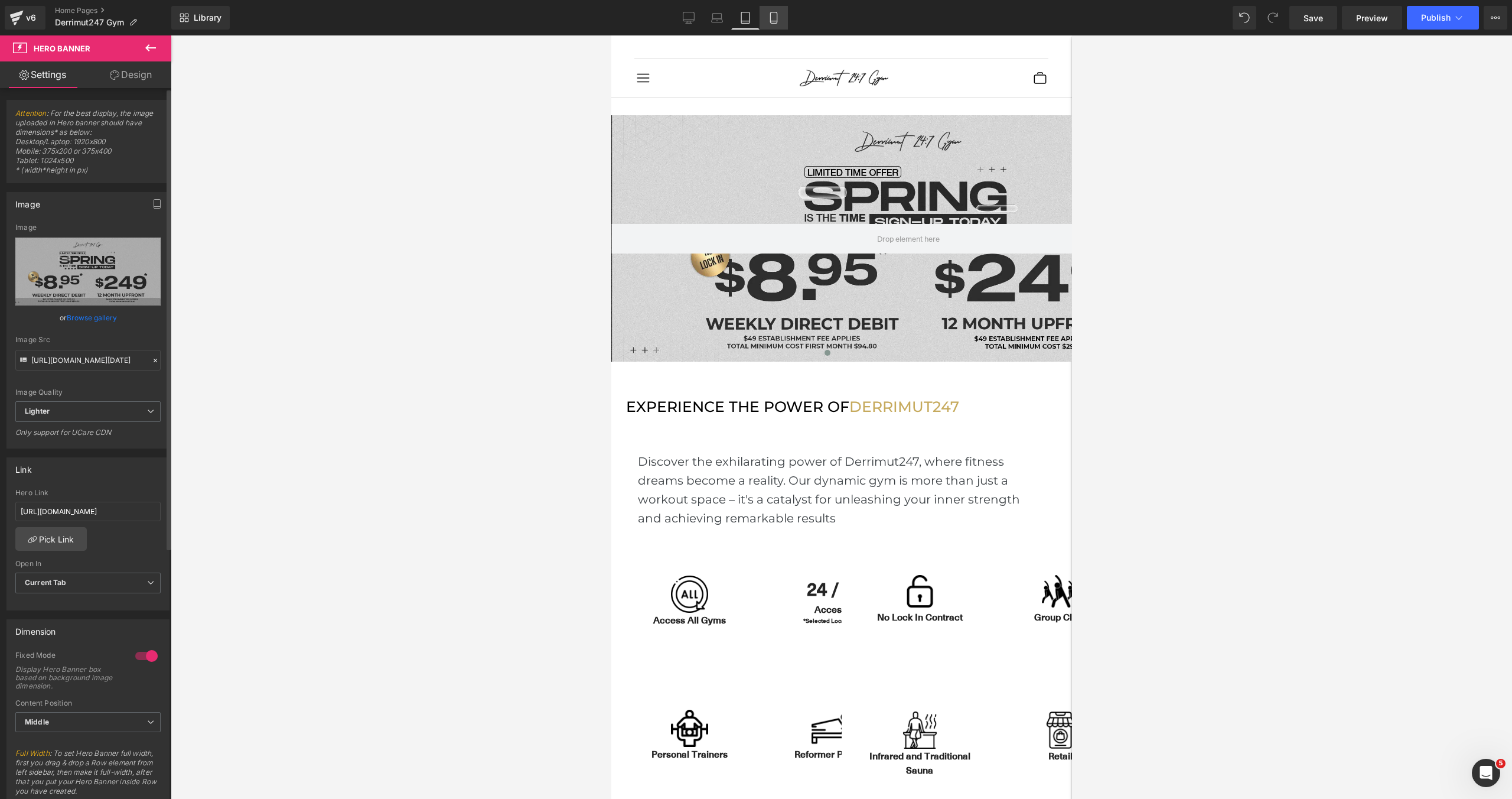
scroll to position [3964, 461]
click at [772, 16] on icon at bounding box center [774, 18] width 12 height 12
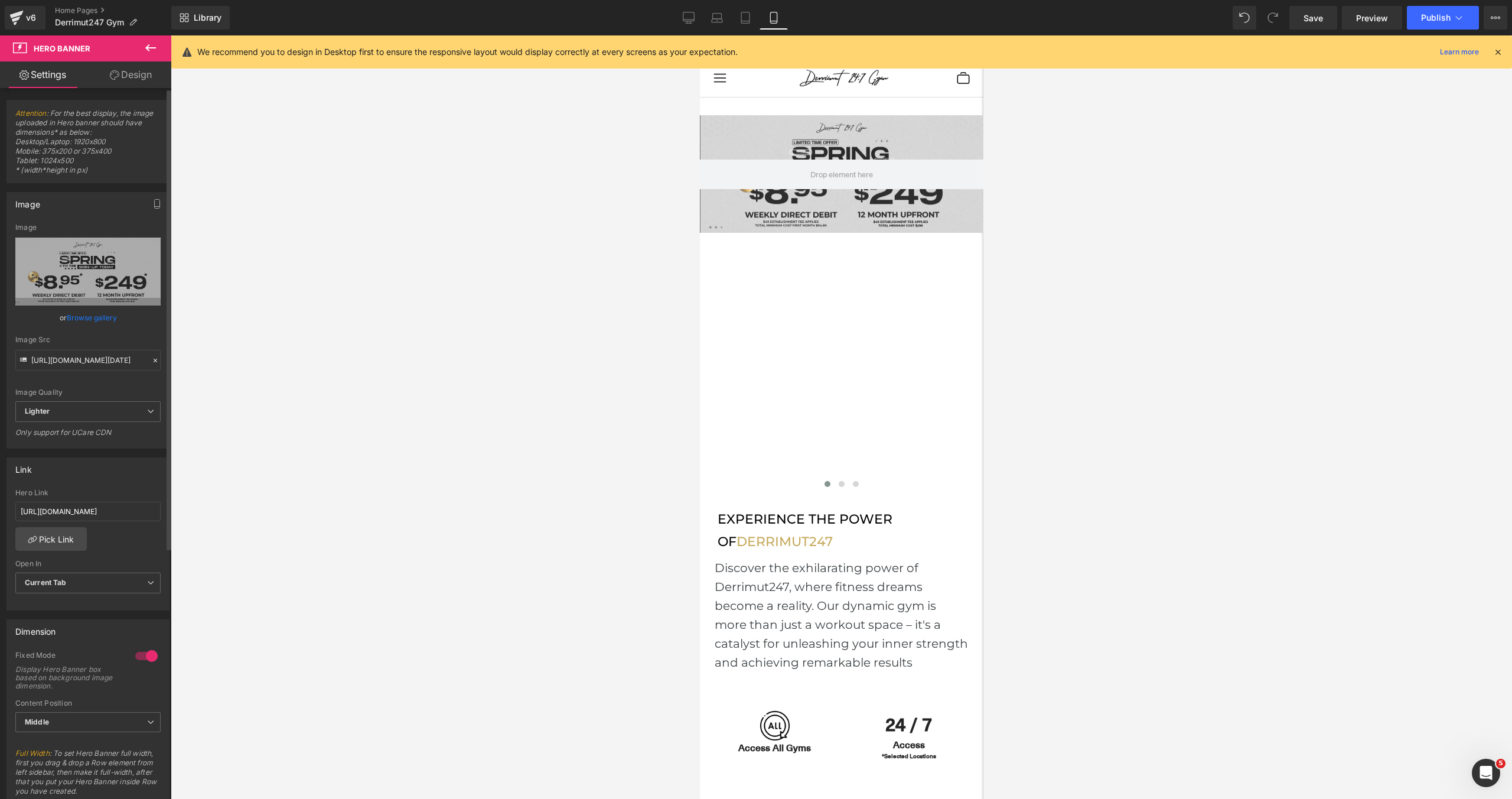
scroll to position [5, 6]
click at [844, 128] on span "Hero Banner" at bounding box center [840, 124] width 57 height 18
click at [87, 318] on link "Browse gallery" at bounding box center [92, 317] width 50 height 21
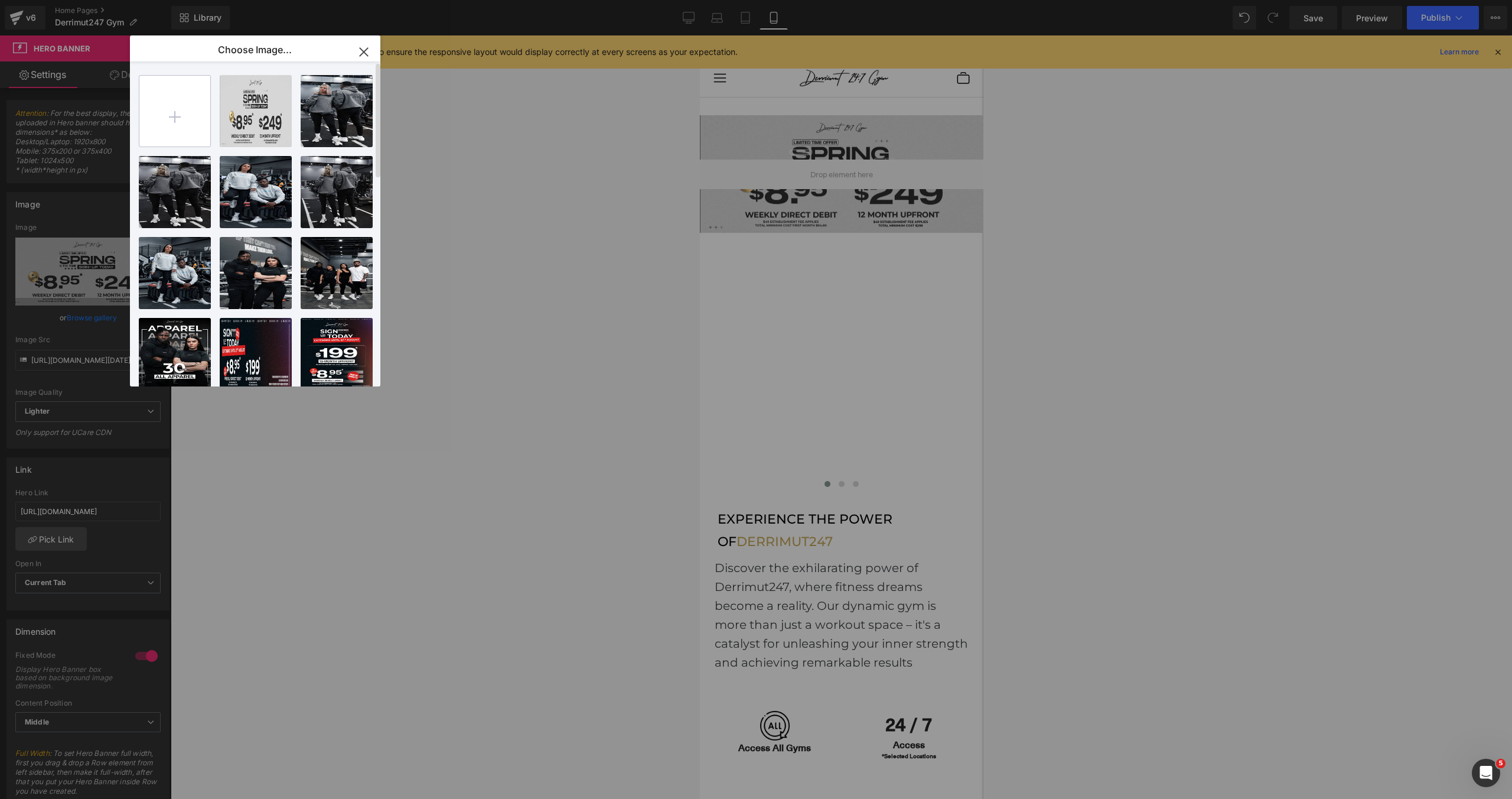
type input "C:\fakepath\[MB] 249 Sep.webp"
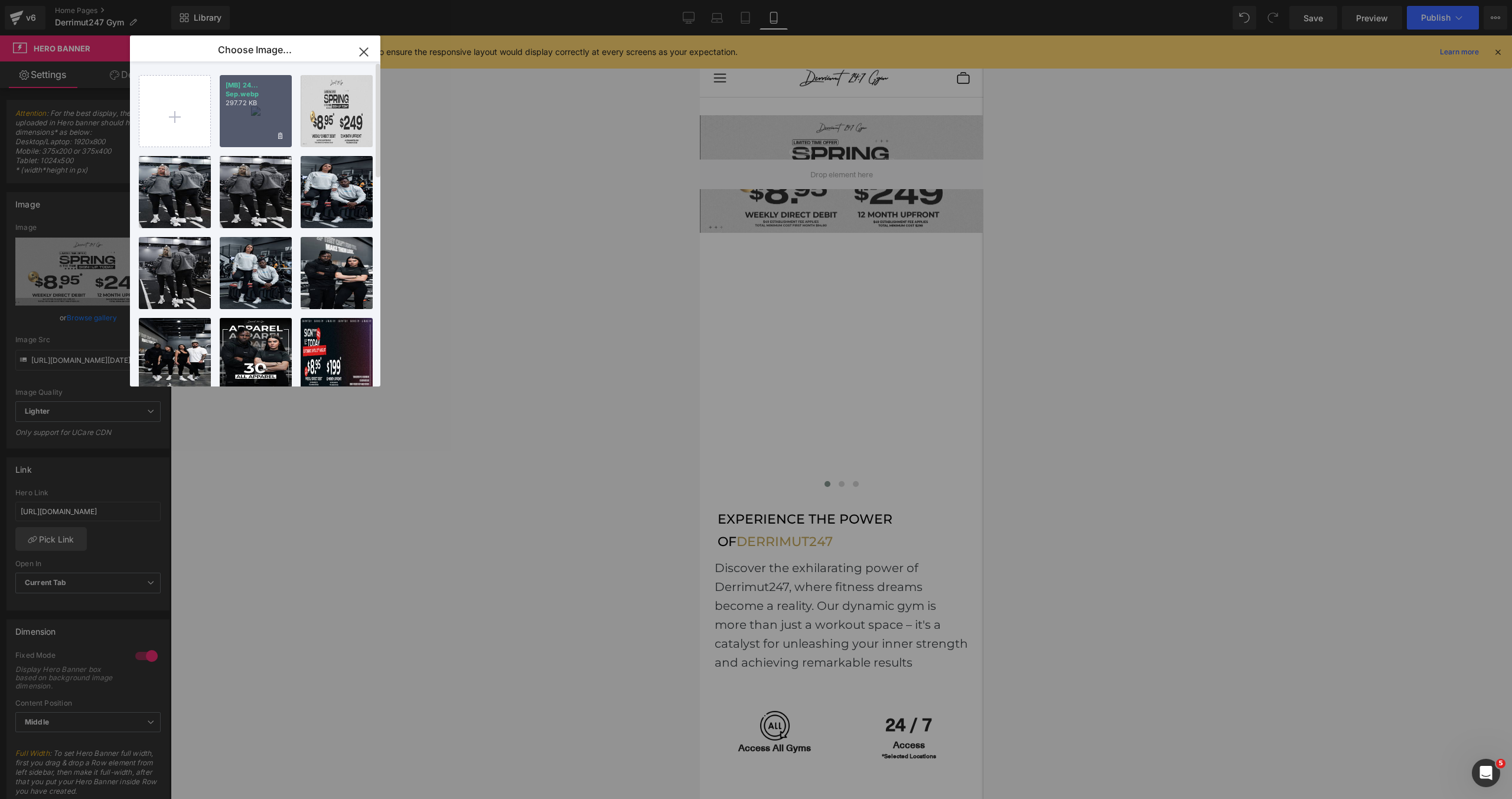
click at [264, 116] on div "[MB] 24... Sep.webp 297.72 KB" at bounding box center [255, 111] width 72 height 72
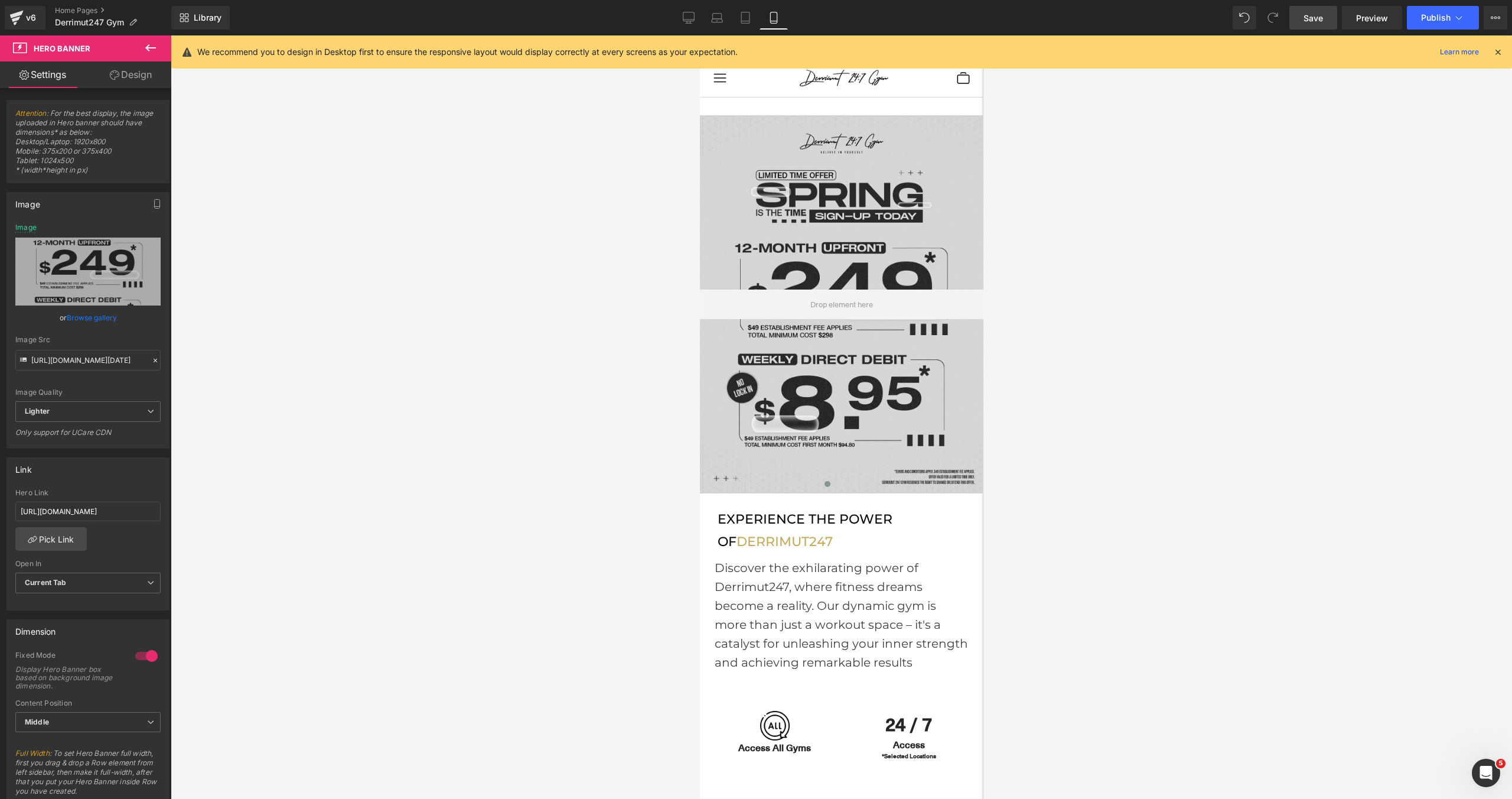
click at [1313, 18] on span "Save" at bounding box center [1313, 18] width 20 height 13
click at [740, 21] on icon at bounding box center [746, 18] width 12 height 12
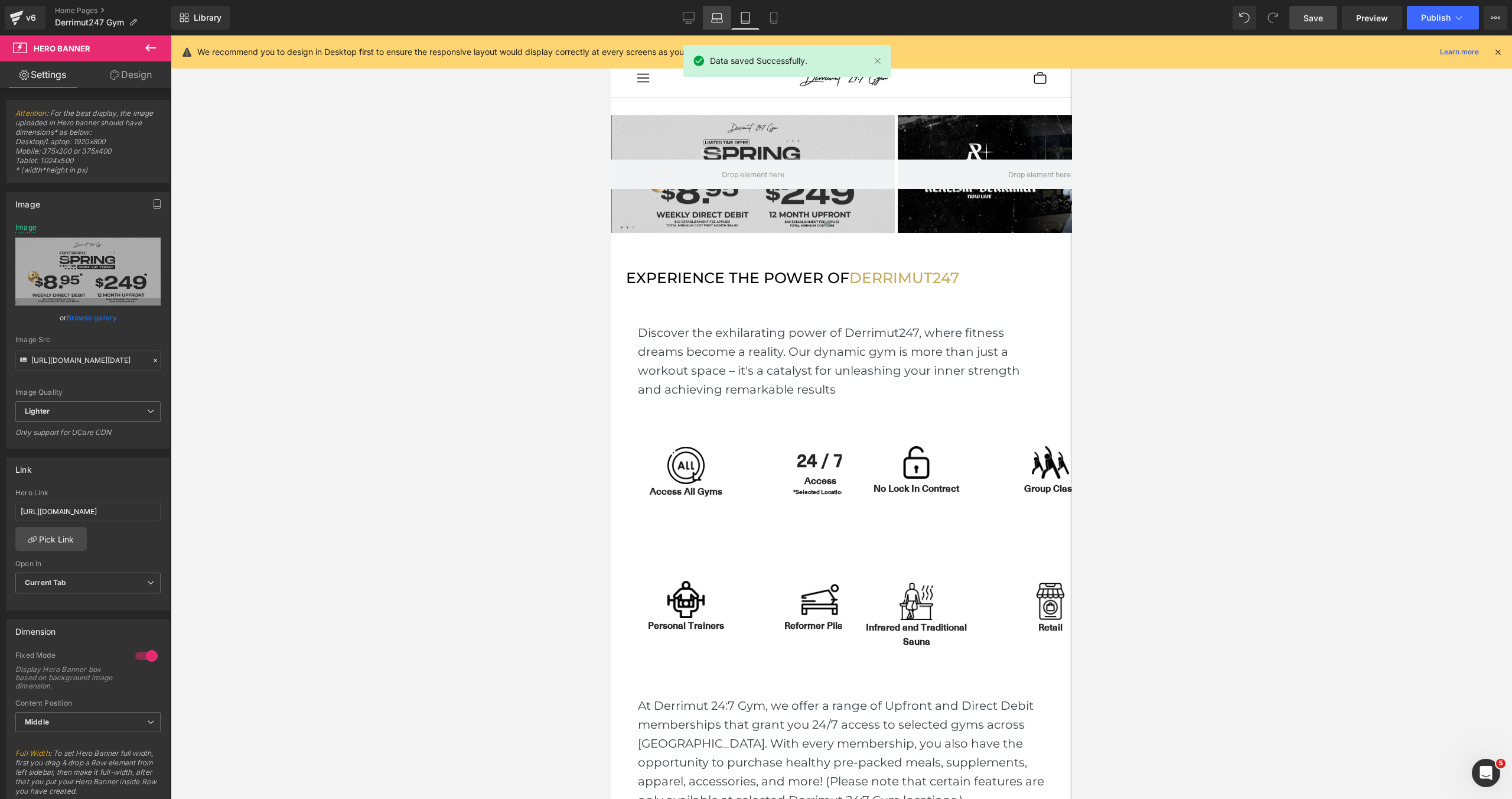
type input "https://ucarecdn.com/f7f1ea7e-cb01-4bc8-936c-cb6315c7e621/-/format/auto/-/previ…"
click at [712, 26] on link "Laptop" at bounding box center [717, 18] width 29 height 24
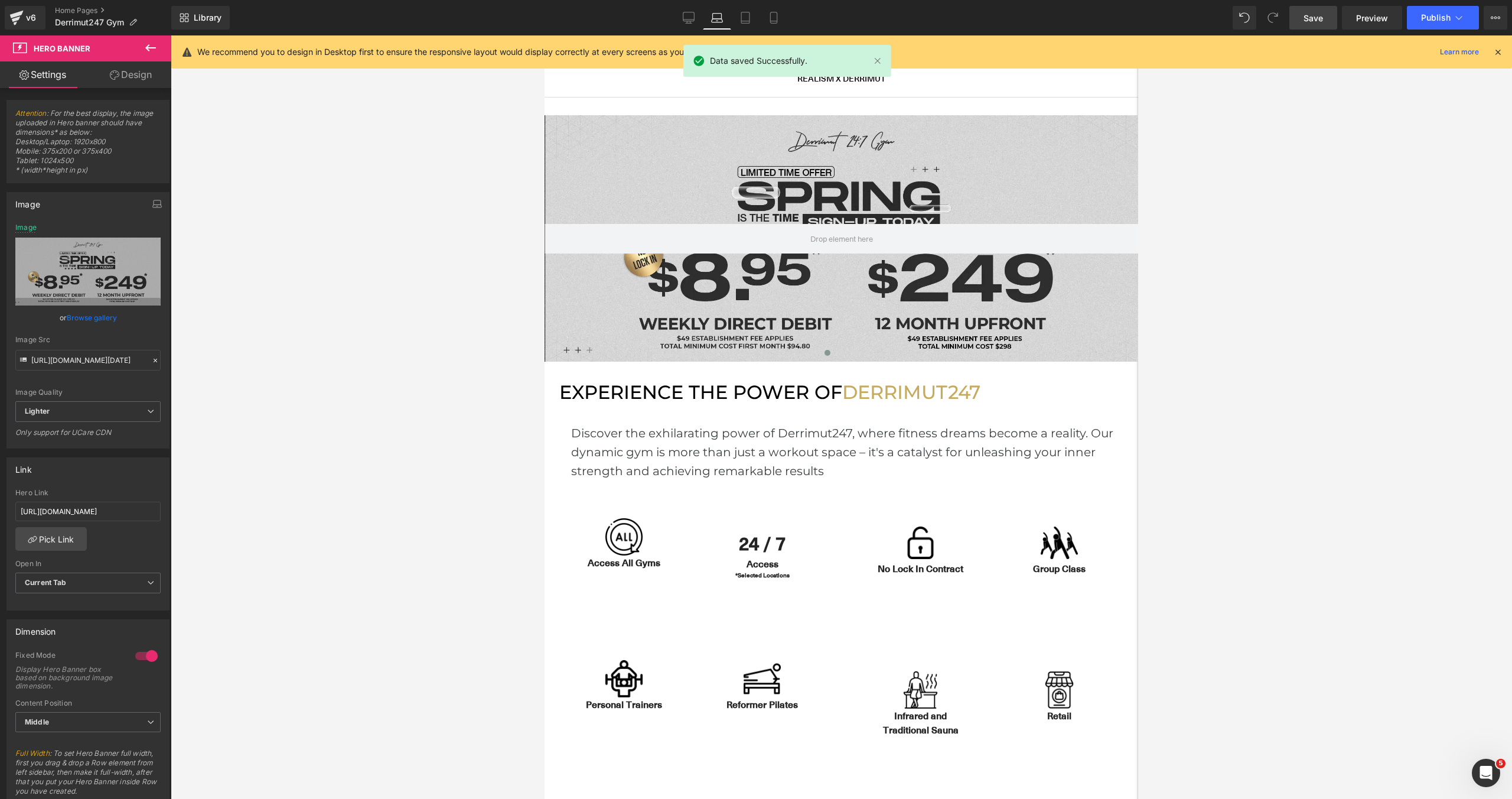
scroll to position [3793, 594]
click at [708, 17] on link "Laptop" at bounding box center [717, 18] width 29 height 24
click at [682, 20] on icon at bounding box center [688, 18] width 12 height 12
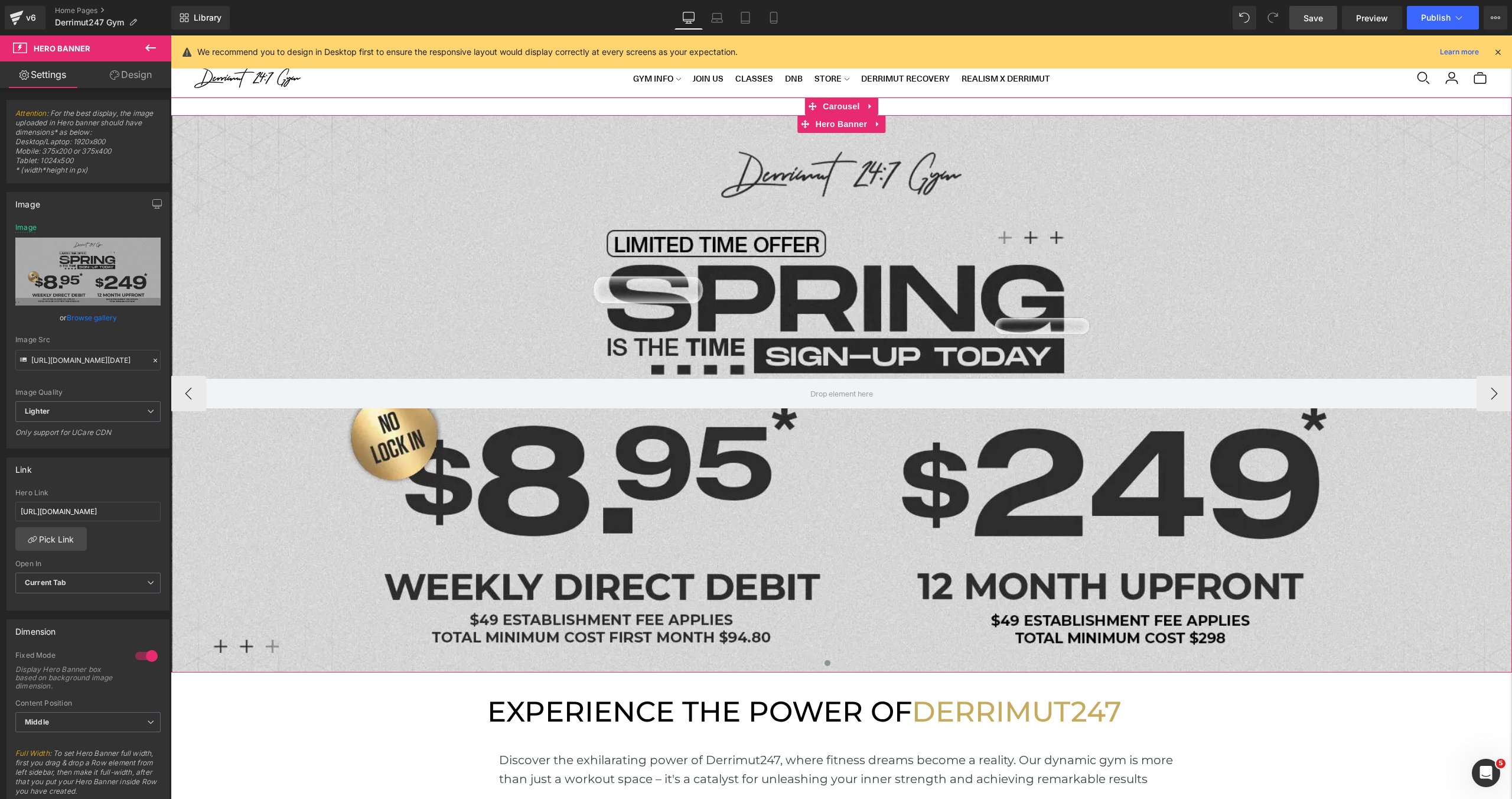
scroll to position [4427, 1341]
click at [1497, 14] on icon at bounding box center [1496, 18] width 10 height 10
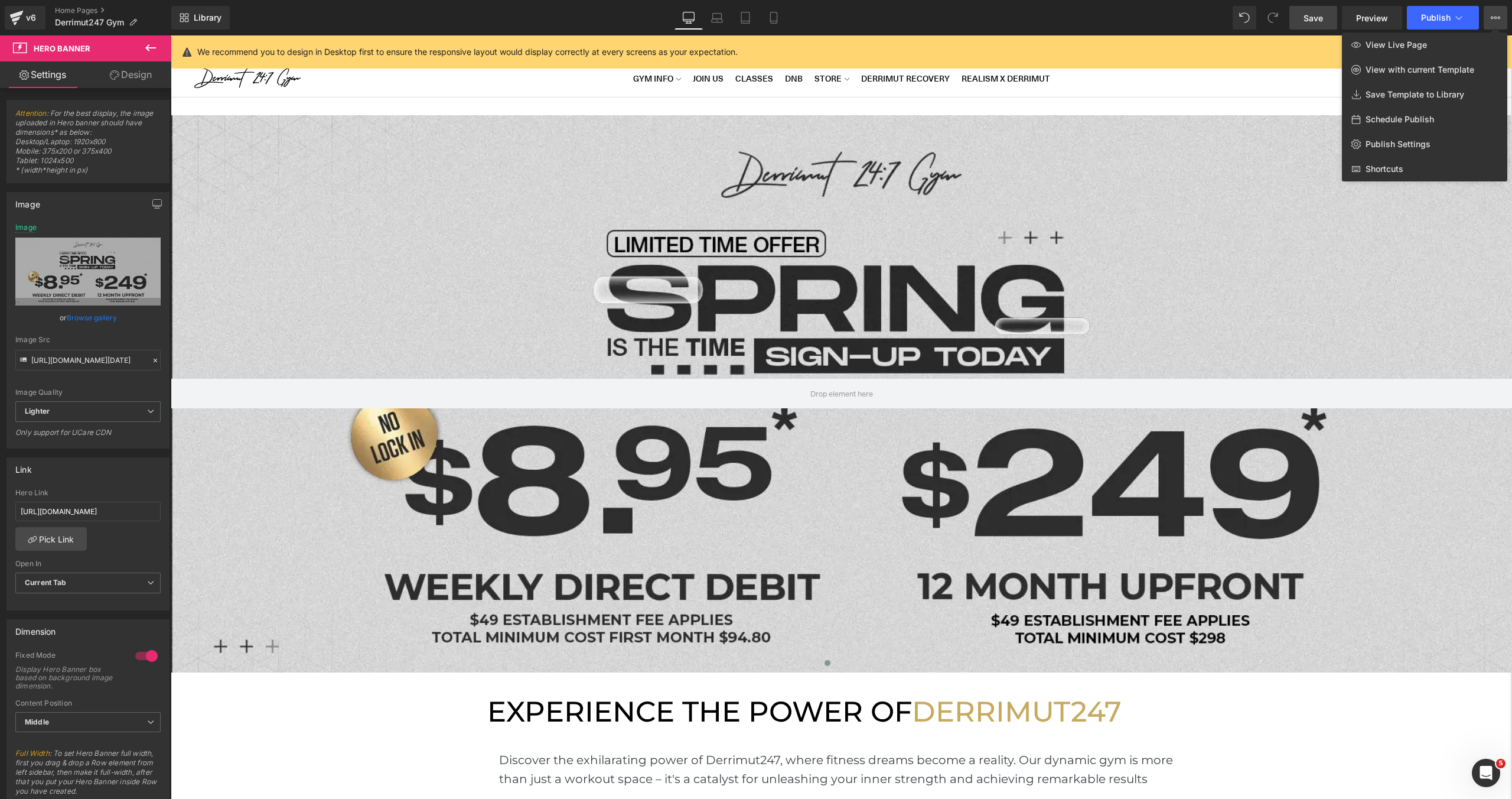
click at [1411, 115] on span "Schedule Publish" at bounding box center [1399, 119] width 68 height 11
select select
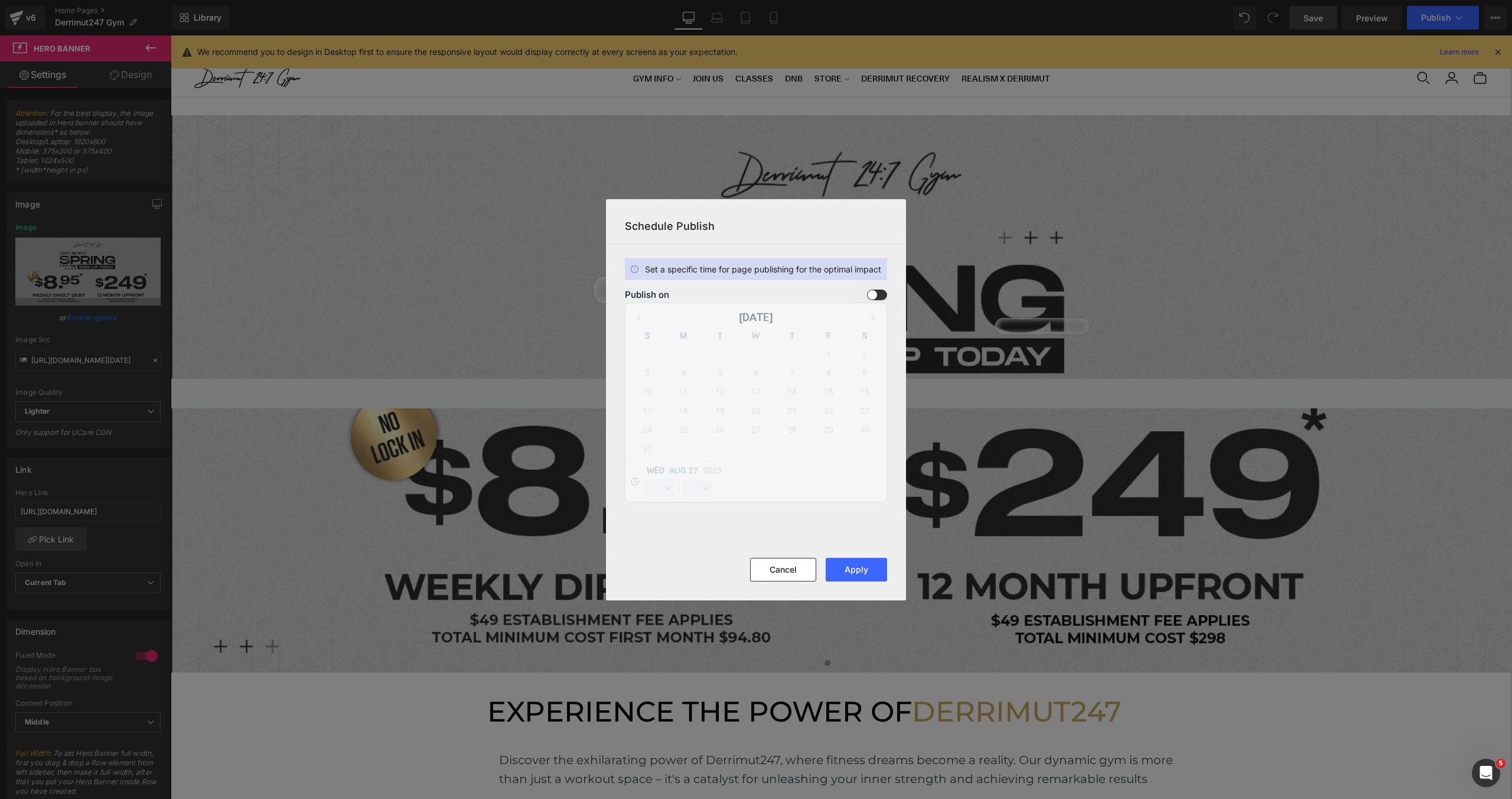
click at [0, 0] on span at bounding box center [0, 0] width 0 height 0
click at [0, 0] on input "checkbox" at bounding box center [0, 0] width 0 height 0
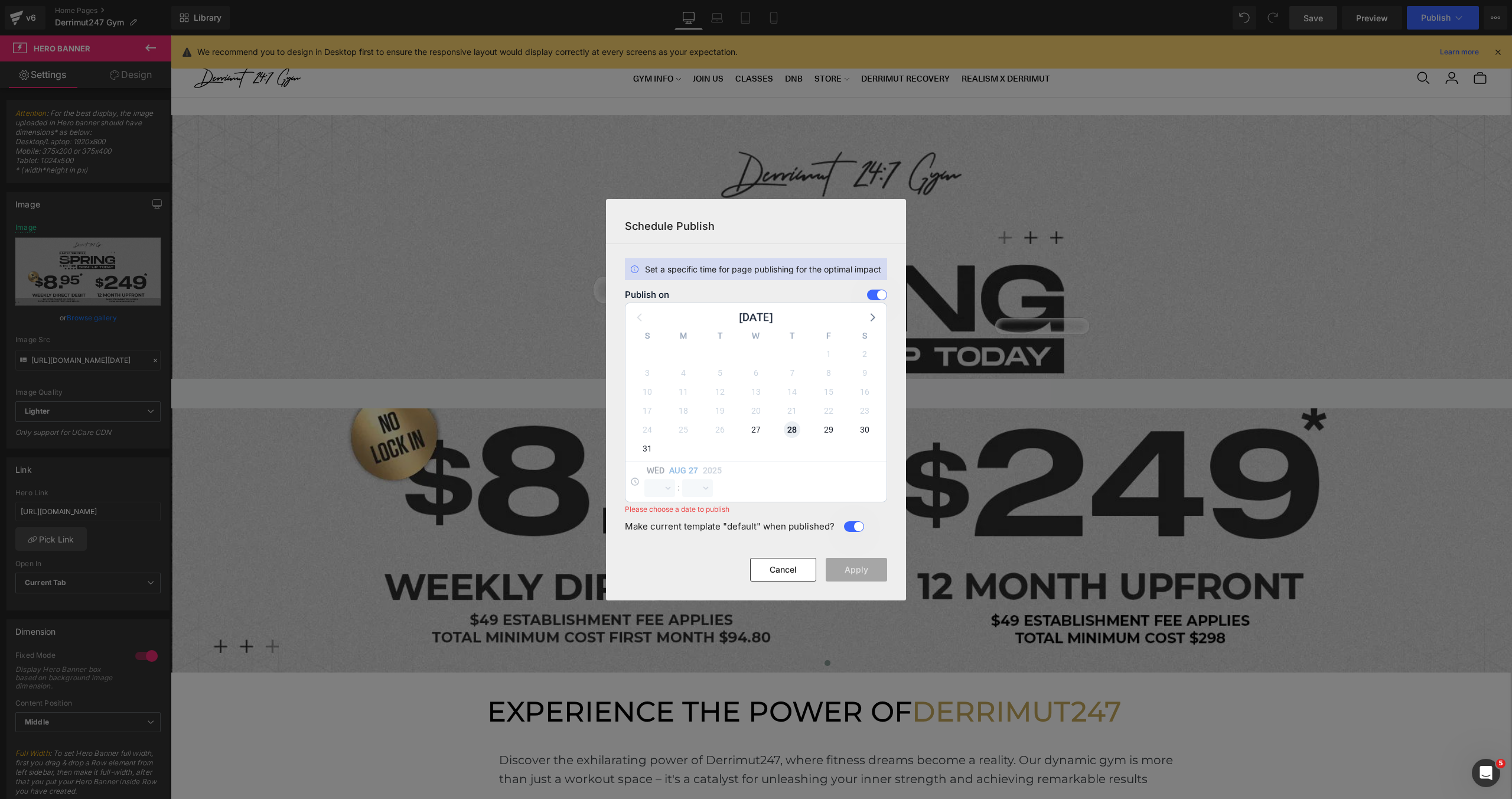
click at [794, 425] on span "28" at bounding box center [792, 429] width 17 height 17
select select "16"
select select "21"
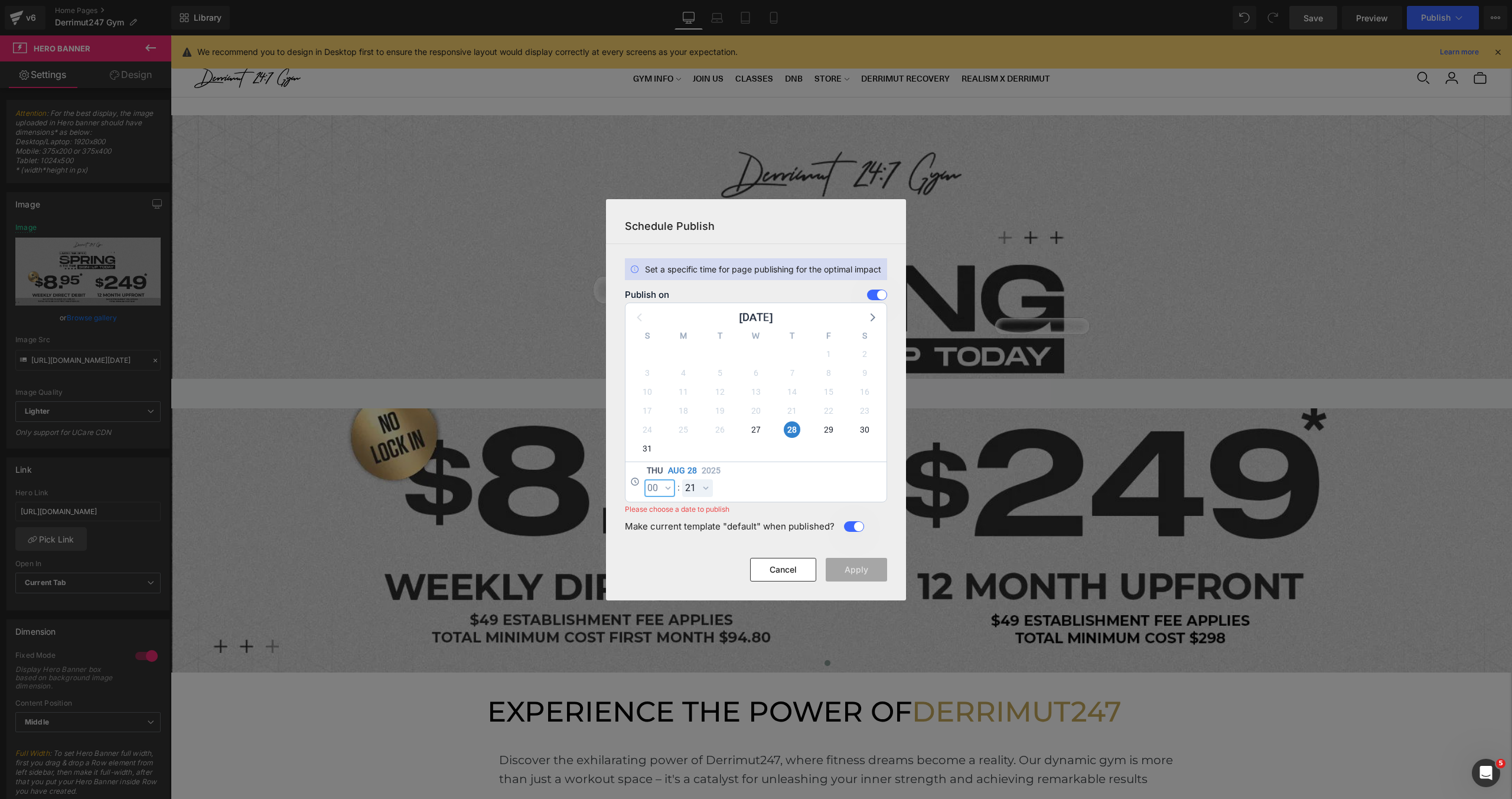
select select "0"
click at [0, 0] on select "00 01 02 03 04 05 06 07 08 09 10 11 12 13 14 15 16 17 18 19 20 21 22 23 24 25 2…" at bounding box center [0, 0] width 0 height 0
select select "0"
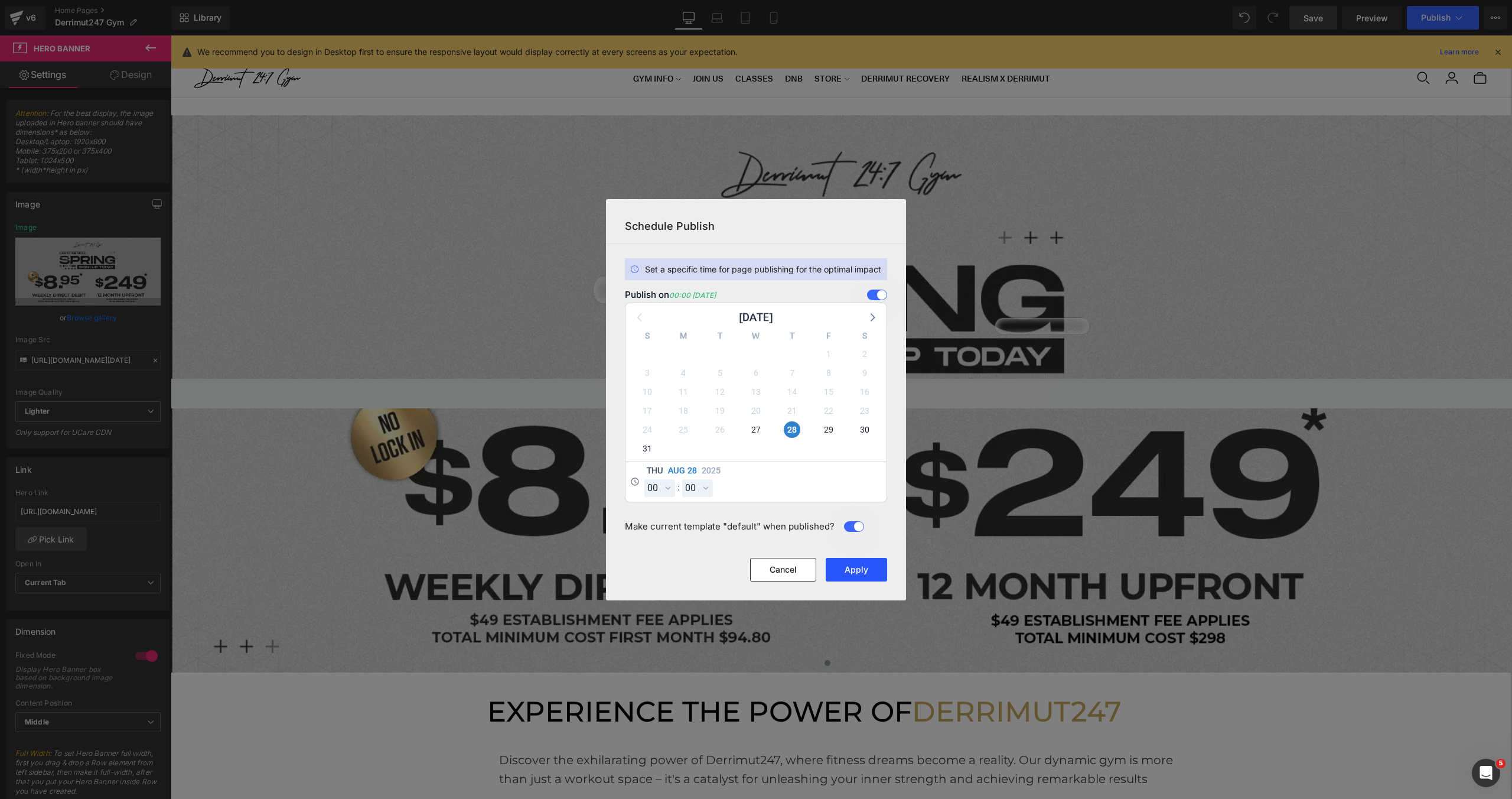
click at [0, 0] on button "Apply" at bounding box center [0, 0] width 0 height 0
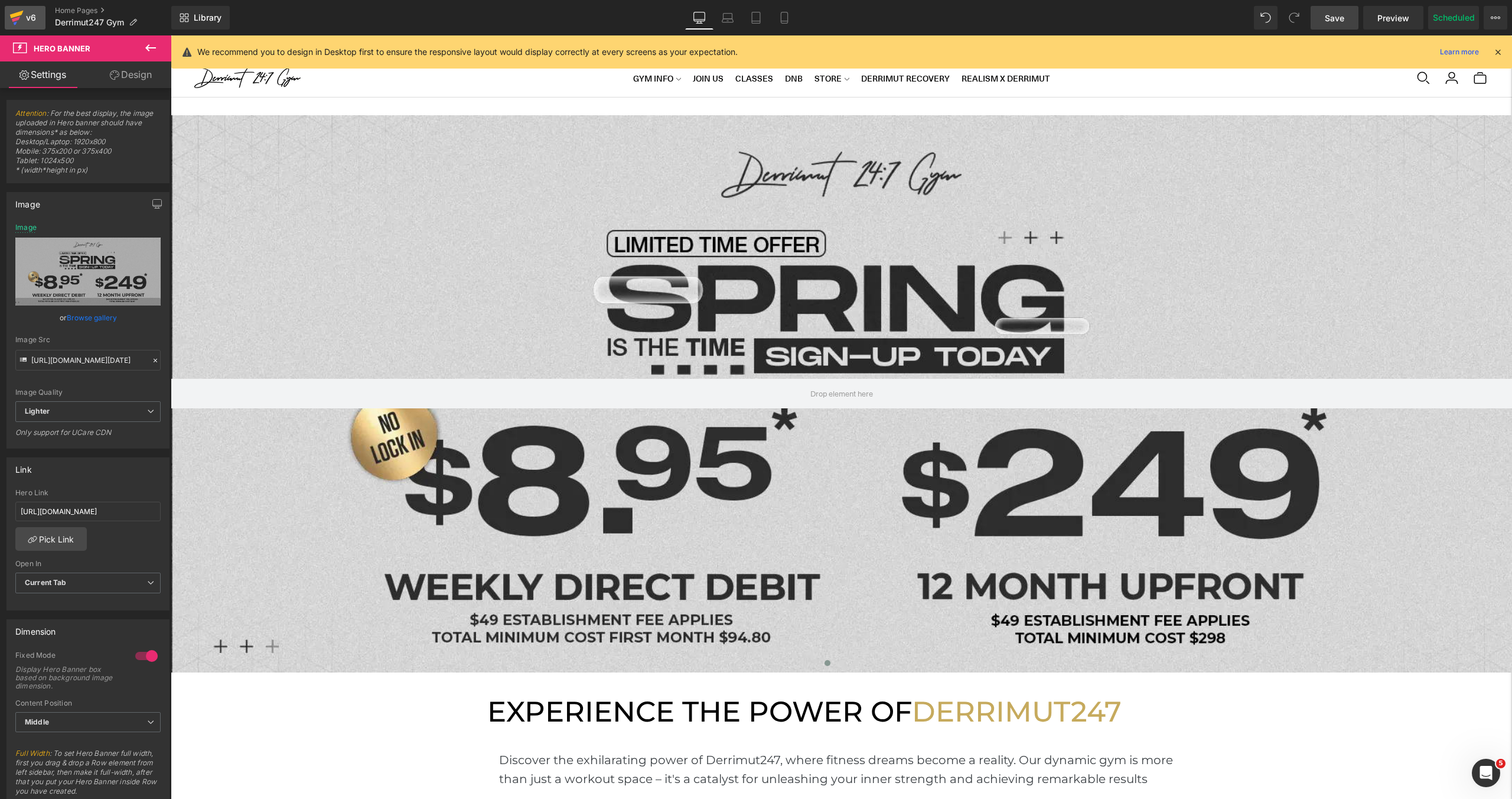
click at [28, 20] on div "v6" at bounding box center [31, 18] width 15 height 16
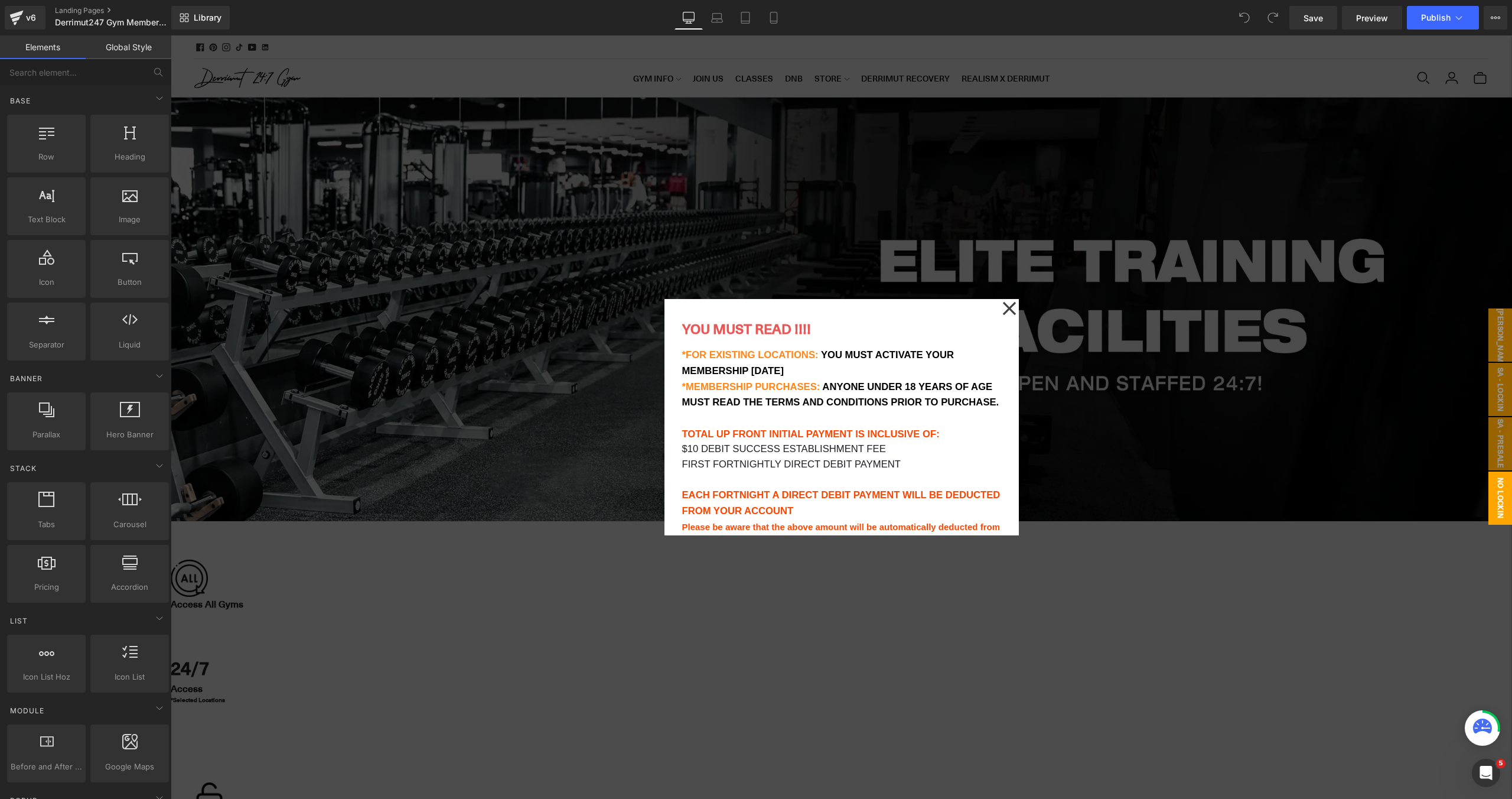
click at [1016, 306] on div "YOU MUST READ !!!! Heading *FOR EXISTING LOCATIONS: YOU MUST ACTIVATE YOUR MEMB…" at bounding box center [841, 417] width 355 height 236
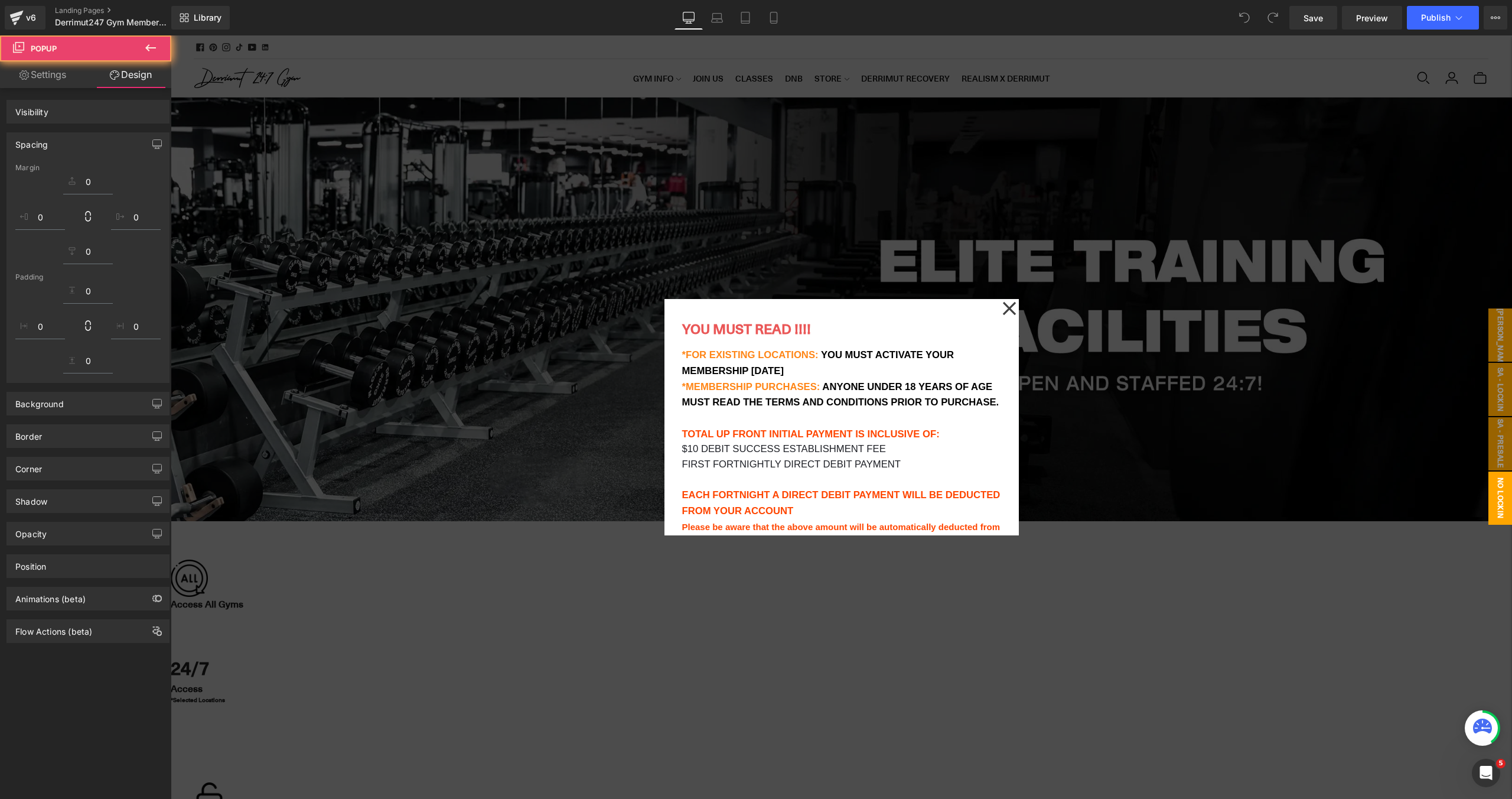
drag, startPoint x: 1012, startPoint y: 306, endPoint x: 842, endPoint y: 400, distance: 194.3
click at [1012, 307] on icon at bounding box center [1009, 308] width 14 height 59
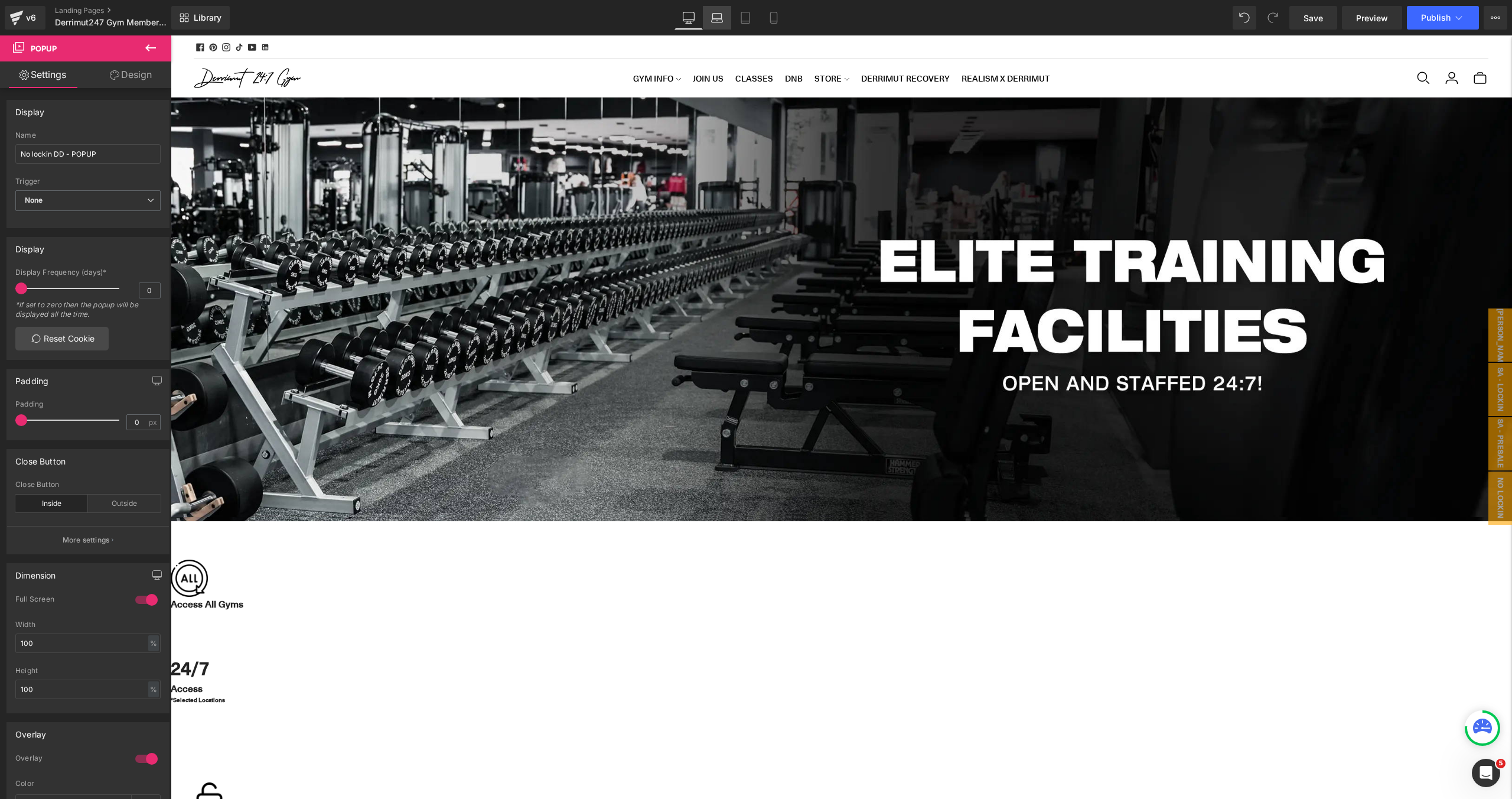
click at [710, 17] on link "Laptop" at bounding box center [717, 18] width 29 height 24
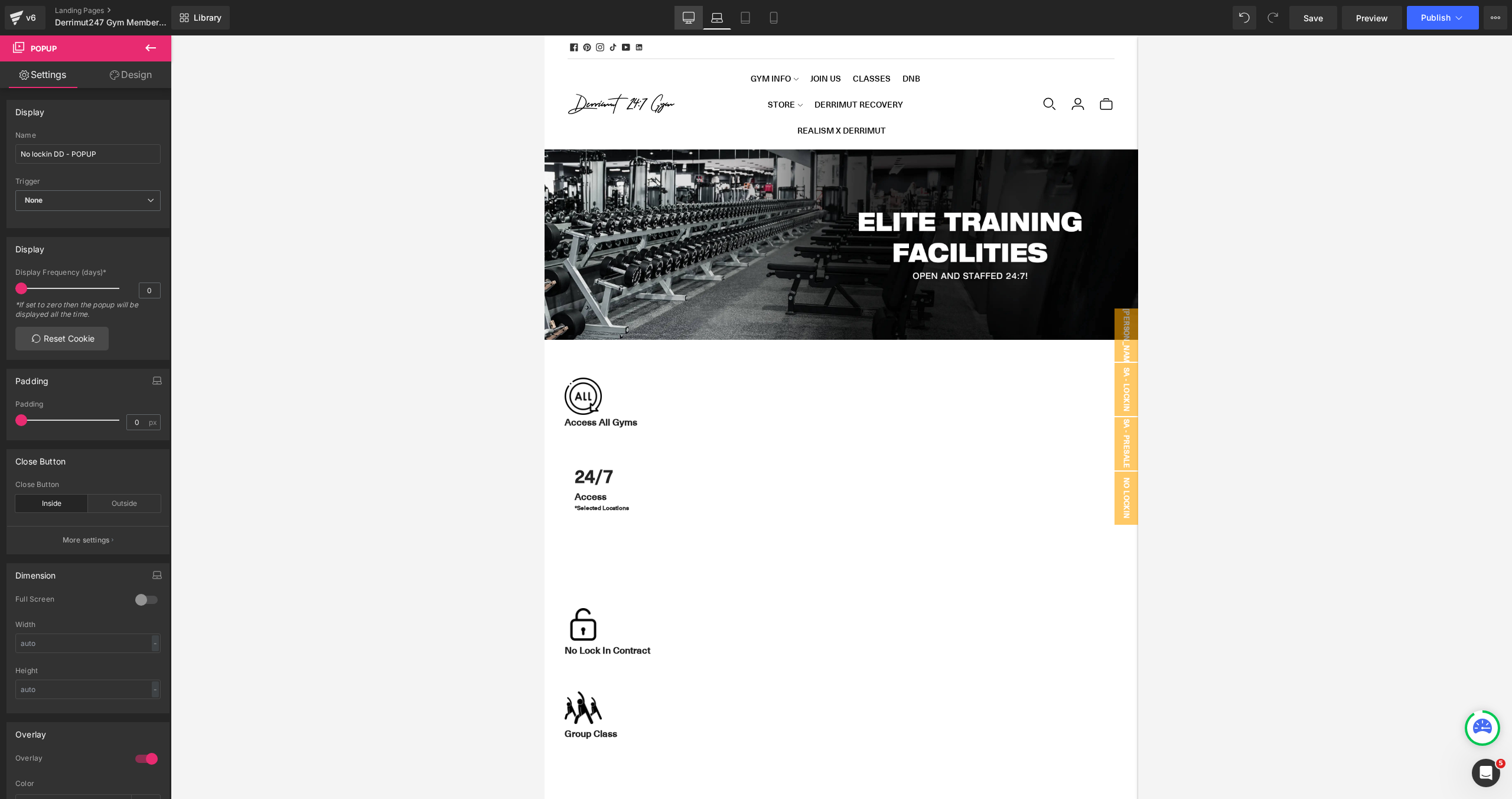
click at [690, 17] on icon at bounding box center [688, 18] width 12 height 12
type input "100"
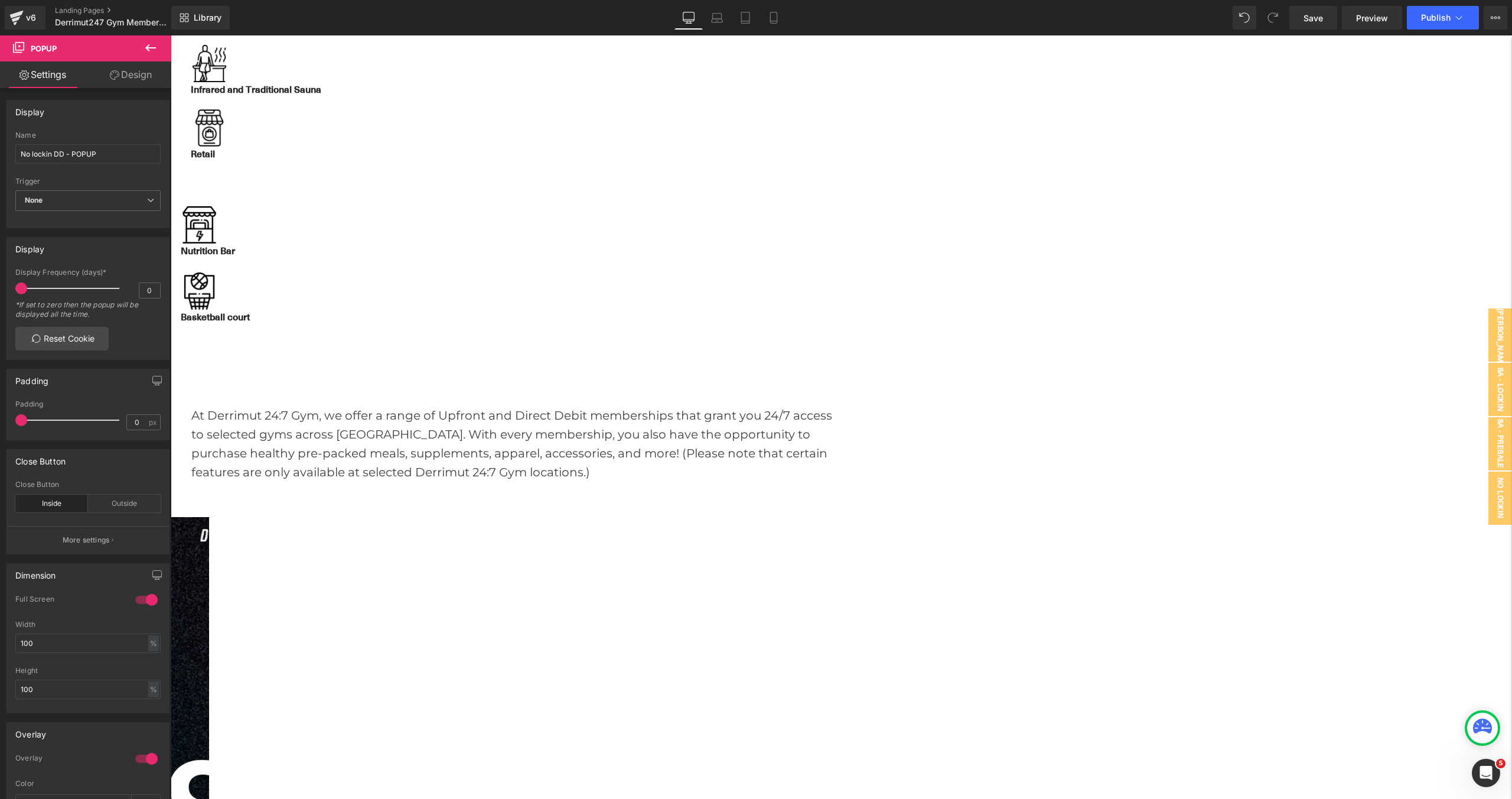
scroll to position [722, 0]
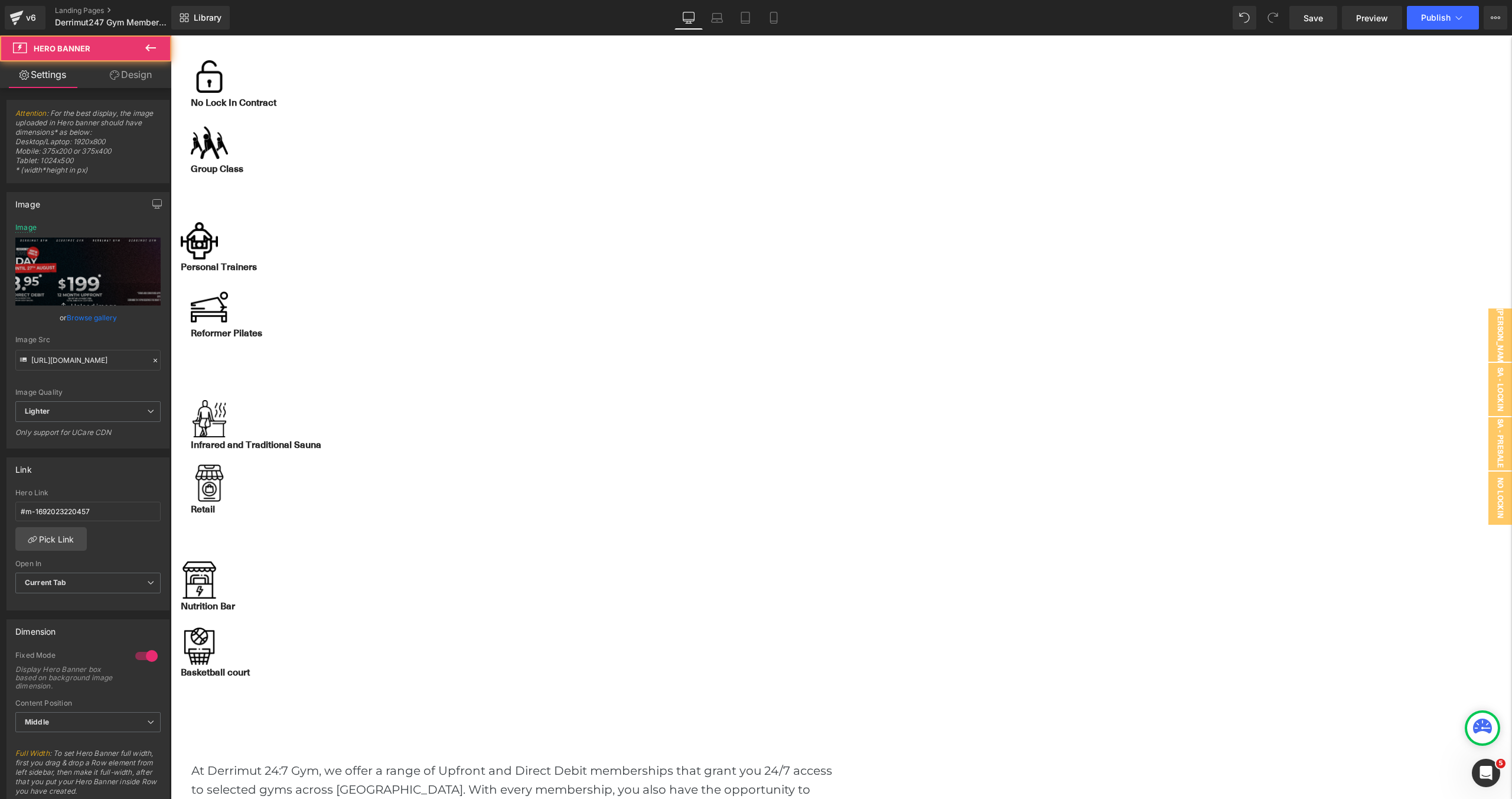
click at [171, 36] on span "Hero Banner" at bounding box center [171, 36] width 0 height 0
click at [99, 314] on link "Browse gallery" at bounding box center [92, 317] width 50 height 21
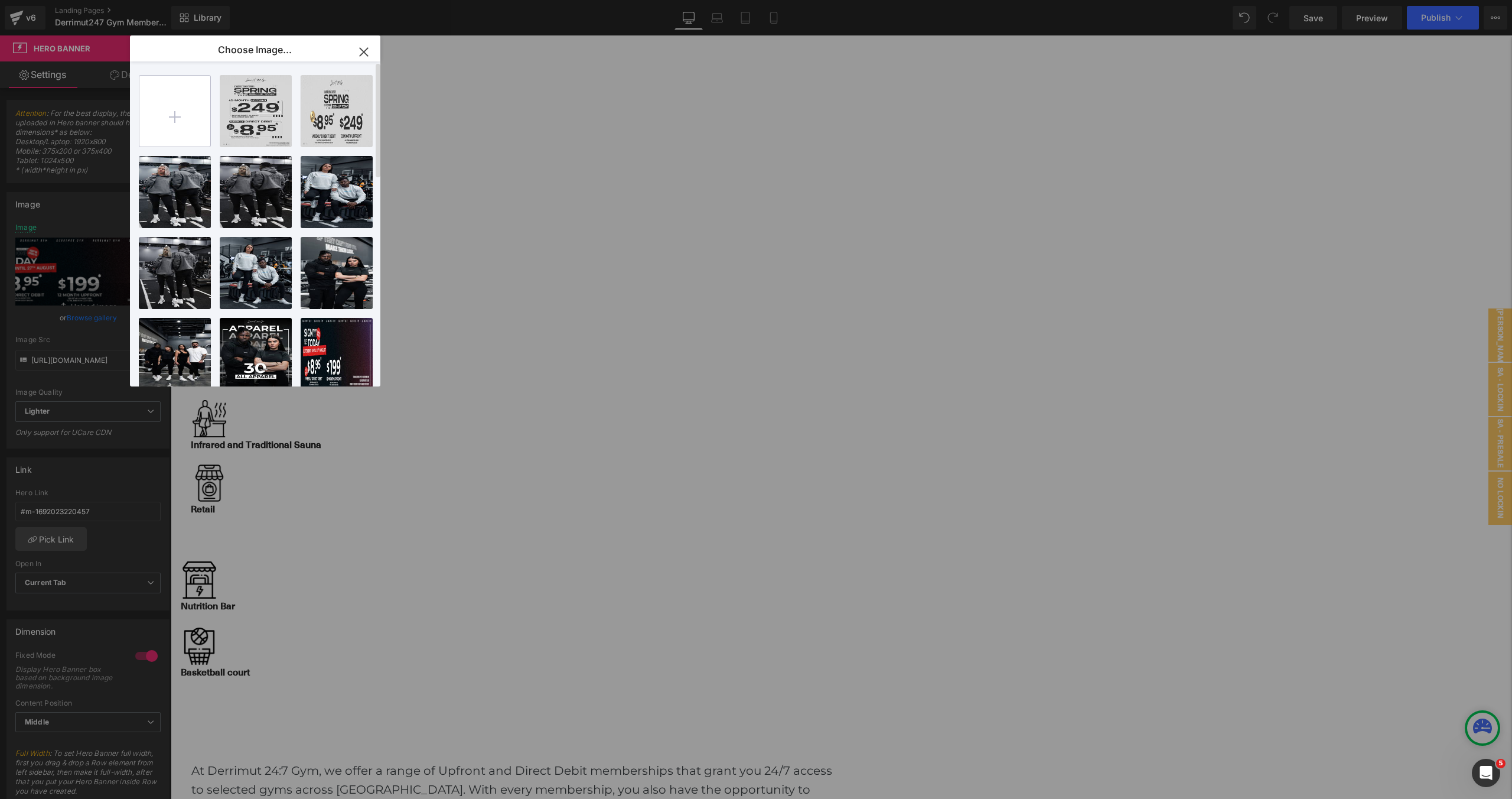
click at [194, 117] on input "file" at bounding box center [175, 112] width 71 height 71
type input "C:\fakepath\[WB2] 249 Sep.webp"
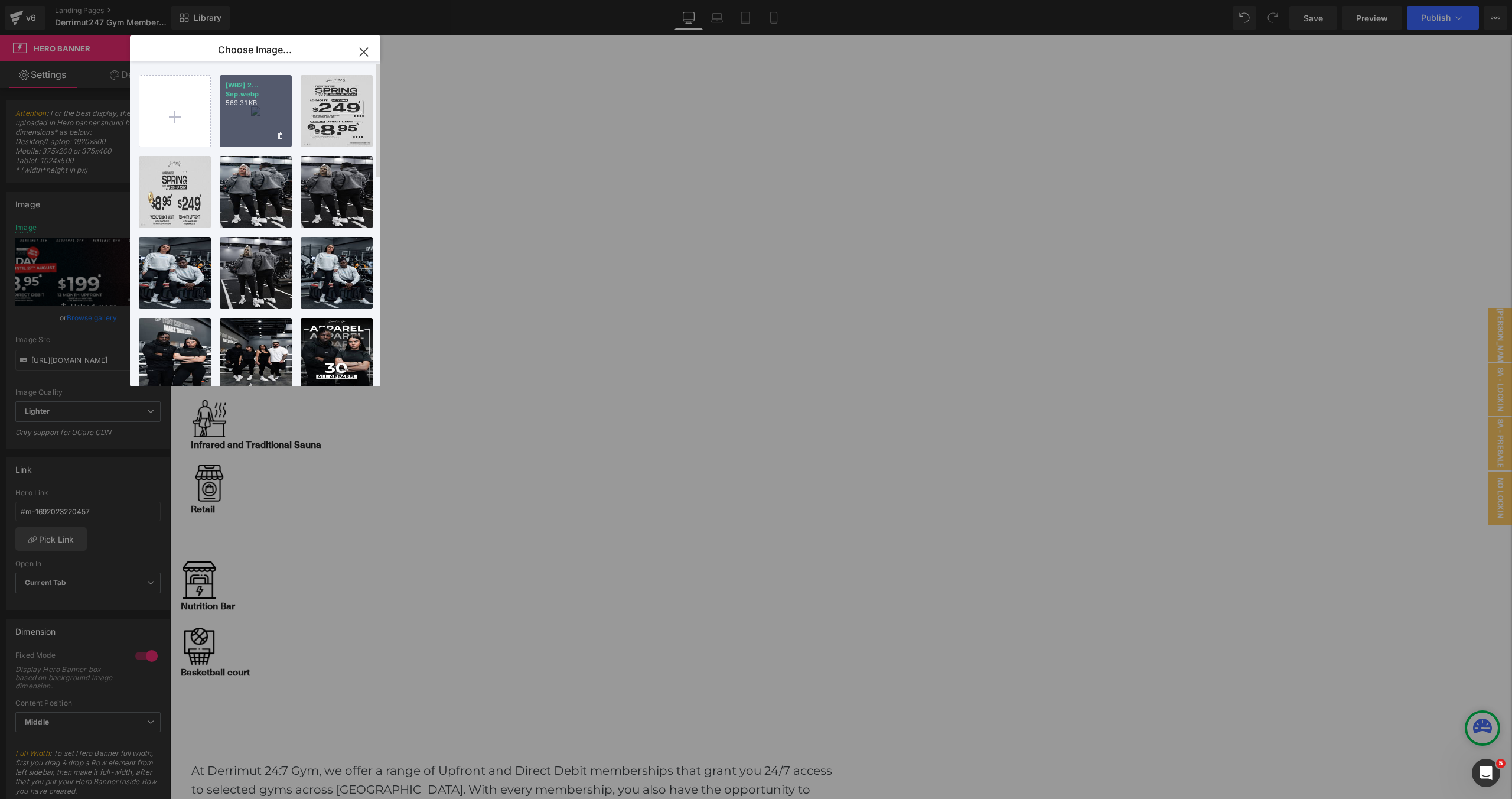
click at [0, 0] on div "[WB2] 2... Sep.webp 569.31 KB" at bounding box center [0, 0] width 0 height 0
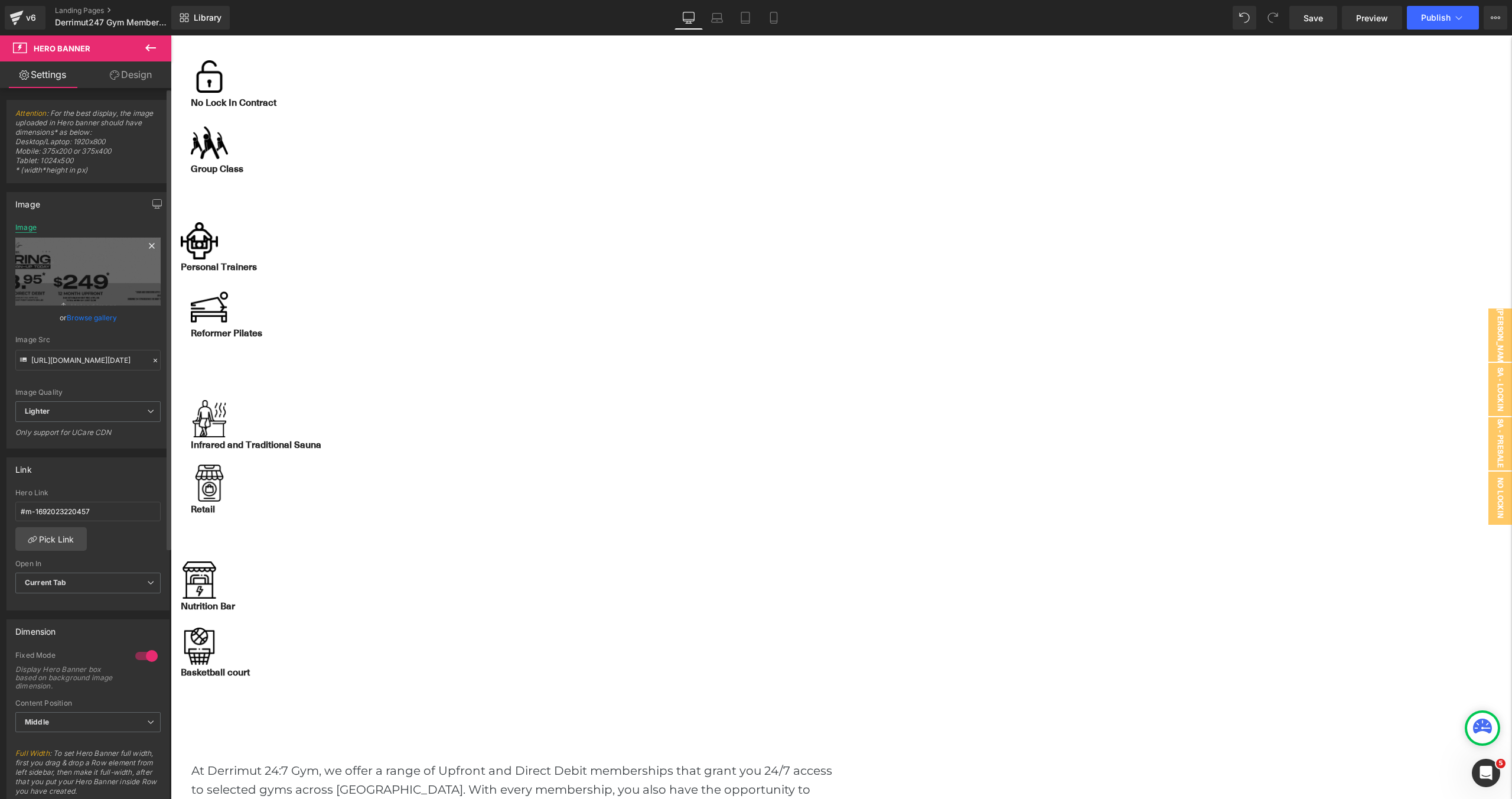
click at [24, 227] on div "Image" at bounding box center [27, 227] width 22 height 8
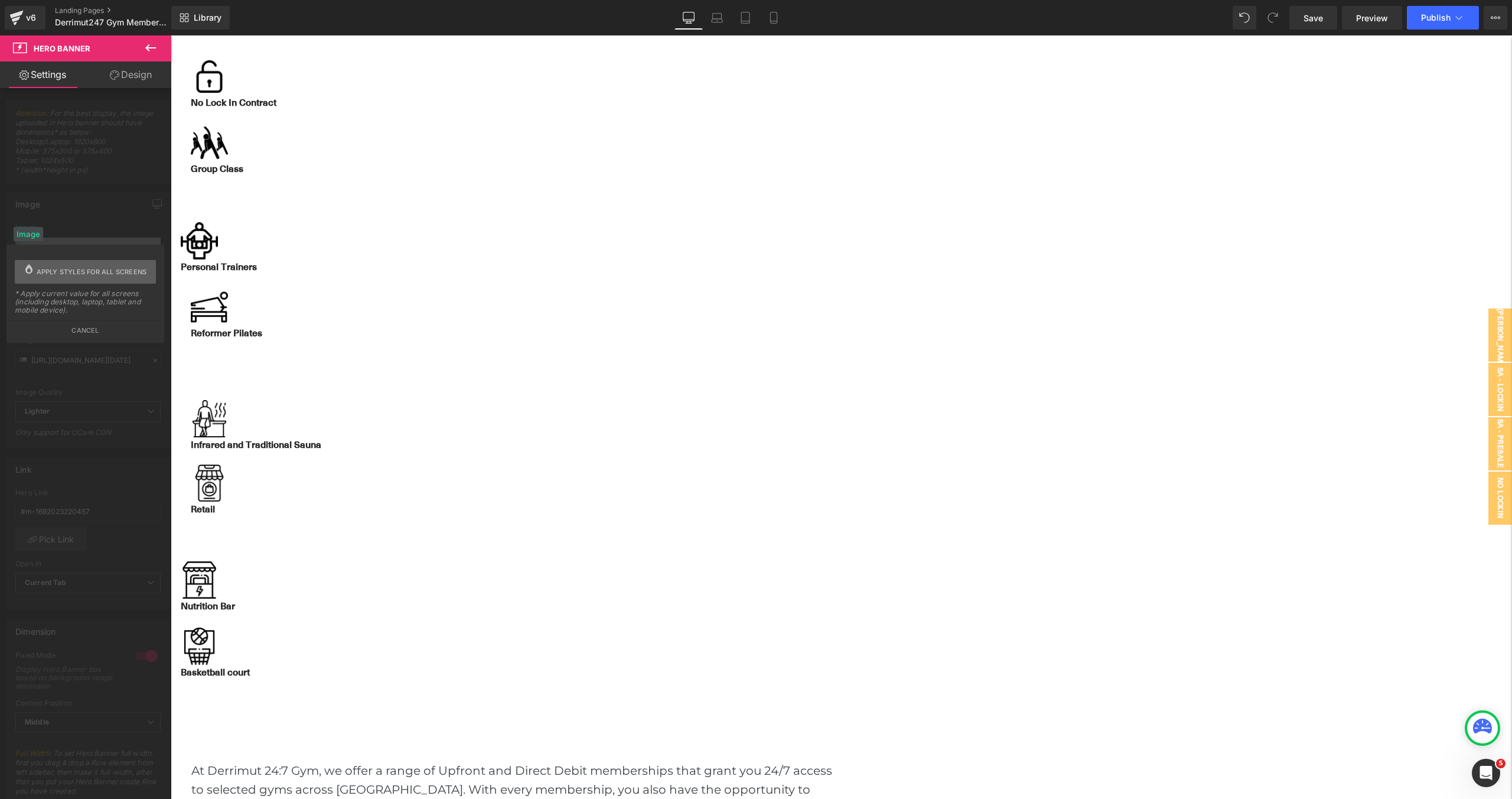
click at [74, 267] on span "Apply styles for all screens" at bounding box center [92, 272] width 111 height 24
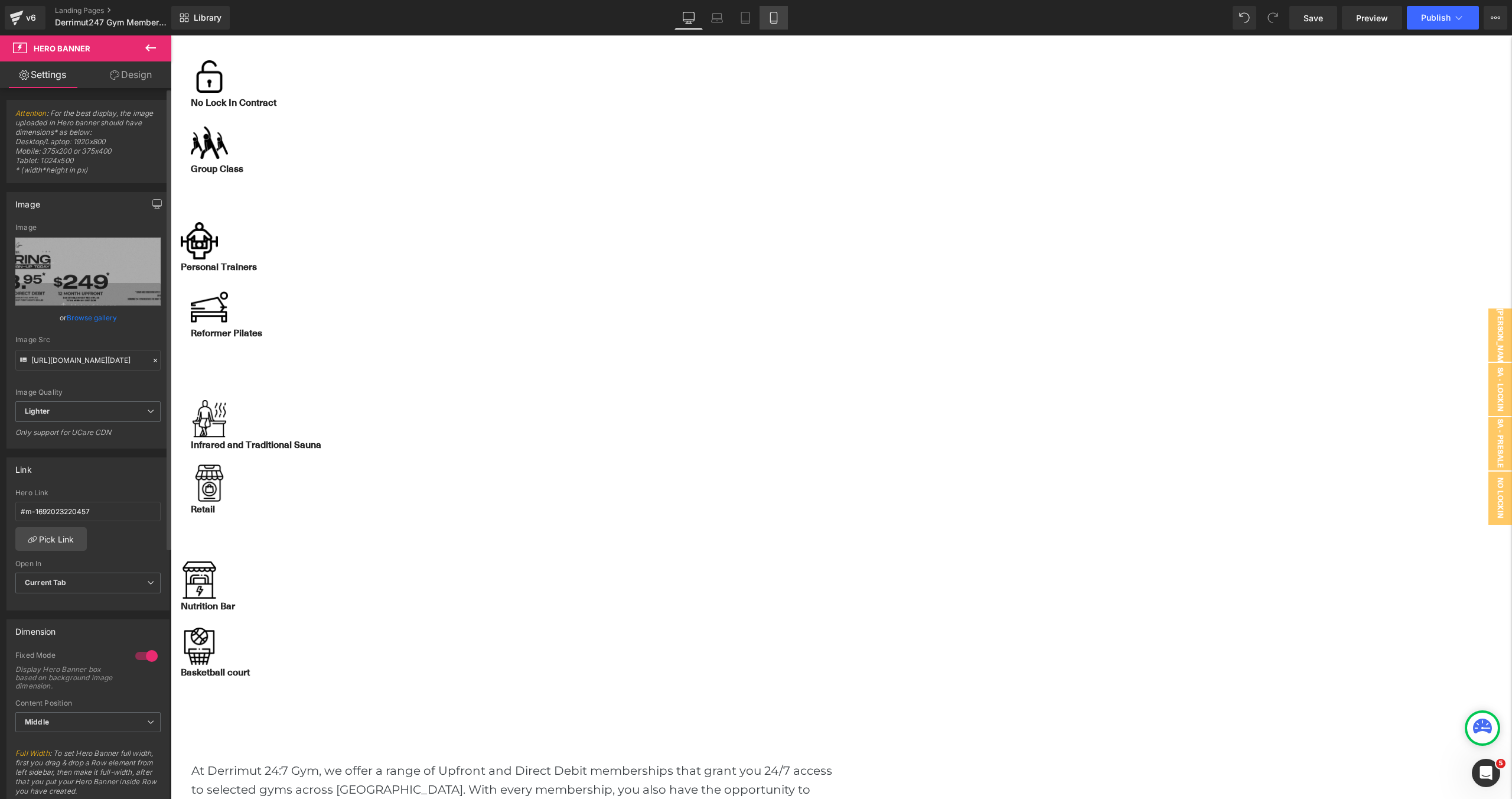
click at [769, 21] on icon at bounding box center [774, 18] width 12 height 12
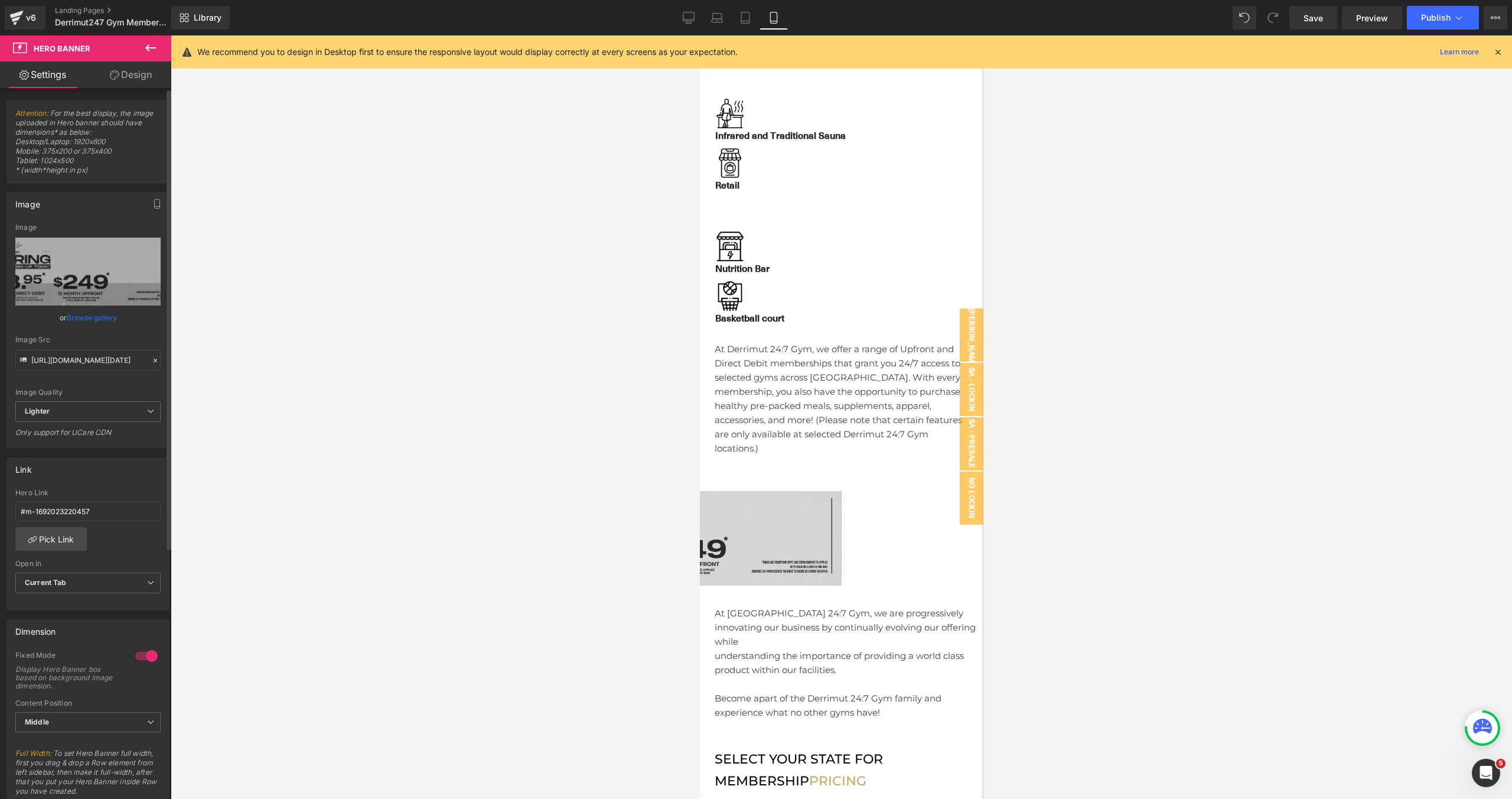
scroll to position [715, 0]
click at [699, 36] on span "Hero Banner" at bounding box center [699, 36] width 0 height 0
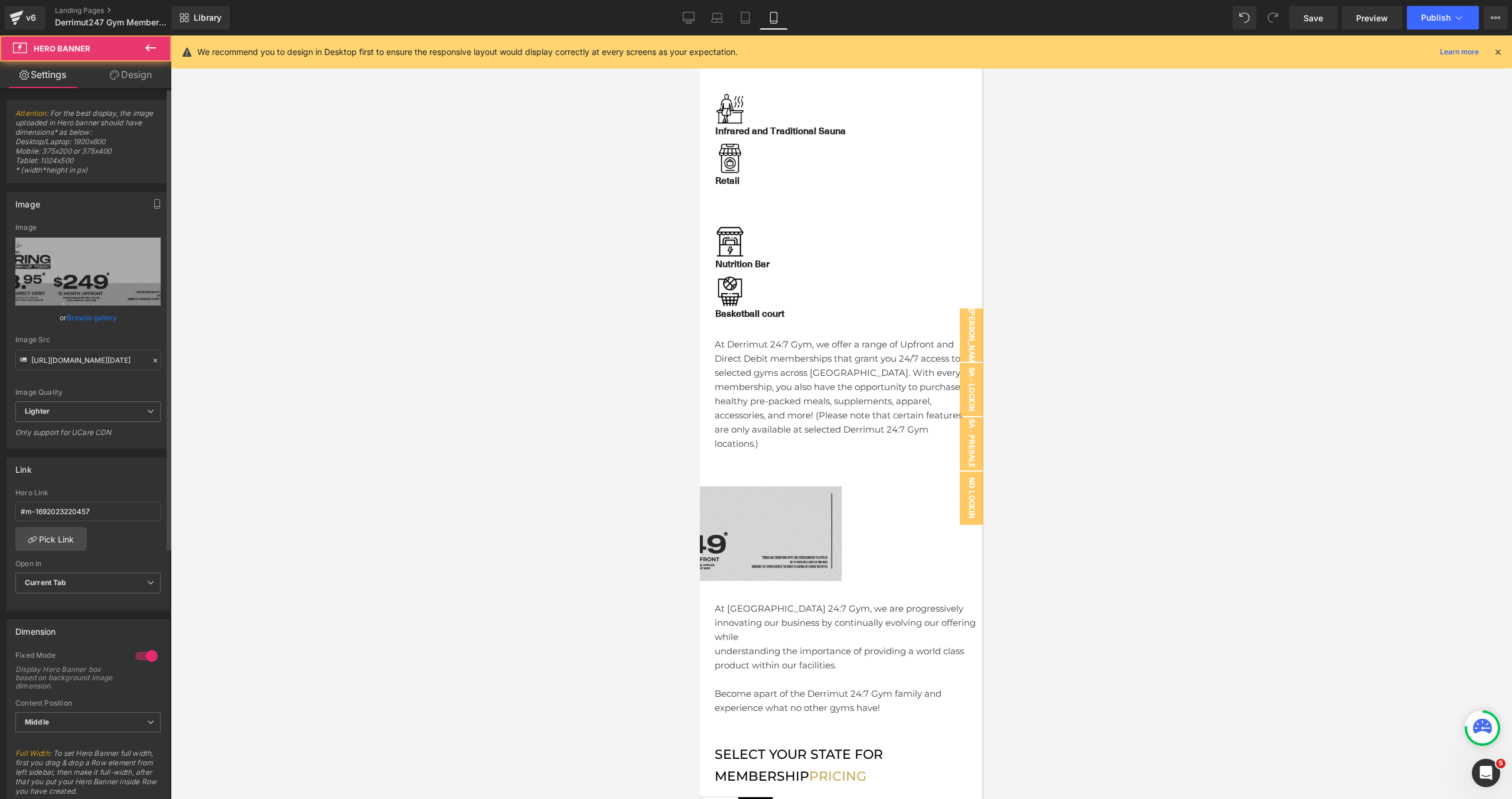
click at [699, 36] on span "Hero Banner" at bounding box center [699, 36] width 0 height 0
click at [86, 316] on link "Browse gallery" at bounding box center [92, 317] width 50 height 21
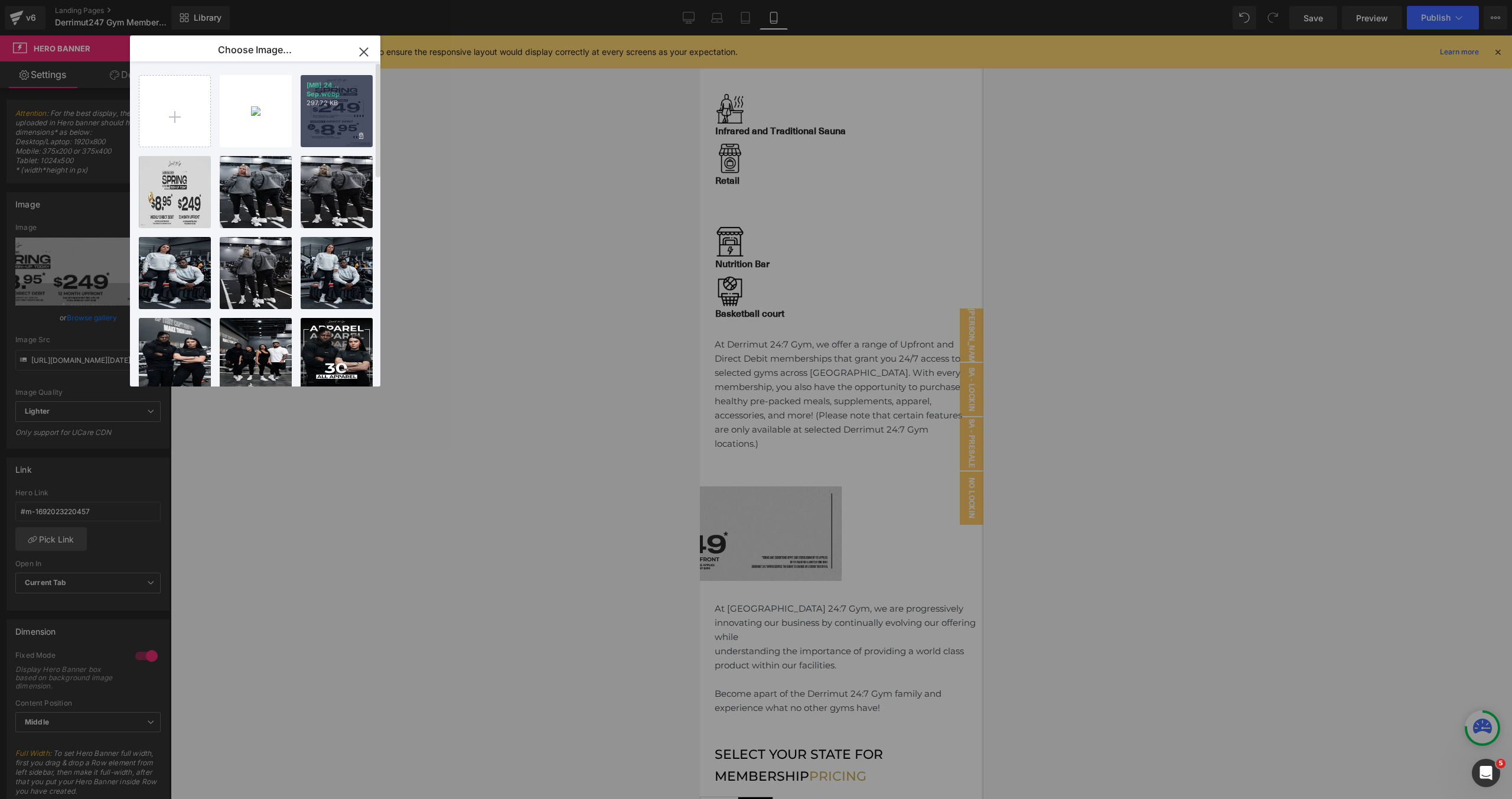
click at [330, 119] on div "[MB] 24... Sep.webp 297.72 KB" at bounding box center [336, 111] width 72 height 72
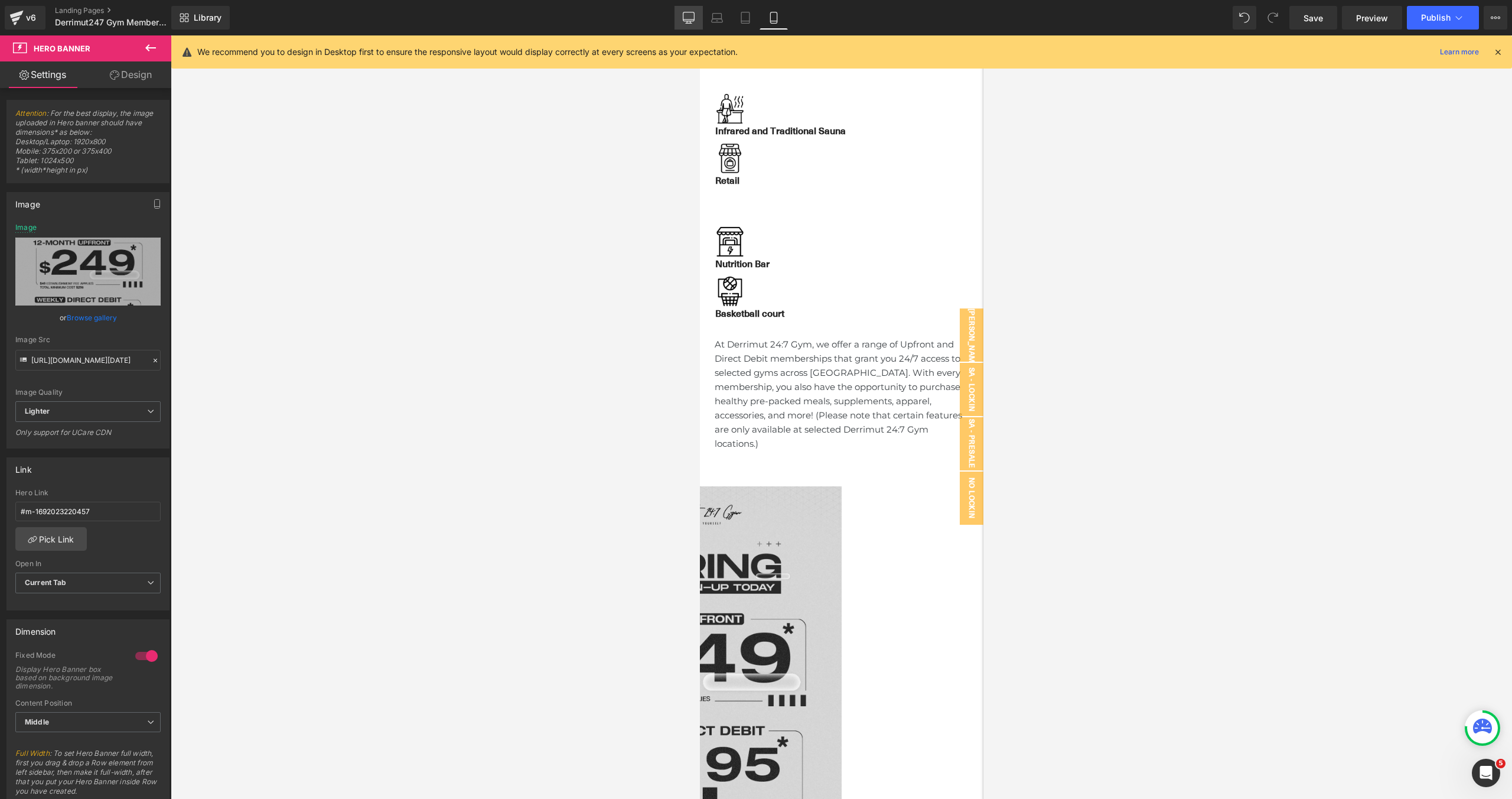
click at [679, 13] on link "Desktop" at bounding box center [688, 18] width 29 height 24
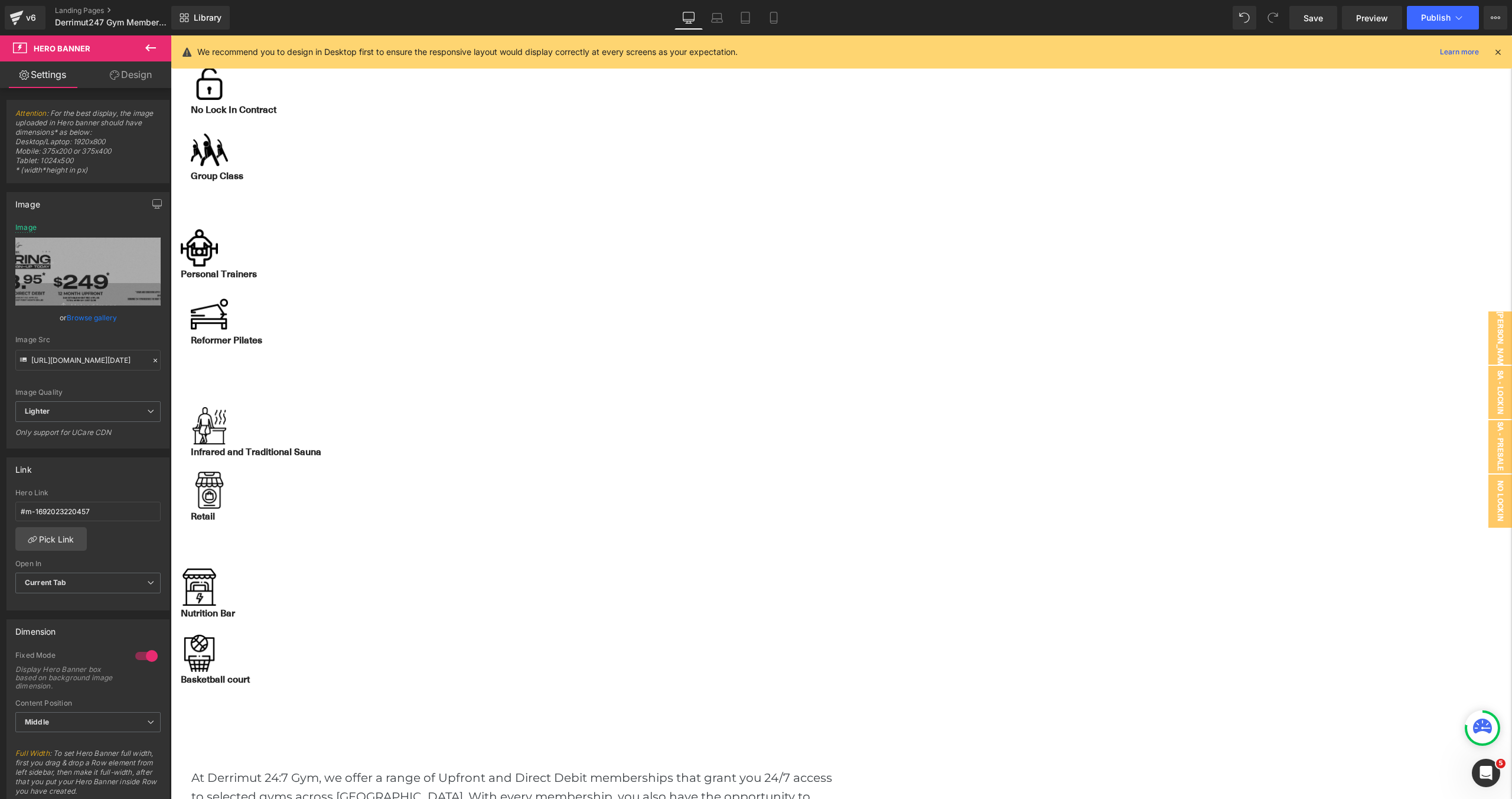
type input "https://ucarecdn.com/089b6248-28af-44c7-bd90-097b236ba9b6/-/format/auto/-/previ…"
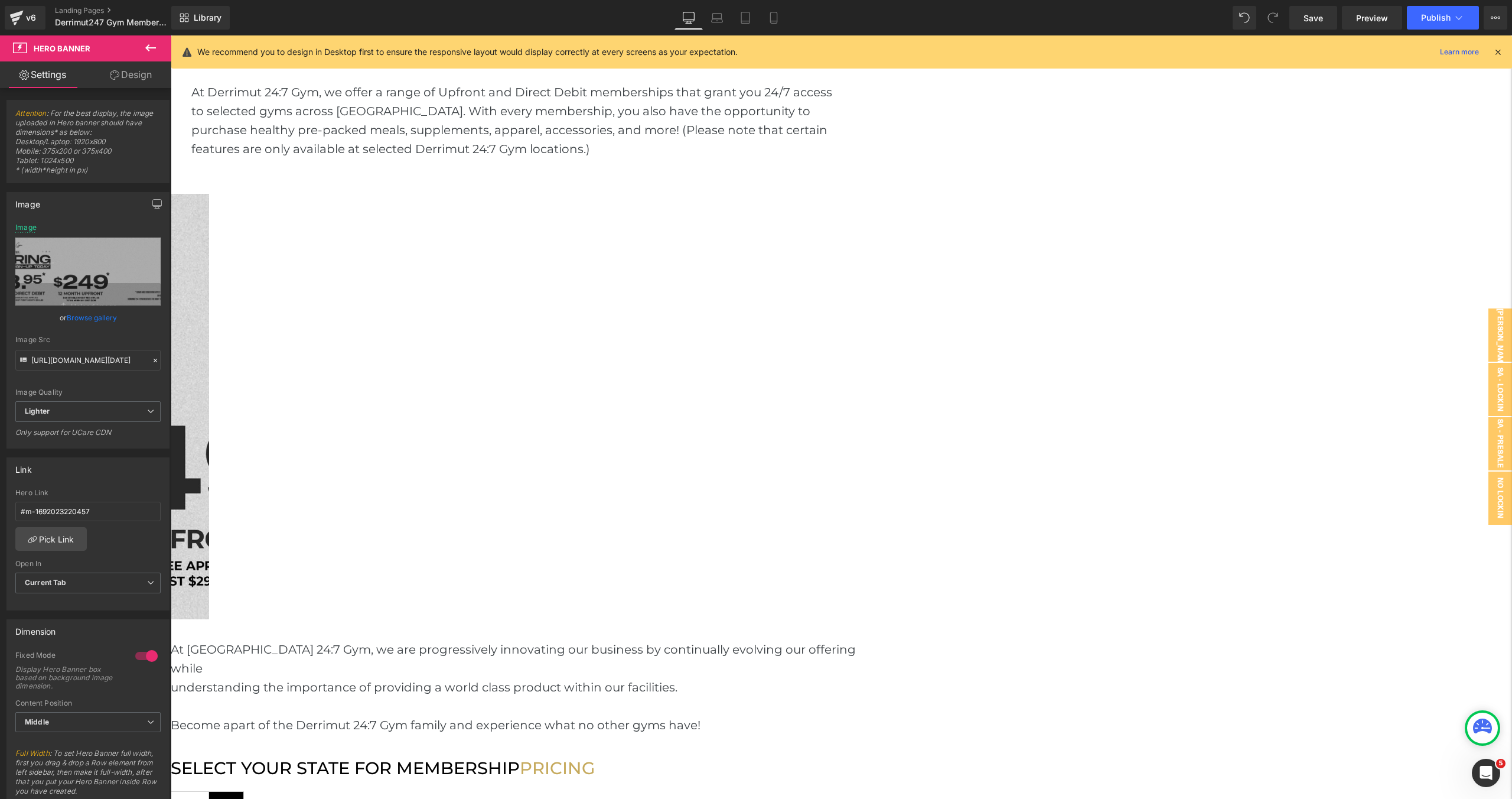
scroll to position [1411, 0]
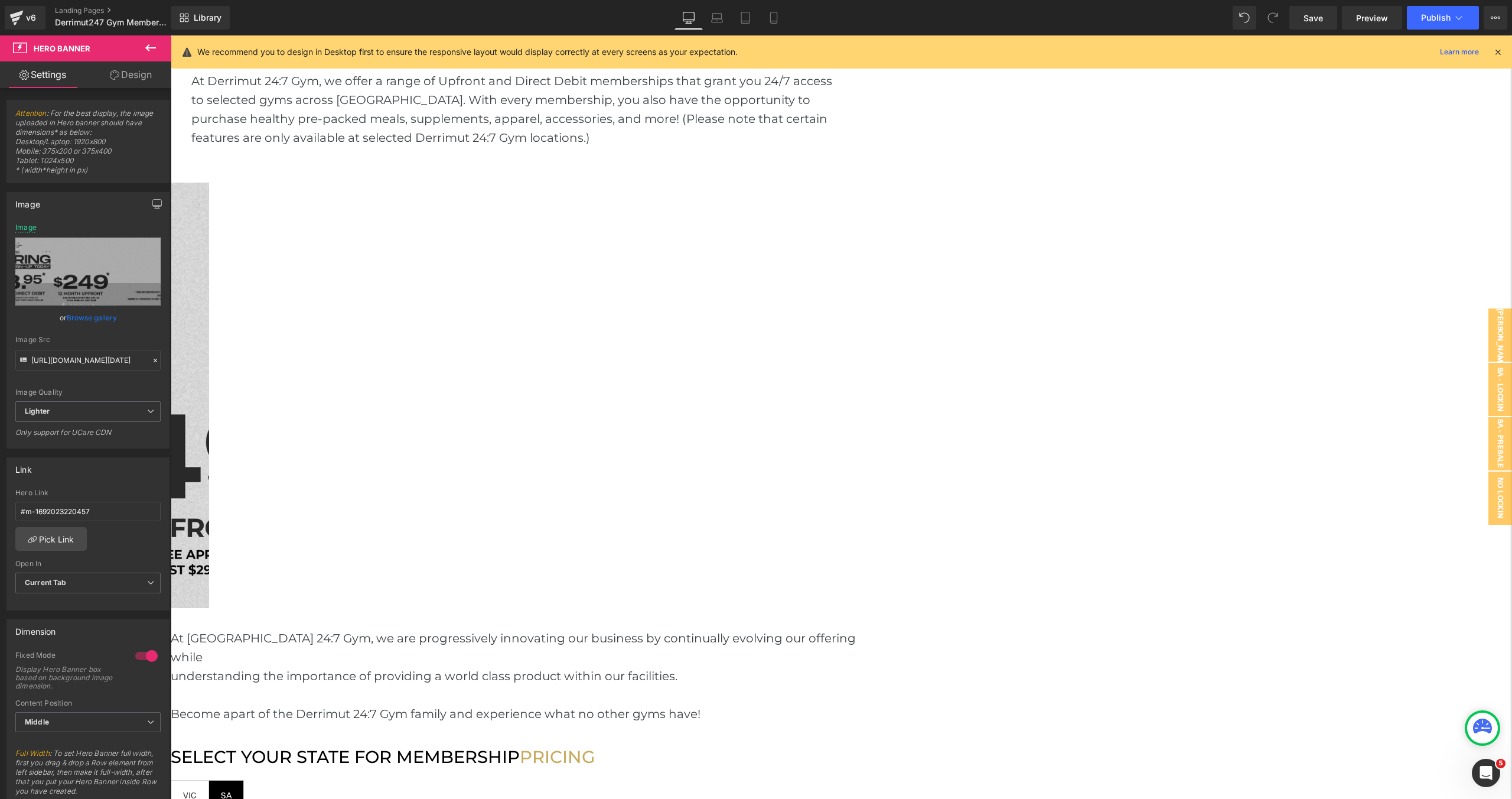
click at [102, 319] on link "Browse gallery" at bounding box center [92, 317] width 50 height 21
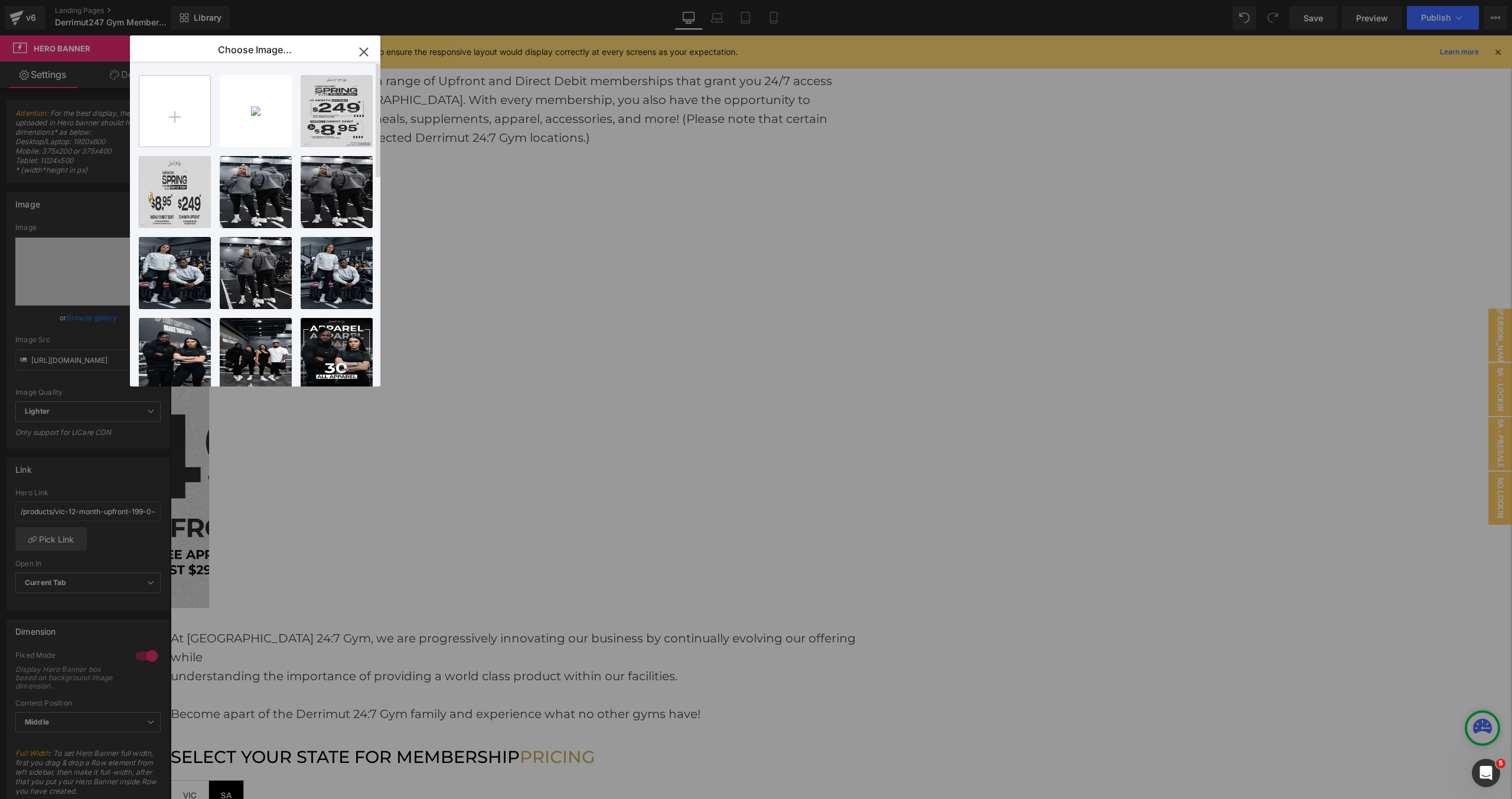
click at [176, 133] on input "file" at bounding box center [175, 112] width 71 height 71
type input "C:\fakepath\[DD] 249 Sep.webp"
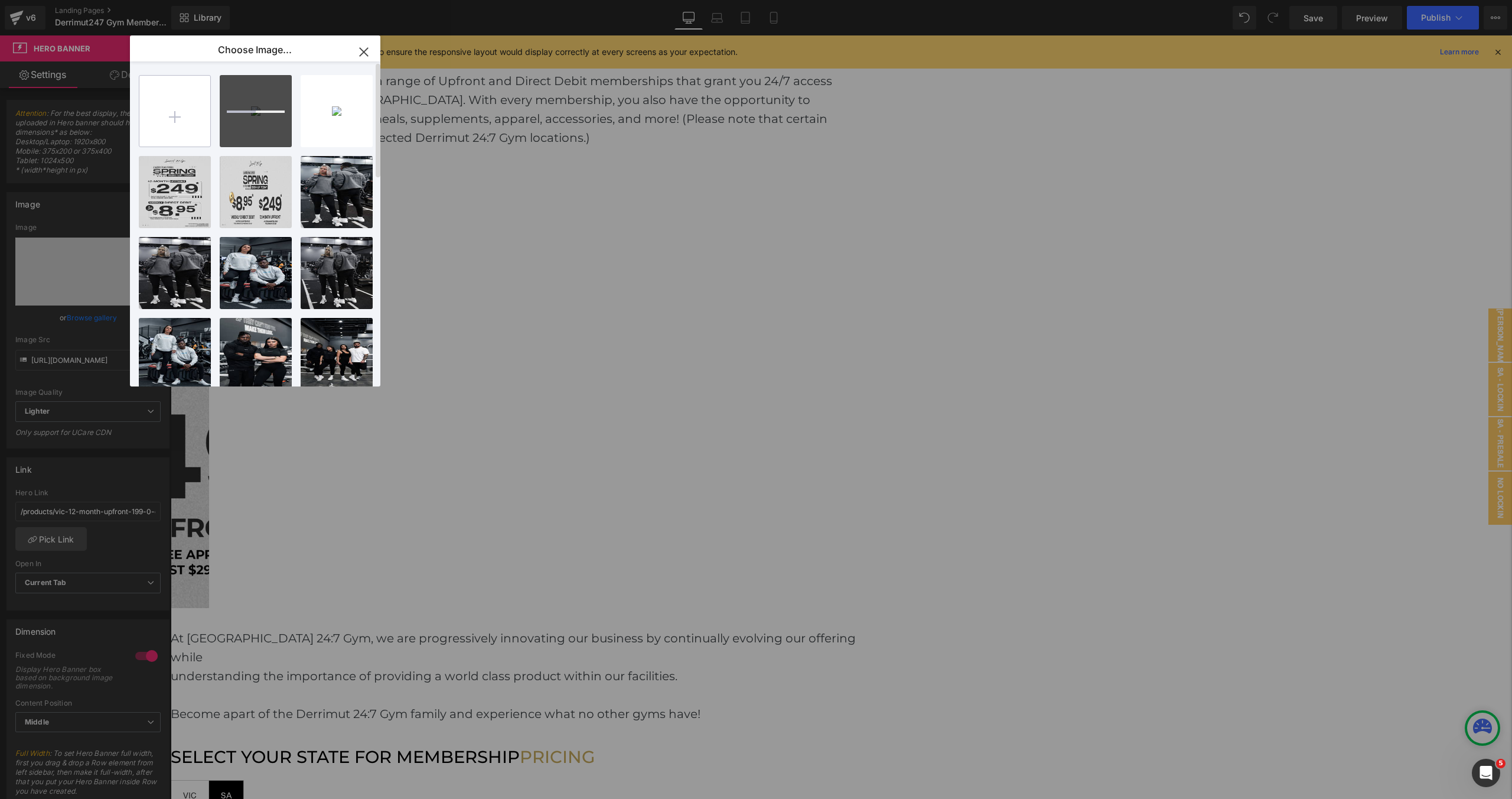
click at [177, 117] on input "file" at bounding box center [175, 112] width 71 height 71
type input "C:\fakepath\[Pre_DD] 249 Sep.webp"
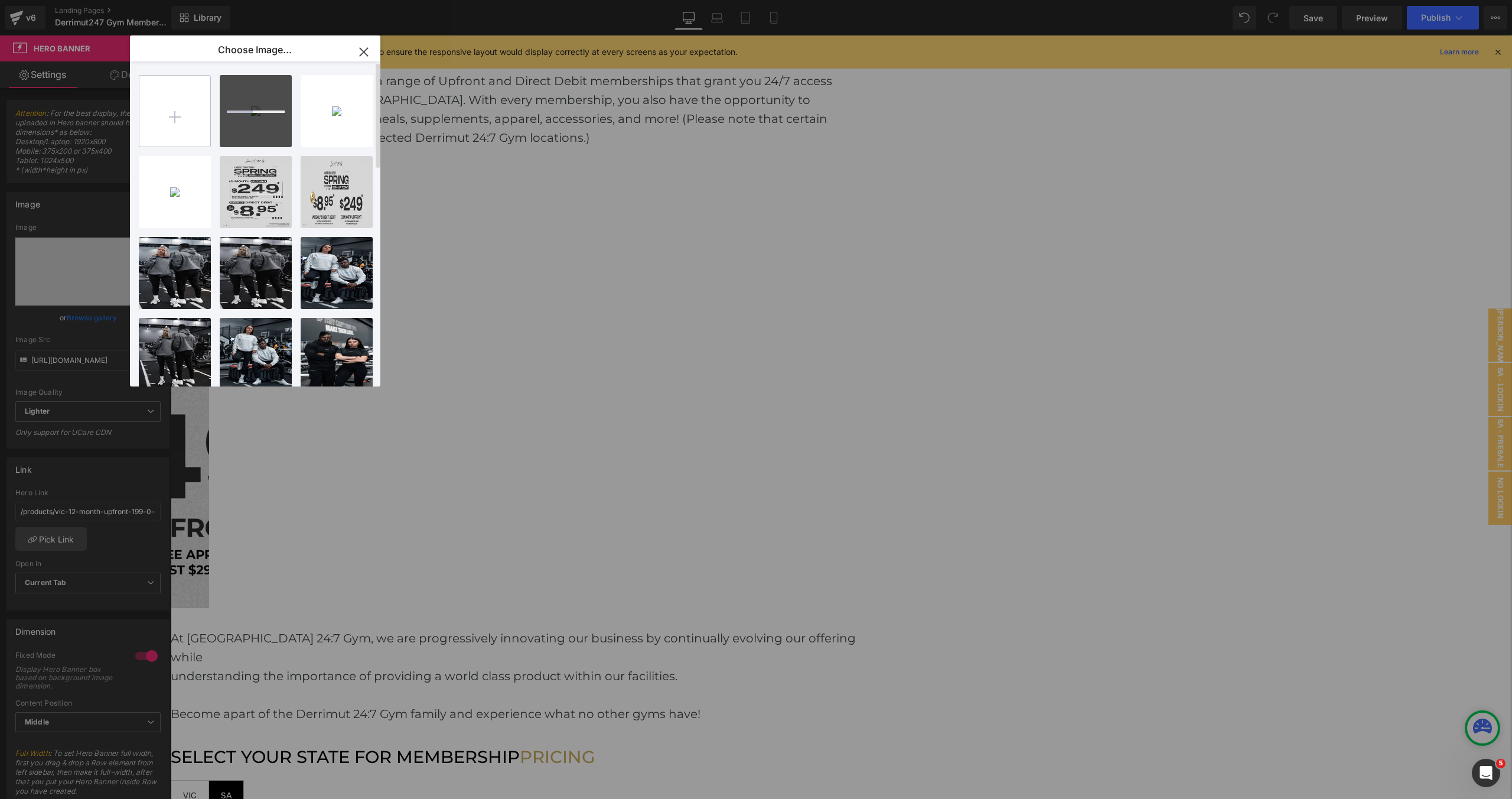
click at [179, 107] on input "file" at bounding box center [175, 112] width 71 height 71
type input "C:\fakepath\[Pre_UP] 249 Sep.webp"
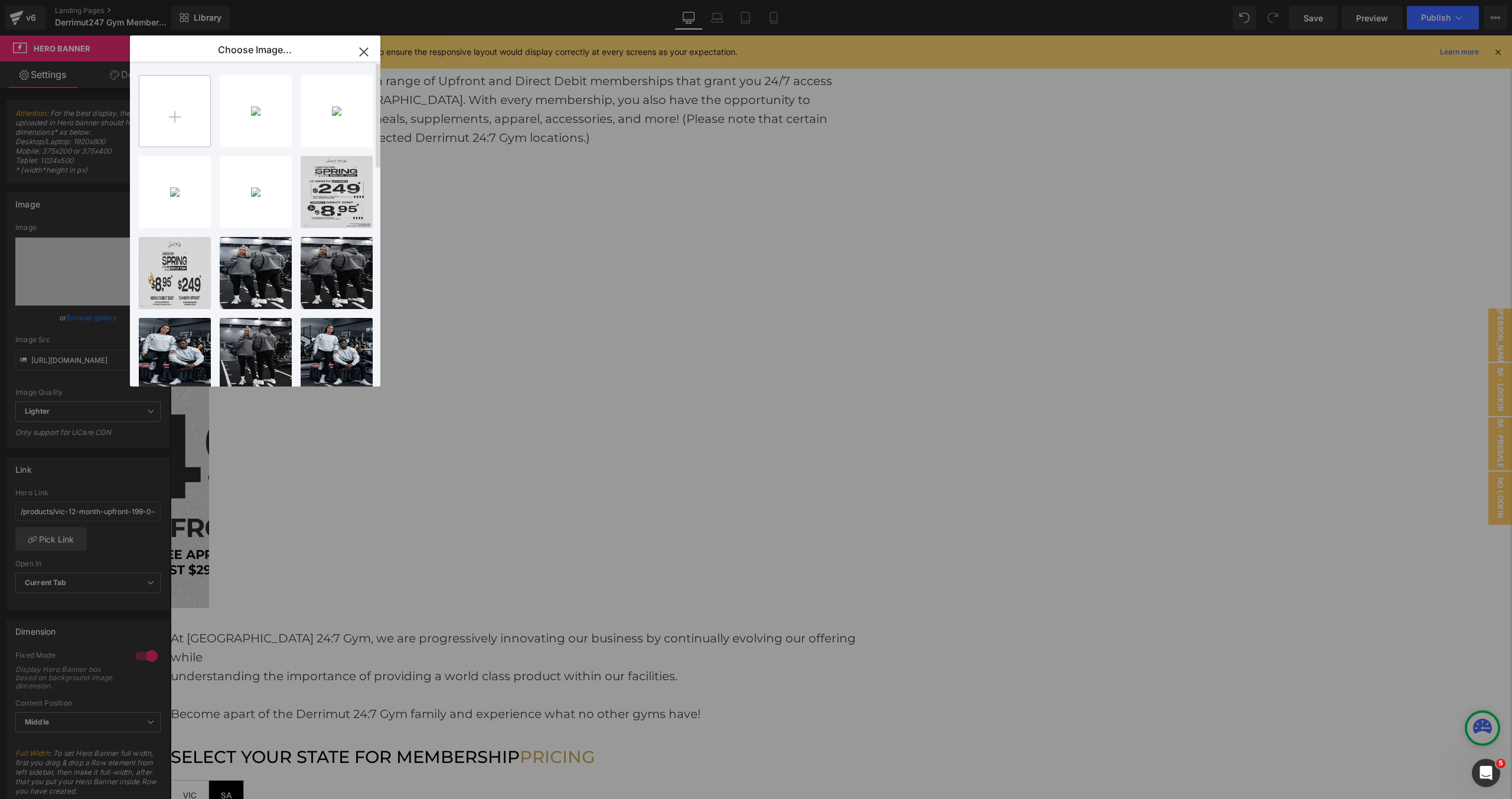
click at [180, 125] on input "file" at bounding box center [175, 112] width 71 height 71
type input "C:\fakepath\[UP] 249 Sep.webp"
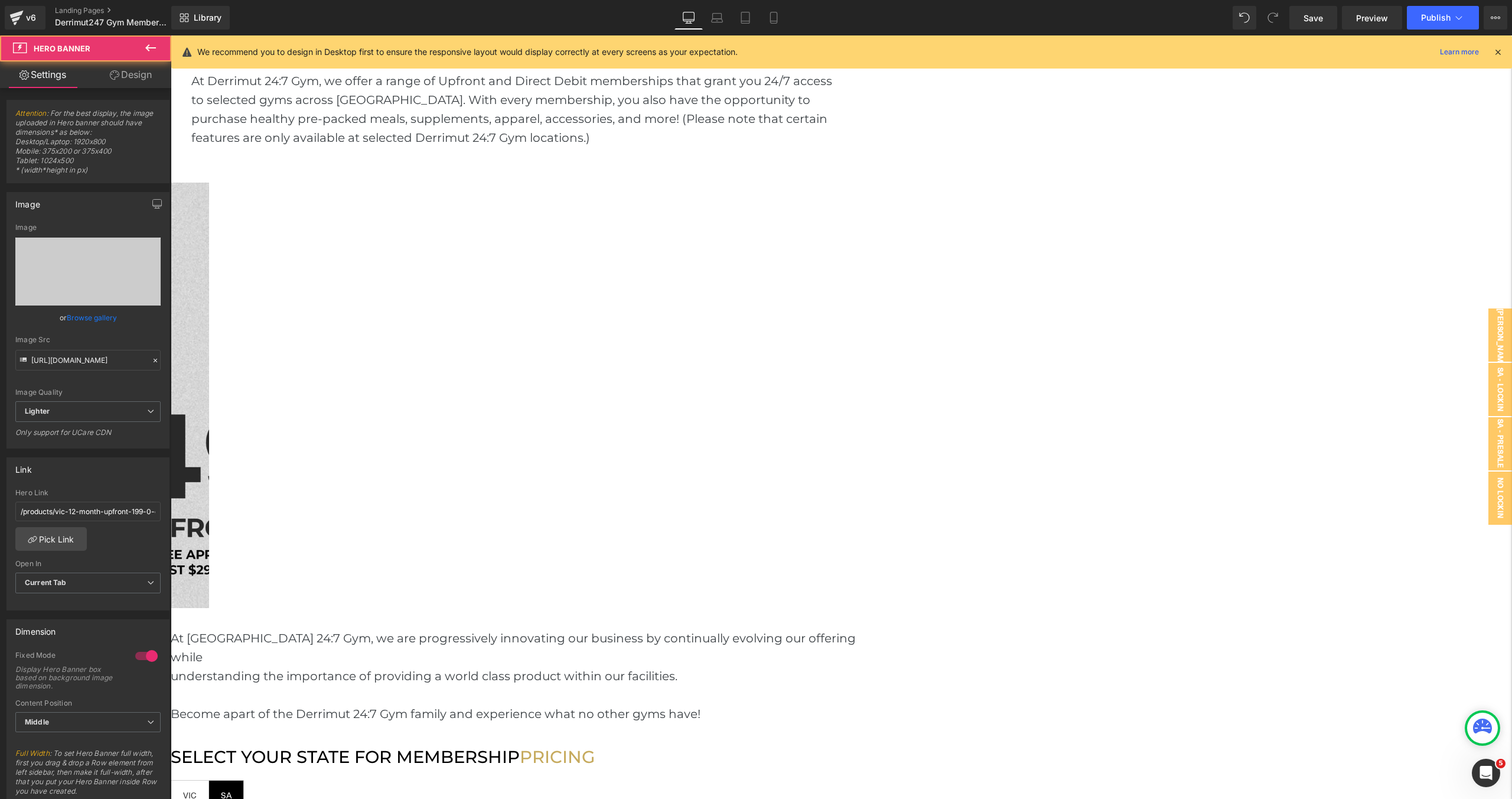
click at [96, 320] on link "Browse gallery" at bounding box center [92, 317] width 50 height 21
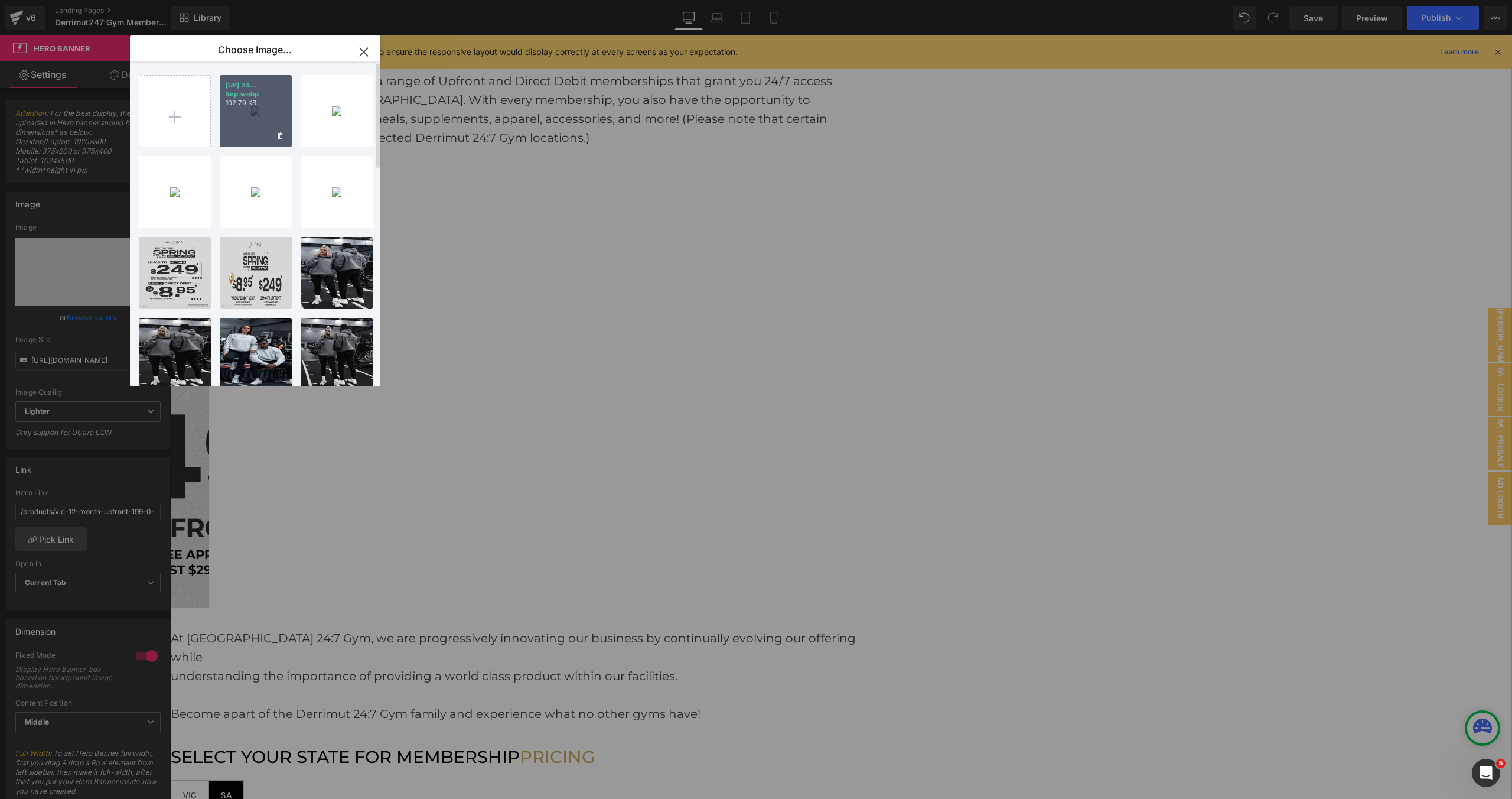
type input "https://ucarecdn.com/11525340-3bb5-4da4-b6fd-30bc6a936a99/-/format/auto/-/previ…"
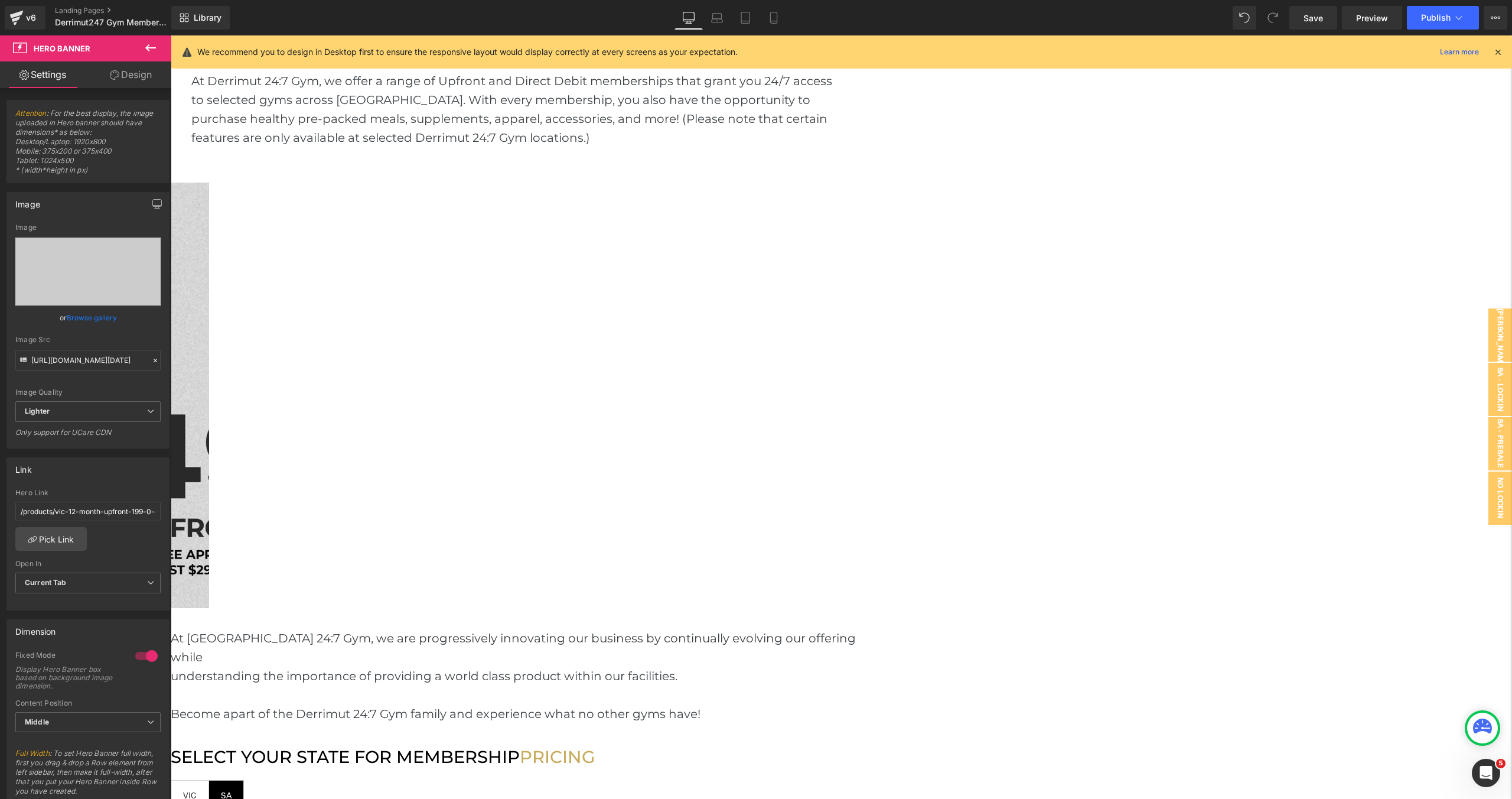
click at [95, 314] on link "Browse gallery" at bounding box center [92, 317] width 50 height 21
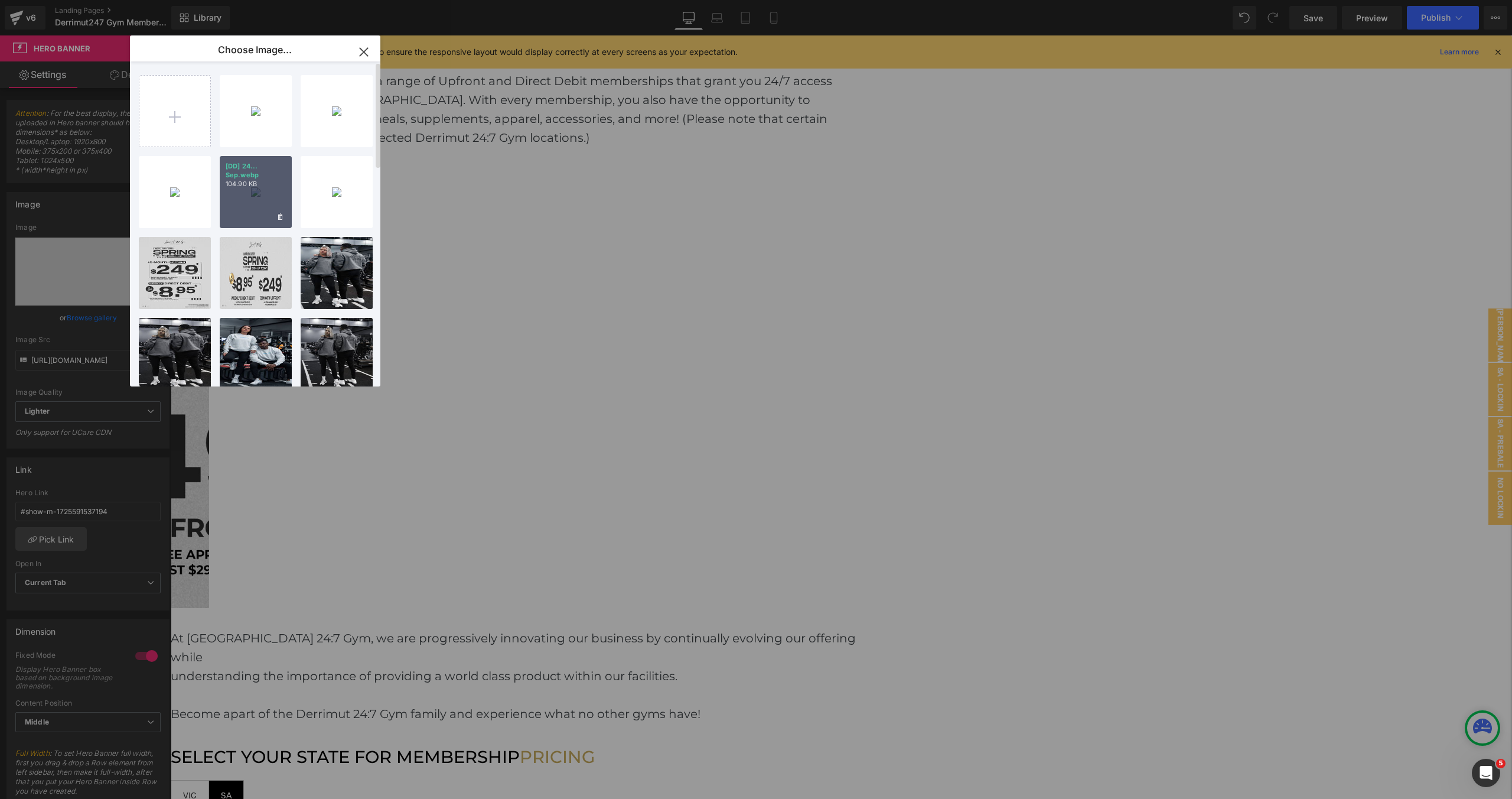
click at [0, 0] on div "[DD] 24... Sep.webp 104.90 KB" at bounding box center [0, 0] width 0 height 0
type input "https://ucarecdn.com/09d6c002-a8f7-4597-bbed-1ca02cb5c3e5/-/format/auto/-/previ…"
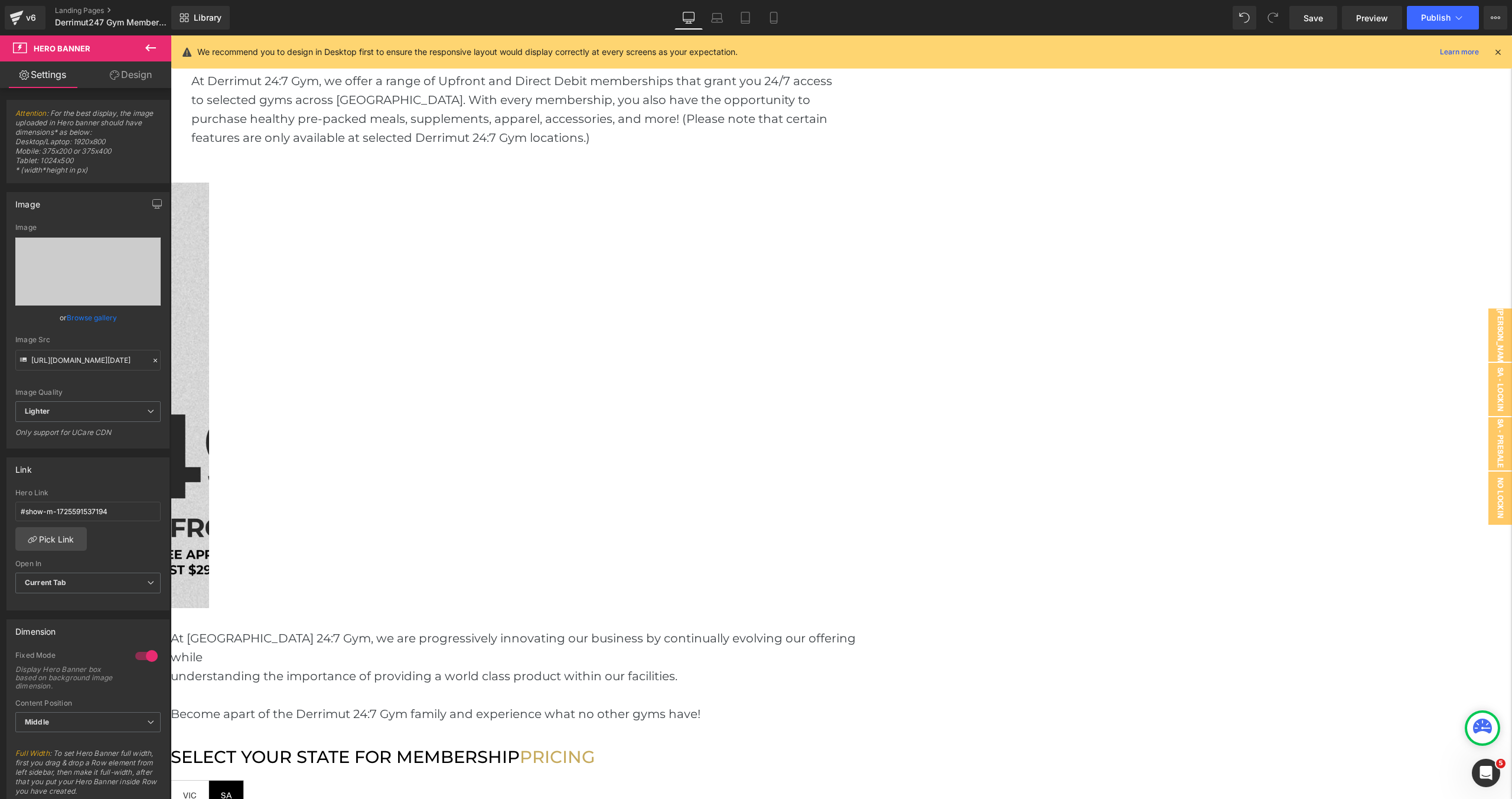
click at [243, 780] on span "SA Text Block" at bounding box center [226, 795] width 35 height 30
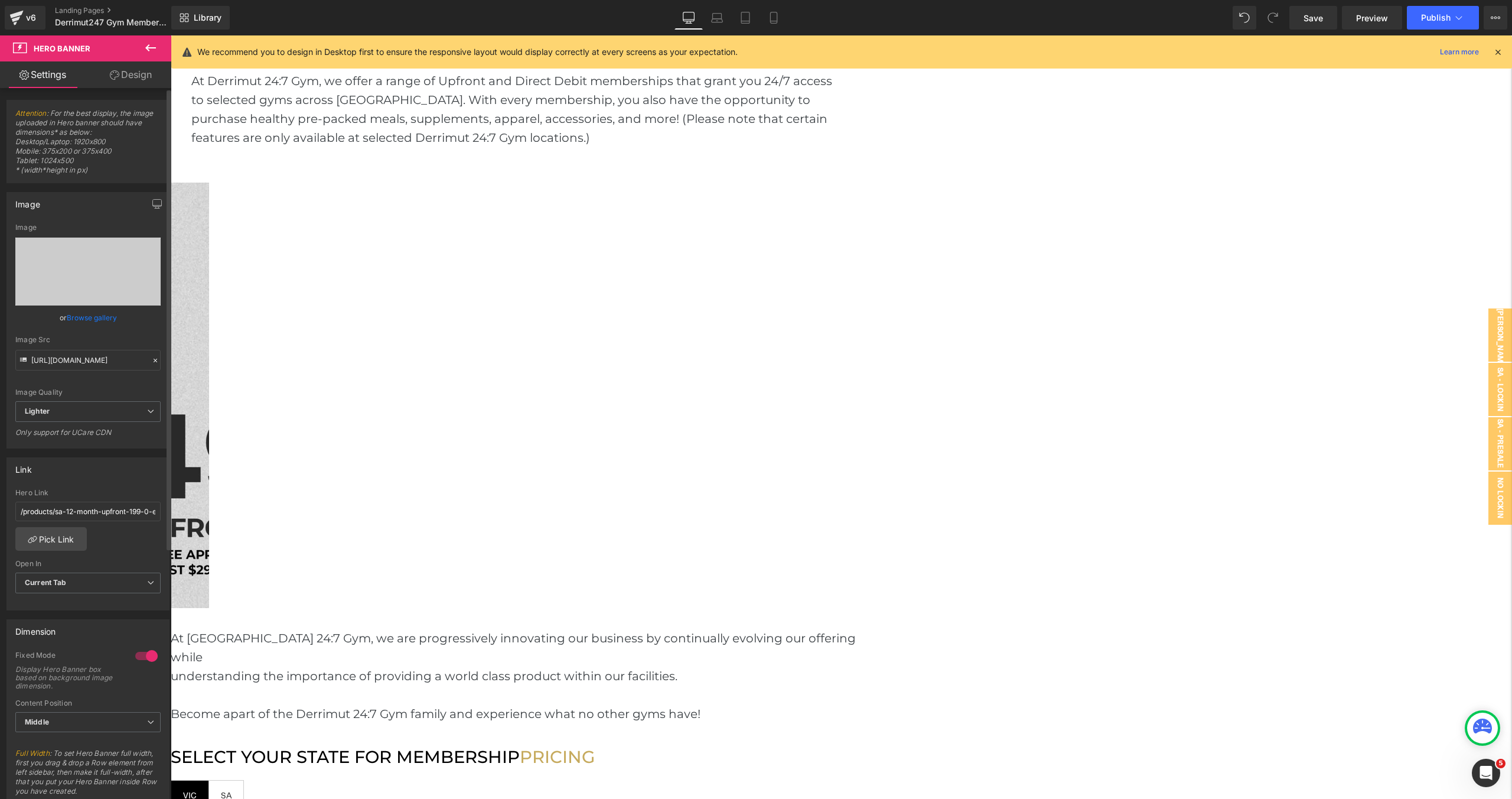
click at [108, 318] on link "Browse gallery" at bounding box center [92, 317] width 50 height 21
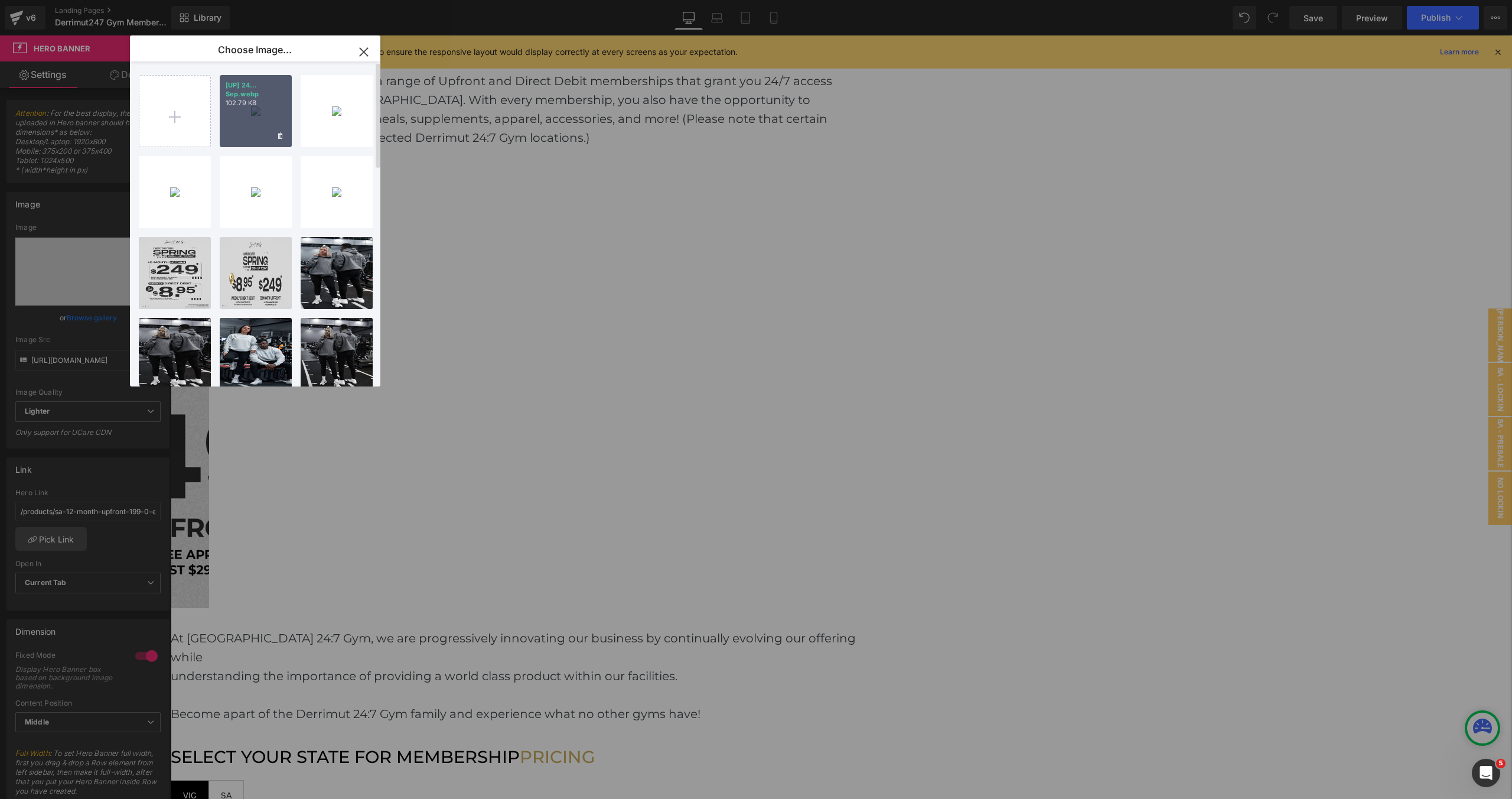
type input "https://ucarecdn.com/11525340-3bb5-4da4-b6fd-30bc6a936a99/-/format/auto/-/previ…"
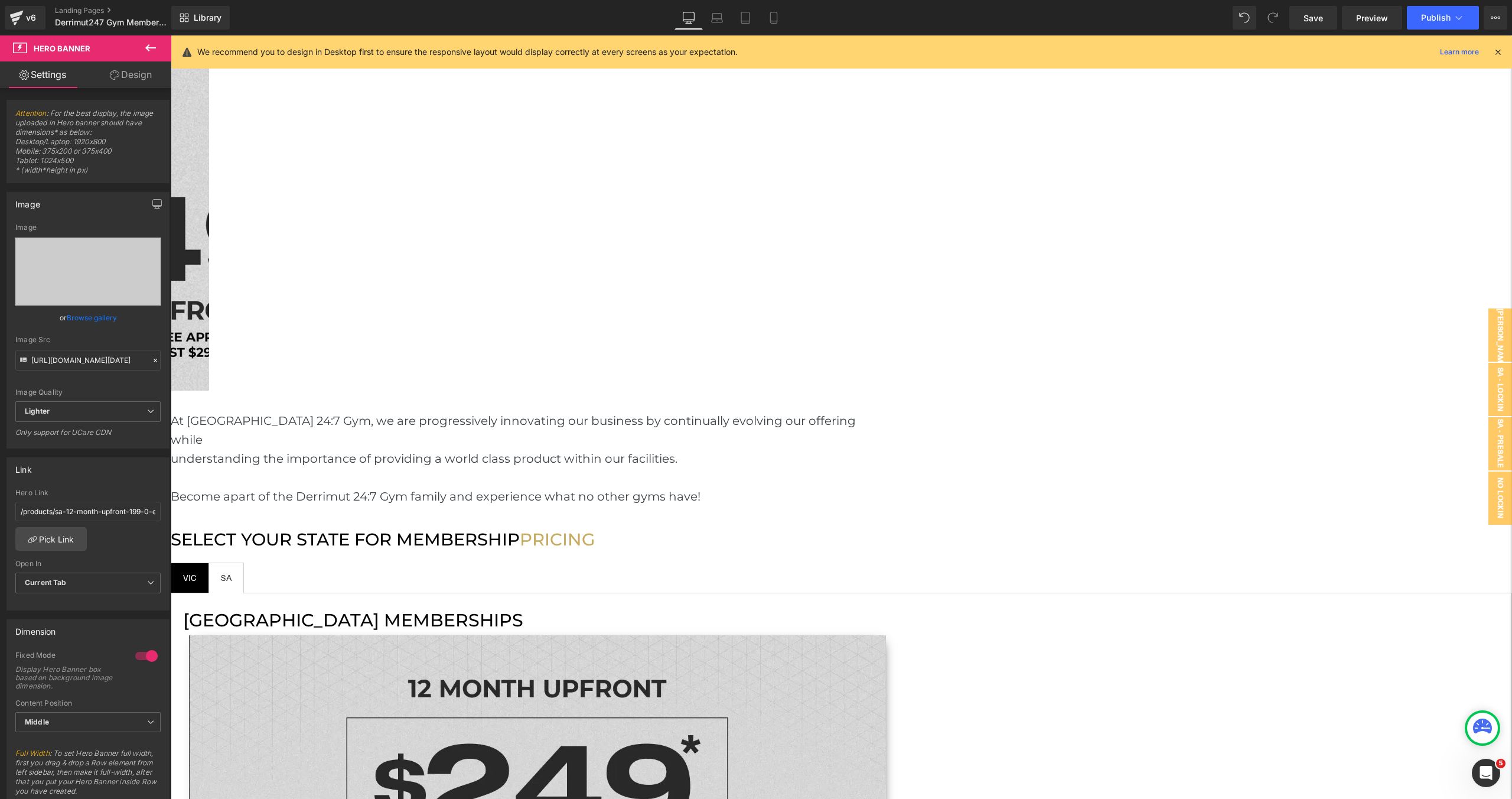
scroll to position [1615, 0]
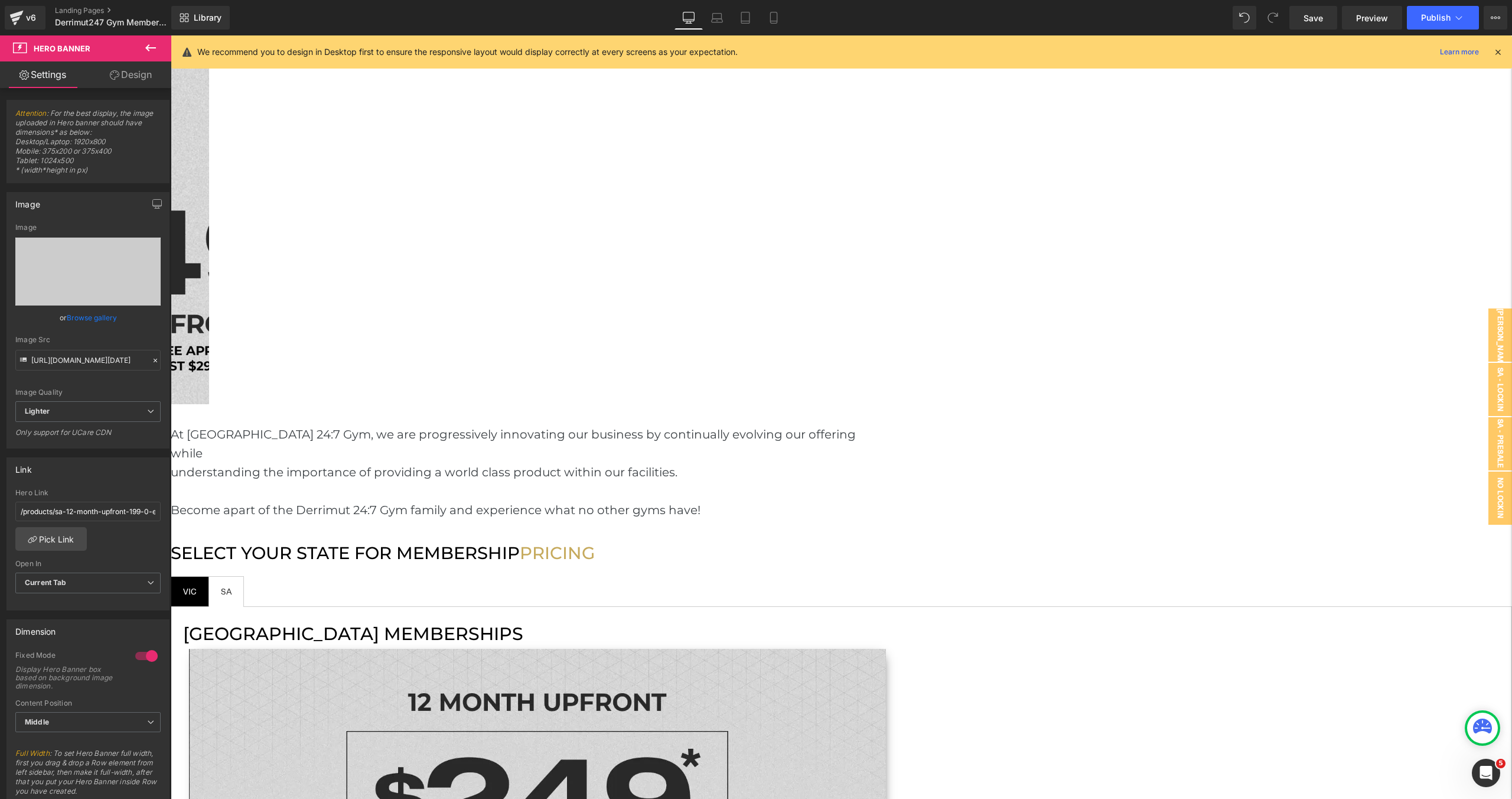
click at [82, 319] on link "Browse gallery" at bounding box center [92, 317] width 50 height 21
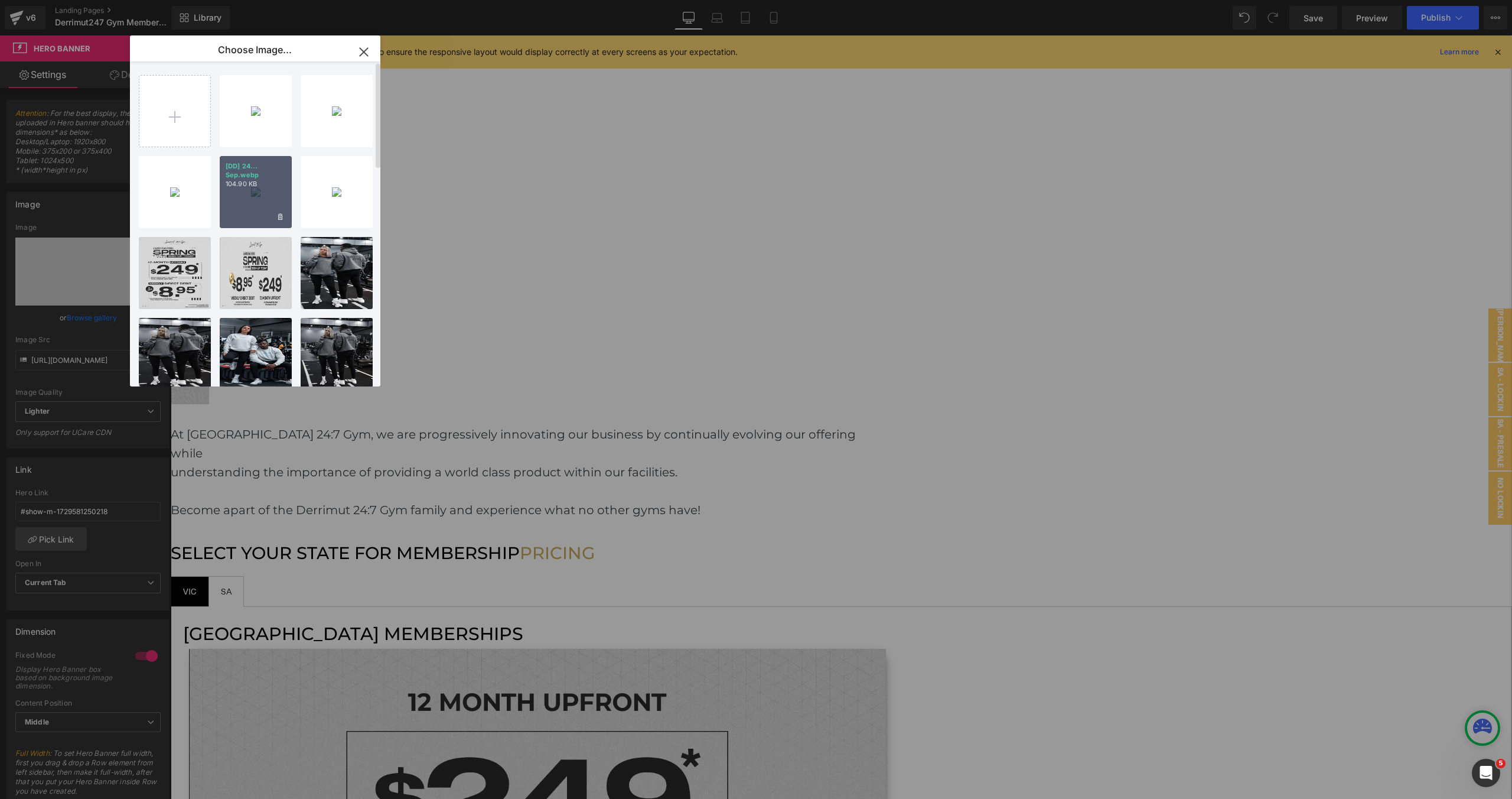
click at [0, 0] on div "[DD] 24... Sep.webp 104.90 KB" at bounding box center [0, 0] width 0 height 0
type input "https://ucarecdn.com/09d6c002-a8f7-4597-bbed-1ca02cb5c3e5/-/format/auto/-/previ…"
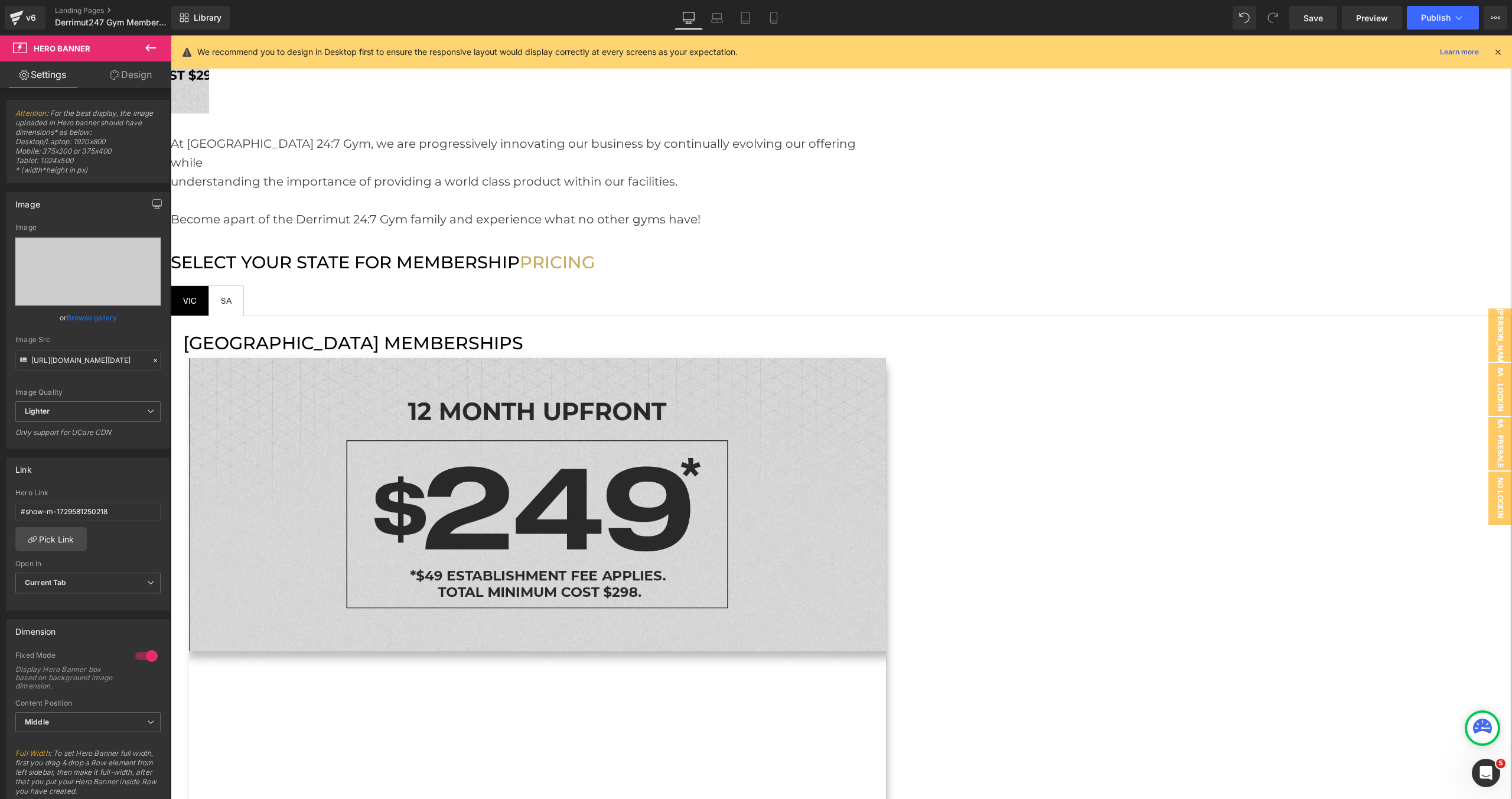
scroll to position [1937, 0]
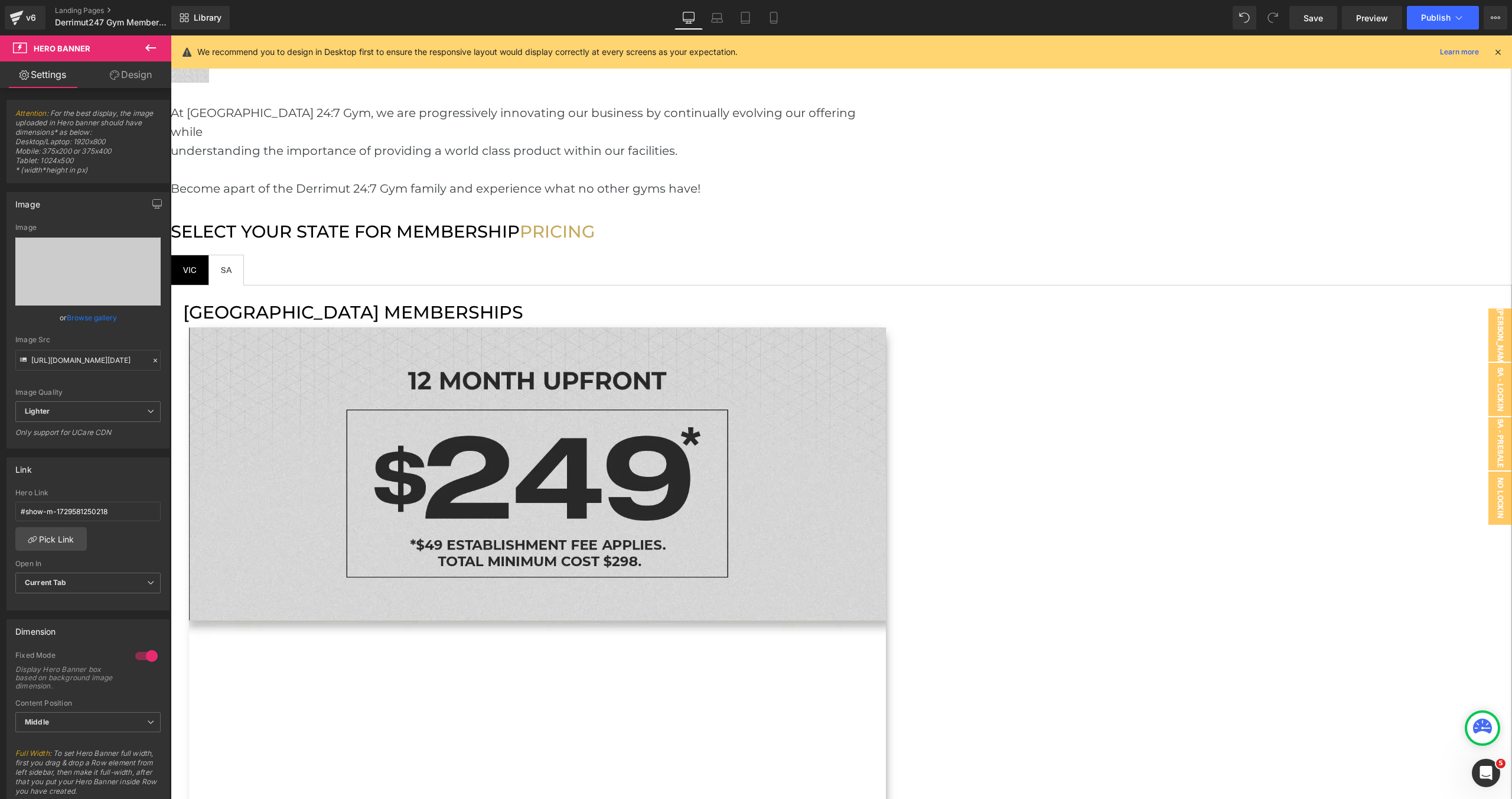
click at [88, 308] on link "Browse gallery" at bounding box center [92, 317] width 50 height 21
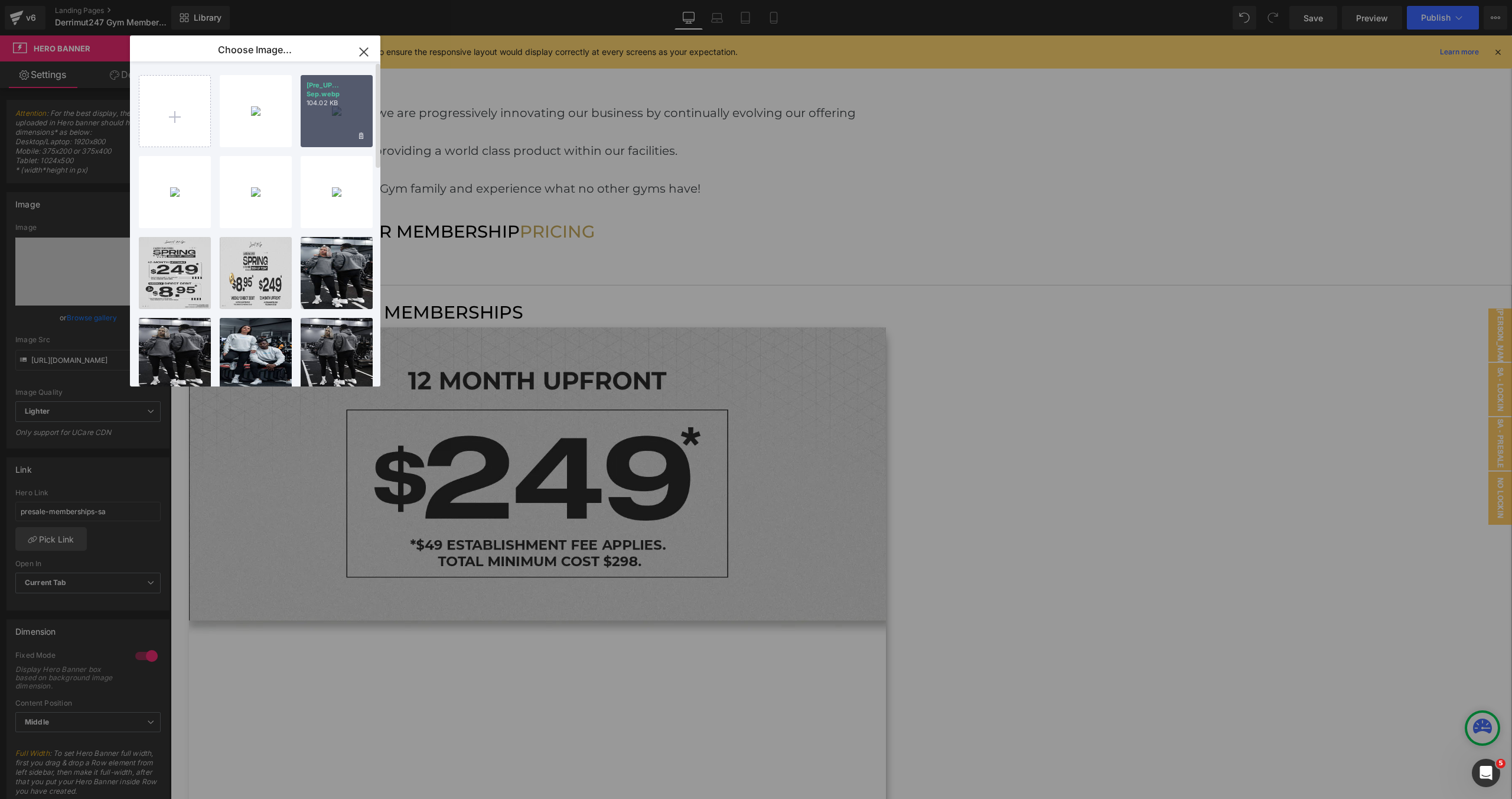
click at [0, 0] on div "[Pre_UP... Sep.webp 104.02 KB" at bounding box center [0, 0] width 0 height 0
type input "https://ucarecdn.com/b542748f-fc6f-4a23-803c-fd85ef2587de/-/format/auto/-/previ…"
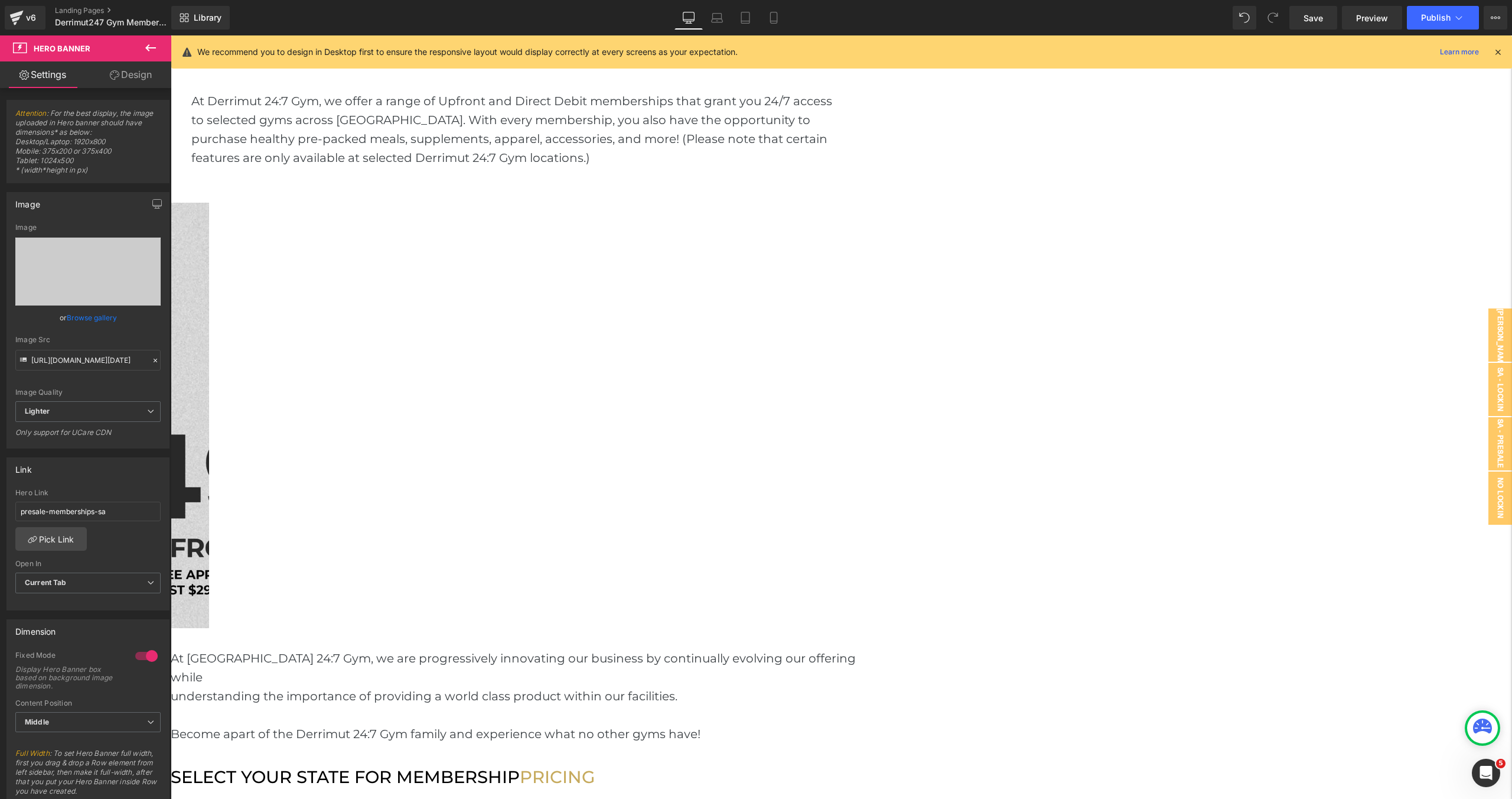
scroll to position [1319, 0]
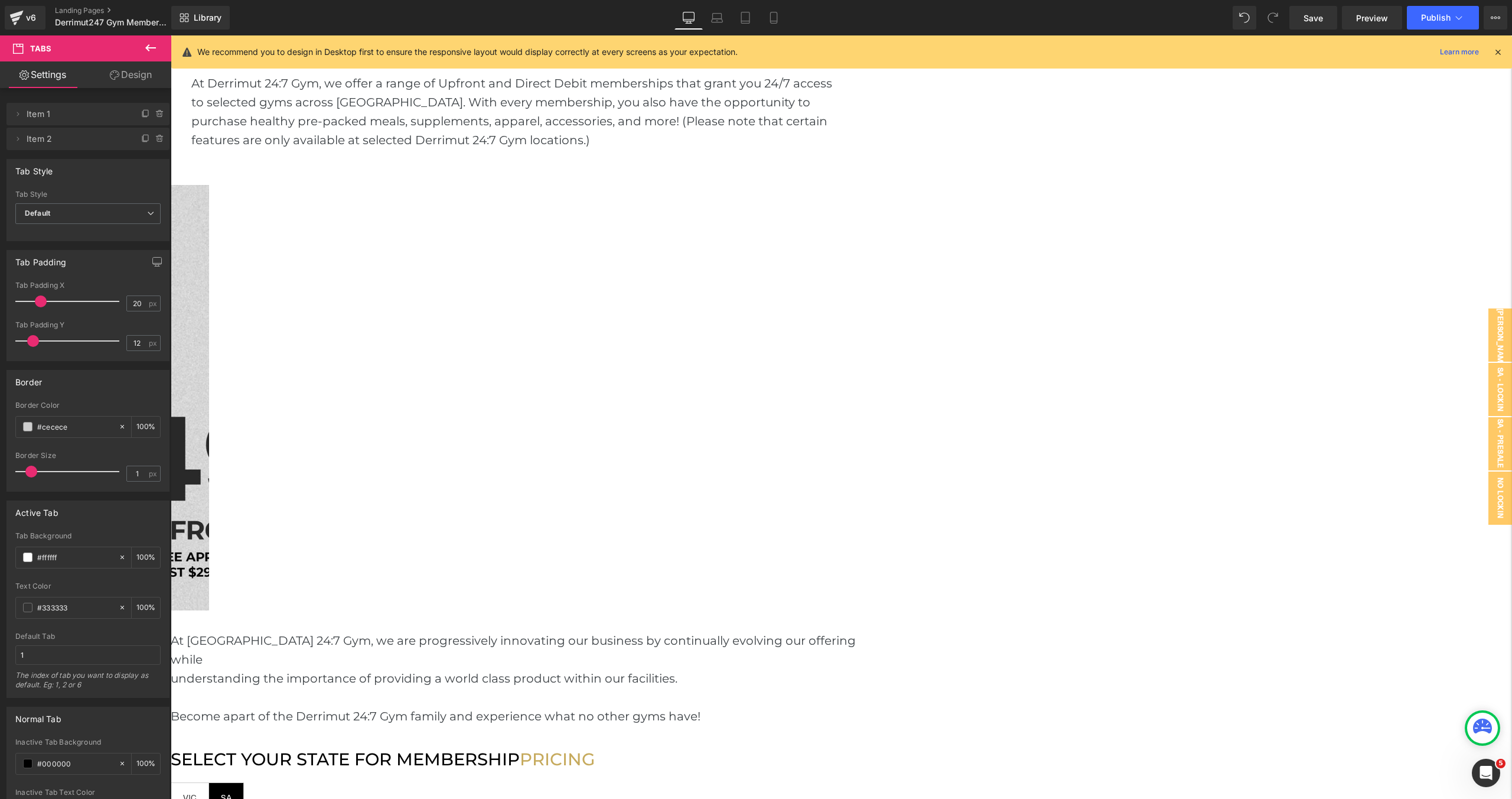
scroll to position [1388, 0]
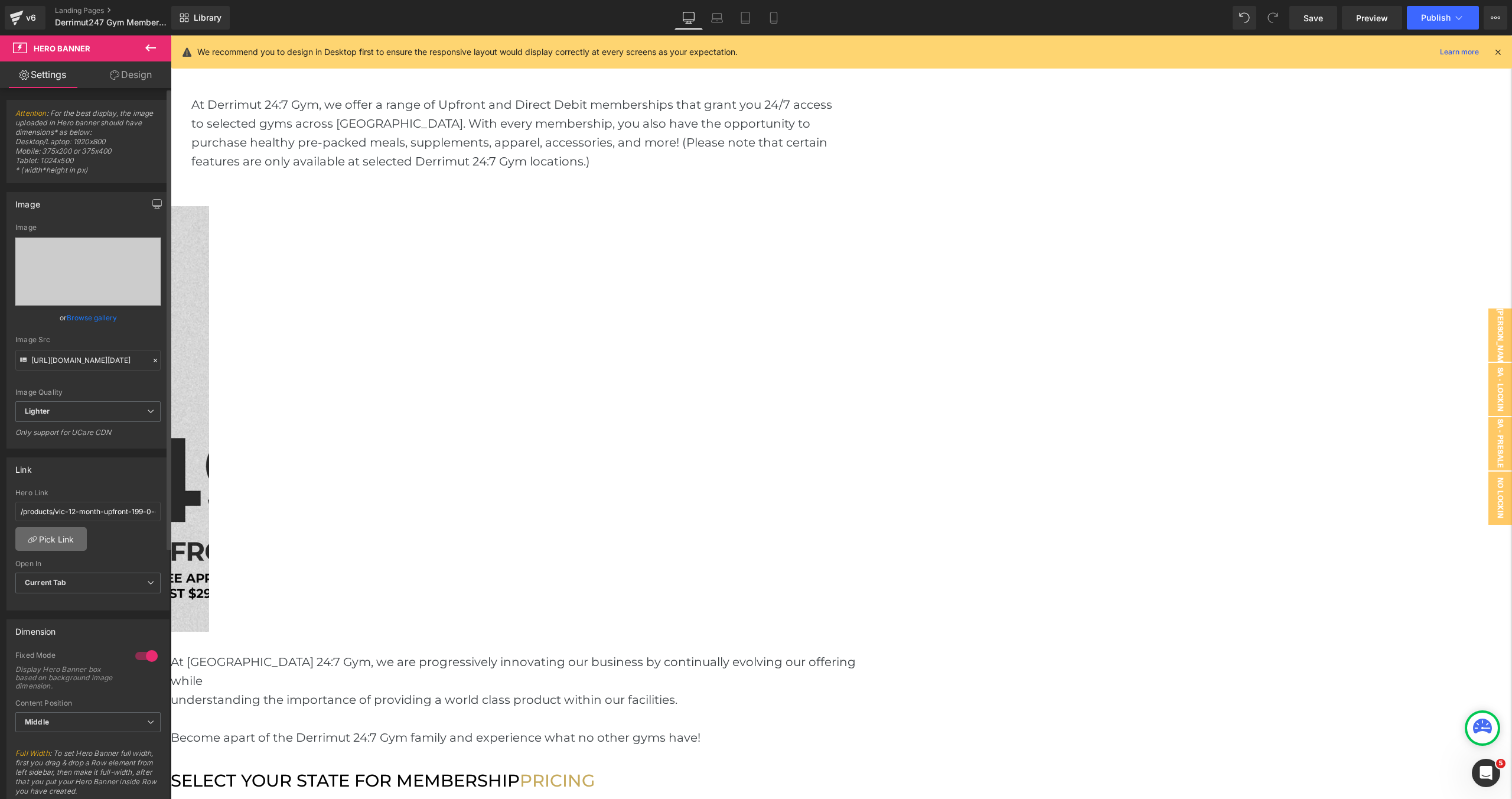
click at [71, 528] on link "Pick Link" at bounding box center [51, 538] width 71 height 24
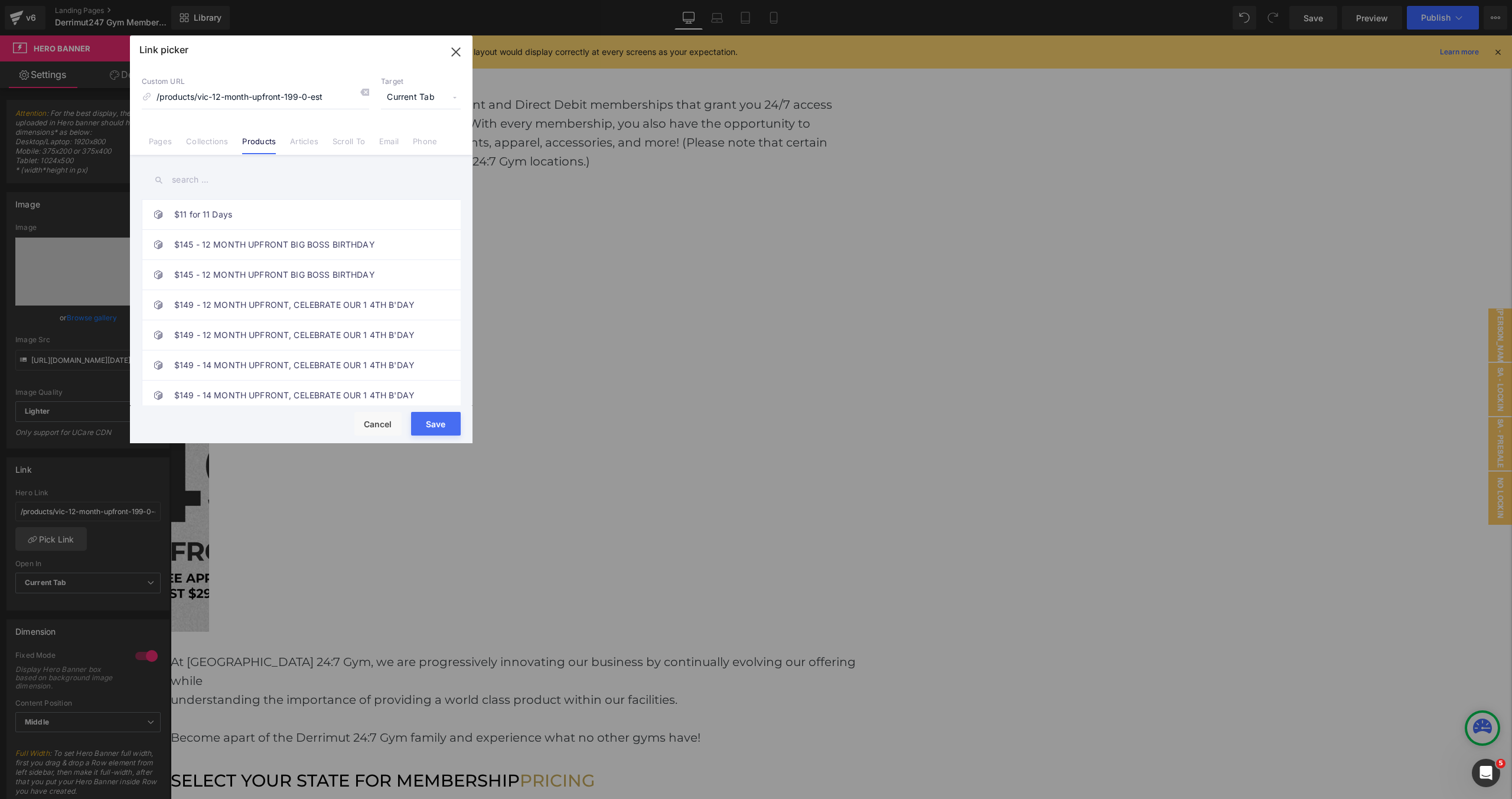
click at [248, 172] on div "Link picker Back to Library Insert Custom URL /products/vic-12-month-upfront-19…" at bounding box center [301, 239] width 343 height 408
click at [248, 173] on input "text" at bounding box center [301, 180] width 319 height 27
paste input "12 MONTH UPFRONT ($249 + $49 EST FEE)"
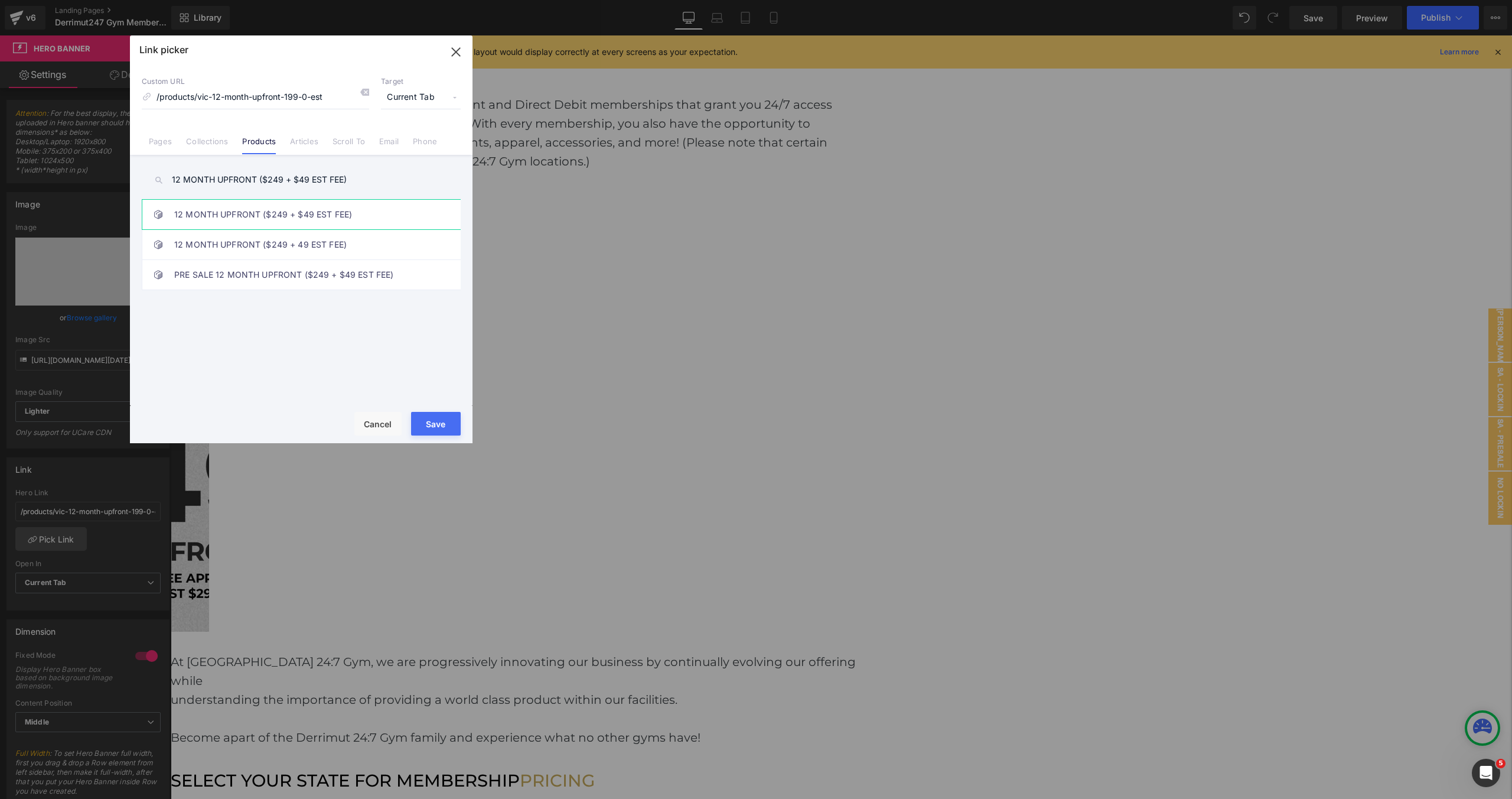
type input "12 MONTH UPFRONT ($249 + $49 EST FEE)"
click at [314, 216] on link "12 MONTH UPFRONT ($249 + $49 EST FEE)" at bounding box center [303, 214] width 260 height 30
type input "/products/vic-12-month-upfront-249-49-est-fee"
click at [446, 432] on button "Save" at bounding box center [436, 424] width 49 height 24
type input "/products/vic-12-month-upfront-249-49-est-fee"
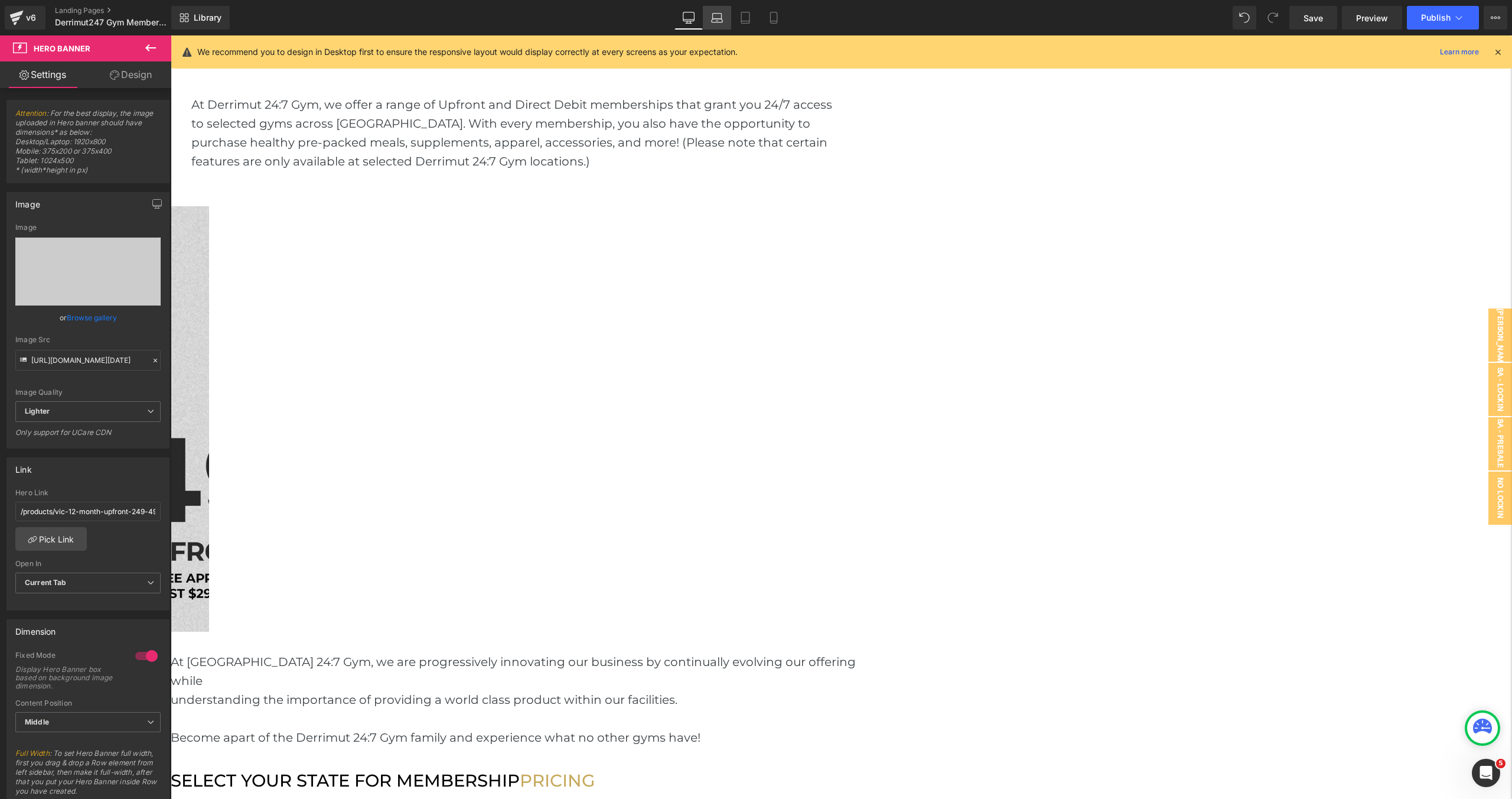
click at [717, 17] on icon at bounding box center [717, 18] width 12 height 12
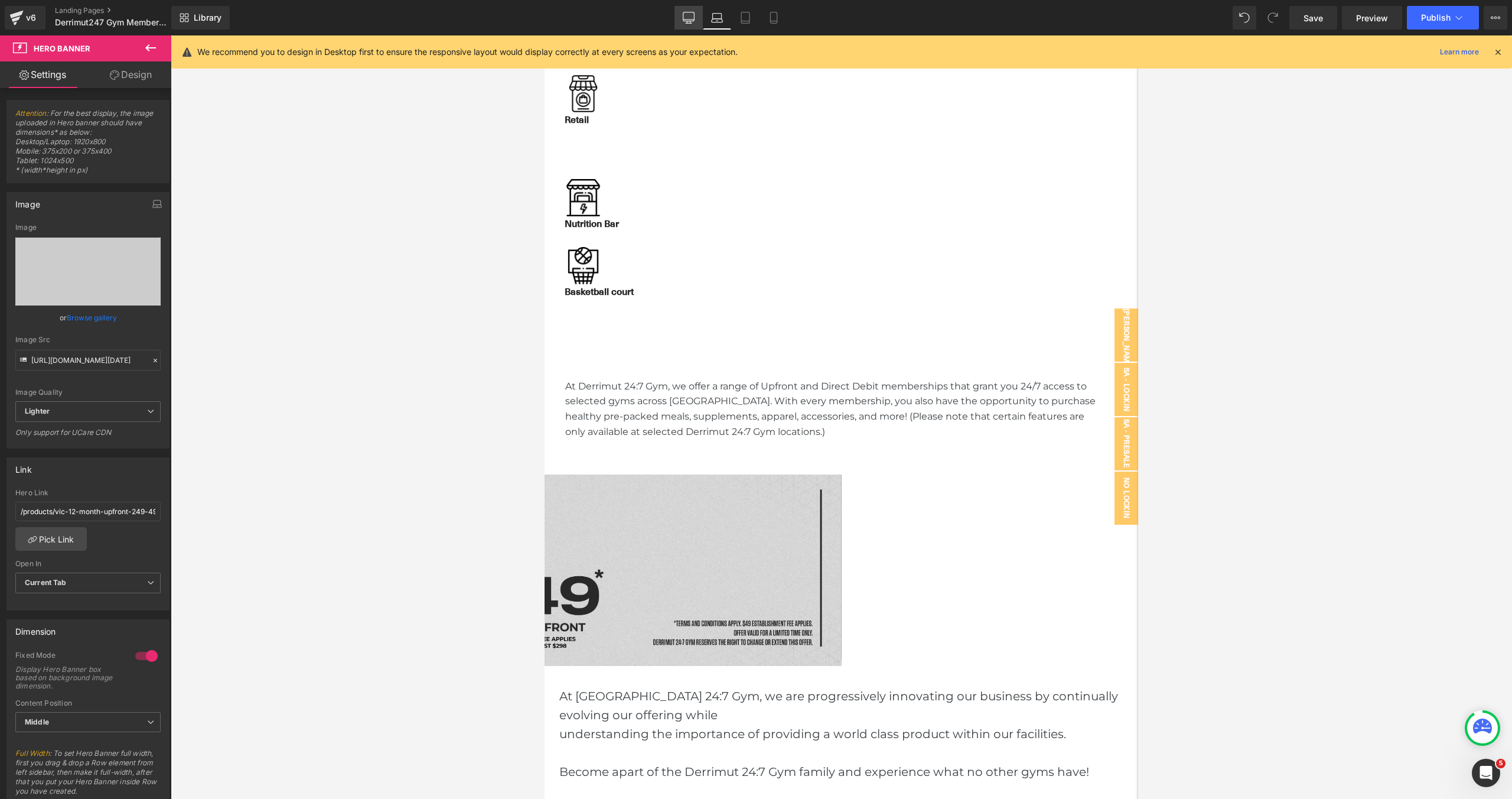
click at [696, 20] on link "Desktop" at bounding box center [688, 18] width 29 height 24
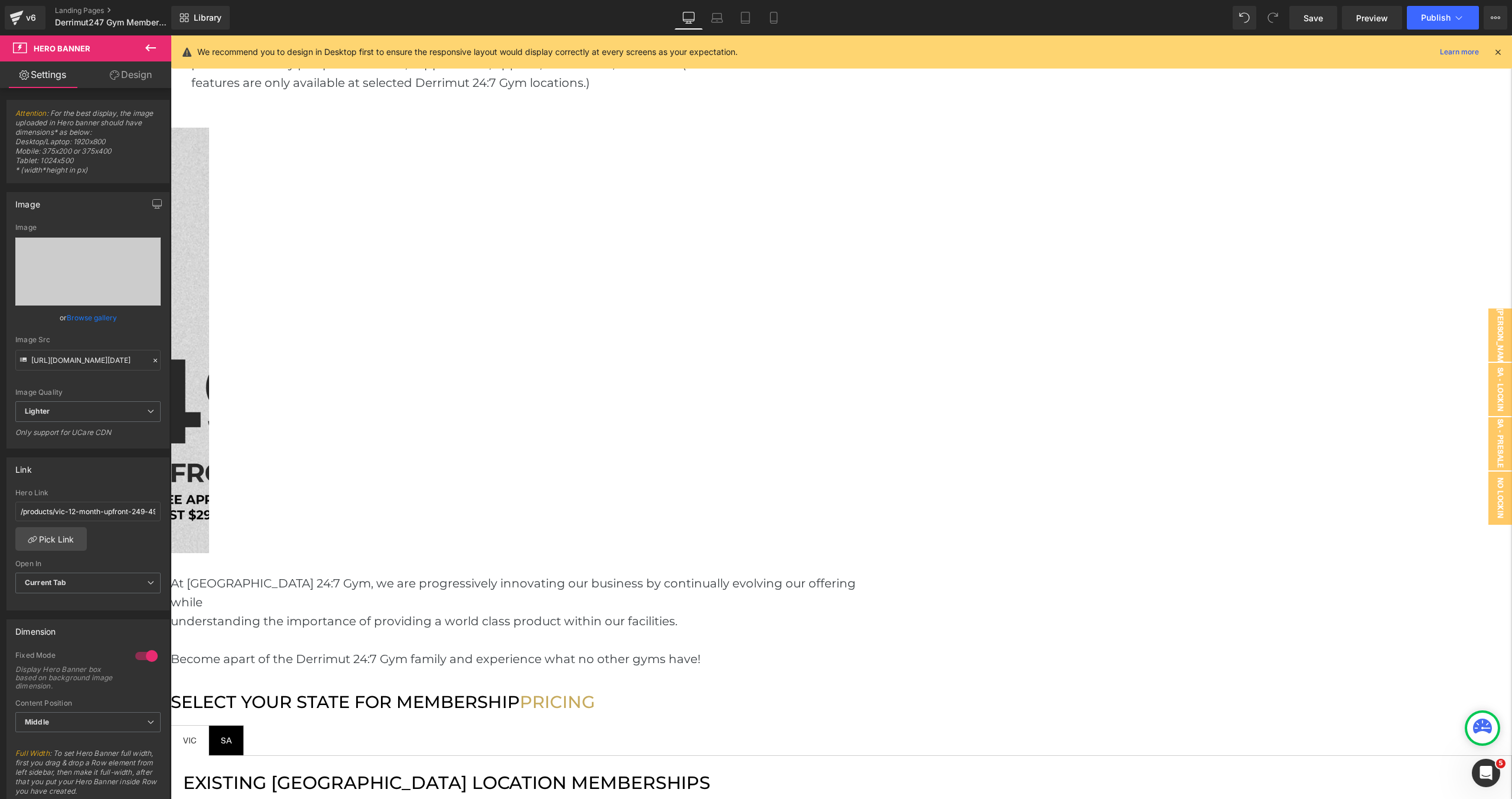
scroll to position [1327, 0]
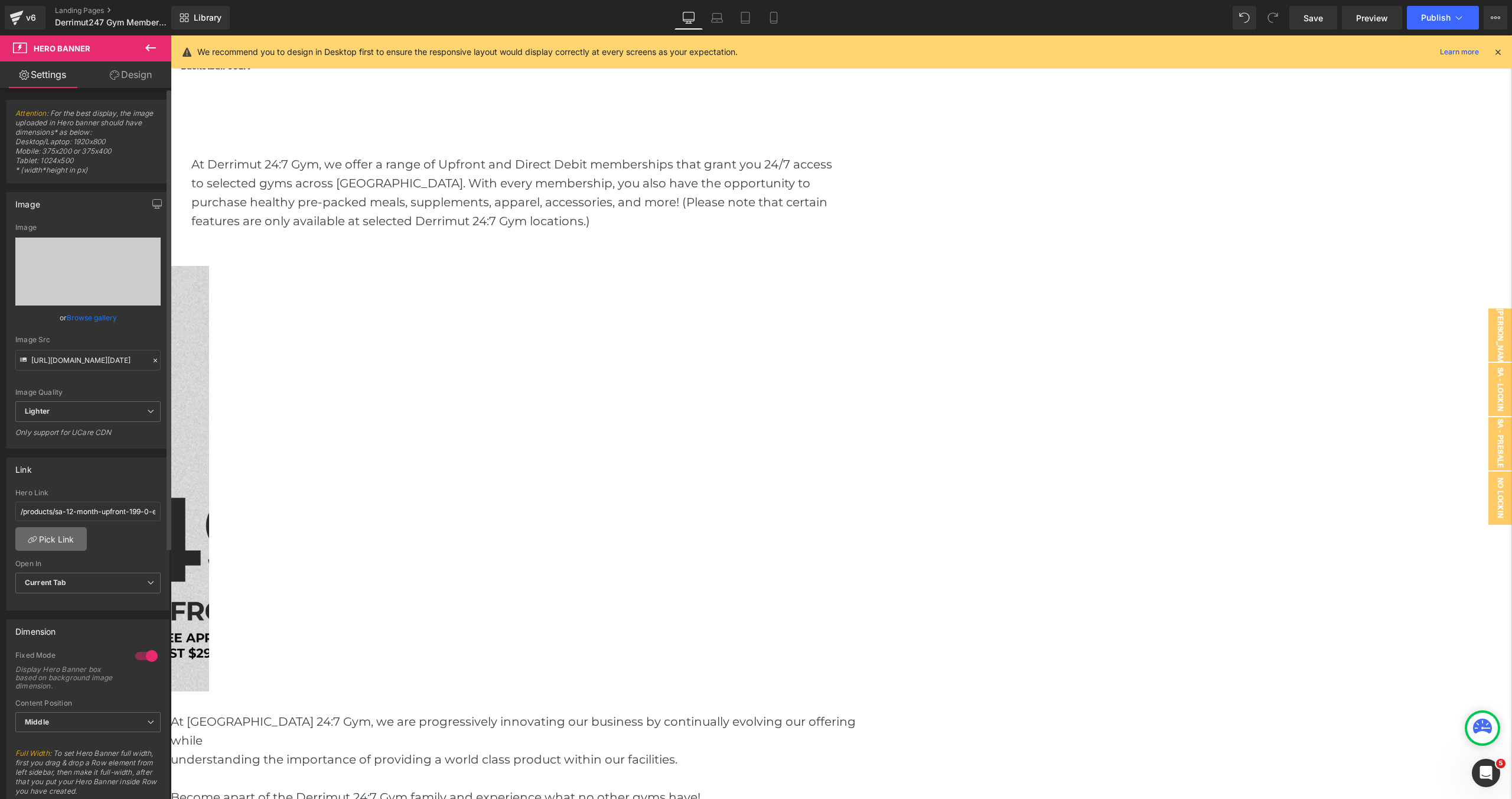
click at [67, 541] on link "Pick Link" at bounding box center [51, 538] width 71 height 24
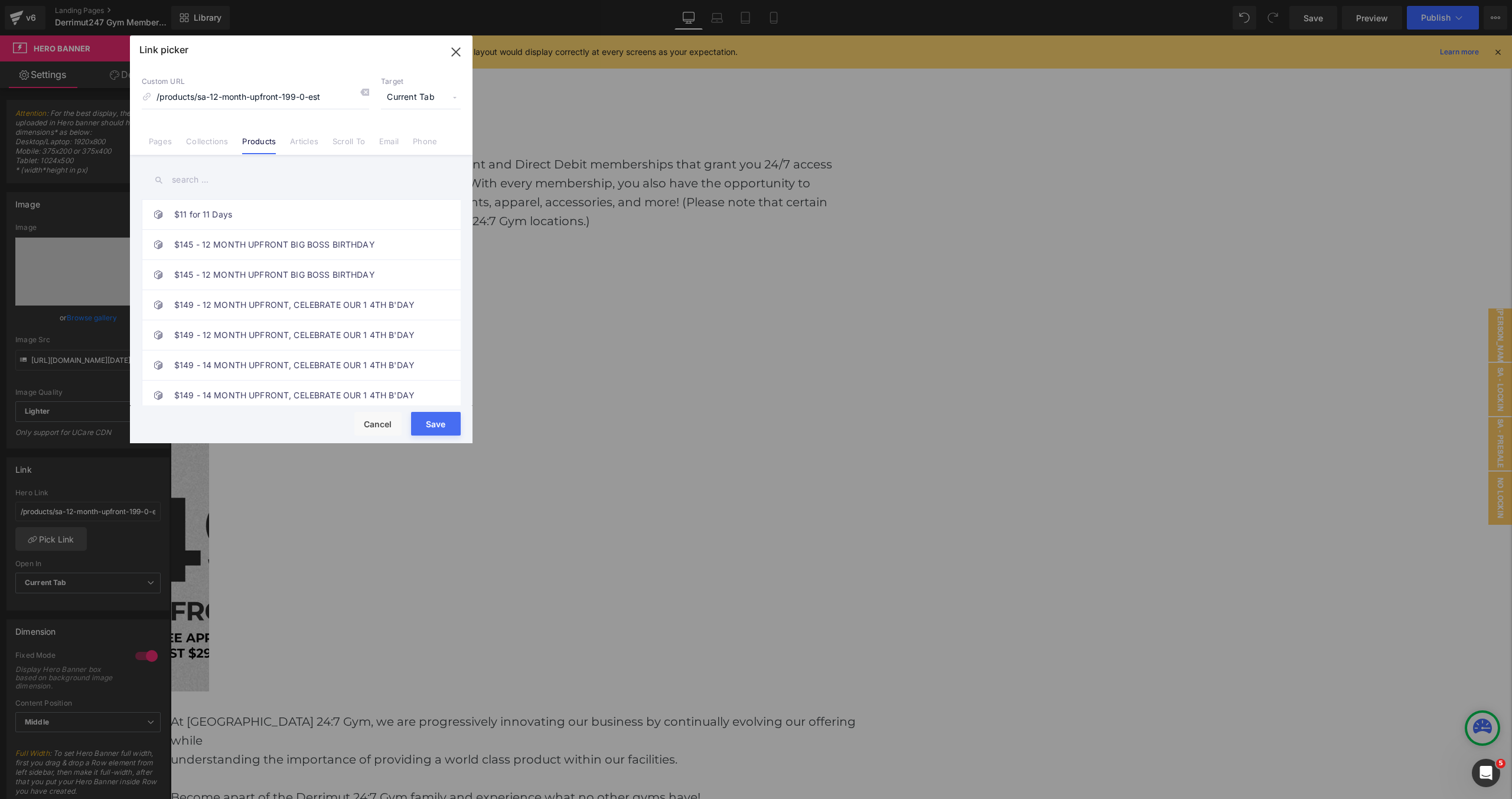
click at [224, 185] on input "text" at bounding box center [301, 180] width 319 height 27
paste input "12 MONTH UPFRONT ($249 + $49 EST FEE)"
type input "12 MONTH UPFRONT ($249 + $49 EST FEE)"
click at [303, 250] on link "12 MONTH UPFRONT ($249 + 49 EST FEE)" at bounding box center [303, 245] width 260 height 30
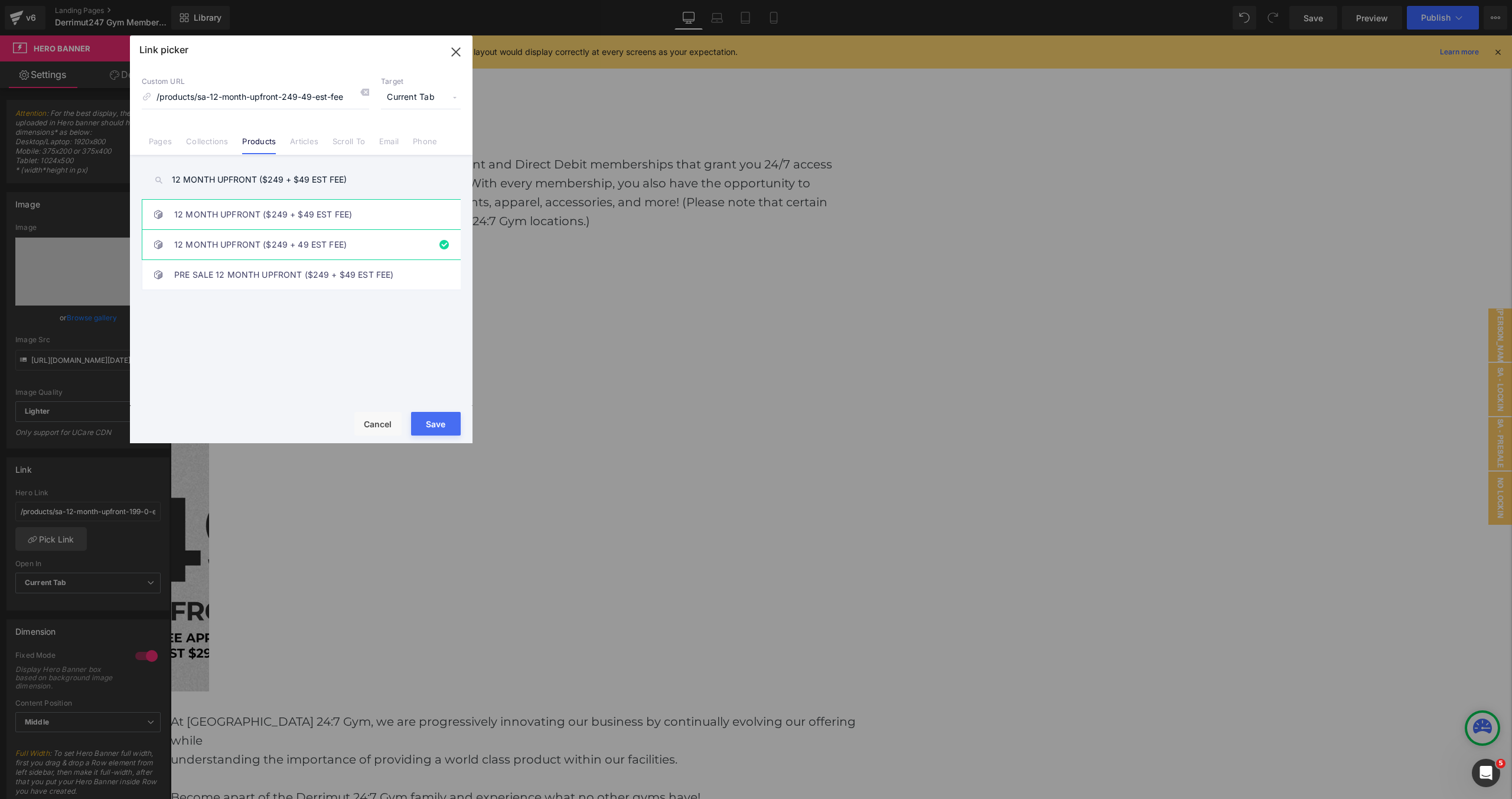
click at [308, 205] on link "12 MONTH UPFRONT ($249 + $49 EST FEE)" at bounding box center [303, 214] width 260 height 30
click at [315, 237] on link "12 MONTH UPFRONT ($249 + 49 EST FEE)" at bounding box center [303, 245] width 260 height 30
click at [393, 214] on link "12 MONTH UPFRONT ($249 + $49 EST FEE)" at bounding box center [303, 214] width 260 height 30
click at [398, 242] on link "12 MONTH UPFRONT ($249 + 49 EST FEE)" at bounding box center [303, 245] width 260 height 30
type input "/products/sa-12-month-upfront-249-49-est-fee"
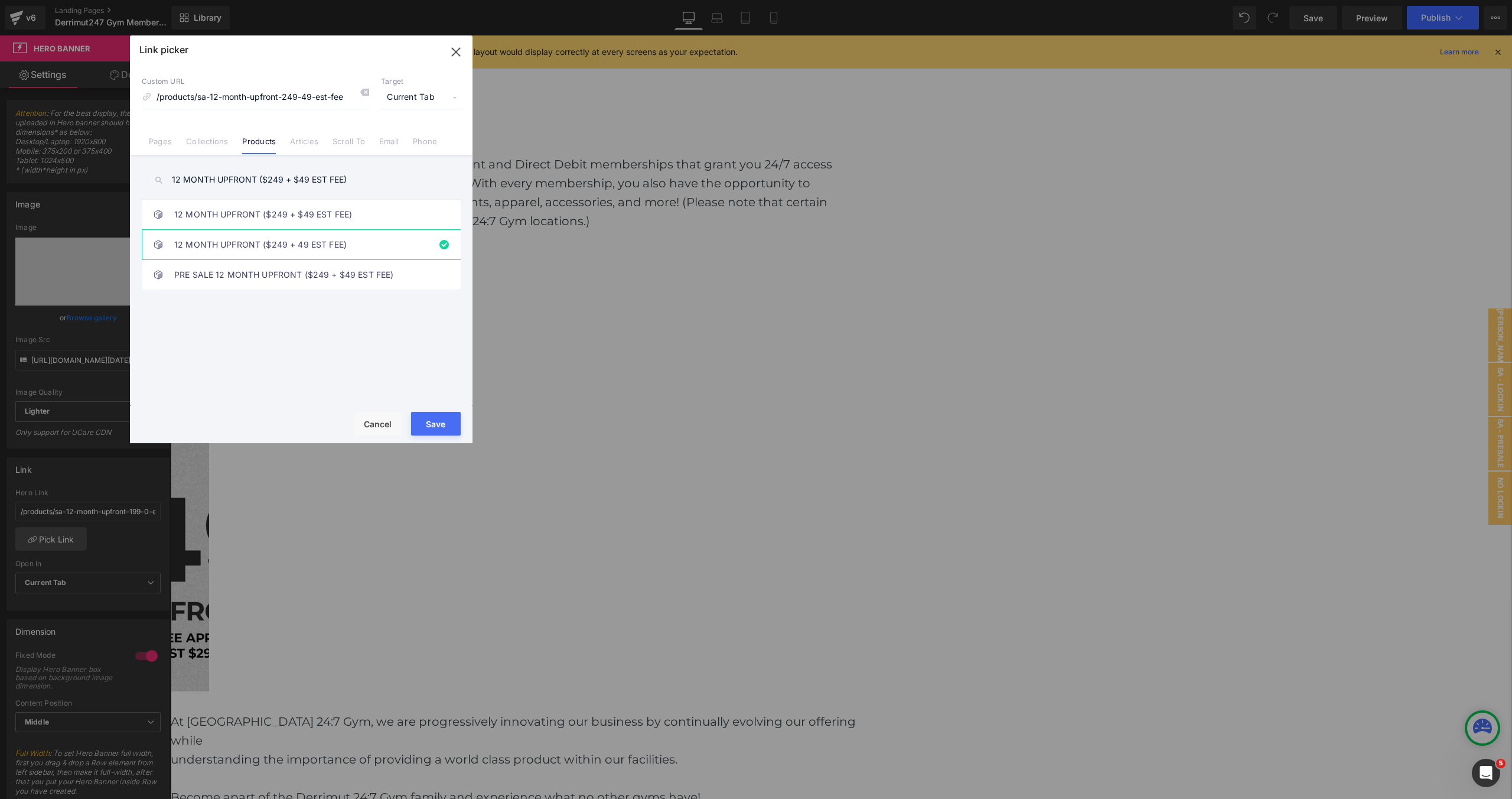
click at [440, 424] on button "Save" at bounding box center [436, 424] width 49 height 24
type input "/products/sa-12-month-upfront-249-49-est-fee"
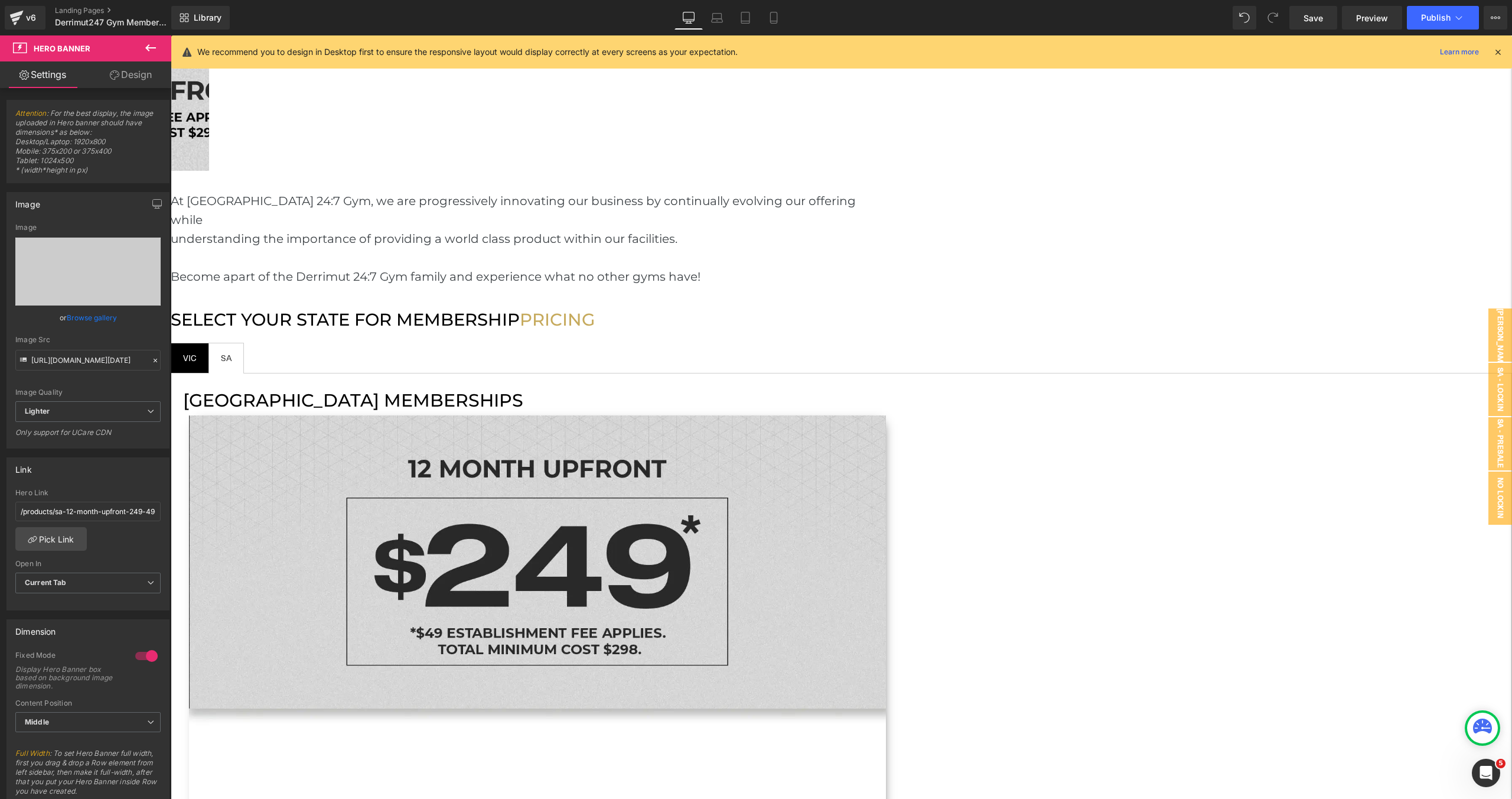
scroll to position [1915, 0]
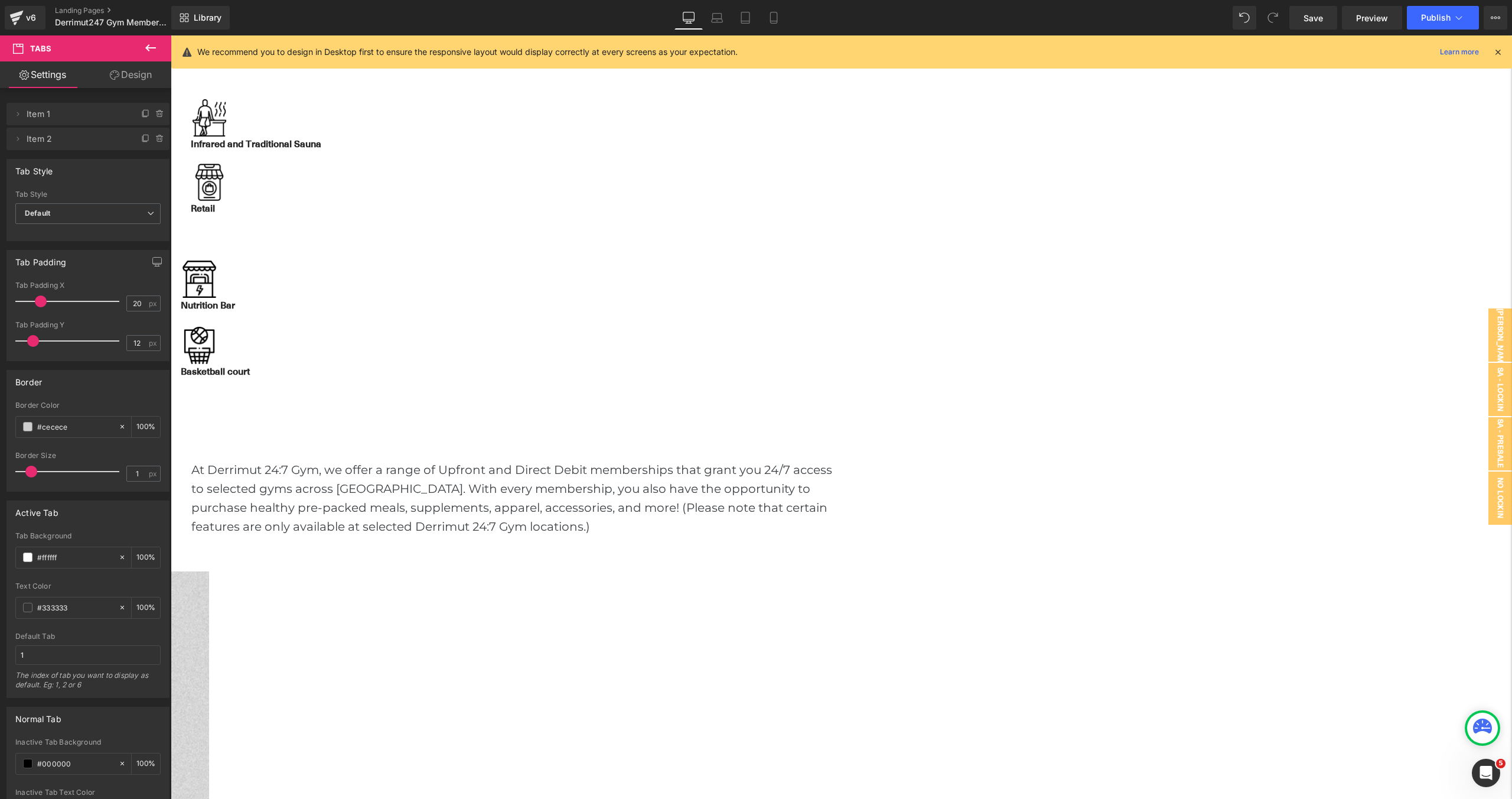
scroll to position [990, 0]
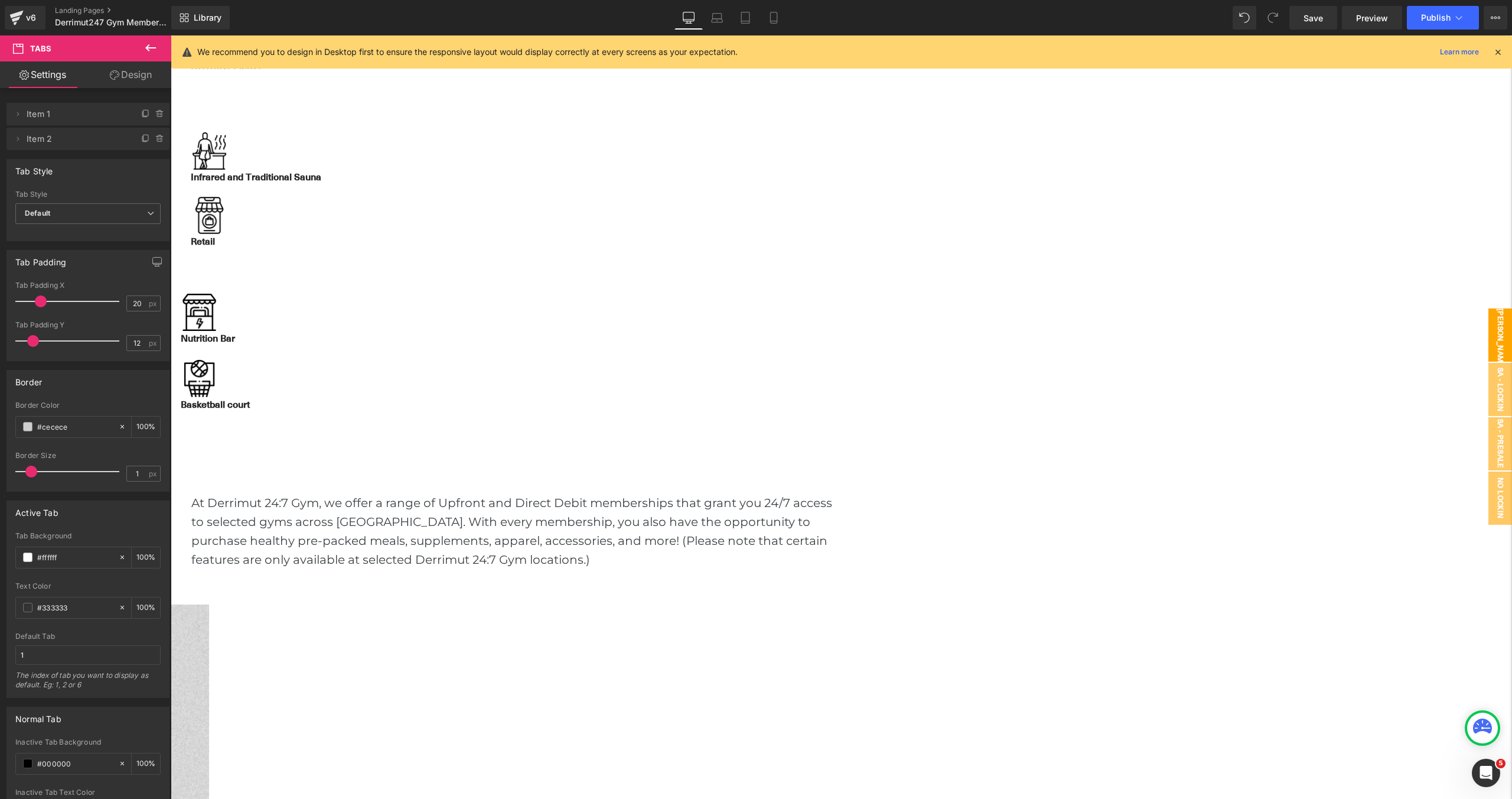
click at [1500, 343] on span "[PERSON_NAME] DD - POPUP" at bounding box center [1488, 335] width 47 height 53
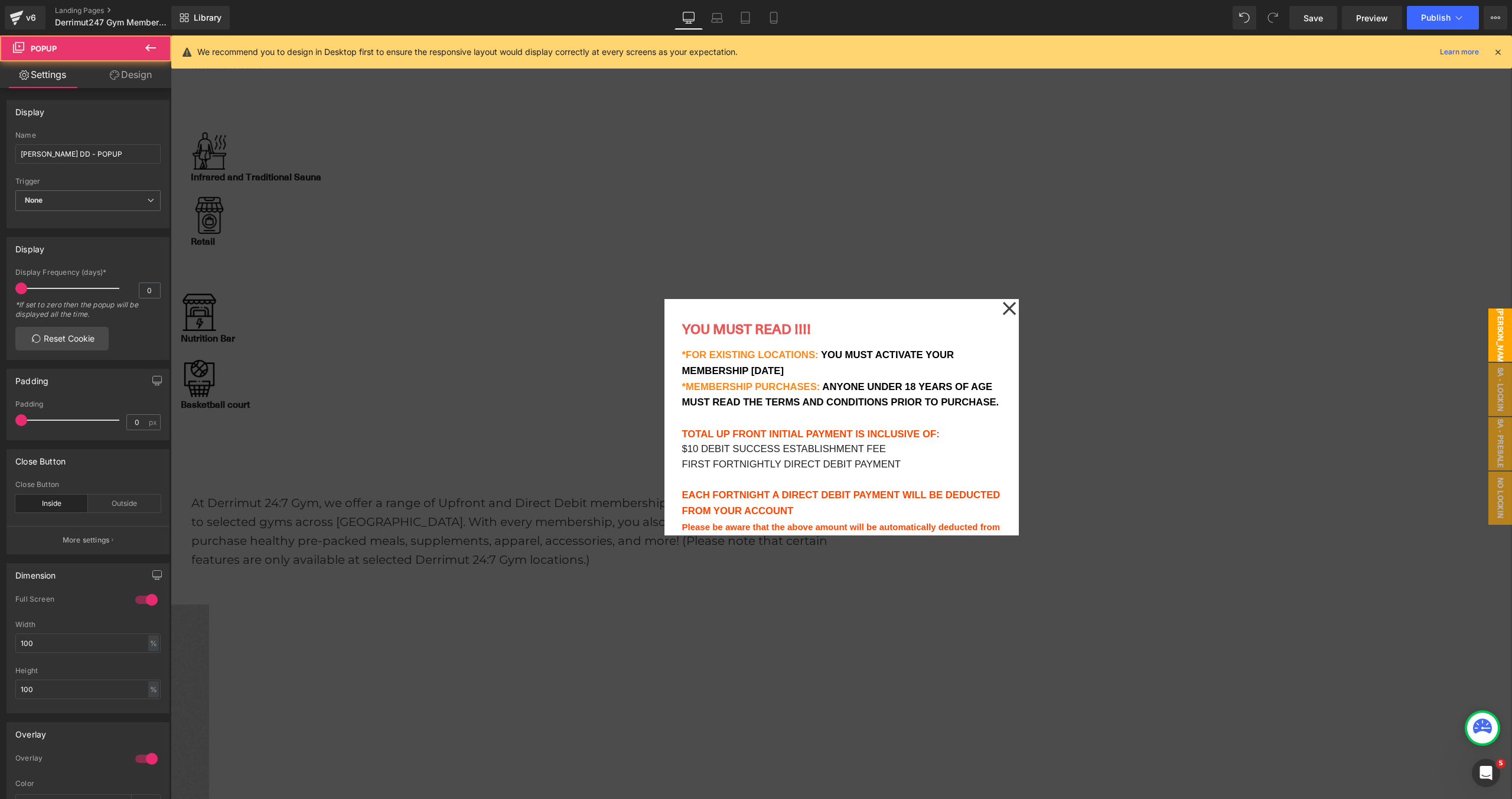
scroll to position [171, 0]
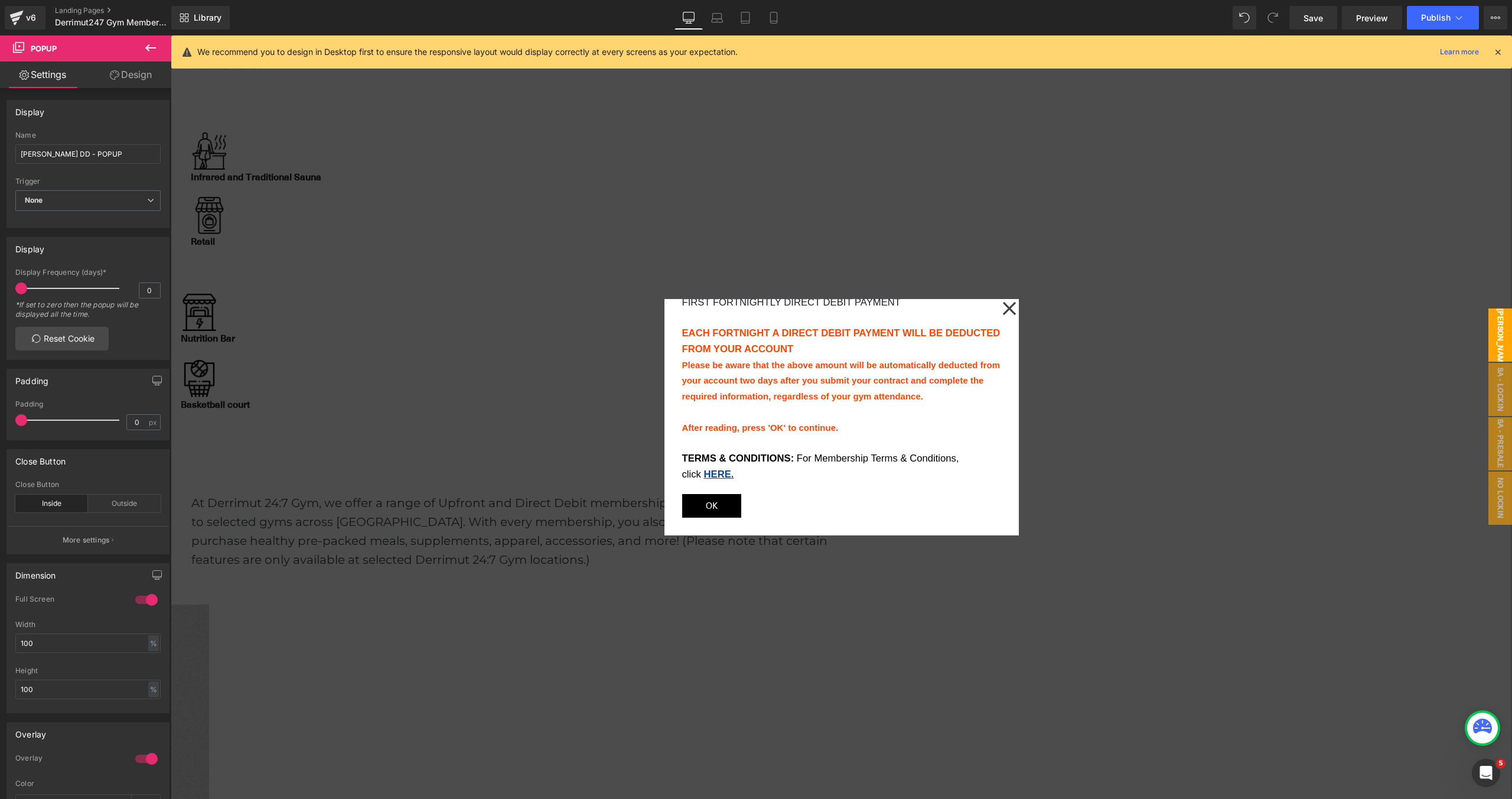
click at [171, 36] on span "Button" at bounding box center [171, 36] width 0 height 0
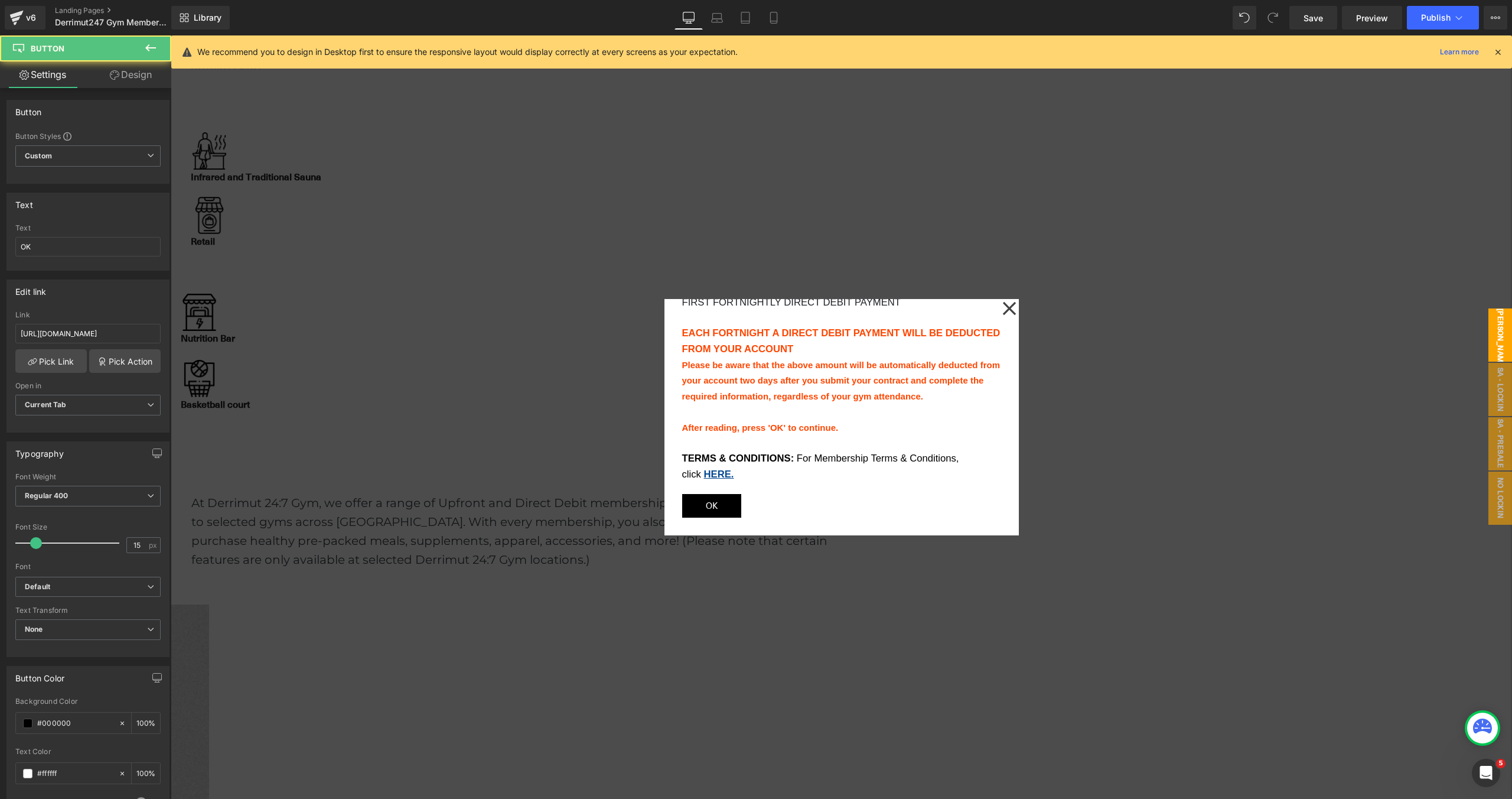
click at [718, 501] on span "OK" at bounding box center [712, 506] width 12 height 16
click at [81, 330] on input "https://oc.debitsuccess.com/DirectEntry/DirectDebitRequest/Form?brandtemplateid…" at bounding box center [88, 334] width 145 height 20
type input "https://oc.debitsuccess.com/DirectEntry/DirectDebitRequest/Form?brandtemplateid…"
click at [1004, 309] on icon at bounding box center [1009, 308] width 14 height 59
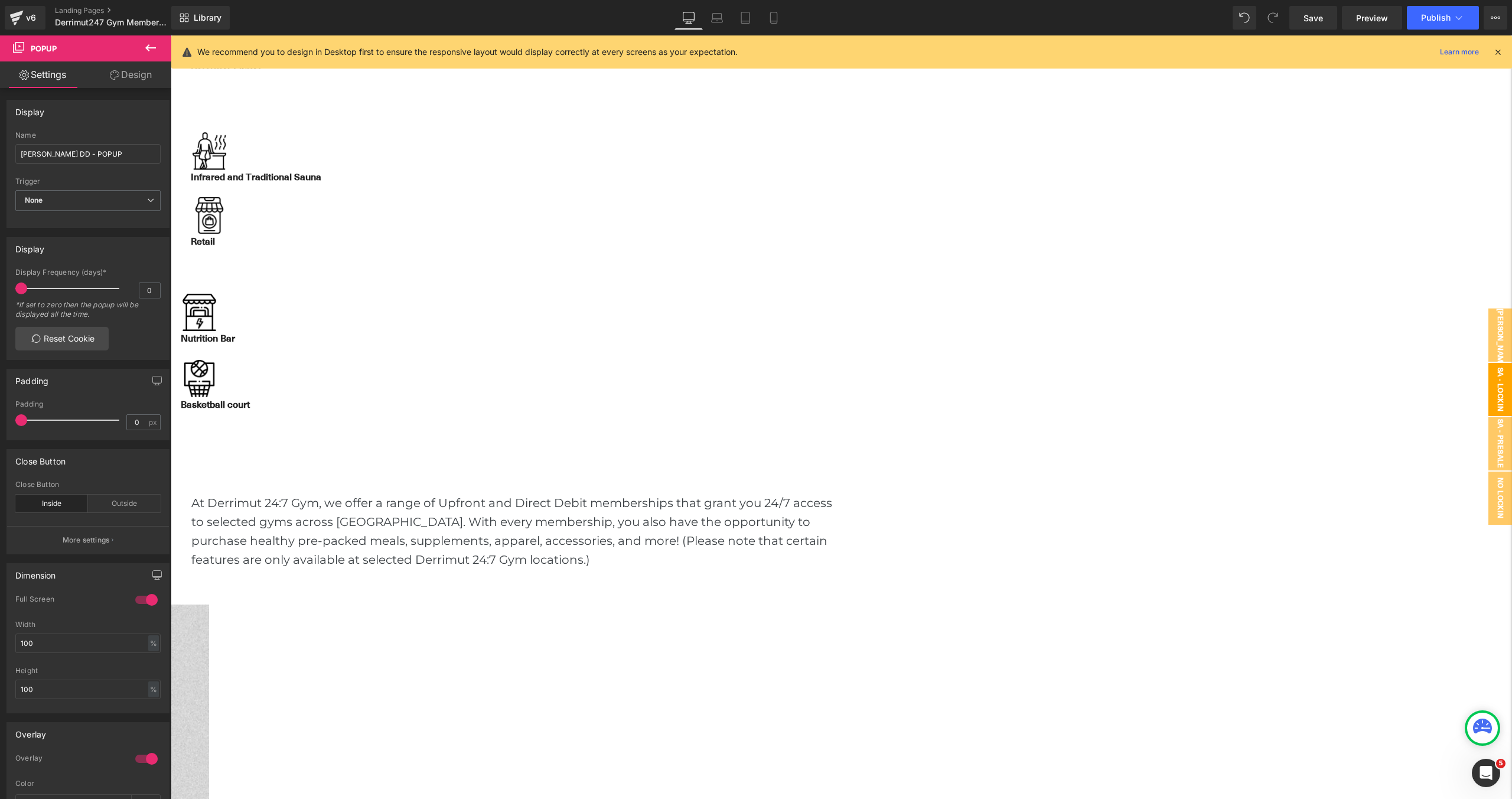
click at [1497, 388] on span "SA - Lockin DD - POPUP" at bounding box center [1488, 389] width 47 height 53
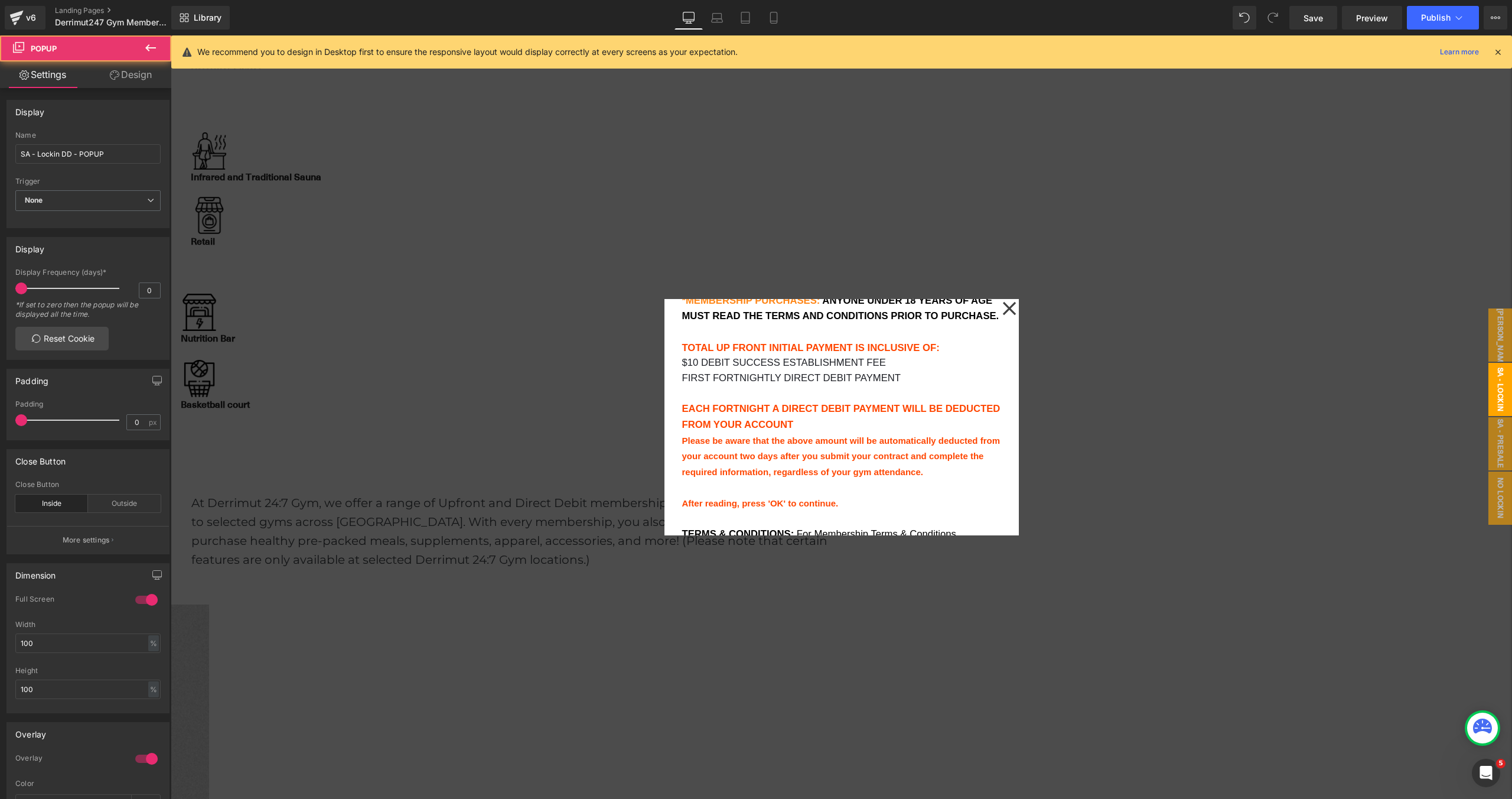
scroll to position [171, 0]
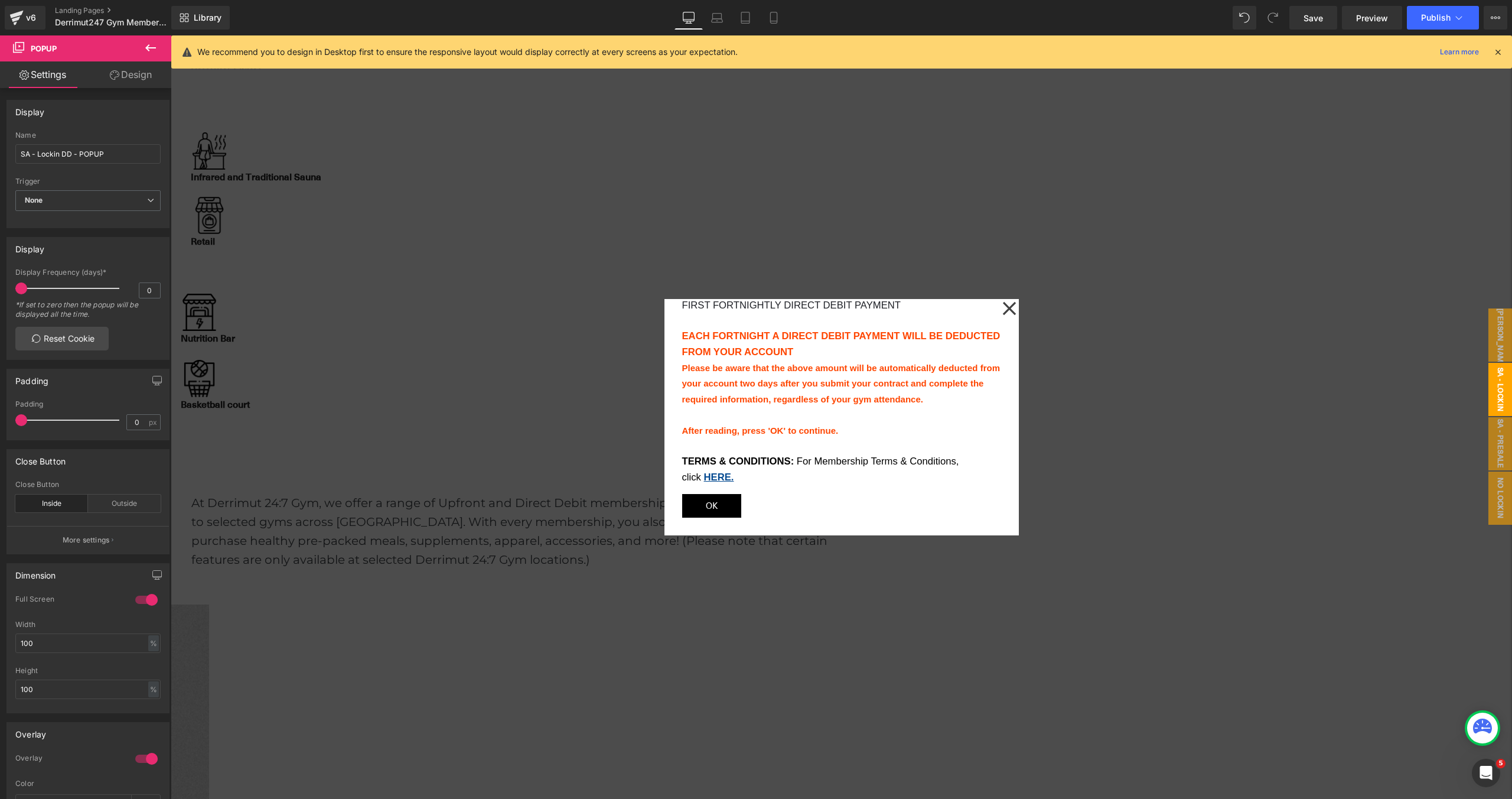
click at [171, 36] on span "Button" at bounding box center [171, 36] width 0 height 0
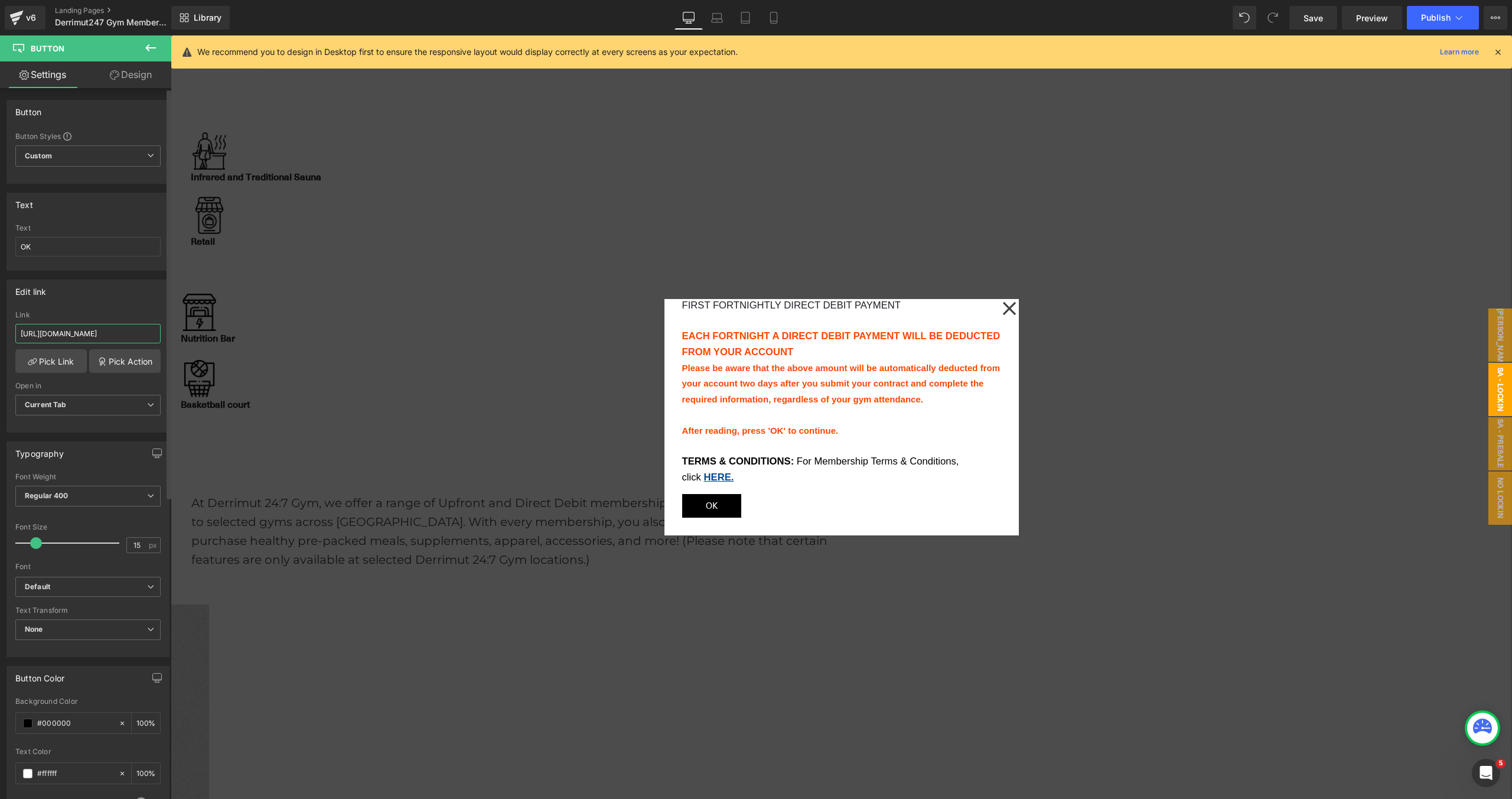
click at [117, 333] on input "https://oc.debitsuccess.com/DirectEntry/DirectDebitRequest/Form?brandtemplateid…" at bounding box center [88, 334] width 145 height 20
paste input "d94be5f-7f6c-4715-bae5-b8900bc0cbd"
type input "https://oc.debitsuccess.com/DirectEntry/DirectDebitRequest/Form?brandtemplateid…"
click at [1014, 305] on icon at bounding box center [1009, 308] width 14 height 59
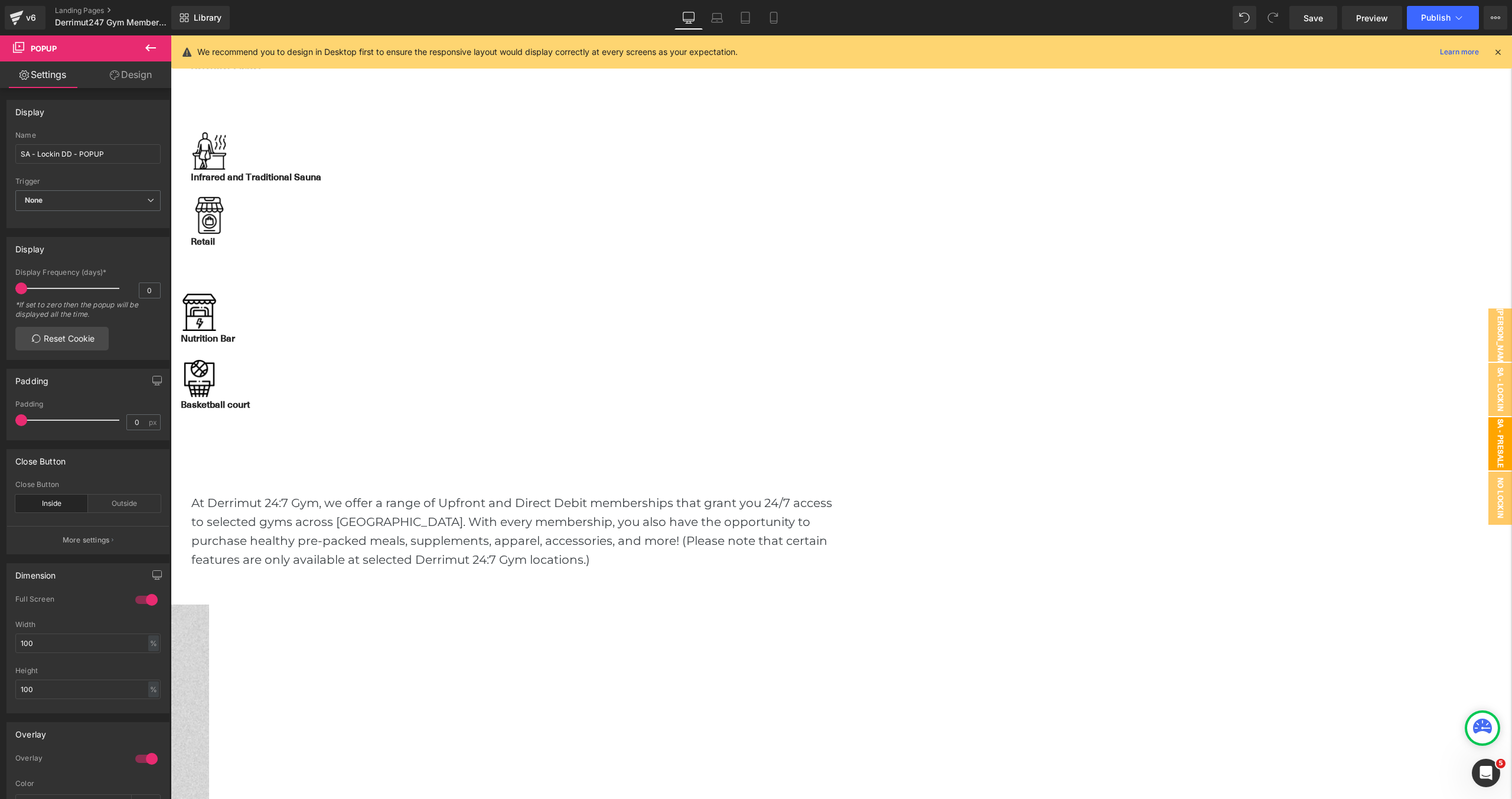
click at [1501, 441] on span "SA - Presale - Lockin DD - POPUP" at bounding box center [1476, 443] width 71 height 53
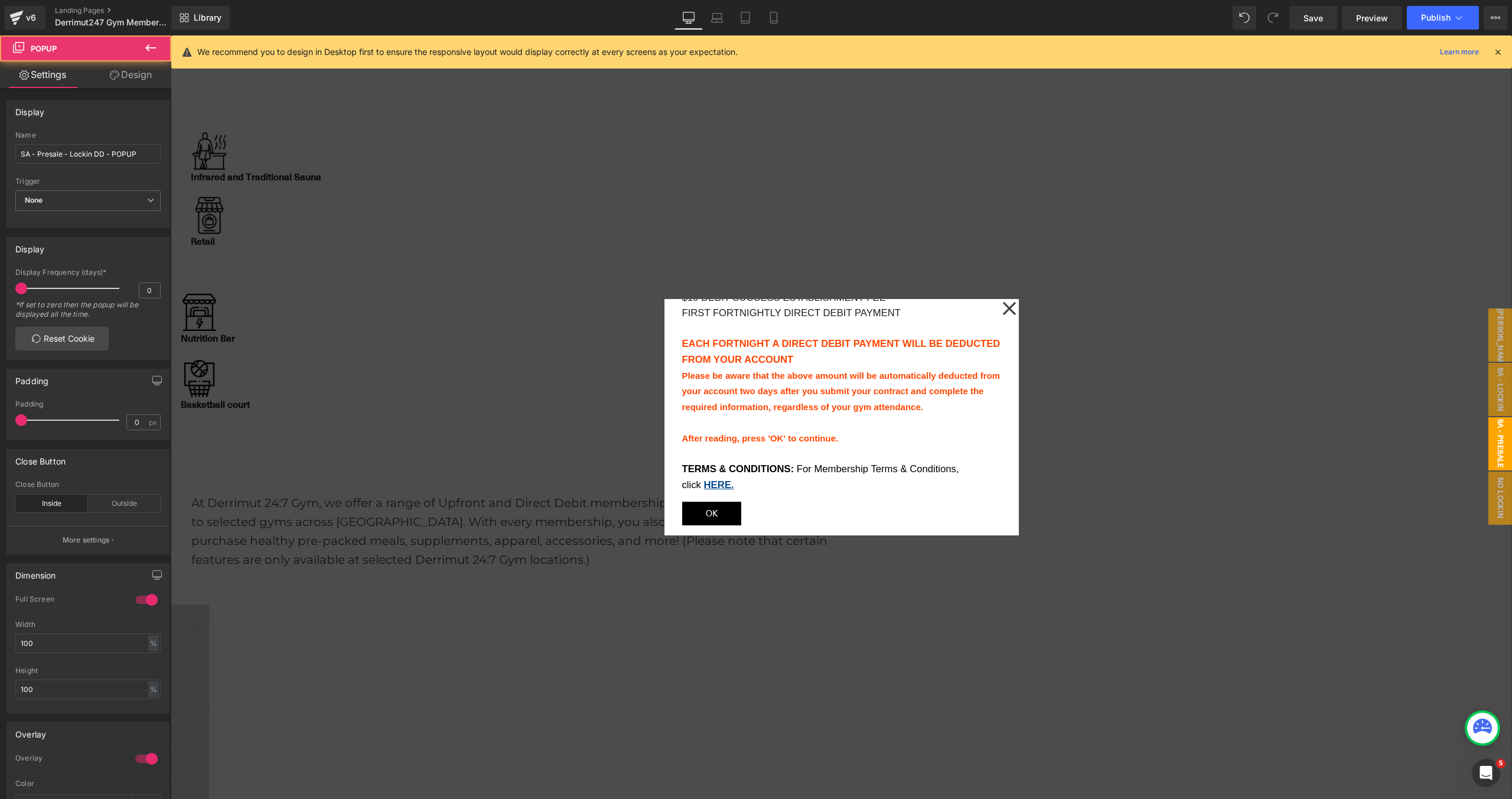
scroll to position [163, 0]
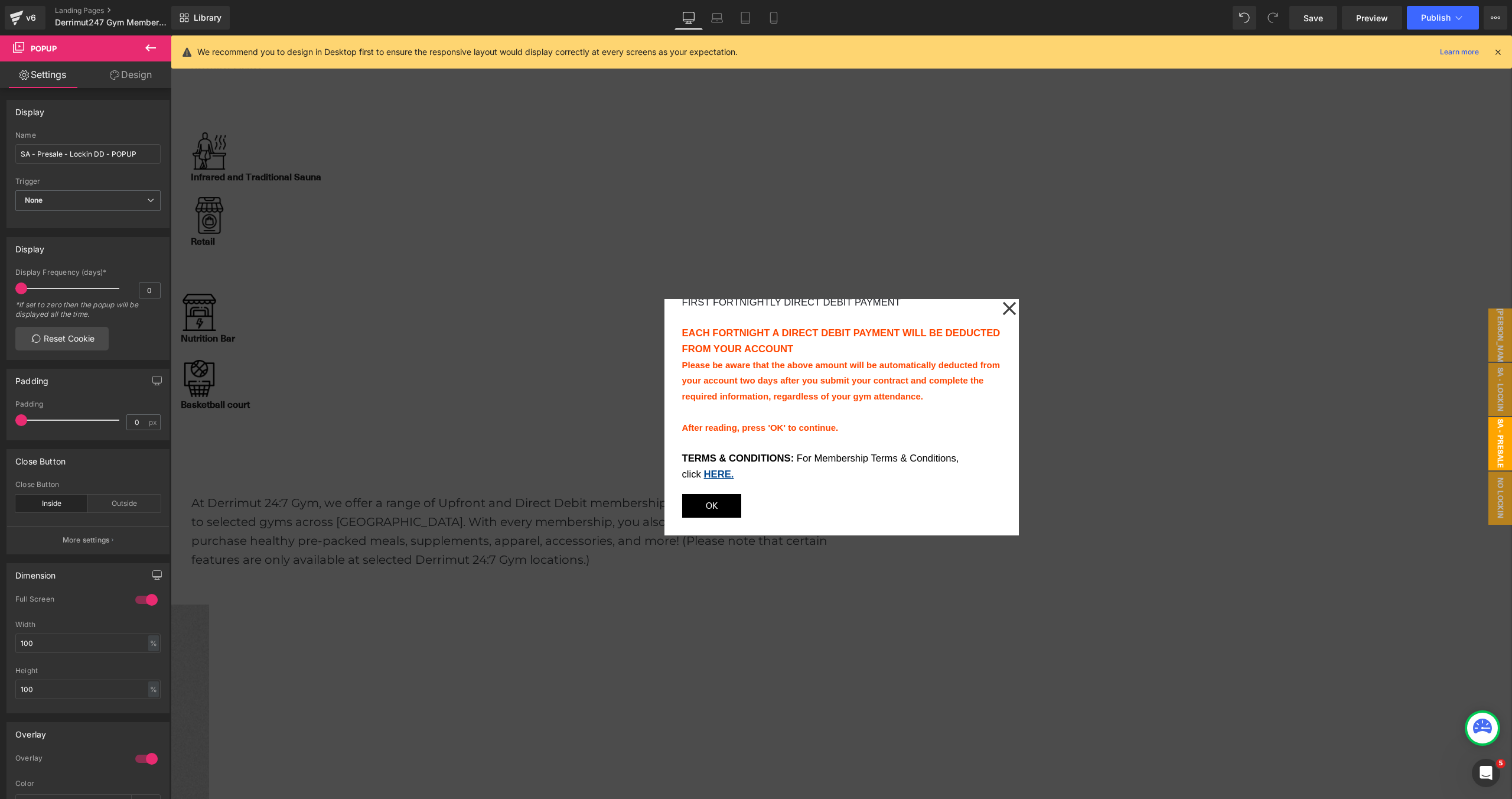
click at [718, 514] on span "OK" at bounding box center [712, 506] width 12 height 16
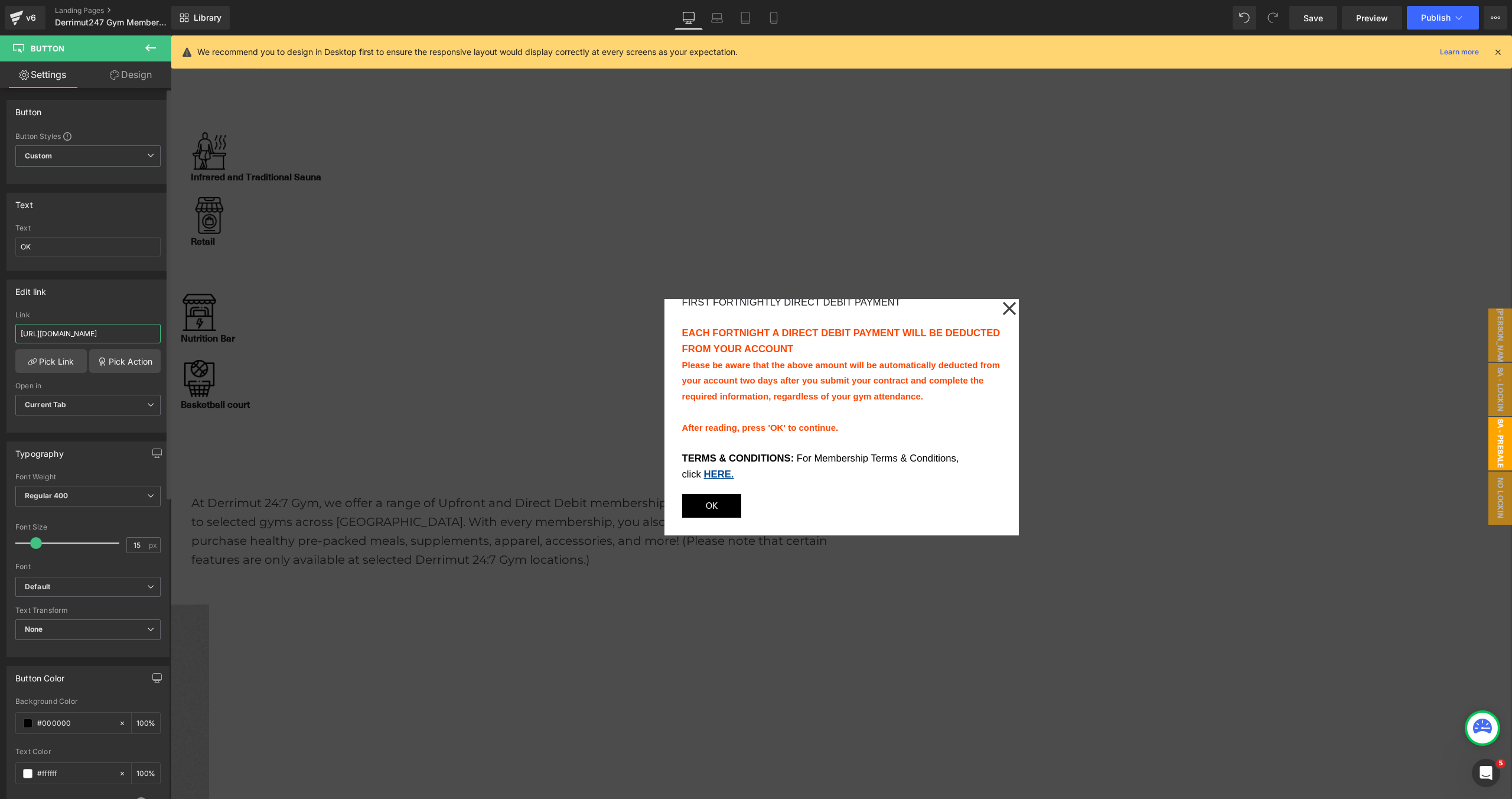
click at [128, 330] on input "https://oc.debitsuccess.com/DirectEntry/DirectDebitRequest/Form?brandtemplateid…" at bounding box center [88, 334] width 145 height 20
paste input "d94be5f-7f6c-4715-bae5-b8900bc0cbd"
type input "https://oc.debitsuccess.com/DirectEntry/DirectDebitRequest/Form?brandtemplateid…"
click at [1005, 311] on icon at bounding box center [1008, 308] width 13 height 13
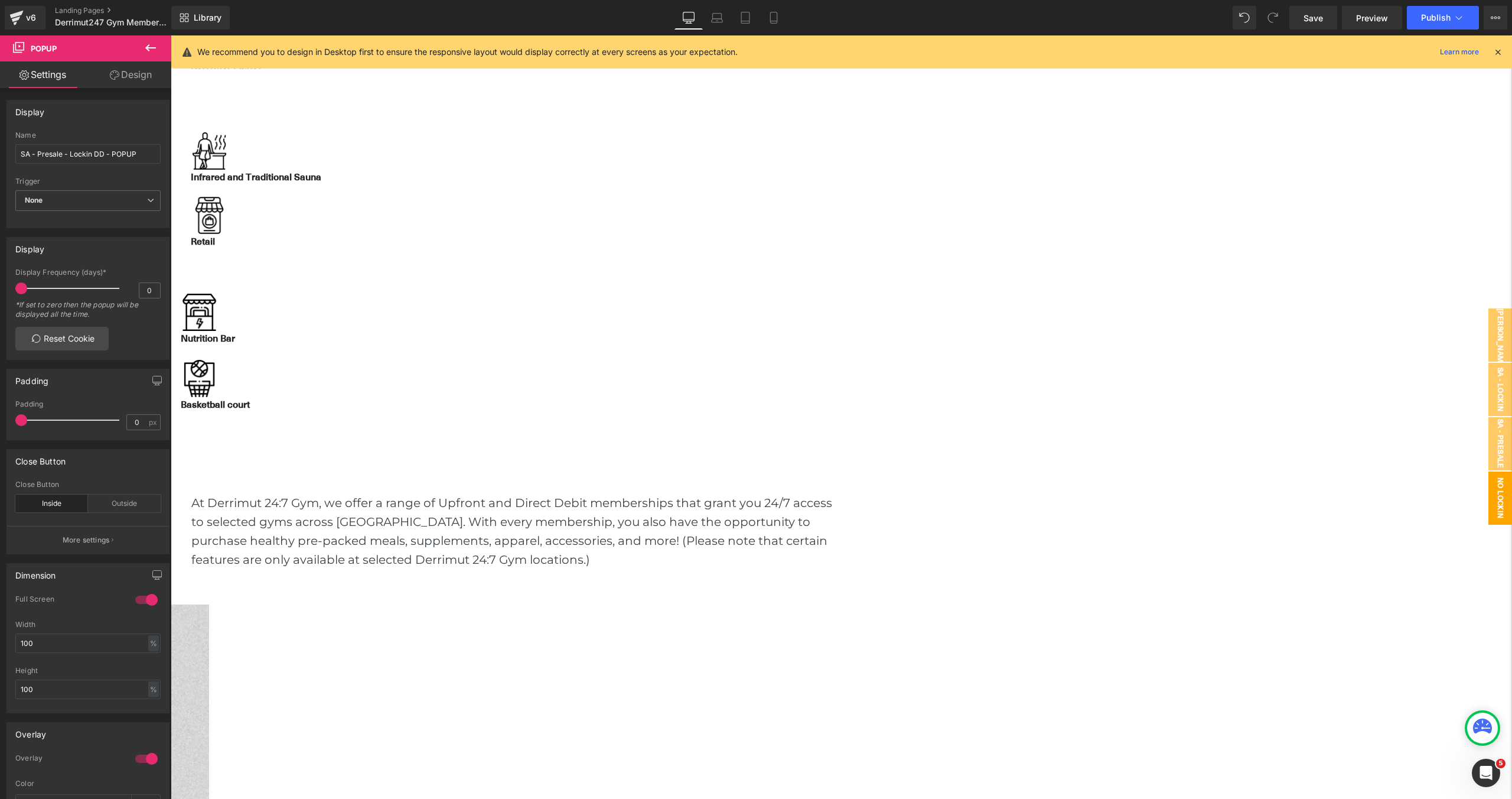
click at [1504, 480] on span "No lockin DD - POPUP" at bounding box center [1488, 498] width 47 height 53
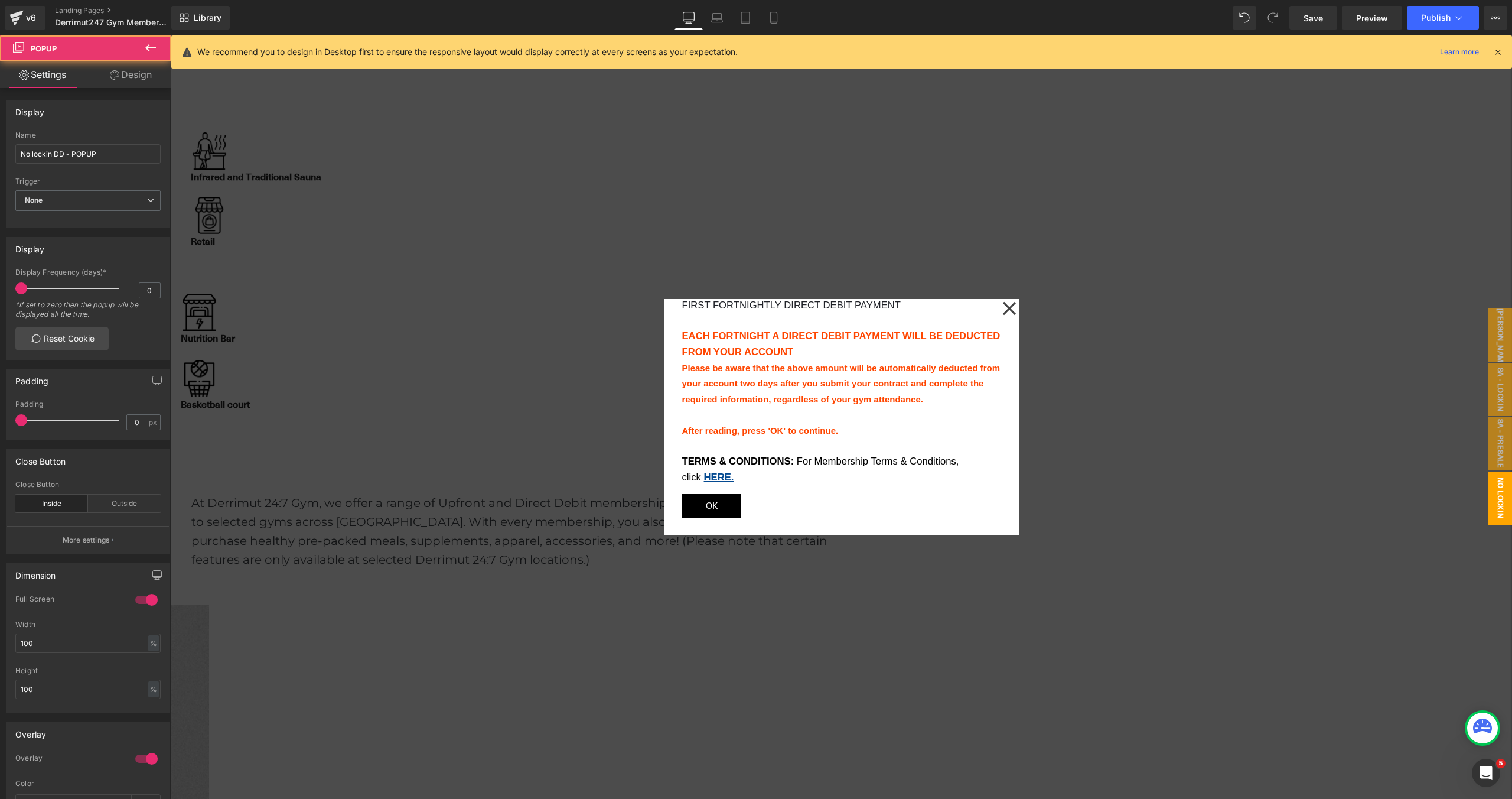
scroll to position [171, 0]
click at [171, 36] on icon at bounding box center [171, 36] width 0 height 0
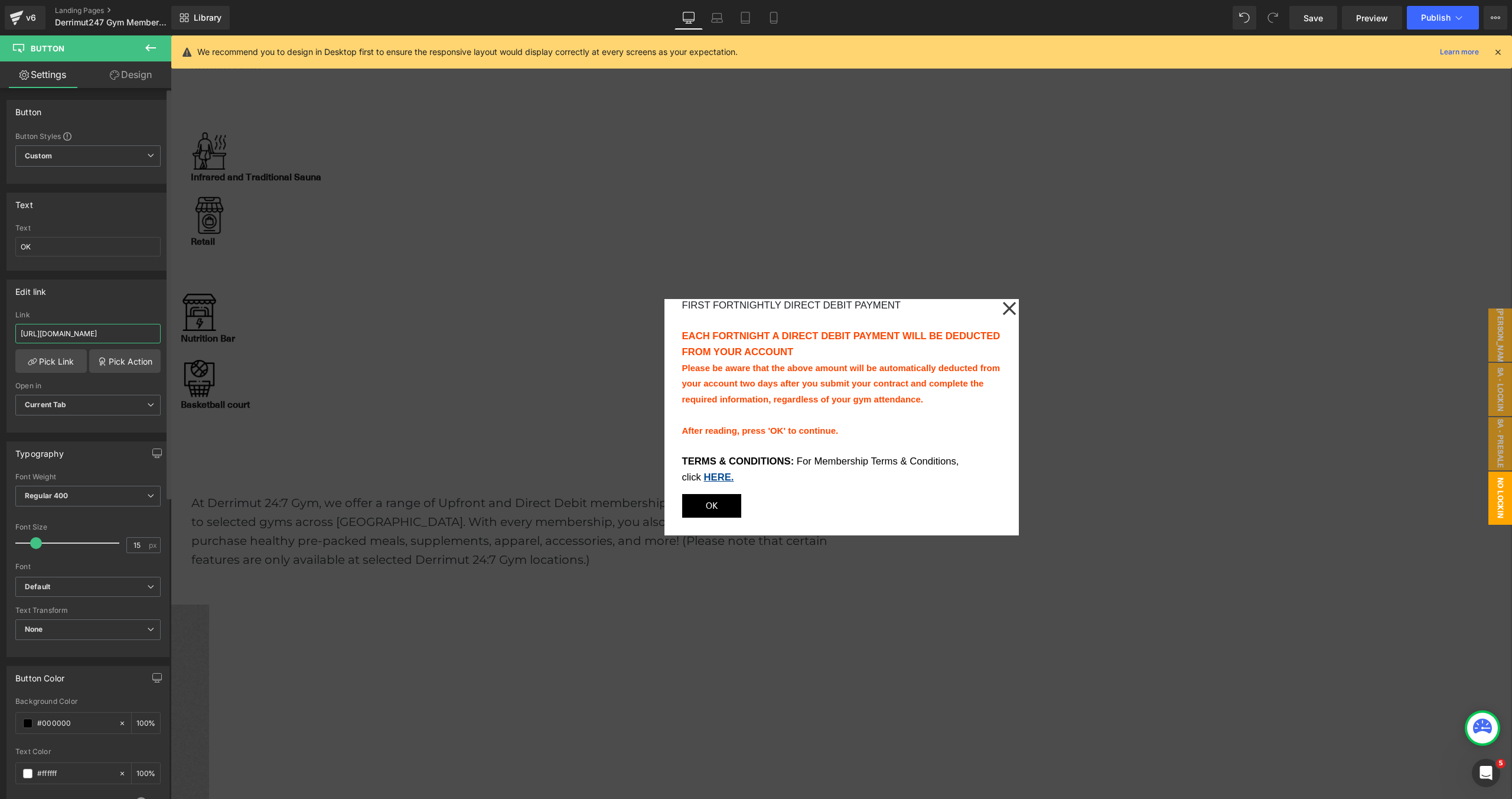
click at [103, 333] on input "https://oc.debitsuccess.com/DirectEntry/DirectDebitRequest/Form?brandtemplateid…" at bounding box center [88, 334] width 145 height 20
paste input "d94be5f-7f6c-4715-bae5-b8900bc0cbd"
type input "https://oc.debitsuccess.com/DirectEntry/DirectDebitRequest/Form?brandtemplateid…"
click at [1005, 303] on icon at bounding box center [1008, 308] width 13 height 13
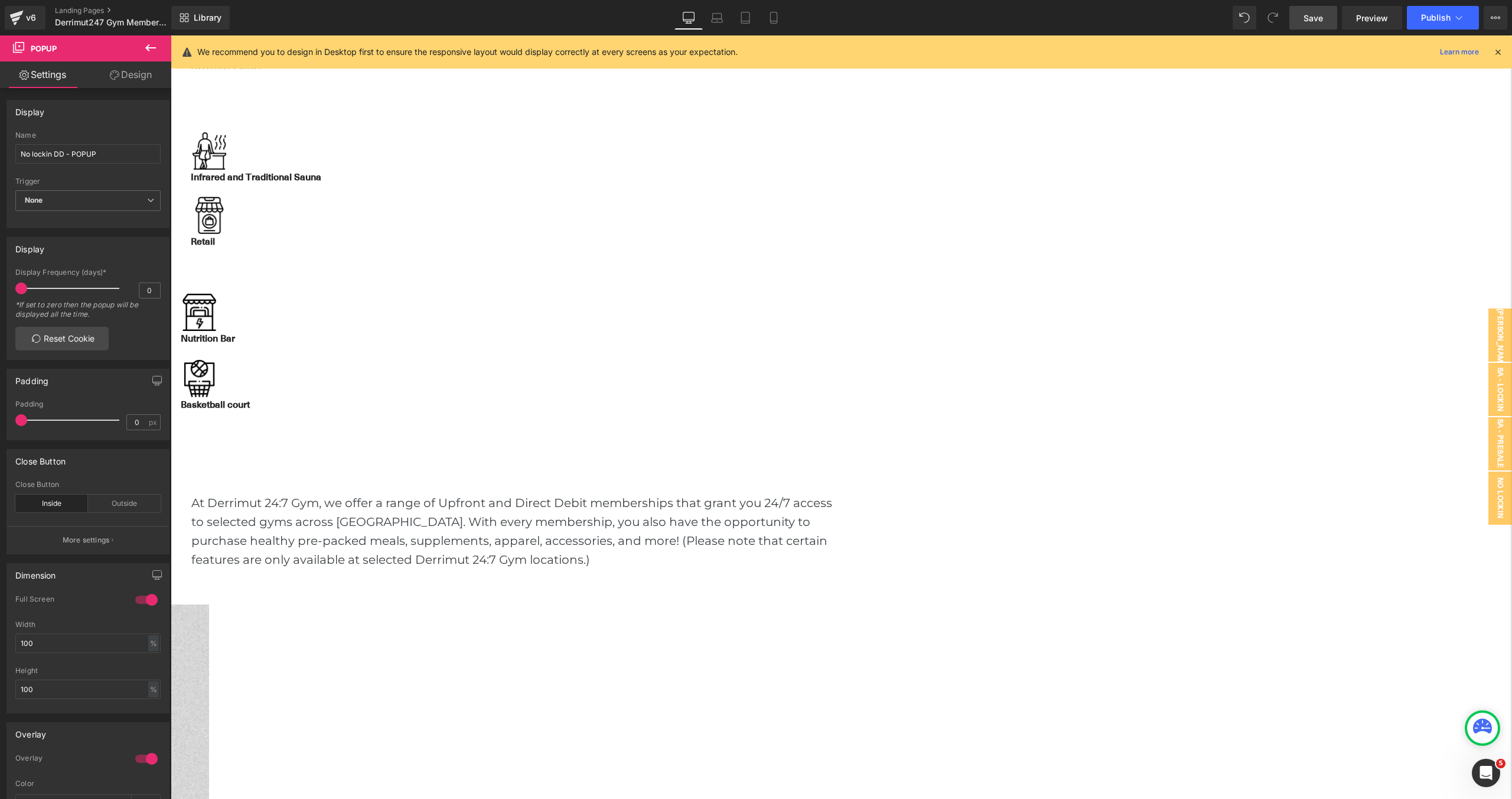
drag, startPoint x: 1319, startPoint y: 22, endPoint x: 1059, endPoint y: 322, distance: 397.0
click at [1319, 22] on span "Save" at bounding box center [1313, 18] width 20 height 13
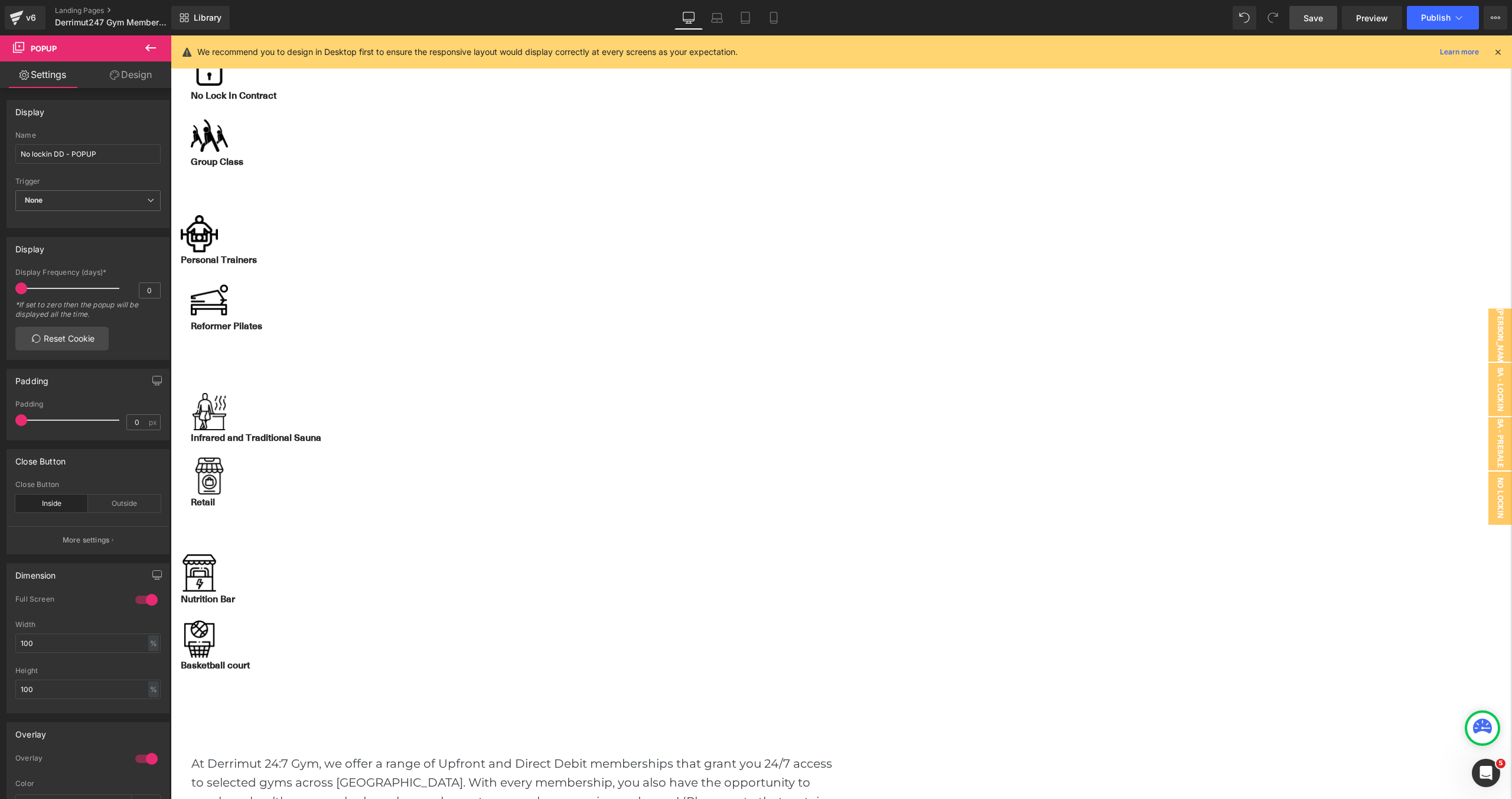
scroll to position [732, 0]
click at [1502, 19] on button "View Live Page View with current Template Save Template to Library Schedule Pub…" at bounding box center [1495, 18] width 24 height 24
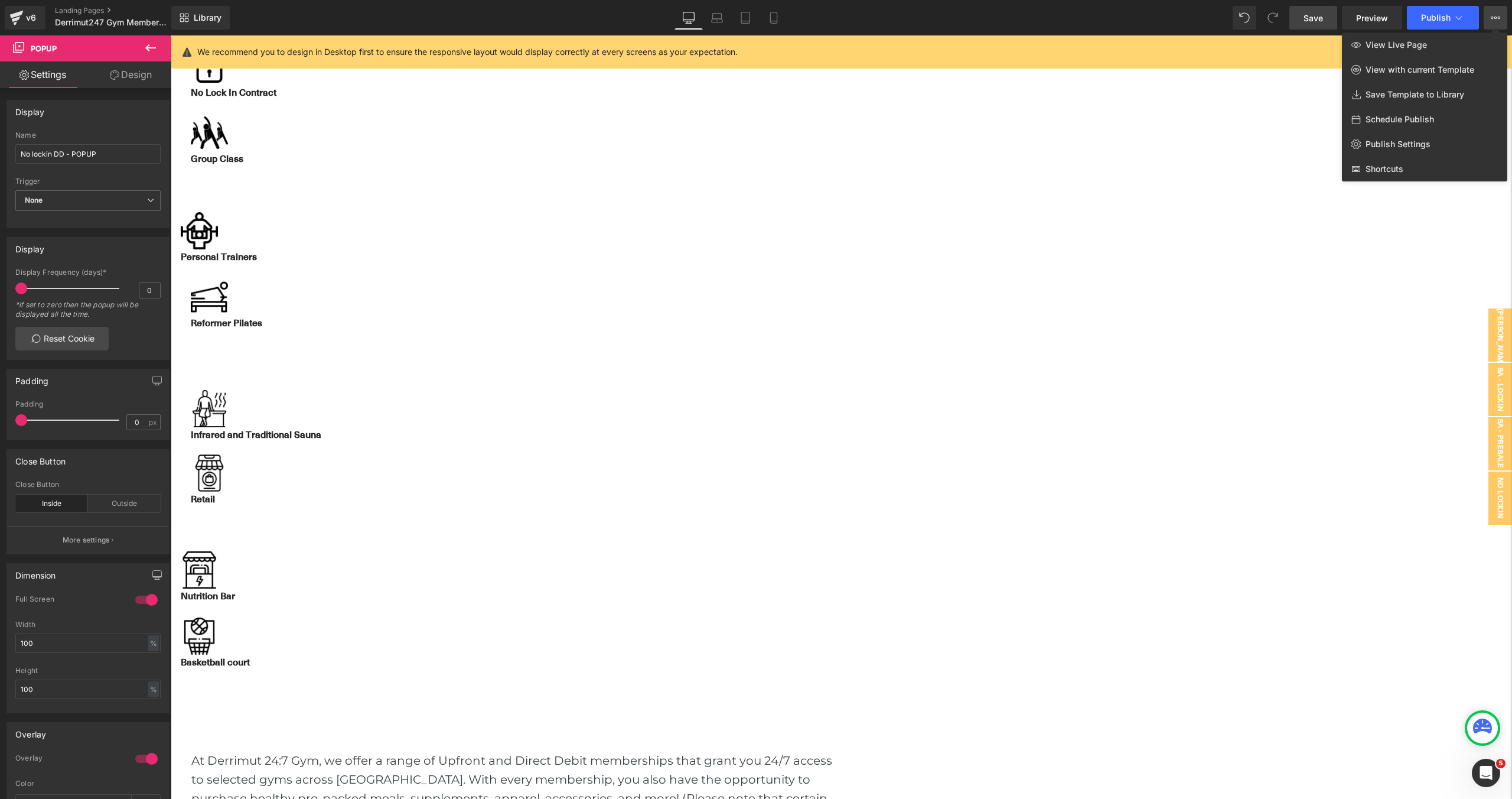
click at [1418, 112] on div "Schedule Publish" at bounding box center [1424, 119] width 165 height 25
select select
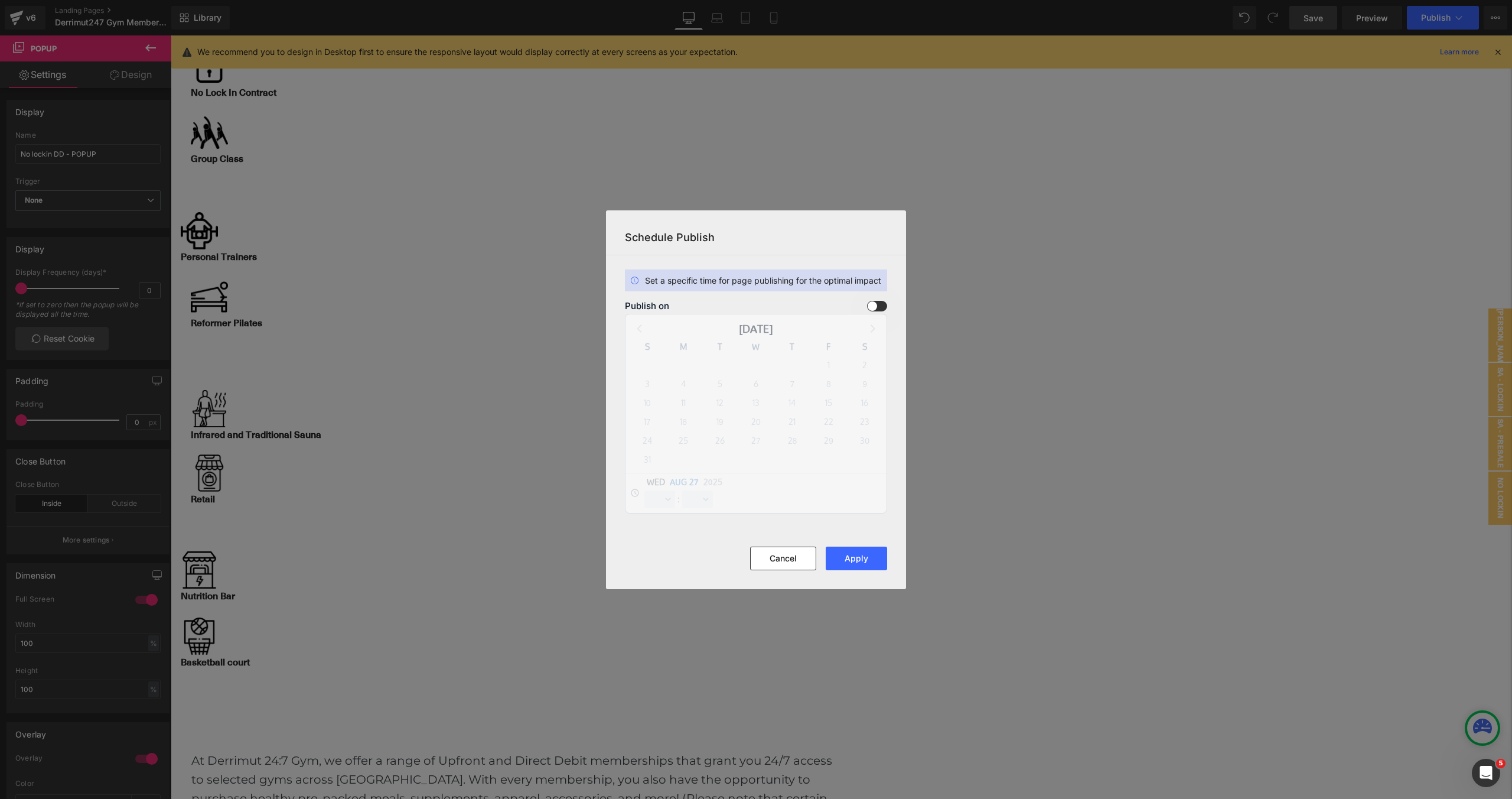
click at [881, 303] on span at bounding box center [877, 305] width 20 height 11
click at [0, 0] on input "checkbox" at bounding box center [0, 0] width 0 height 0
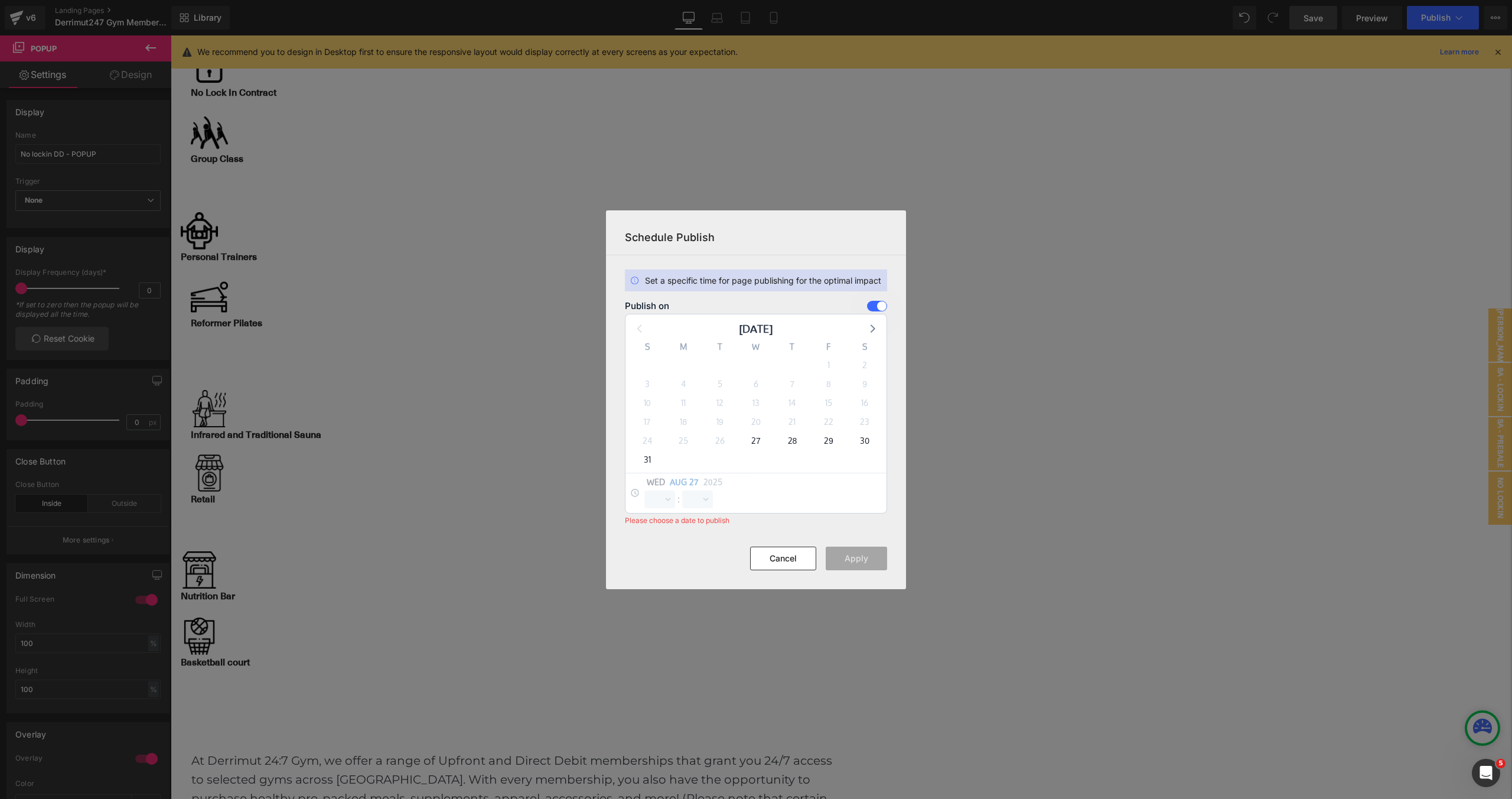
click at [777, 444] on div "28" at bounding box center [792, 440] width 36 height 19
click at [783, 443] on div "28" at bounding box center [792, 440] width 36 height 19
click at [791, 440] on span "28" at bounding box center [792, 440] width 17 height 17
click at [669, 502] on select "00 01 02 03 04 05 06 07 08 09 10 11 12 13 14 15 16 17 18 19 20 21 22 23" at bounding box center [660, 499] width 31 height 18
select select "0"
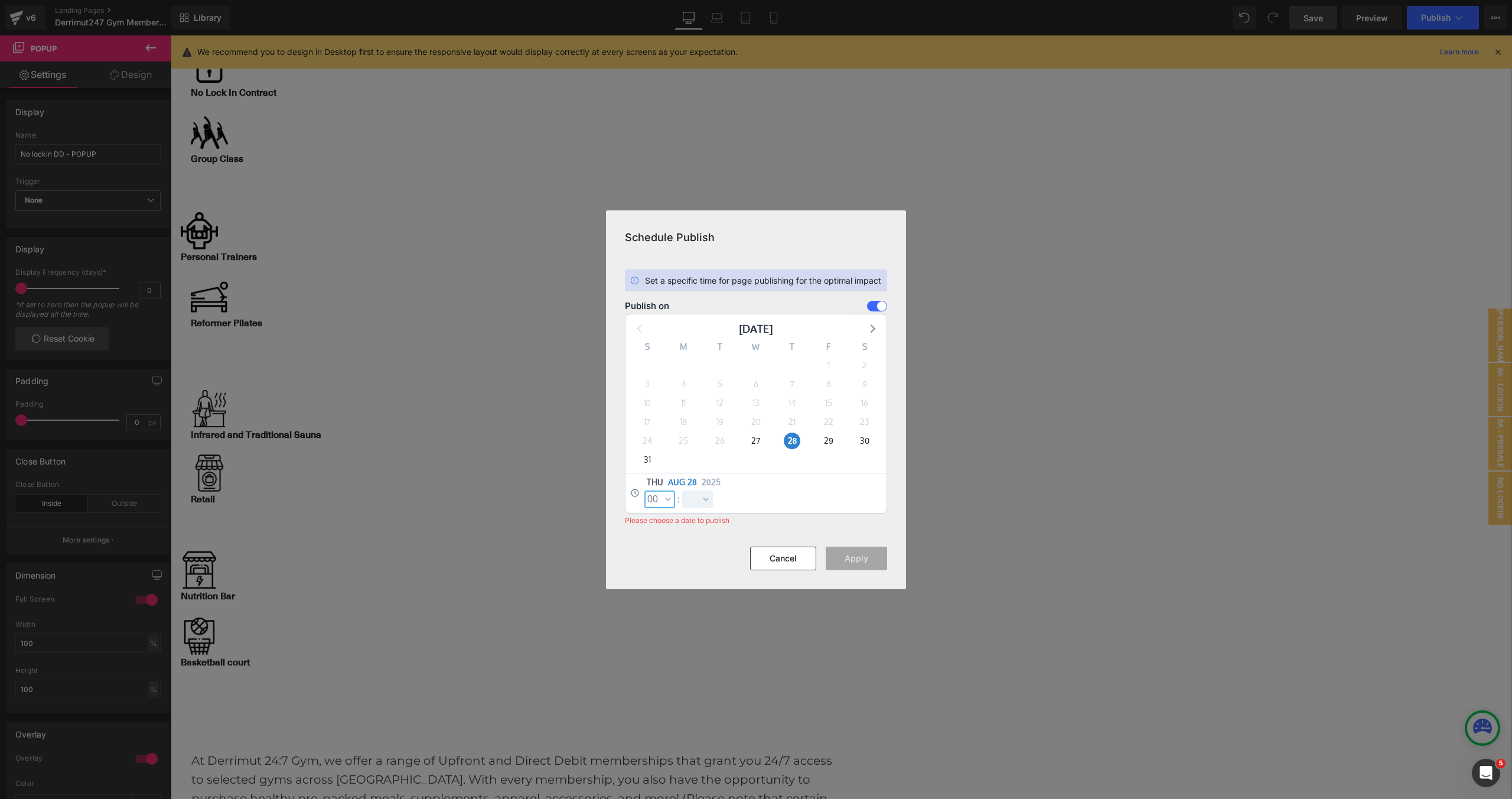
click at [645, 490] on select "00 01 02 03 04 05 06 07 08 09 10 11 12 13 14 15 16 17 18 19 20 21 22 23" at bounding box center [660, 499] width 31 height 18
click at [706, 502] on select "00 01 02 03 04 05 06 07 08 09 10 11 12 13 14 15 16 17 18 19 20 21 22 23 24 25 2…" at bounding box center [697, 499] width 31 height 18
select select "0"
click at [682, 490] on select "00 01 02 03 04 05 06 07 08 09 10 11 12 13 14 15 16 17 18 19 20 21 22 23 24 25 2…" at bounding box center [697, 499] width 31 height 18
click at [848, 556] on button "Apply" at bounding box center [856, 558] width 61 height 24
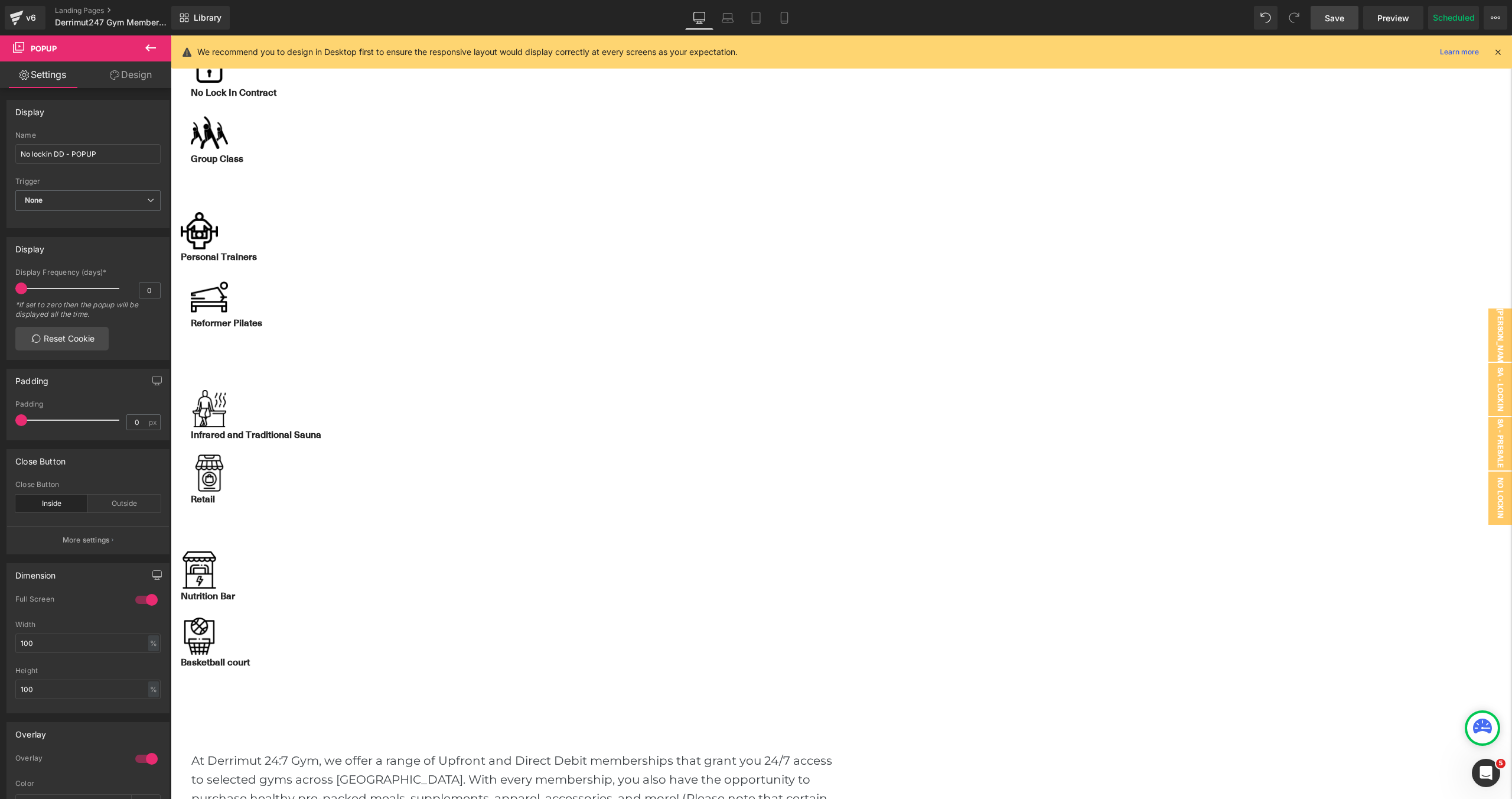
drag, startPoint x: 1329, startPoint y: 26, endPoint x: 1176, endPoint y: 150, distance: 196.9
click at [1329, 26] on link "Save" at bounding box center [1334, 18] width 47 height 24
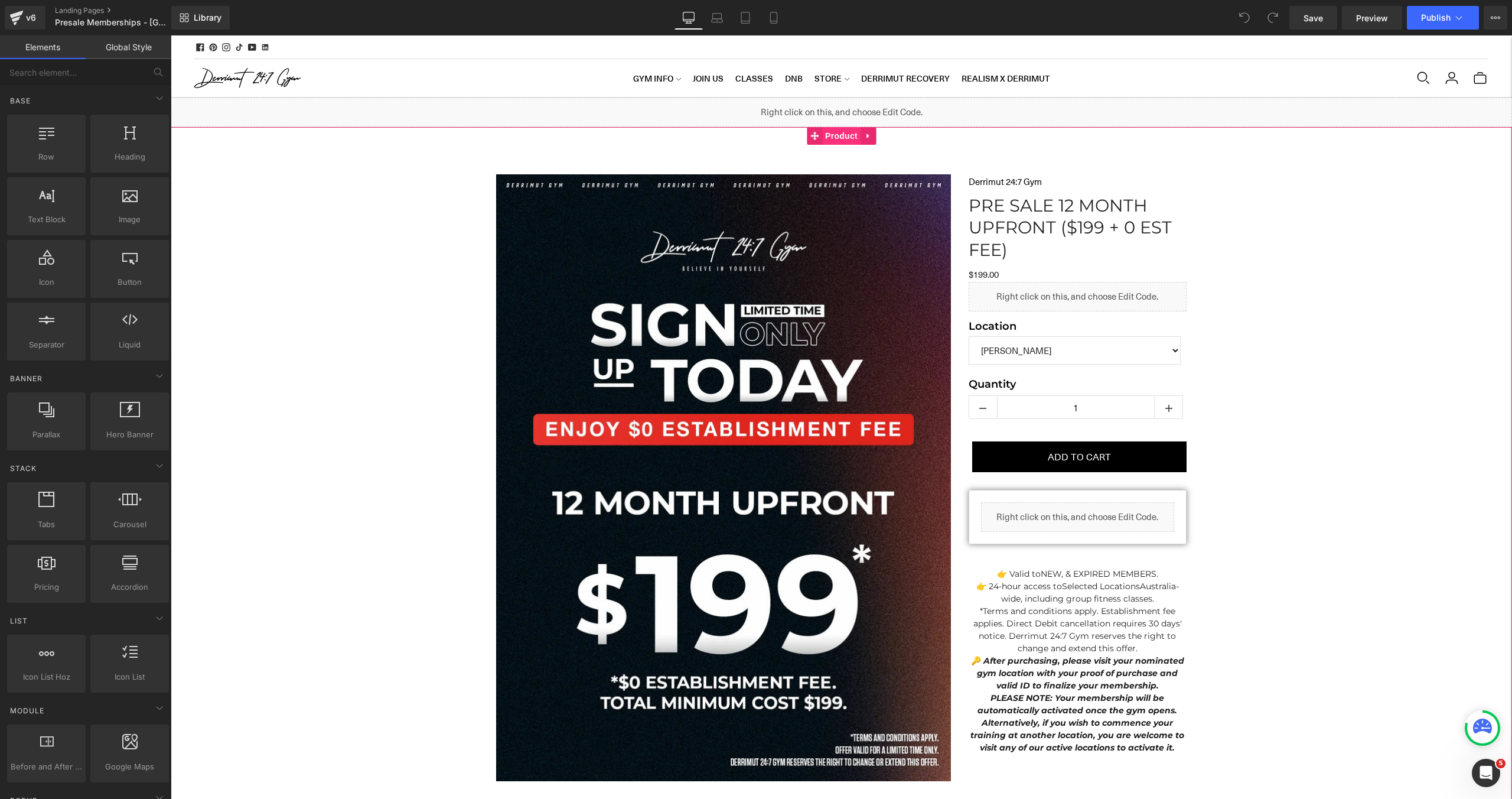
click at [841, 137] on span "Product" at bounding box center [841, 136] width 39 height 18
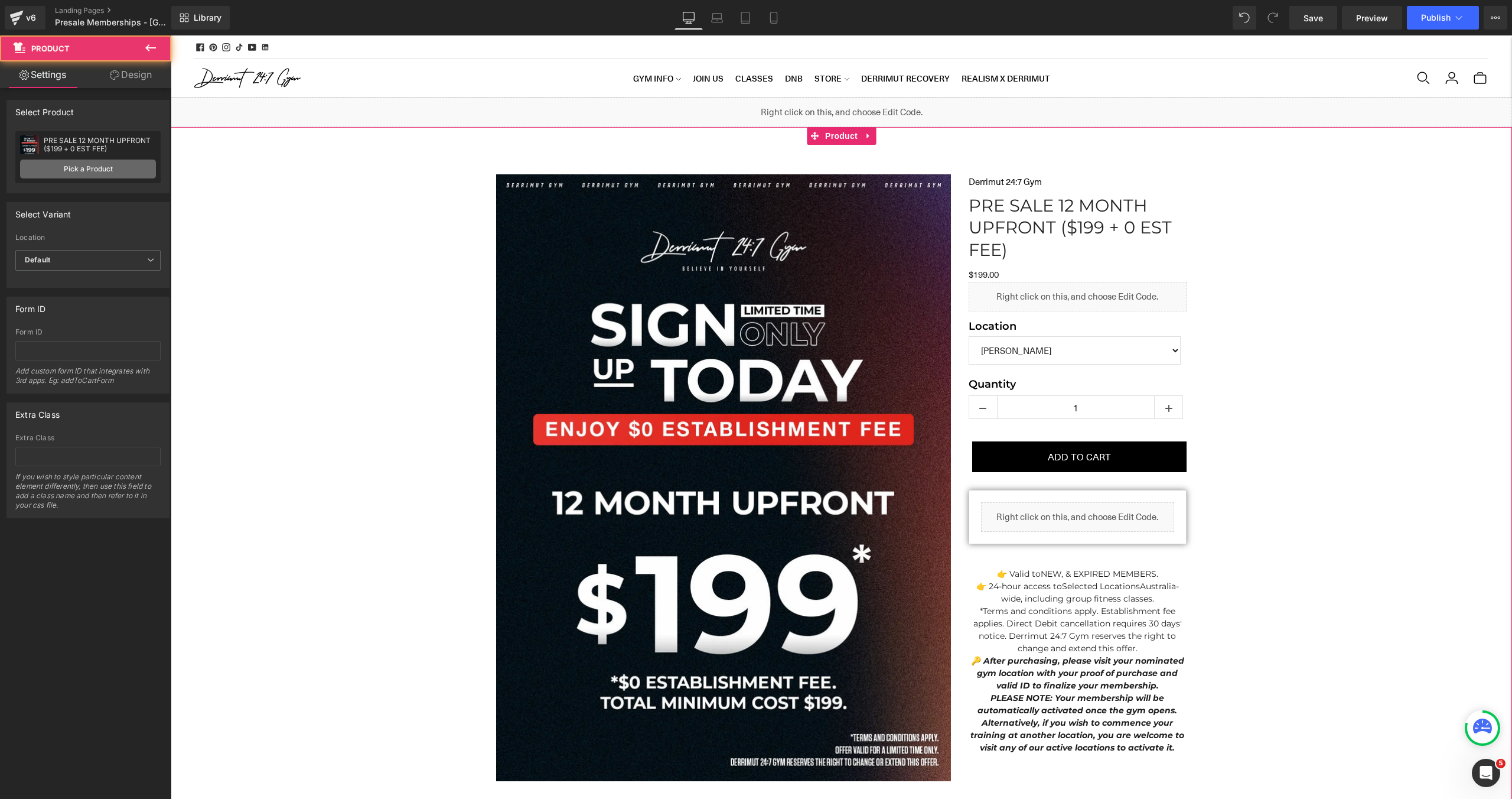
click at [89, 169] on link "Pick a Product" at bounding box center [88, 168] width 136 height 19
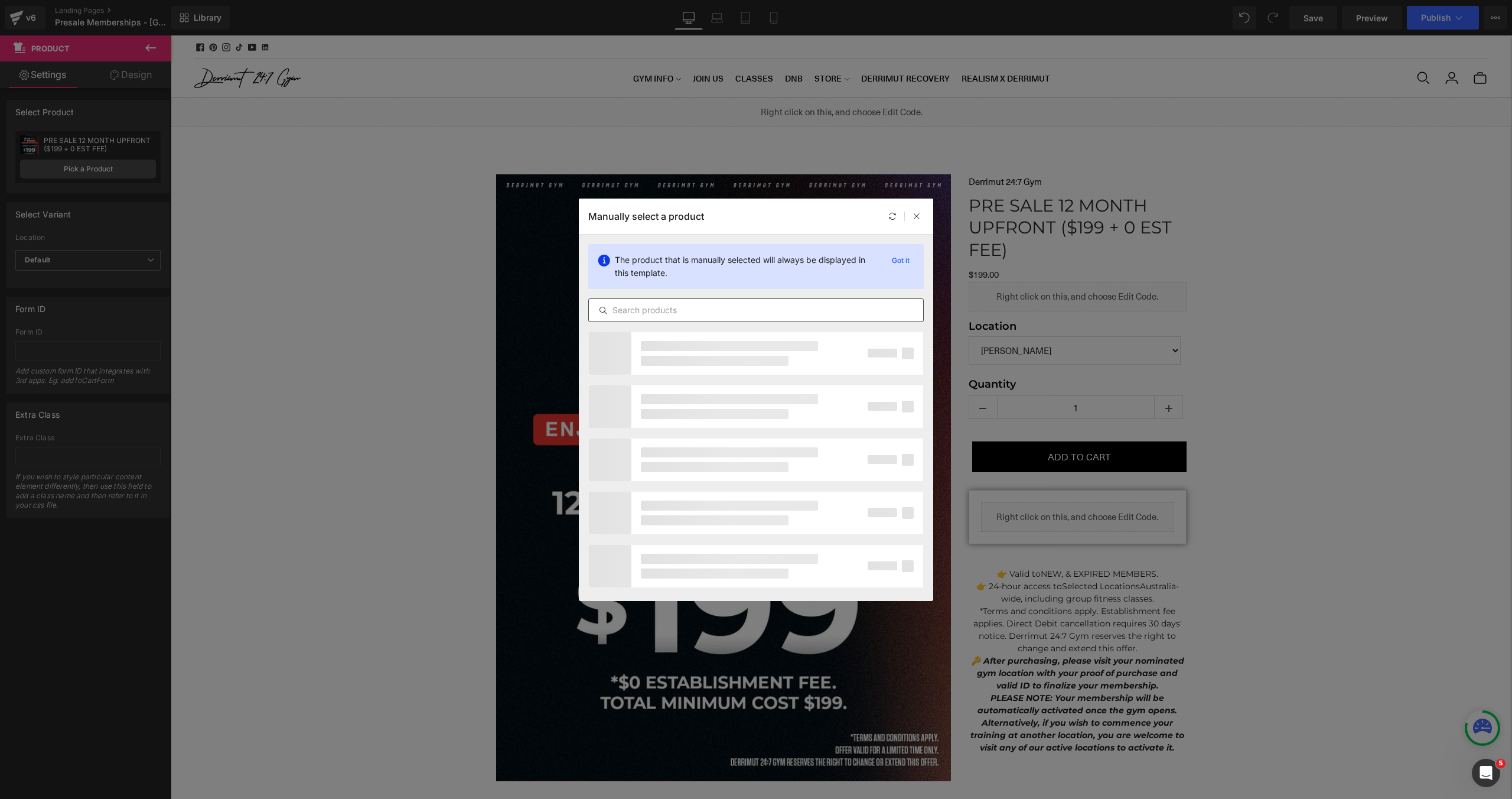
paste input "12 MONTH UPFRONT ($249 + $49 EST FEE)"
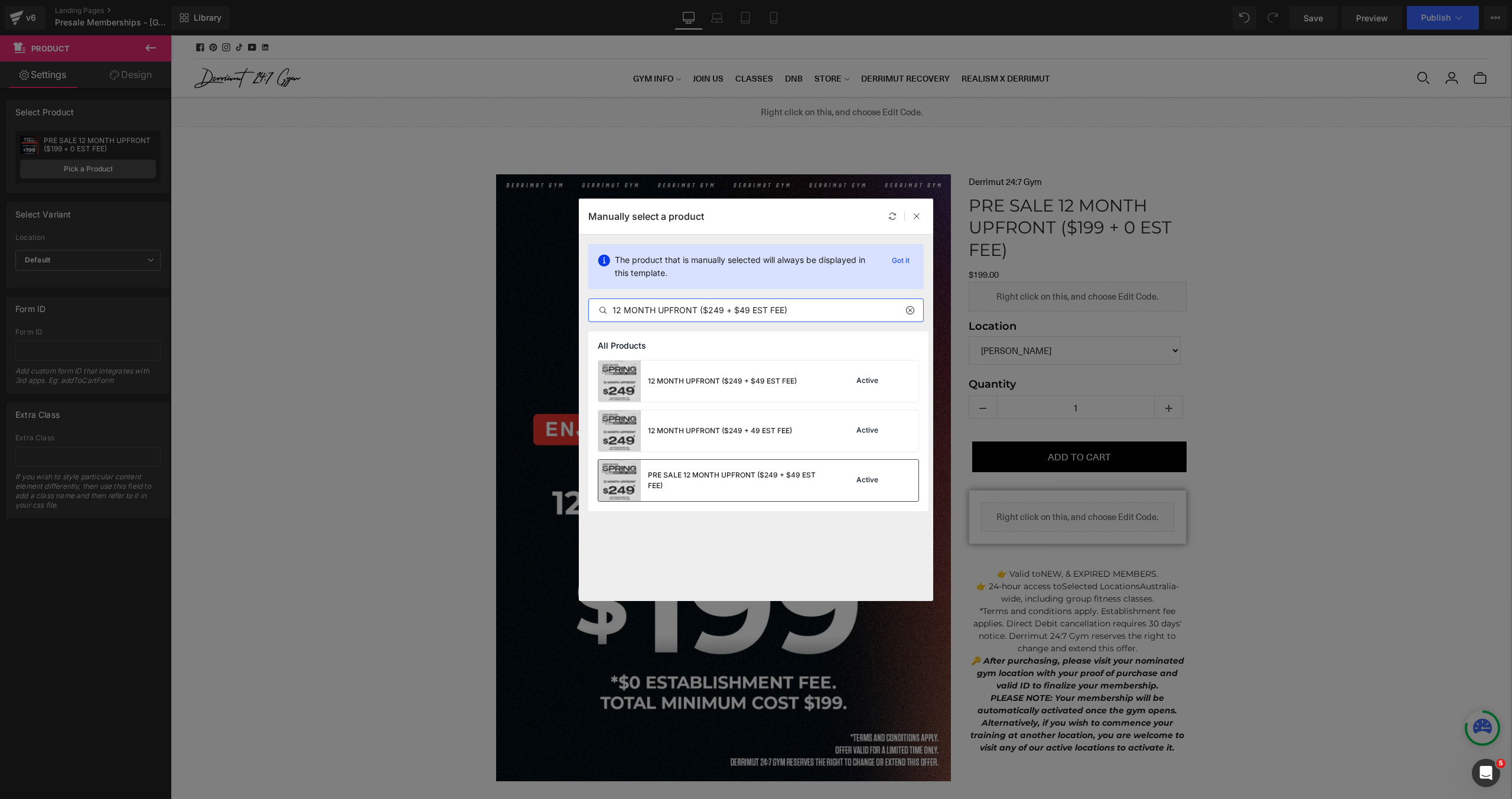
type input "12 MONTH UPFRONT ($249 + $49 EST FEE)"
click at [799, 484] on div "PRE SALE 12 MONTH UPFRONT ($249 + $49 EST FEE)" at bounding box center [736, 480] width 177 height 22
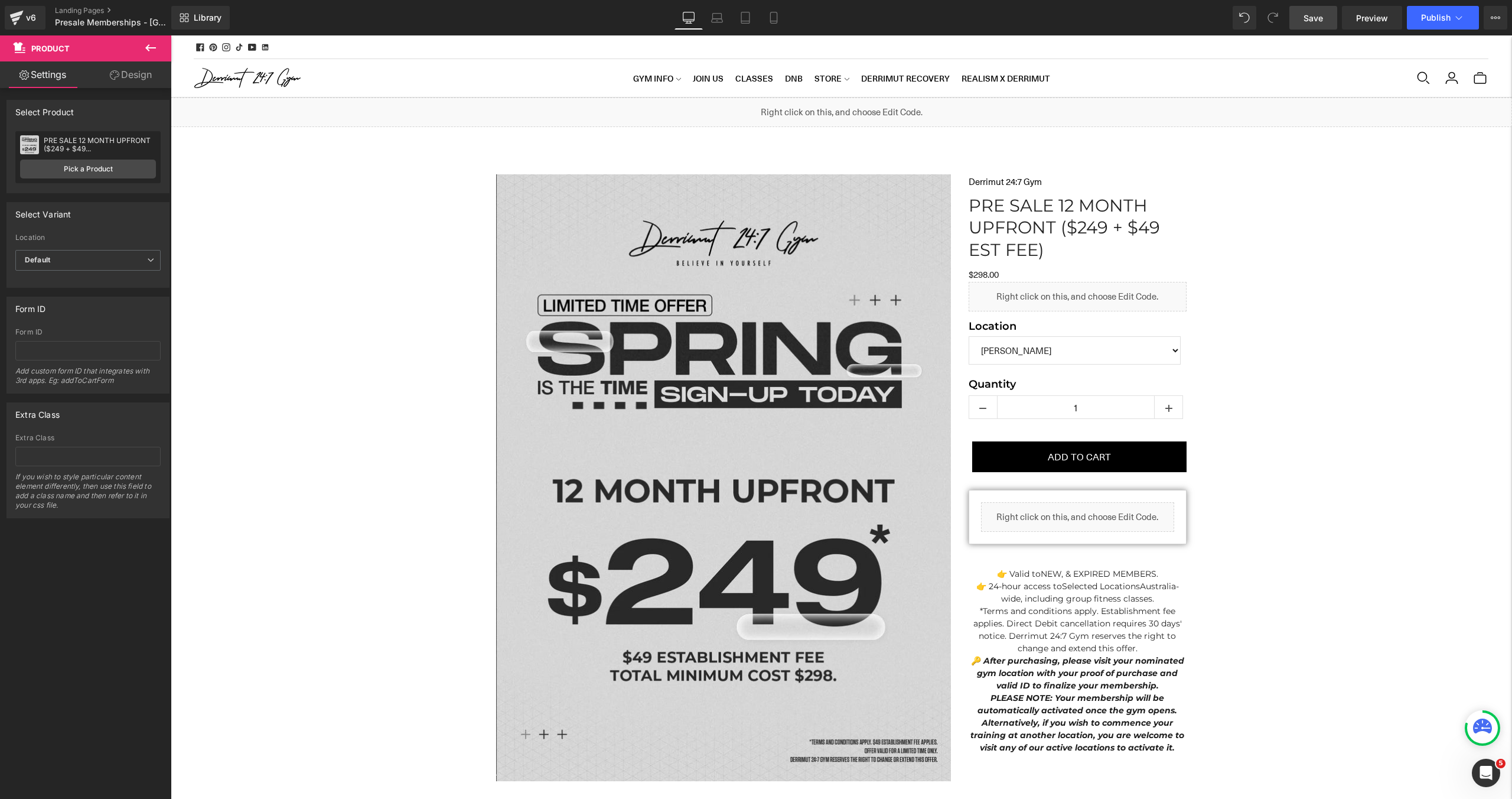
click at [1316, 18] on span "Save" at bounding box center [1313, 18] width 20 height 13
click at [1493, 21] on icon at bounding box center [1496, 18] width 10 height 10
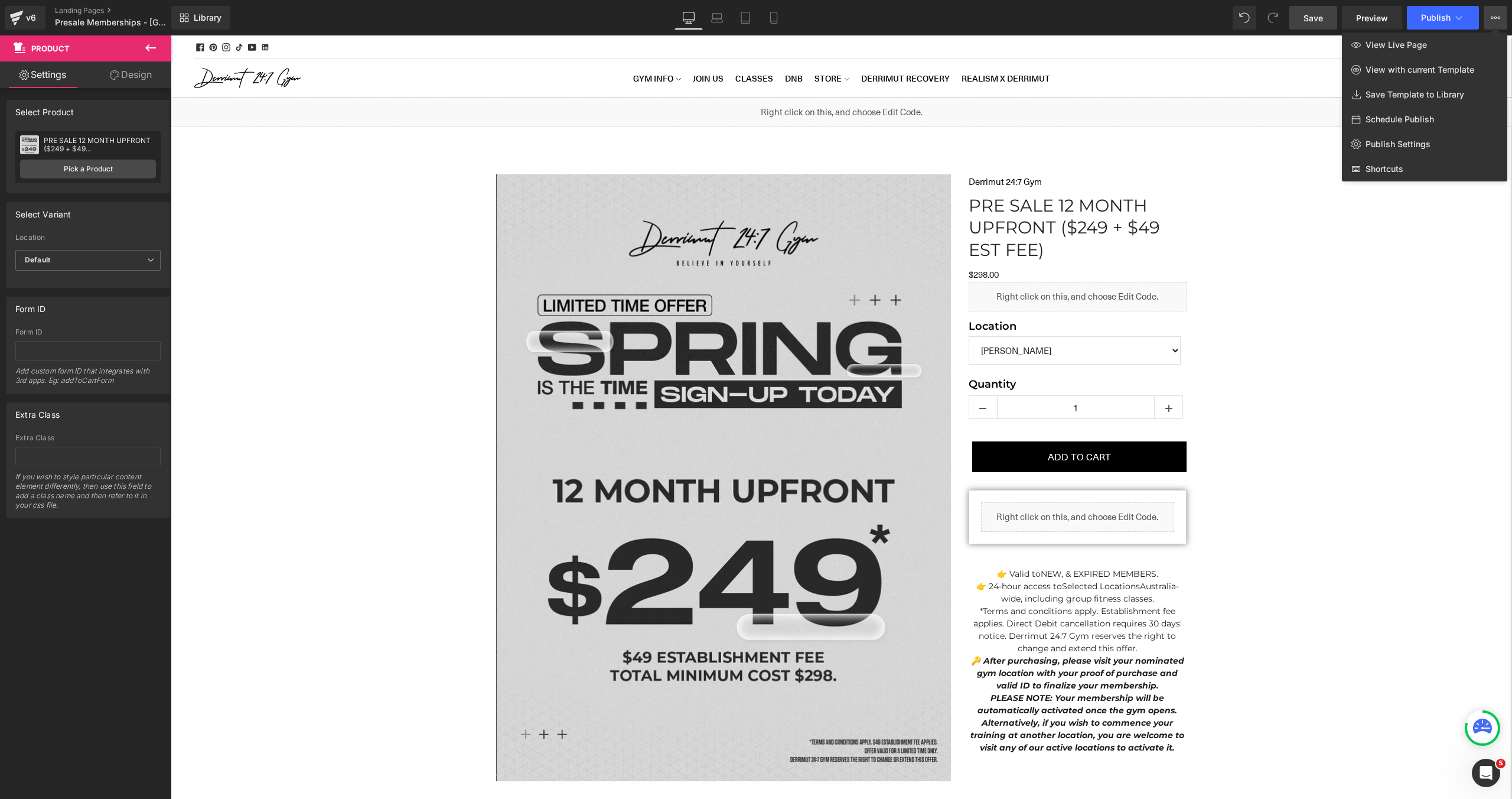
click at [1393, 114] on span "Schedule Publish" at bounding box center [1399, 119] width 68 height 11
select select
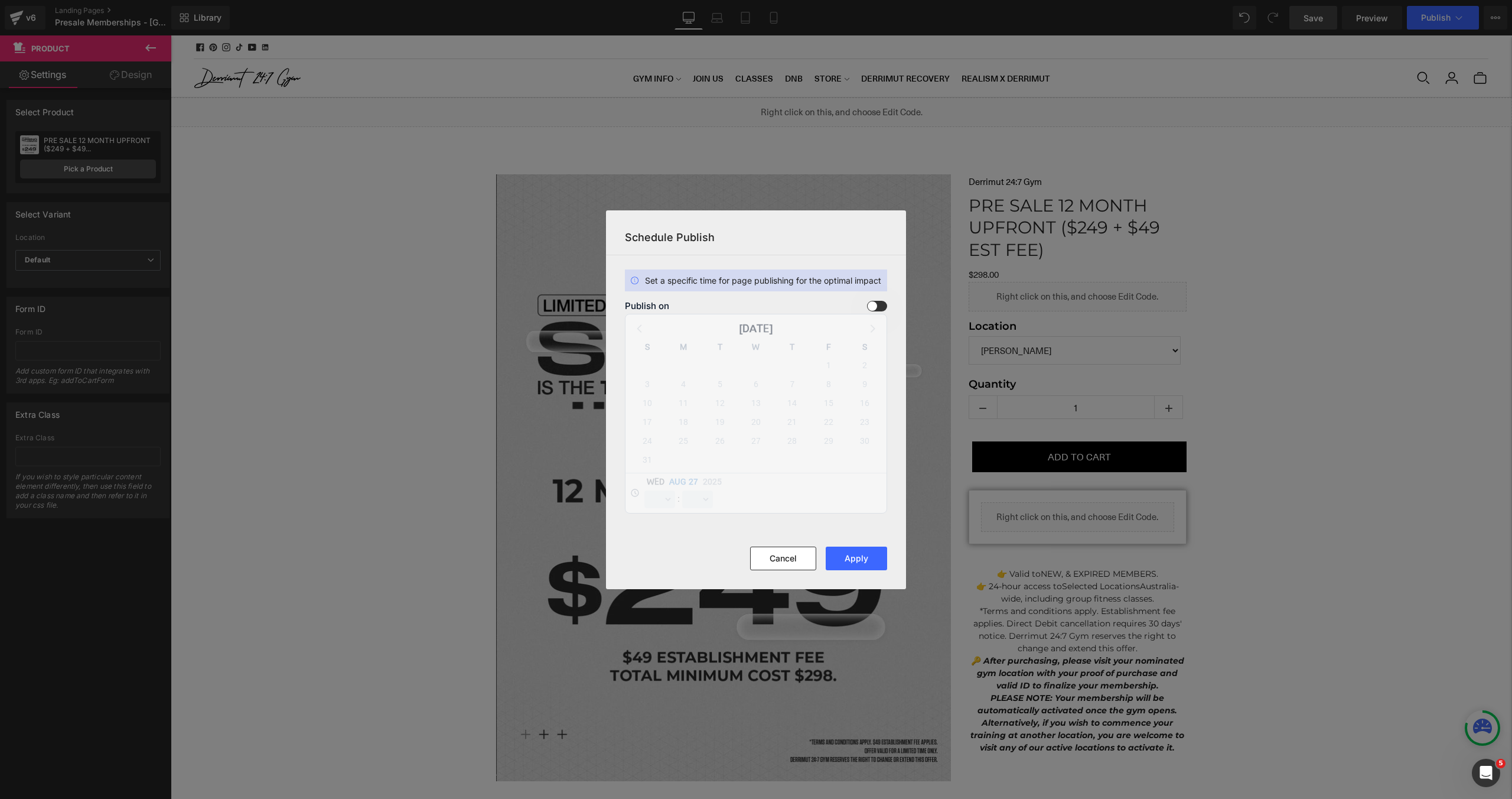
click at [884, 313] on div "Publish on August 2025 S M T W T F S 27 28 29 30 31 1 2 3 4 5 6 7 8 9 10 11 12 …" at bounding box center [671, 381] width 1341 height 763
click at [831, 399] on span at bounding box center [827, 407] width 7 height 16
click at [0, 0] on input "checkbox" at bounding box center [0, 0] width 0 height 0
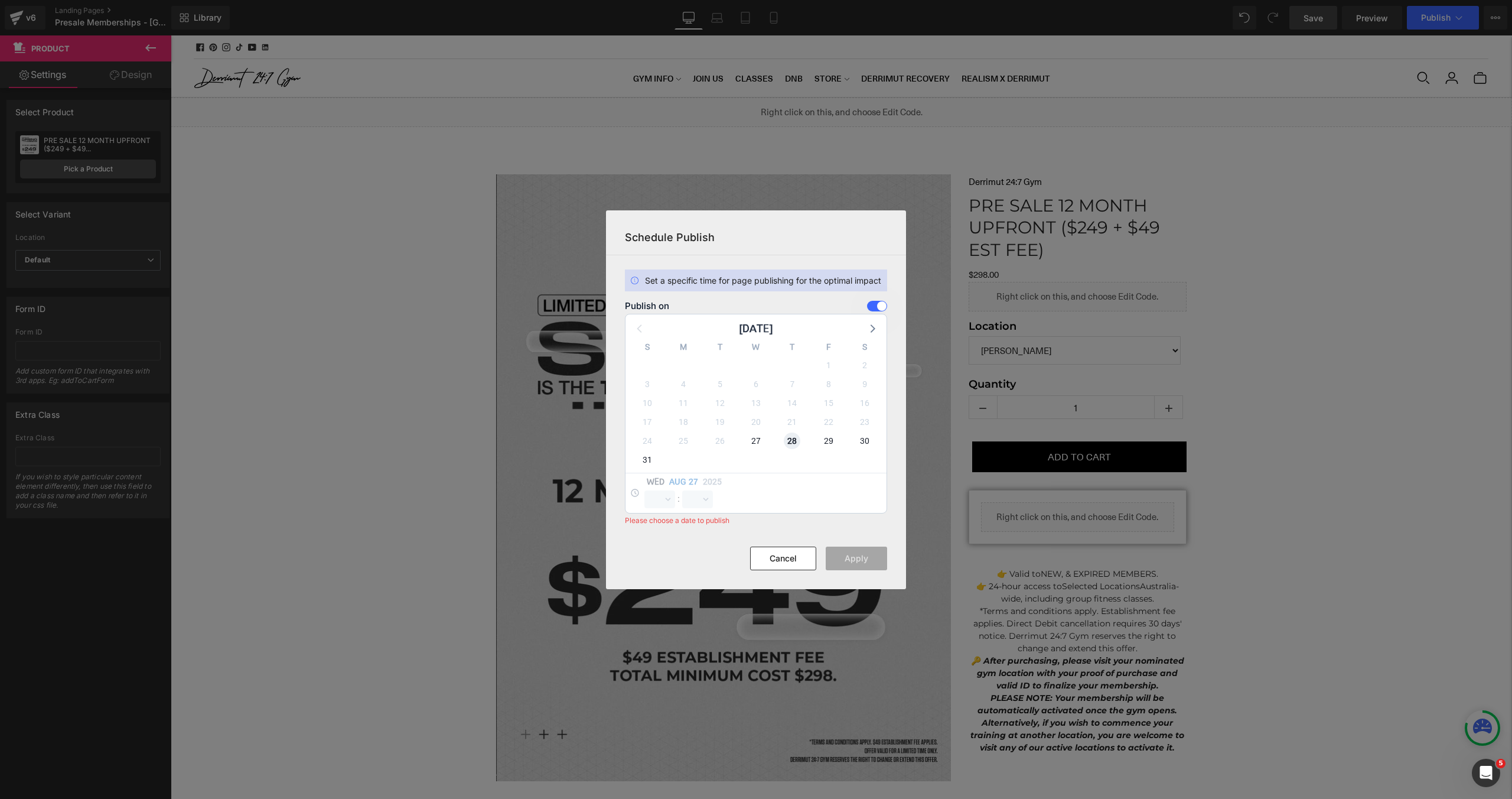
click at [796, 434] on span "28" at bounding box center [792, 440] width 17 height 17
select select "16"
select select "39"
click at [651, 511] on div "Thu Aug 28 2025 00 01 02 03 04 05 06 07 08 09 10 11 12 13 14 15 16 17 18 19 20 …" at bounding box center [756, 492] width 261 height 40
click at [658, 500] on select "00 01 02 03 04 05 06 07 08 09 10 11 12 13 14 15 16 17 18 19 20 21 22 23" at bounding box center [660, 499] width 31 height 18
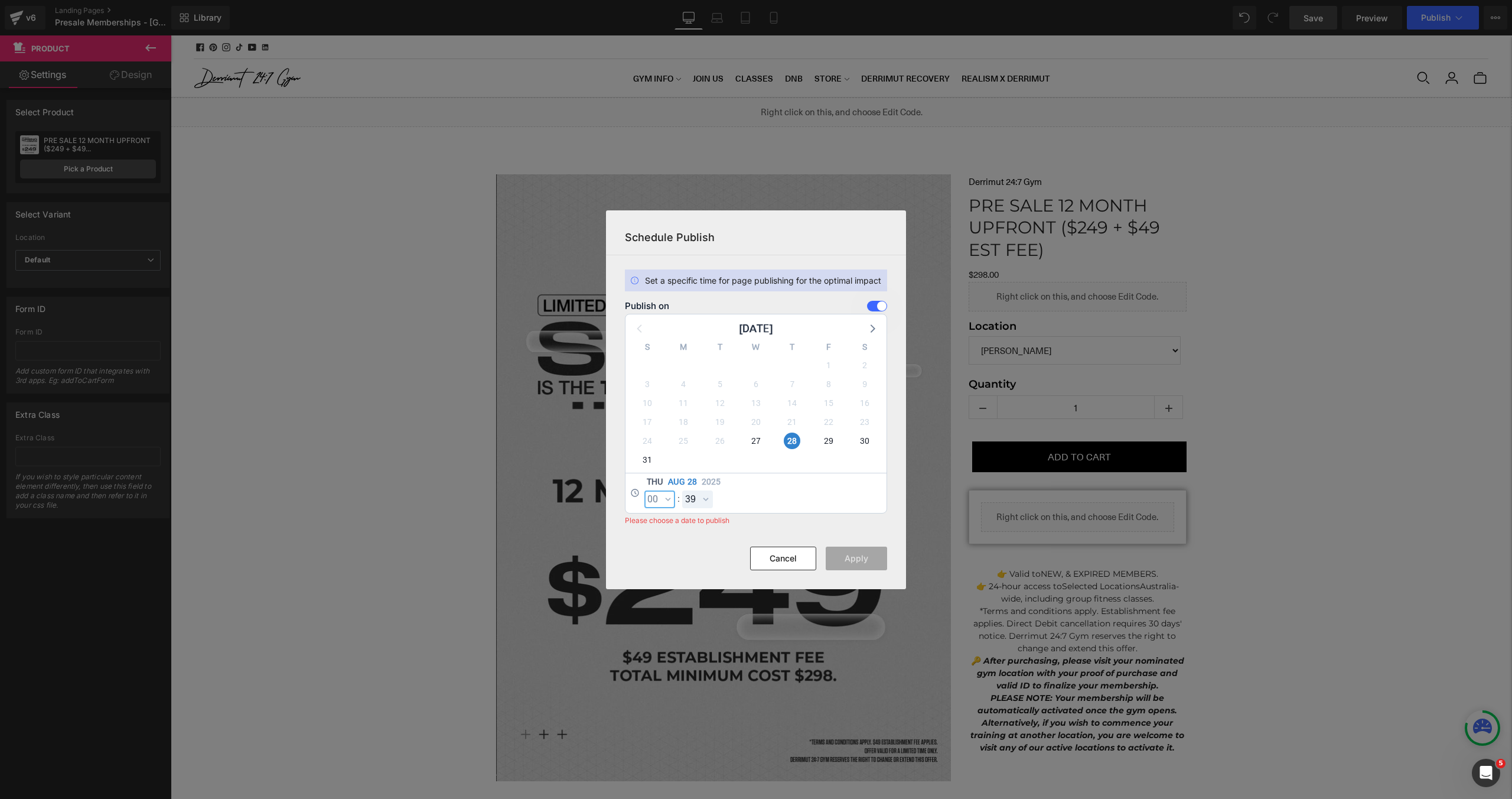
click at [645, 490] on select "00 01 02 03 04 05 06 07 08 09 10 11 12 13 14 15 16 17 18 19 20 21 22 23" at bounding box center [660, 499] width 31 height 18
select select "0"
click at [707, 500] on select "00 01 02 03 04 05 06 07 08 09 10 11 12 13 14 15 16 17 18 19 20 21 22 23 24 25 2…" at bounding box center [697, 499] width 31 height 18
click at [682, 490] on select "00 01 02 03 04 05 06 07 08 09 10 11 12 13 14 15 16 17 18 19 20 21 22 23 24 25 2…" at bounding box center [697, 499] width 31 height 18
select select "0"
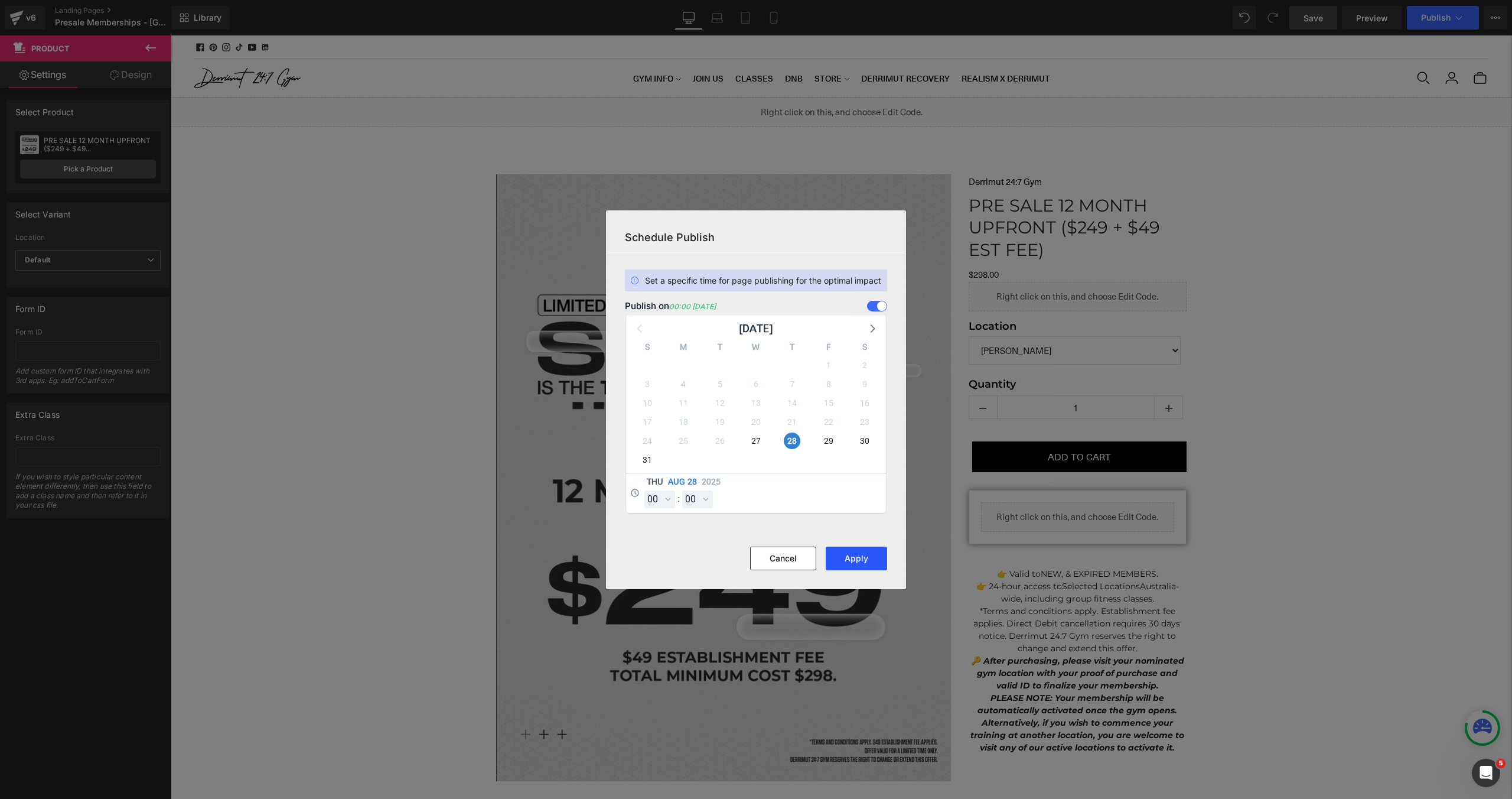
click at [874, 553] on button "Apply" at bounding box center [856, 558] width 61 height 24
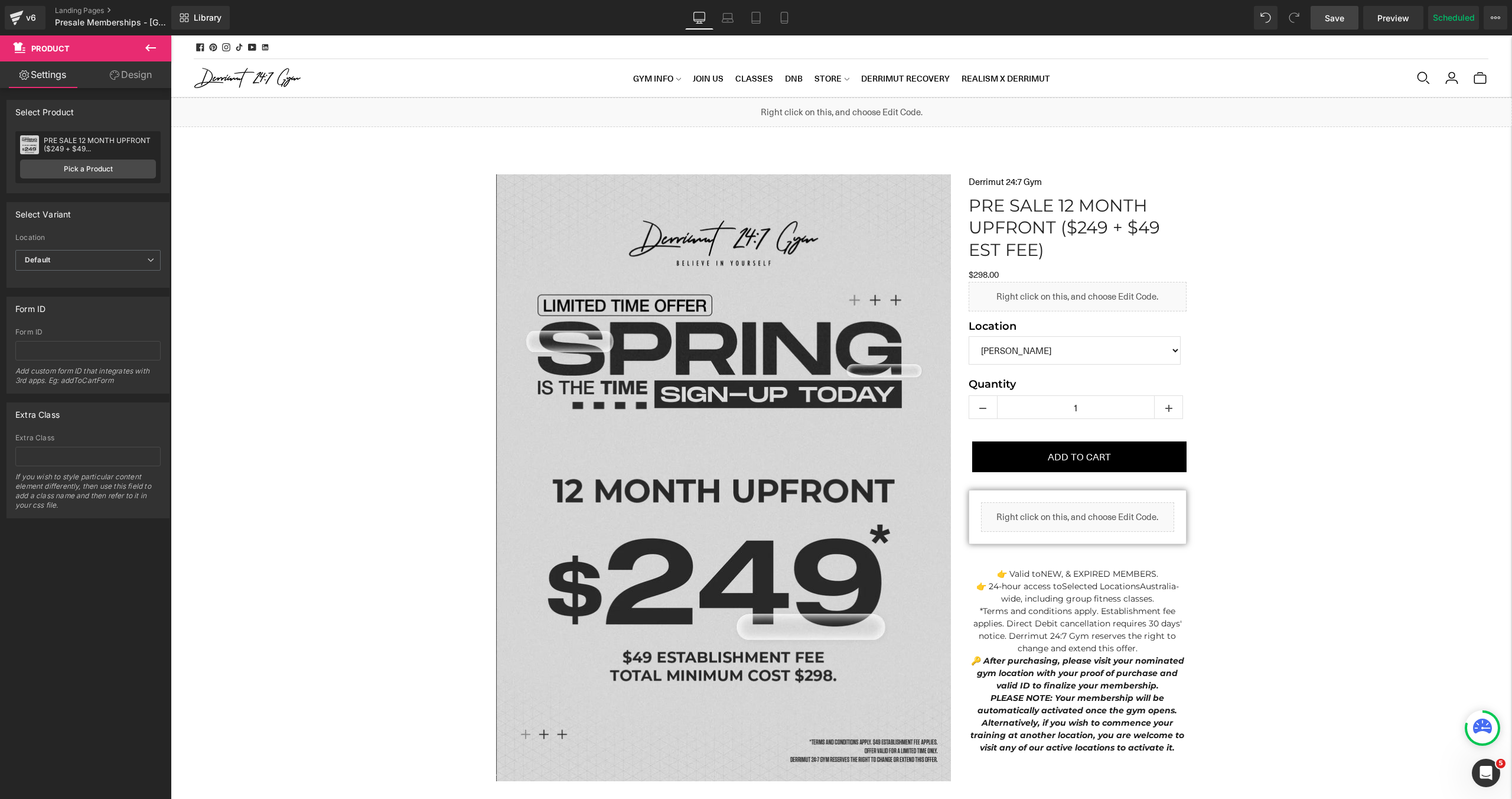
click at [1333, 25] on link "Save" at bounding box center [1334, 18] width 47 height 24
click at [19, 18] on icon at bounding box center [16, 19] width 8 height 5
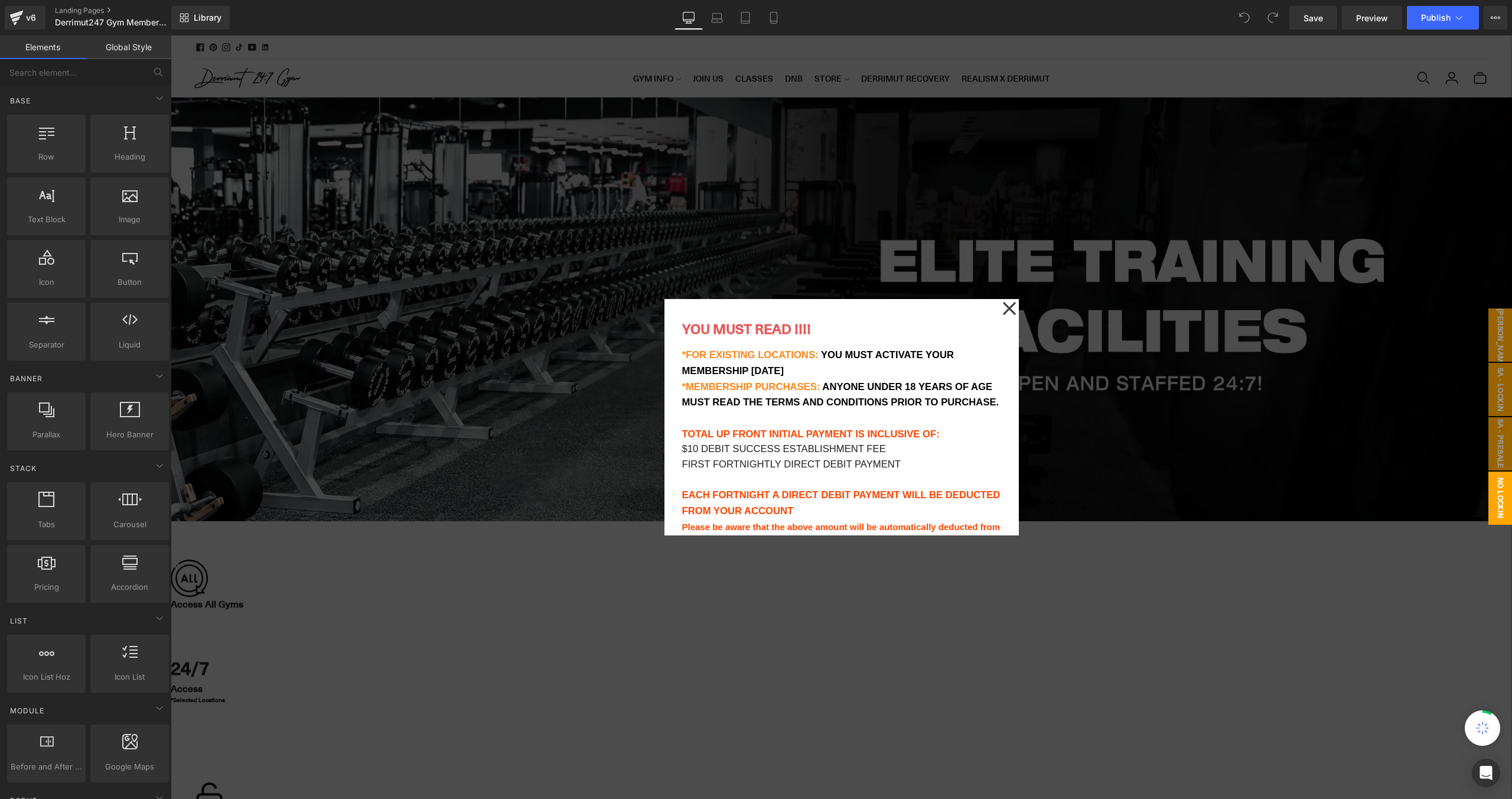
scroll to position [1721, 0]
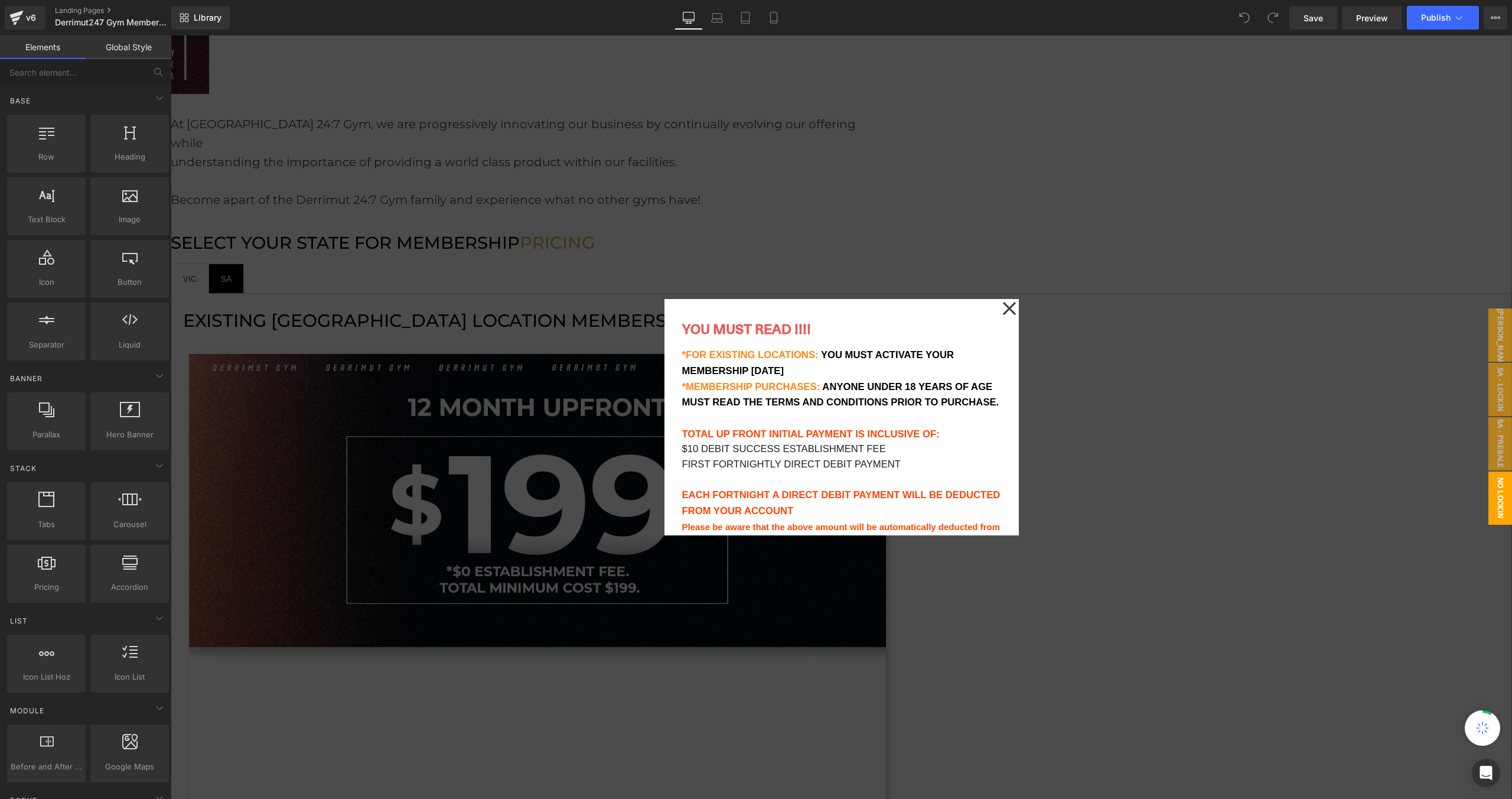
click at [1011, 309] on icon at bounding box center [1008, 308] width 13 height 13
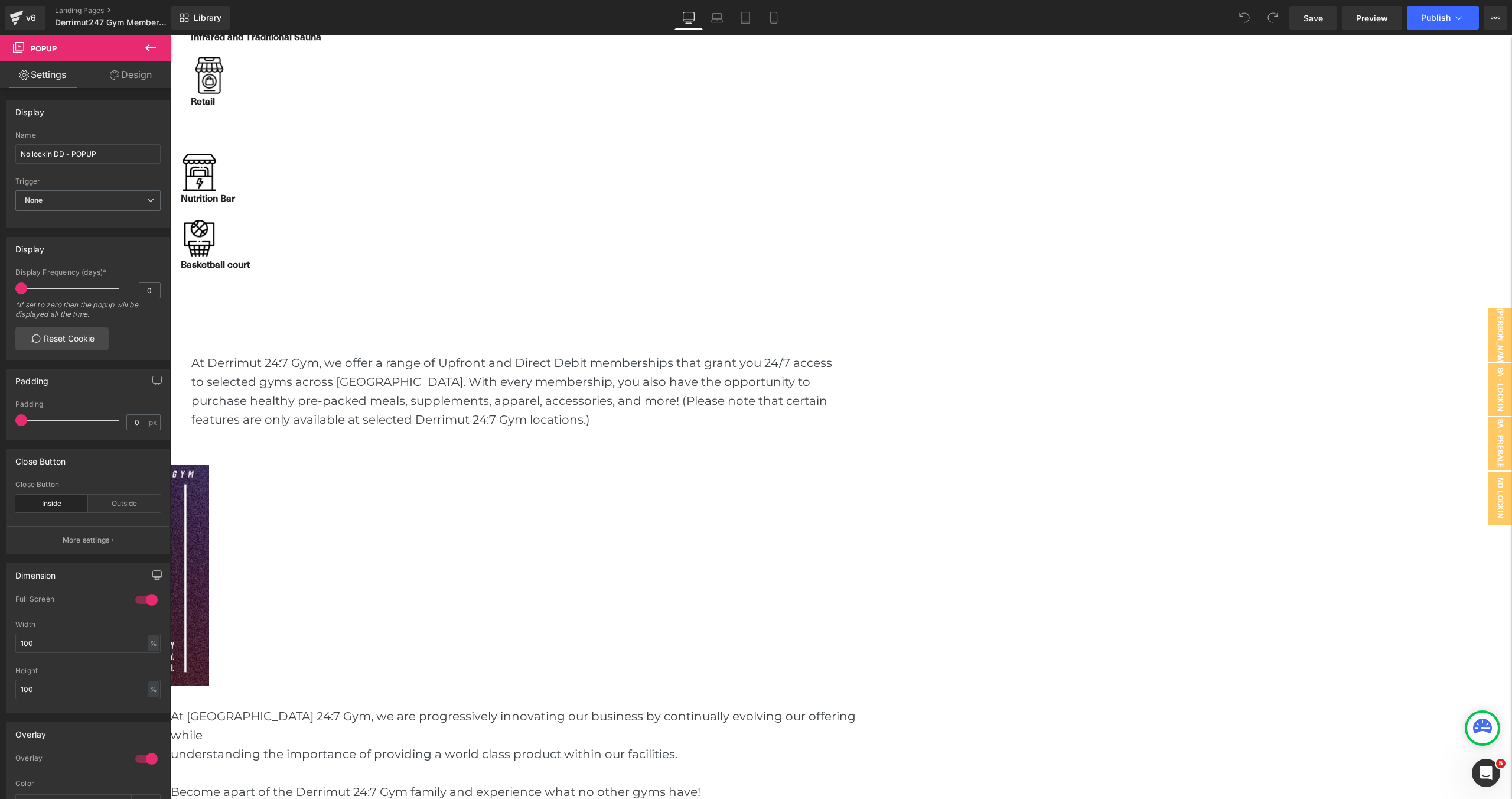
scroll to position [1108, 0]
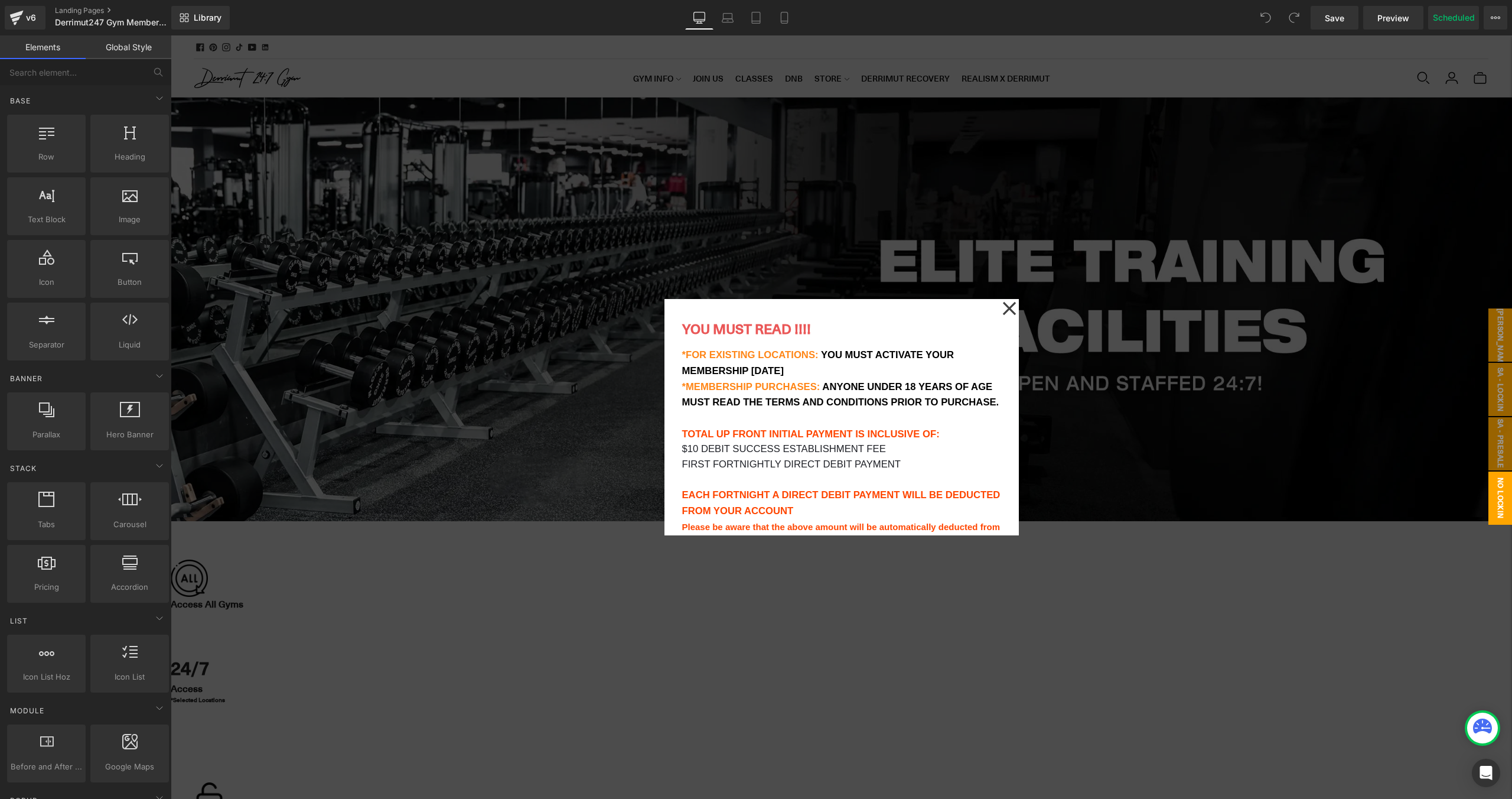
click at [1006, 305] on icon at bounding box center [1008, 308] width 13 height 13
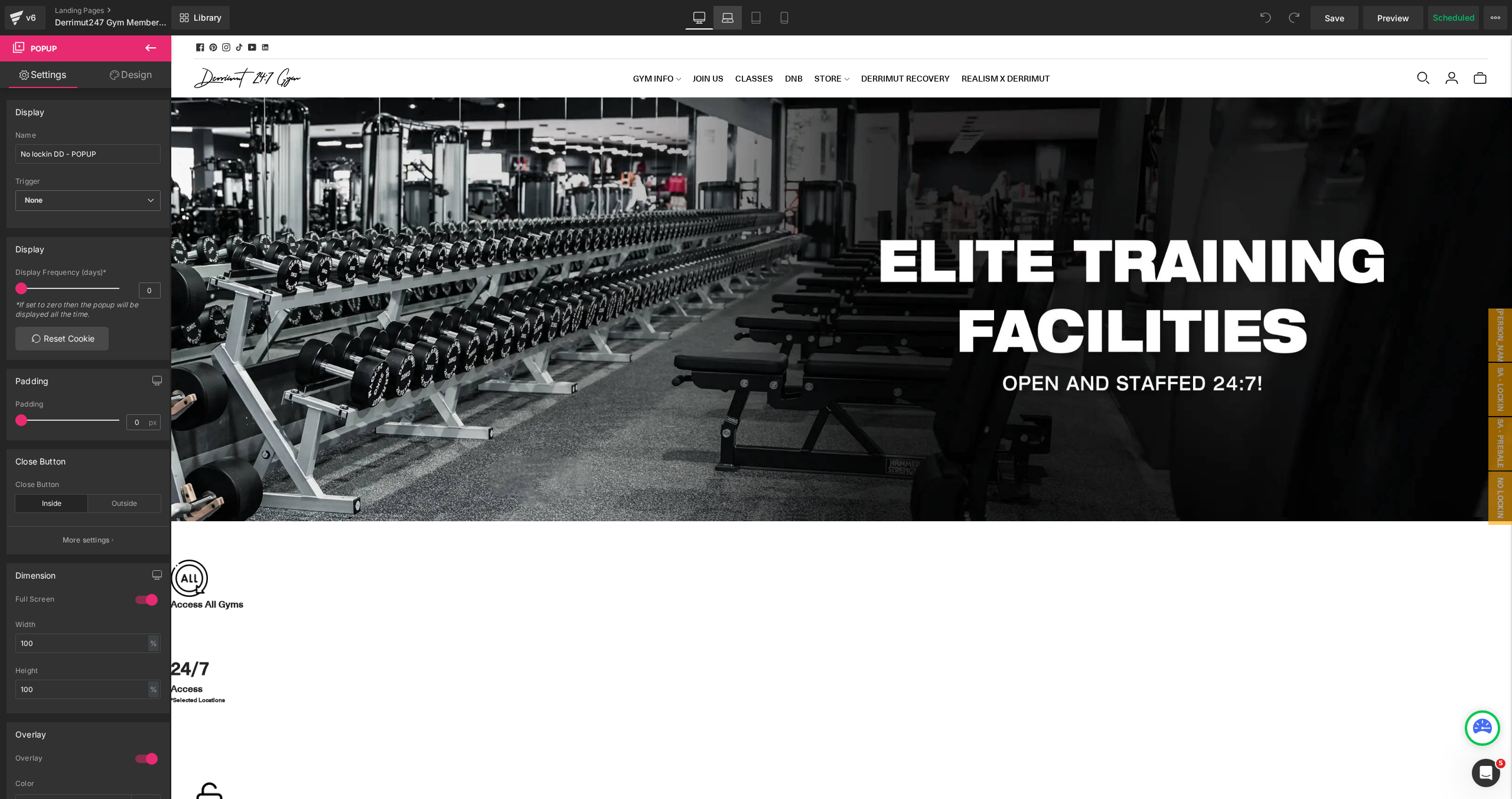
click at [730, 25] on link "Laptop" at bounding box center [727, 18] width 29 height 24
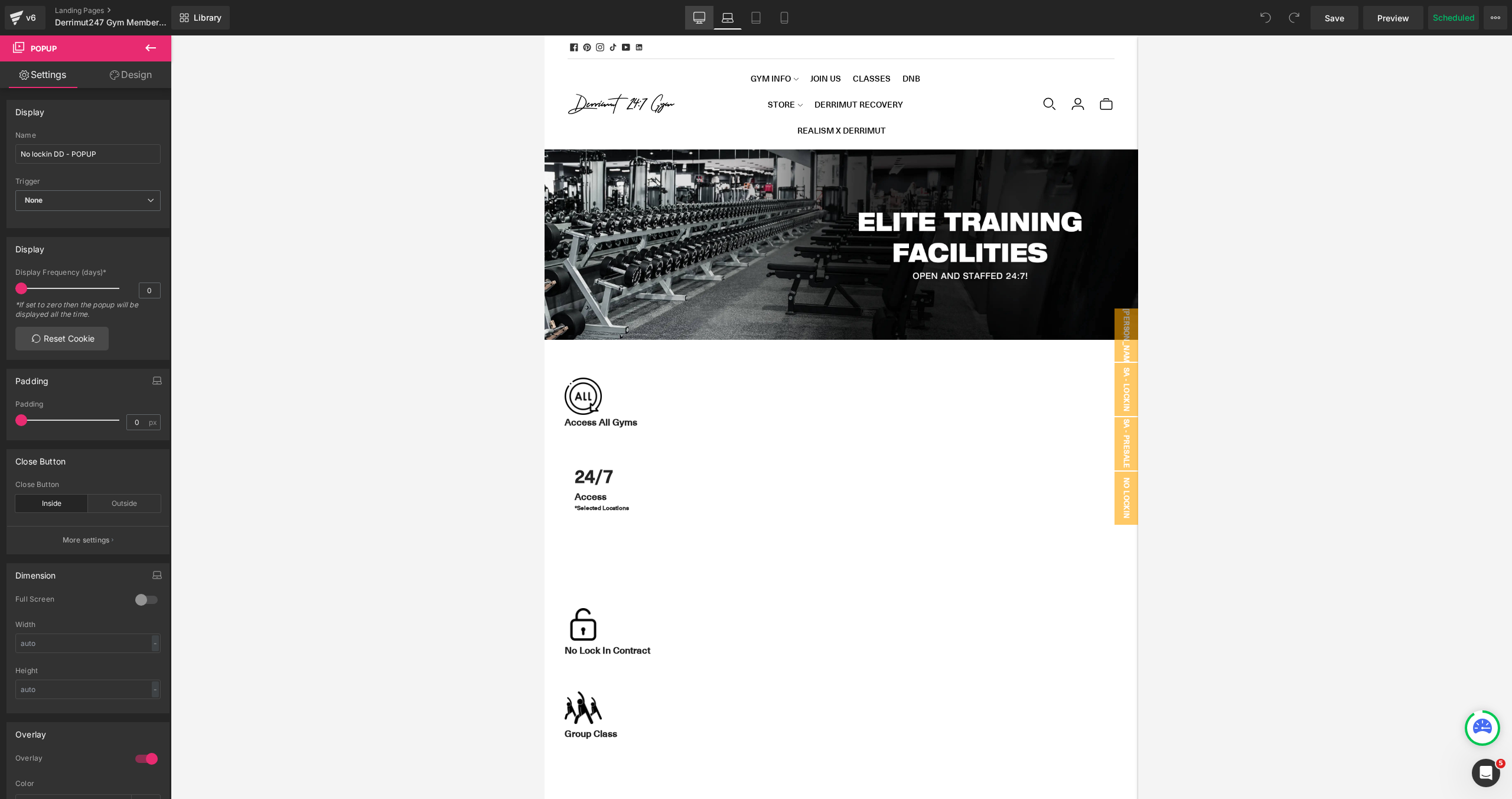
click at [702, 22] on icon at bounding box center [699, 18] width 12 height 12
type input "100"
